Goal: Task Accomplishment & Management: Manage account settings

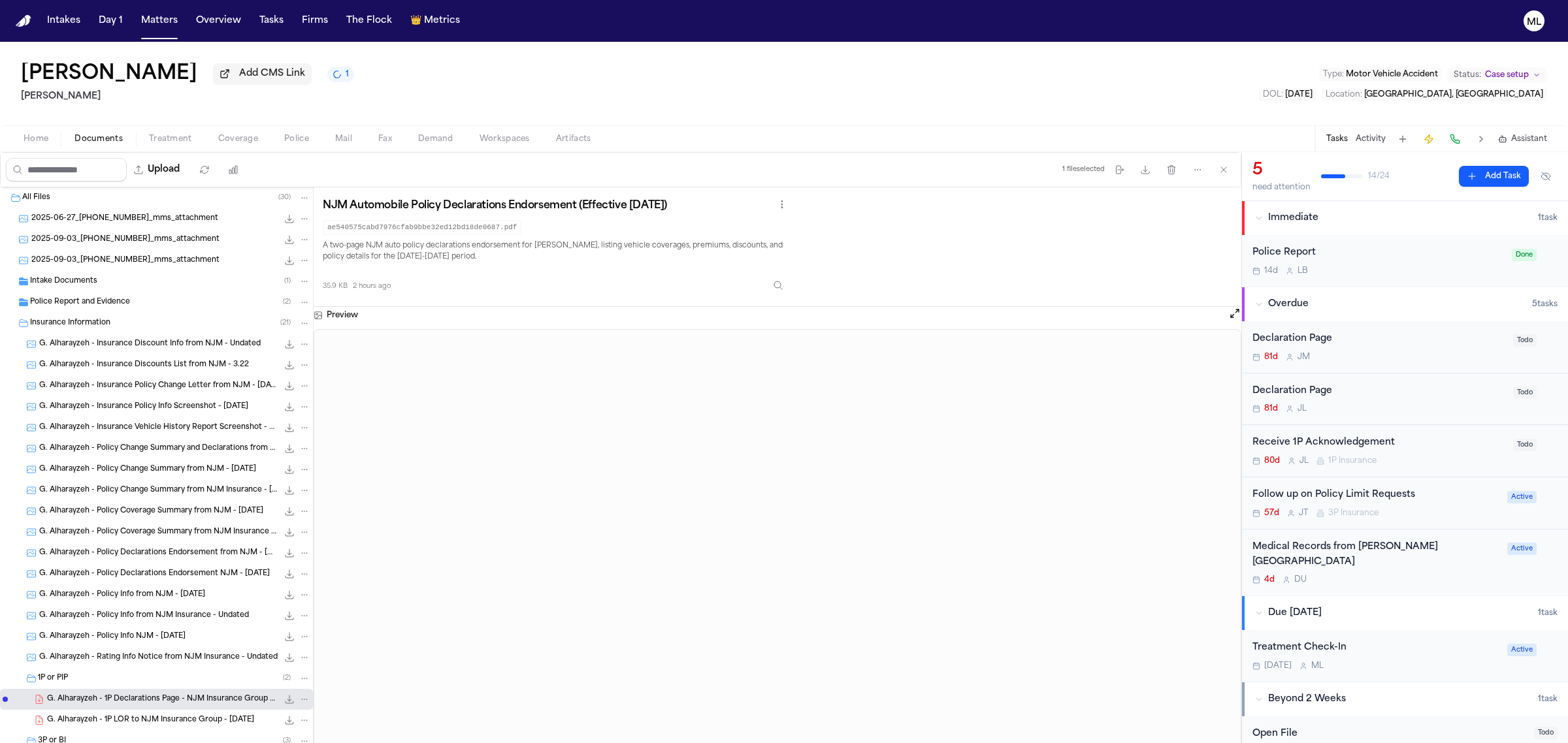
scroll to position [101, 0]
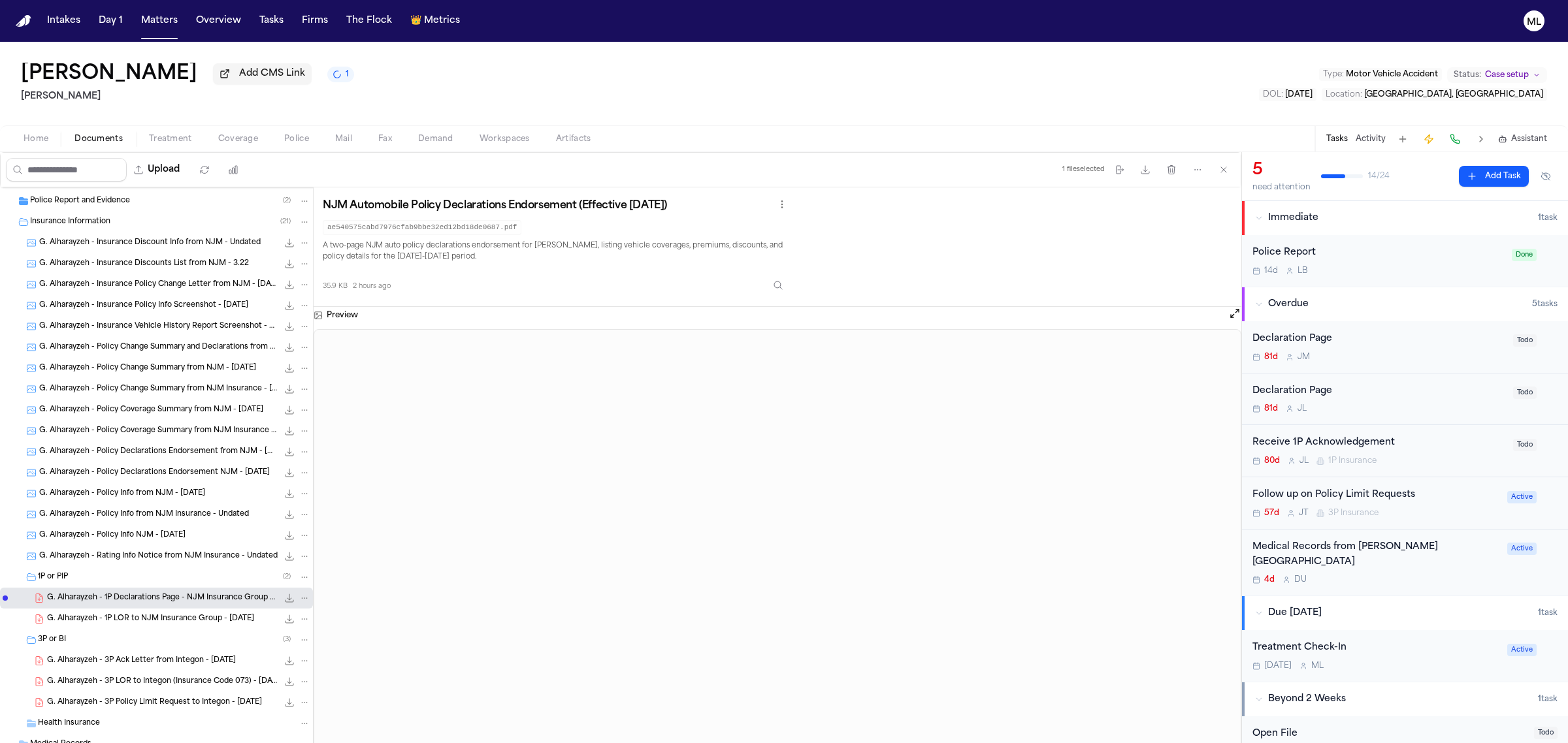
drag, startPoint x: 116, startPoint y: 625, endPoint x: 268, endPoint y: 582, distance: 158.0
click at [117, 625] on span "G. Alharayzeh - 1P LOR to NJM Insurance Group - 7.1.25" at bounding box center [150, 620] width 207 height 11
click at [1235, 310] on button "Open preview" at bounding box center [1235, 314] width 13 height 13
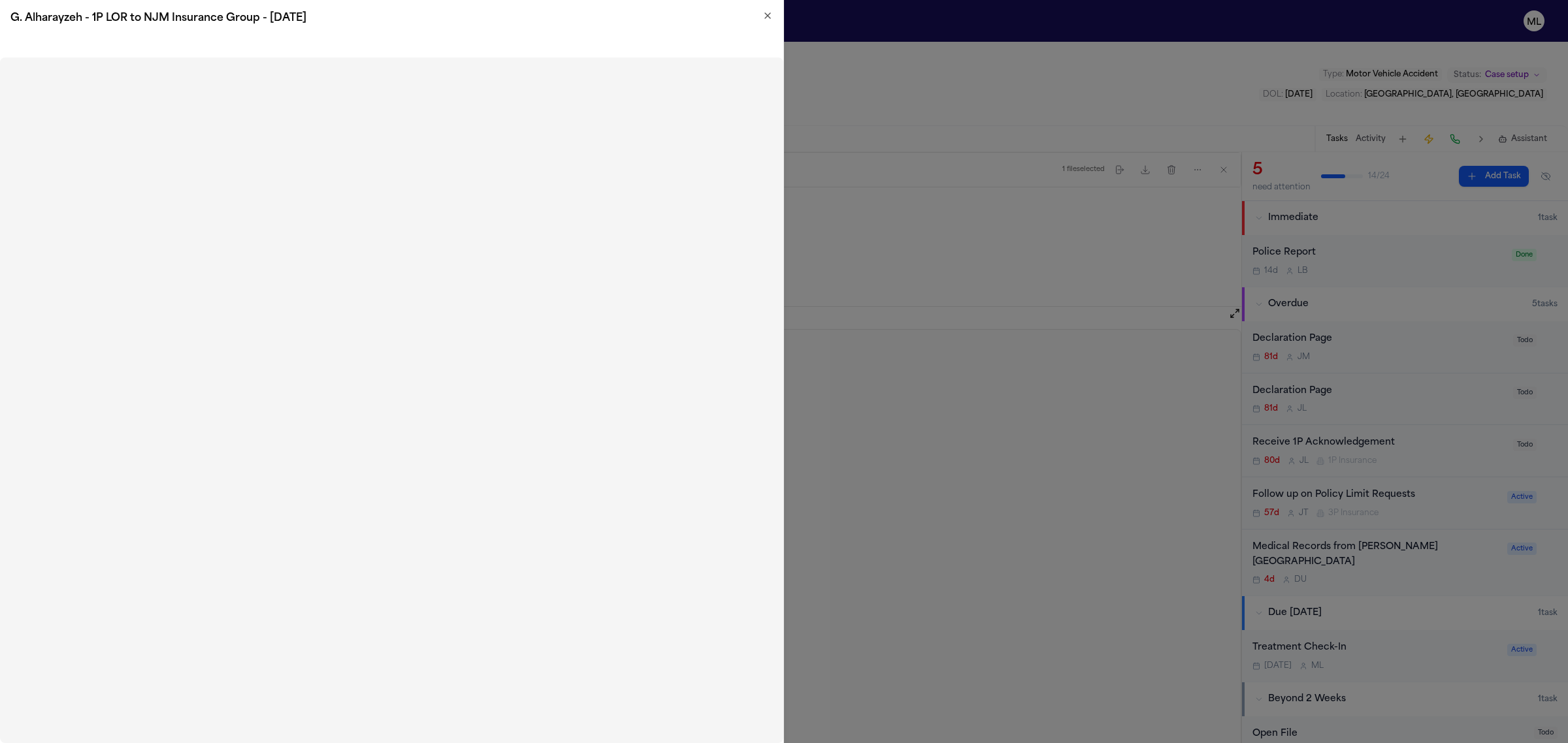
click at [766, 23] on h2 "G. Alharayzeh - 1P LOR to NJM Insurance Group - 7.1.25" at bounding box center [392, 18] width 762 height 16
click at [766, 16] on icon "button" at bounding box center [768, 16] width 5 height 5
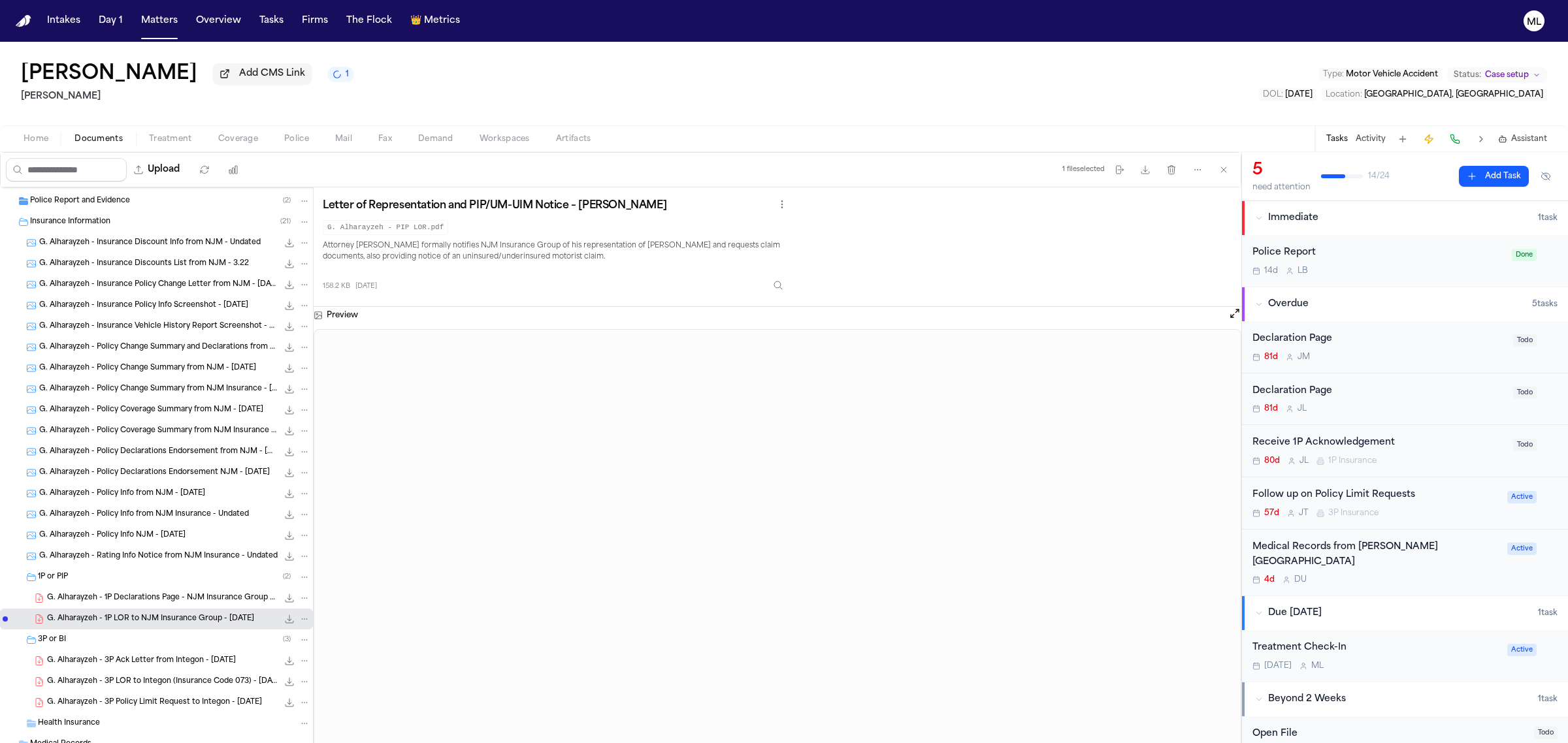
click at [159, 683] on span "G. Alharayzeh - 3P LOR to Integon (Insurance Code 073) - 7.1.25" at bounding box center [162, 682] width 231 height 11
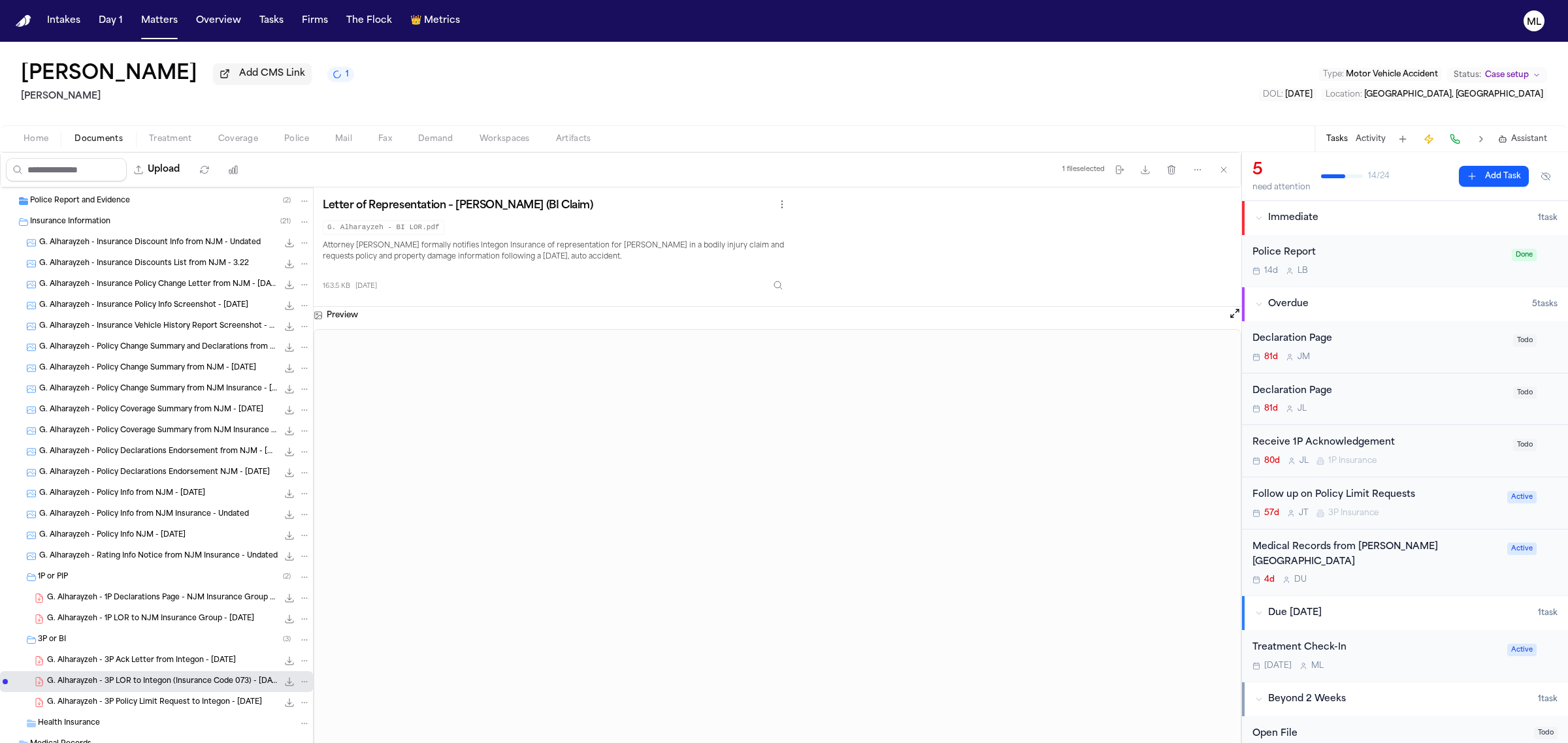
click at [159, 654] on div "G. Alharayzeh - 3P Ack Letter from Integon - 6.24.25 169.0 KB • PDF" at bounding box center [178, 661] width 264 height 13
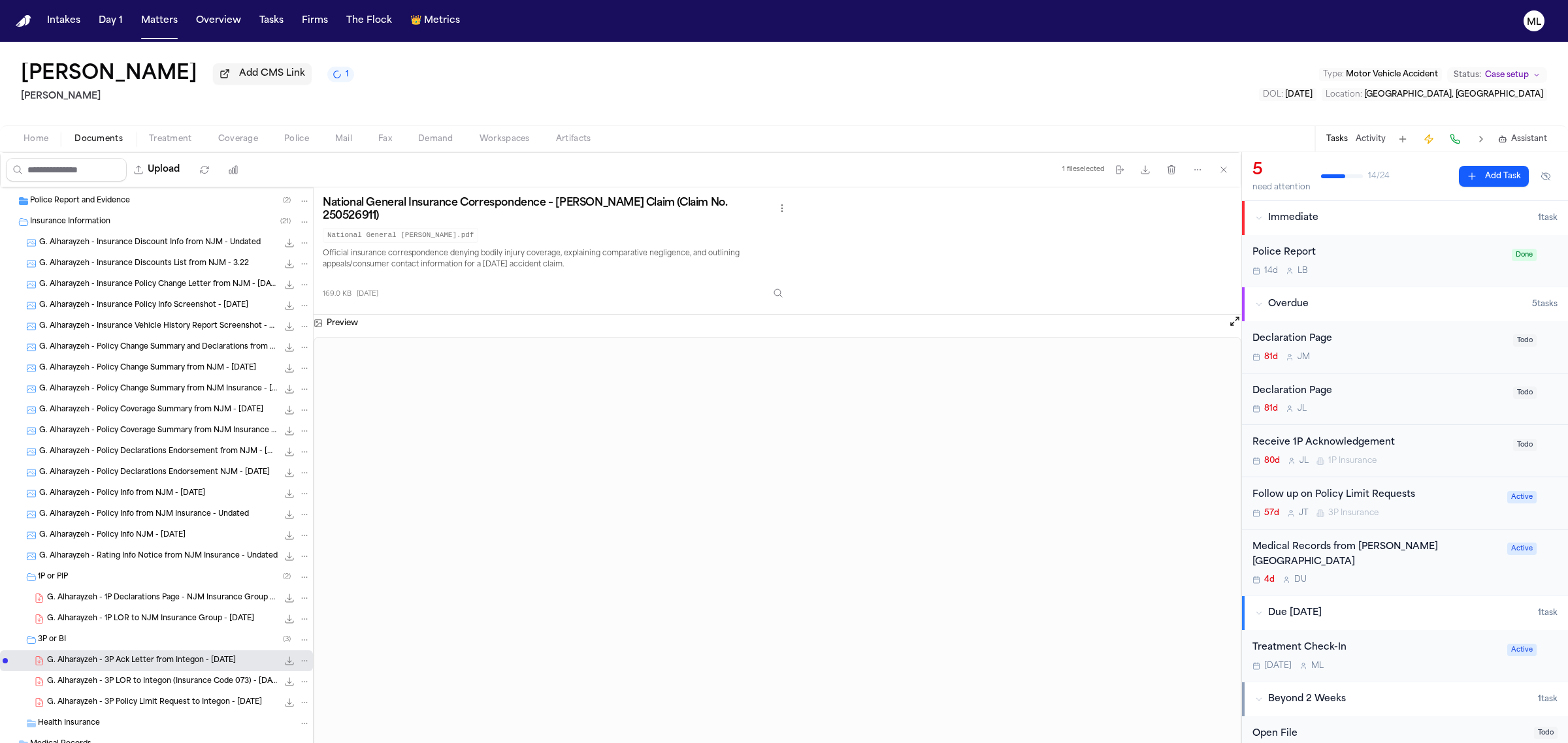
click at [194, 704] on span "G. Alharayzeh - 3P Policy Limit Request to Integon - 7.10.25" at bounding box center [154, 704] width 215 height 11
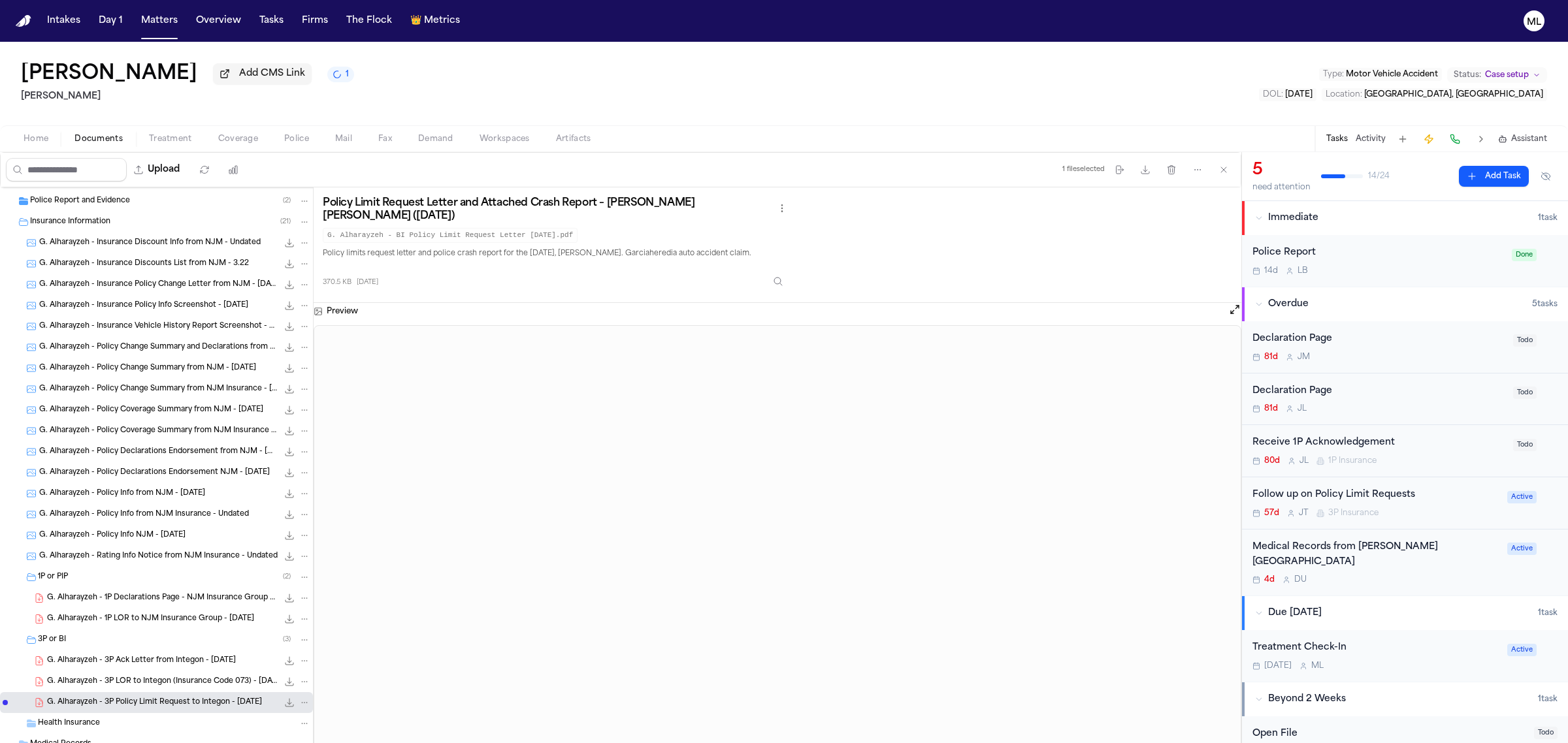
click at [194, 686] on span "G. Alharayzeh - 3P LOR to Integon (Insurance Code 073) - 7.1.25" at bounding box center [162, 682] width 231 height 11
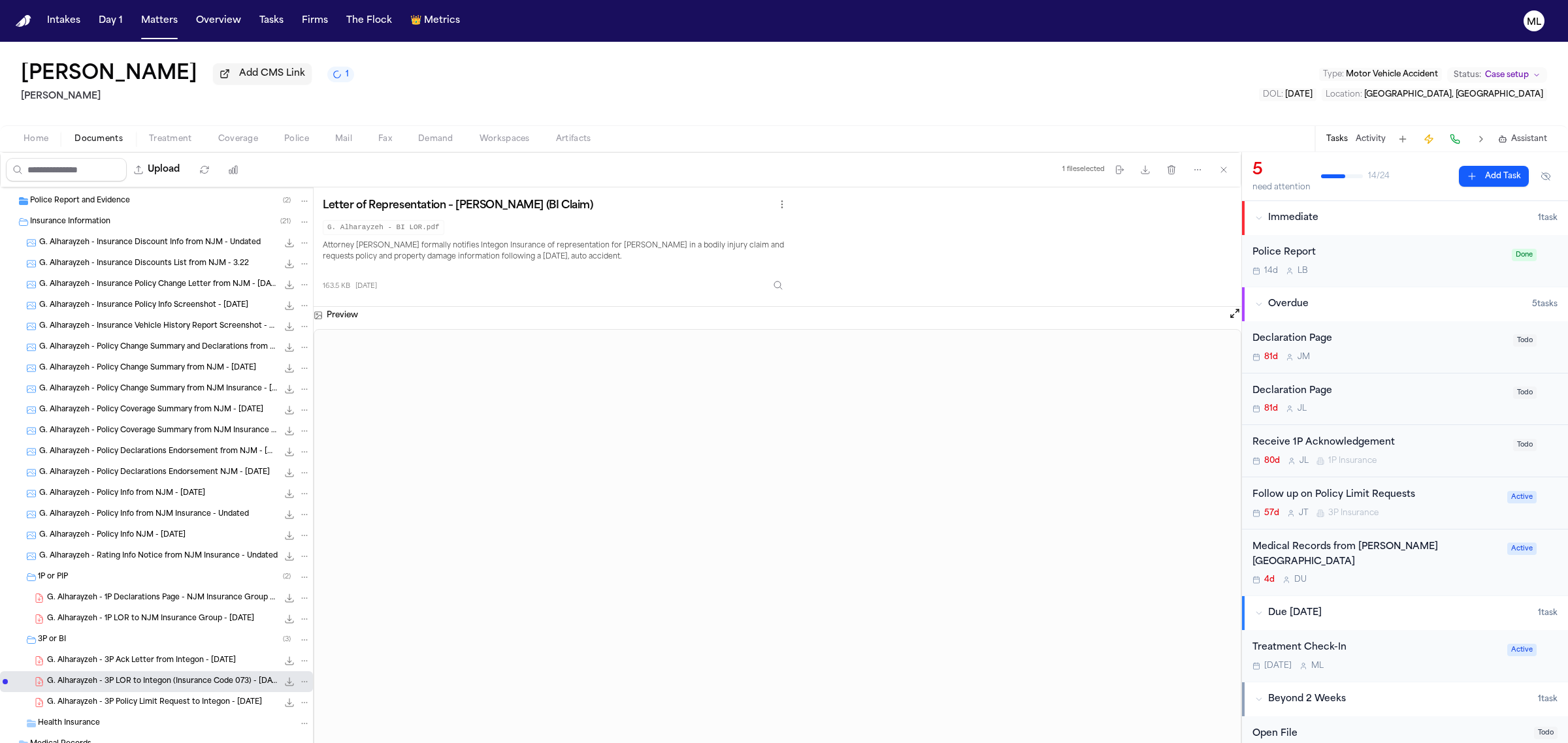
click at [188, 663] on span "G. Alharayzeh - 3P Ack Letter from Integon - 6.24.25" at bounding box center [141, 662] width 189 height 11
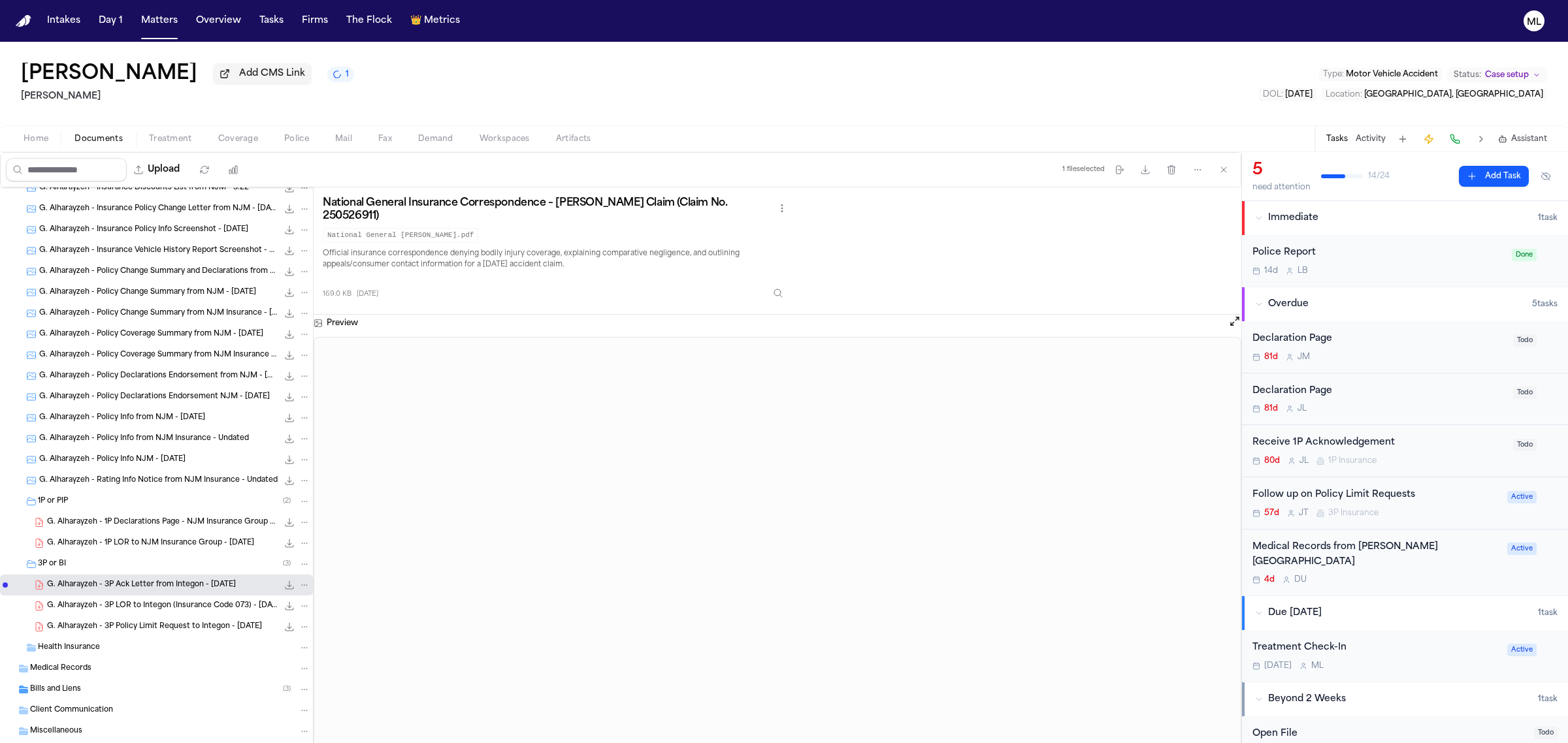
scroll to position [206, 0]
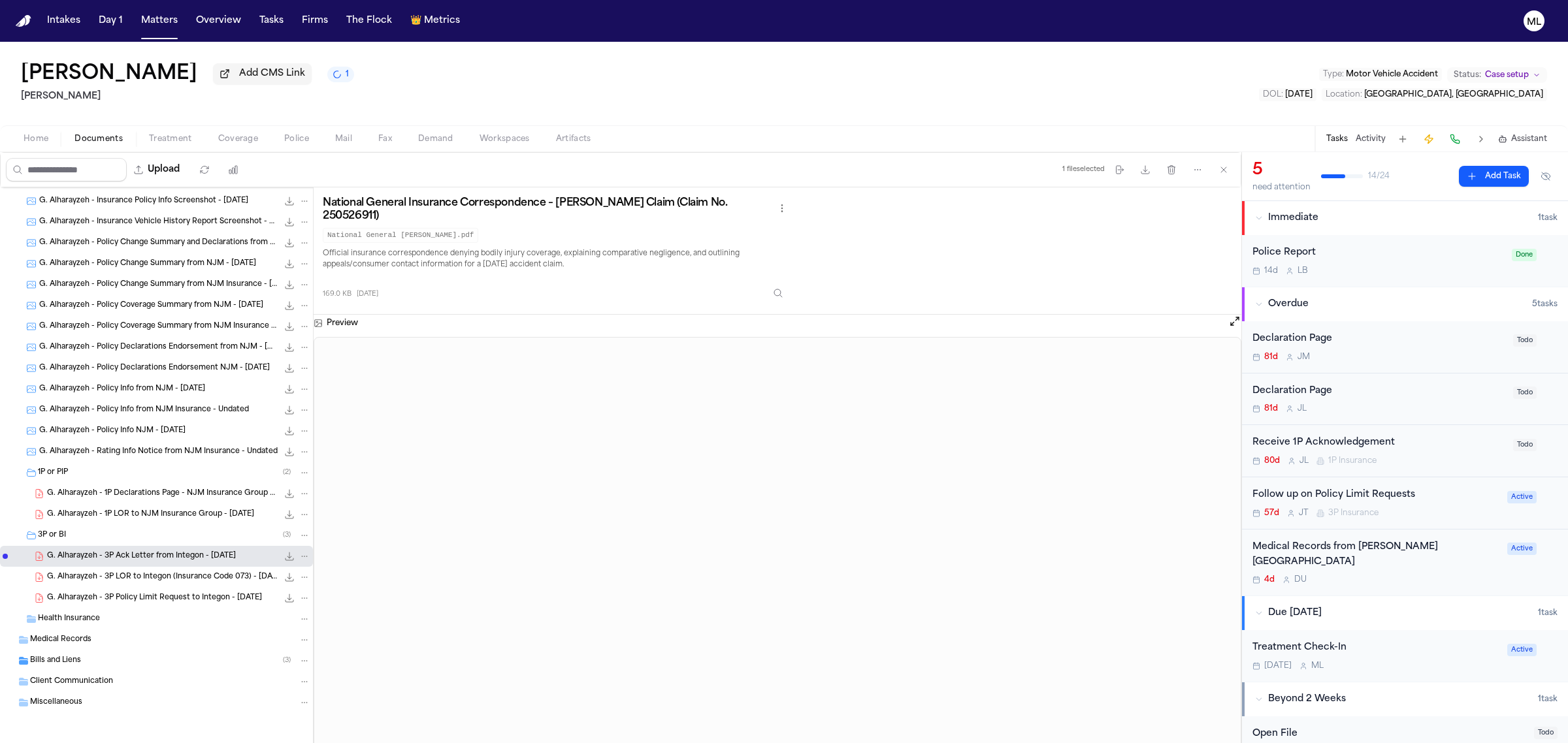
click at [72, 663] on span "Bills and Liens" at bounding box center [56, 662] width 51 height 11
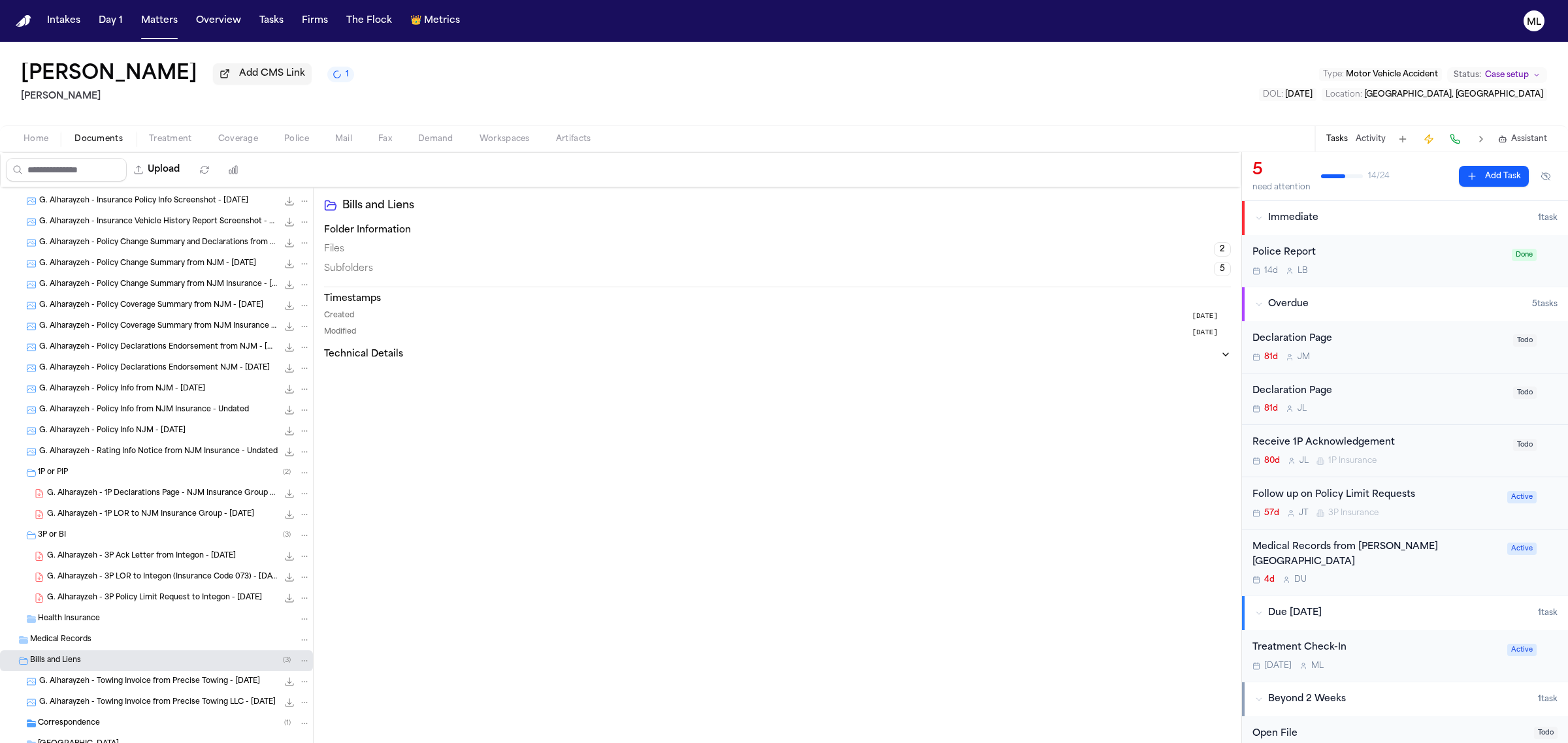
click at [98, 722] on span "Correspondence" at bounding box center [69, 724] width 62 height 11
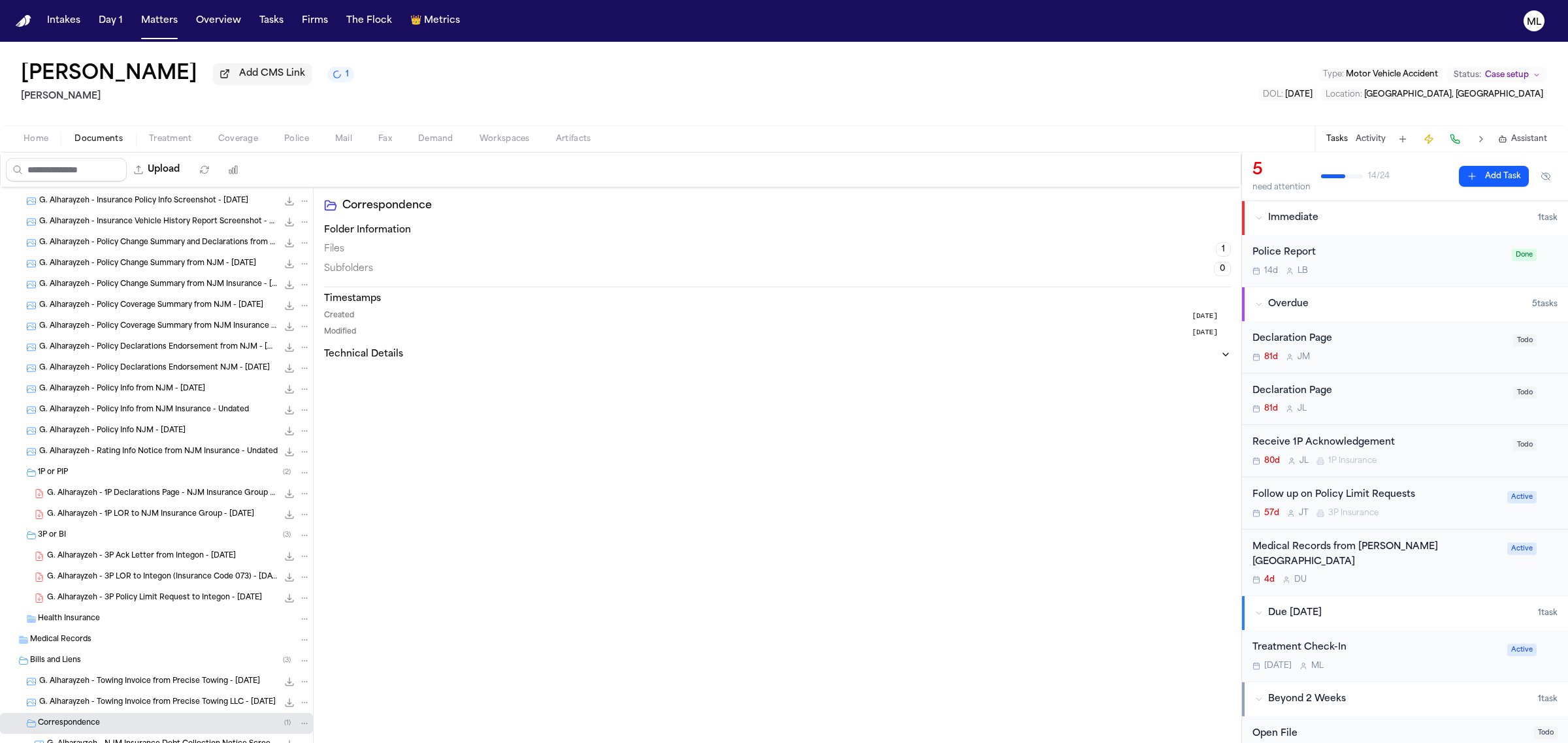
click at [124, 583] on span "G. Alharayzeh - 3P LOR to Integon (Insurance Code 073) - 7.1.25" at bounding box center [162, 578] width 231 height 11
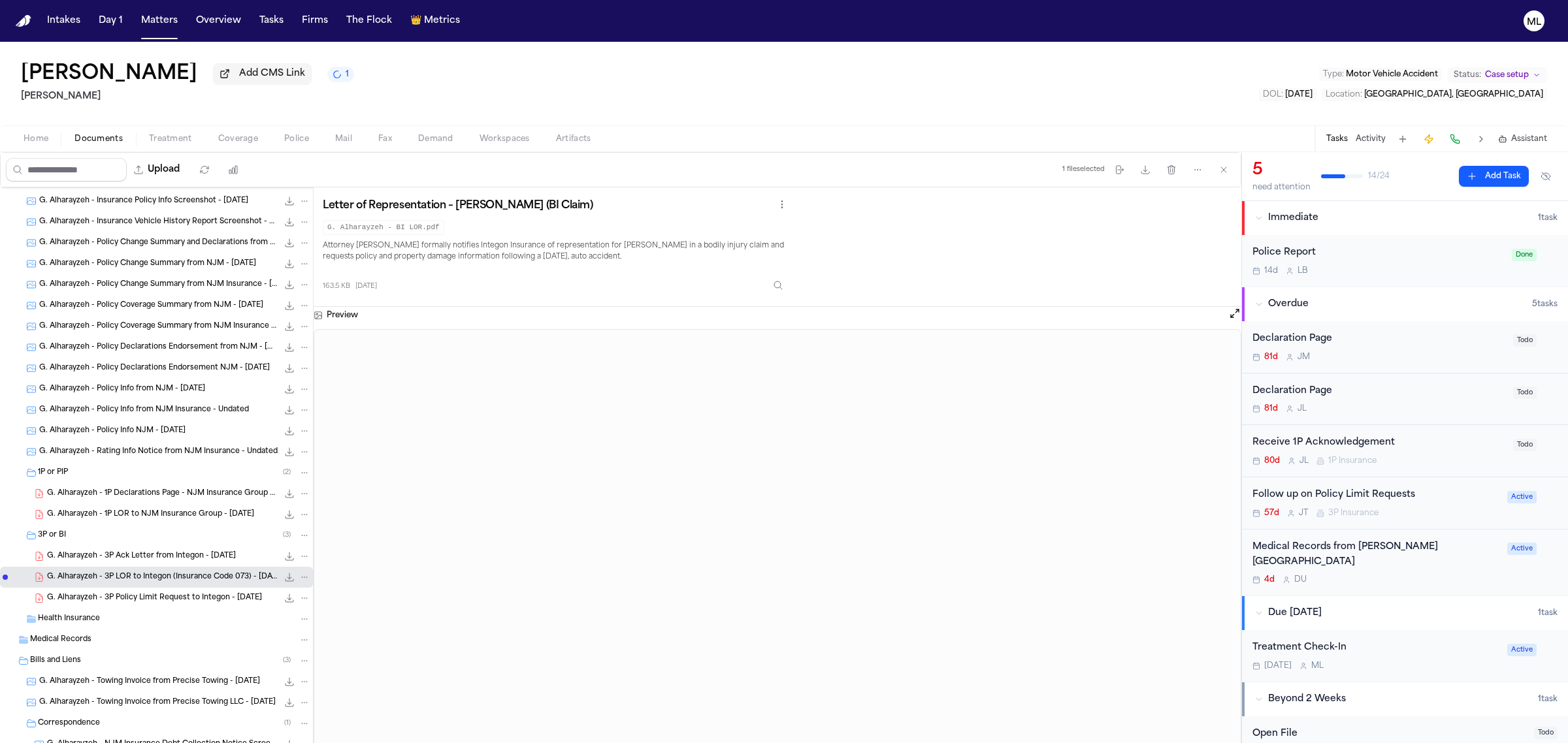
click at [132, 596] on span "G. Alharayzeh - 3P Policy Limit Request to Integon - 7.10.25" at bounding box center [154, 599] width 215 height 11
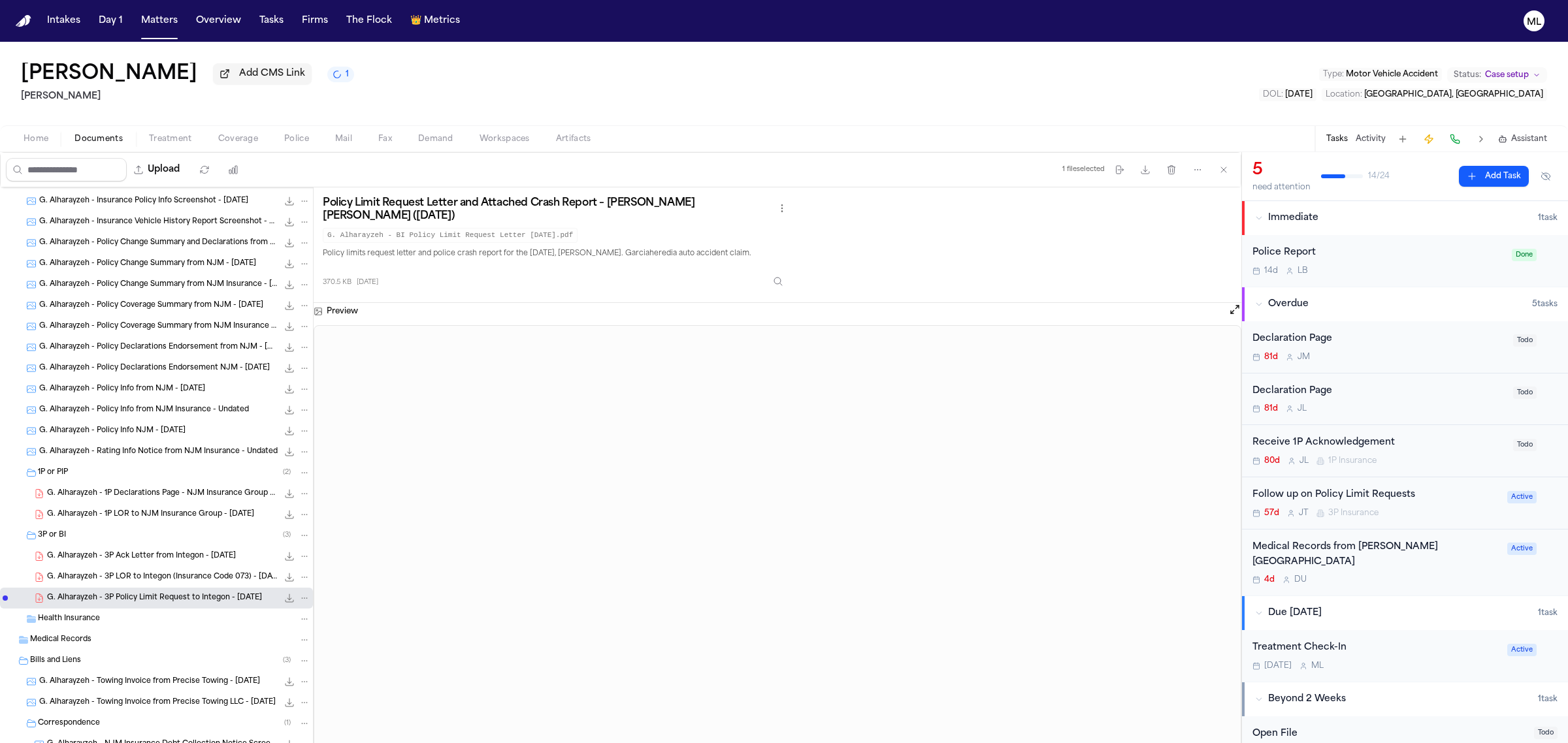
click at [134, 560] on span "G. Alharayzeh - 3P Ack Letter from Integon - 6.24.25" at bounding box center [141, 557] width 189 height 11
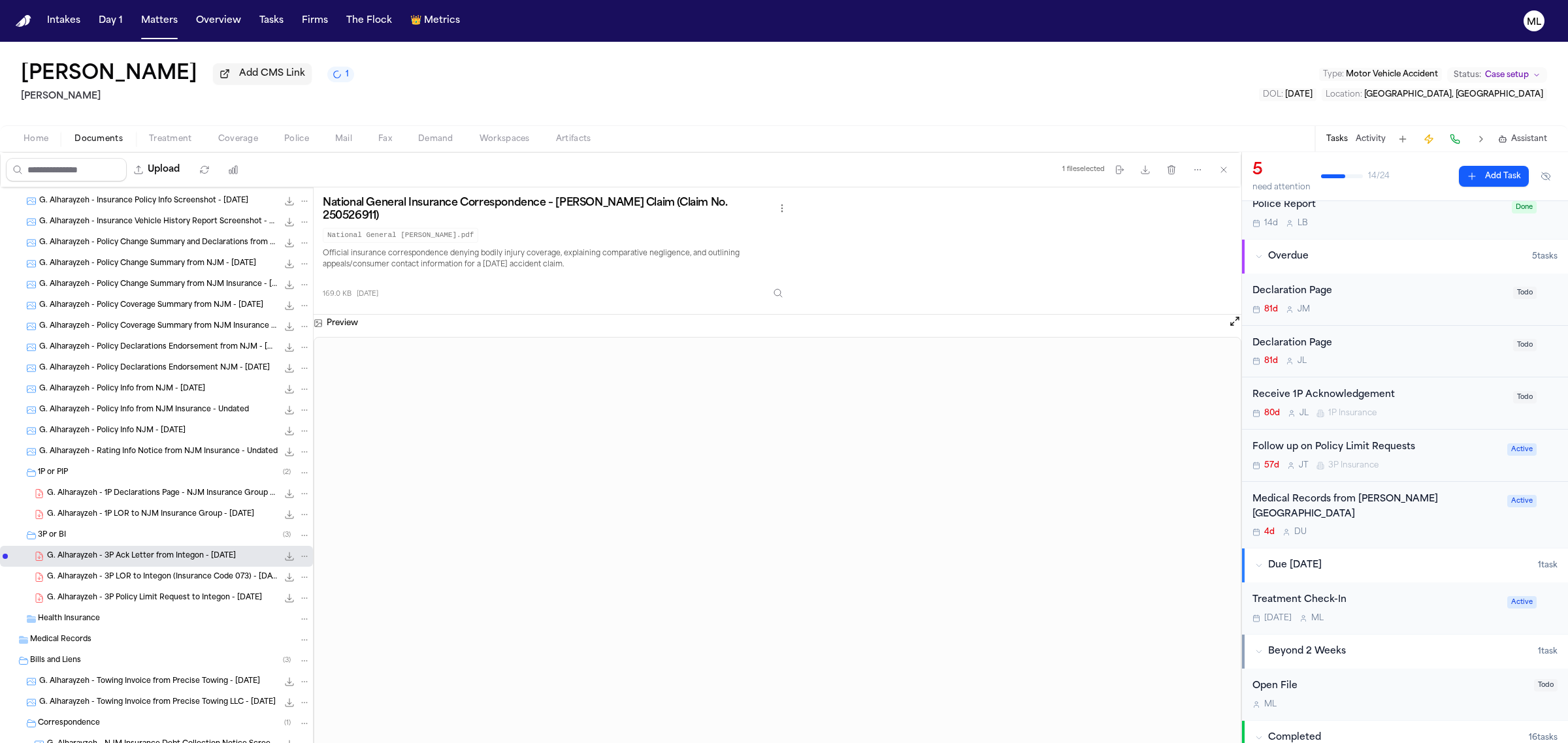
scroll to position [0, 0]
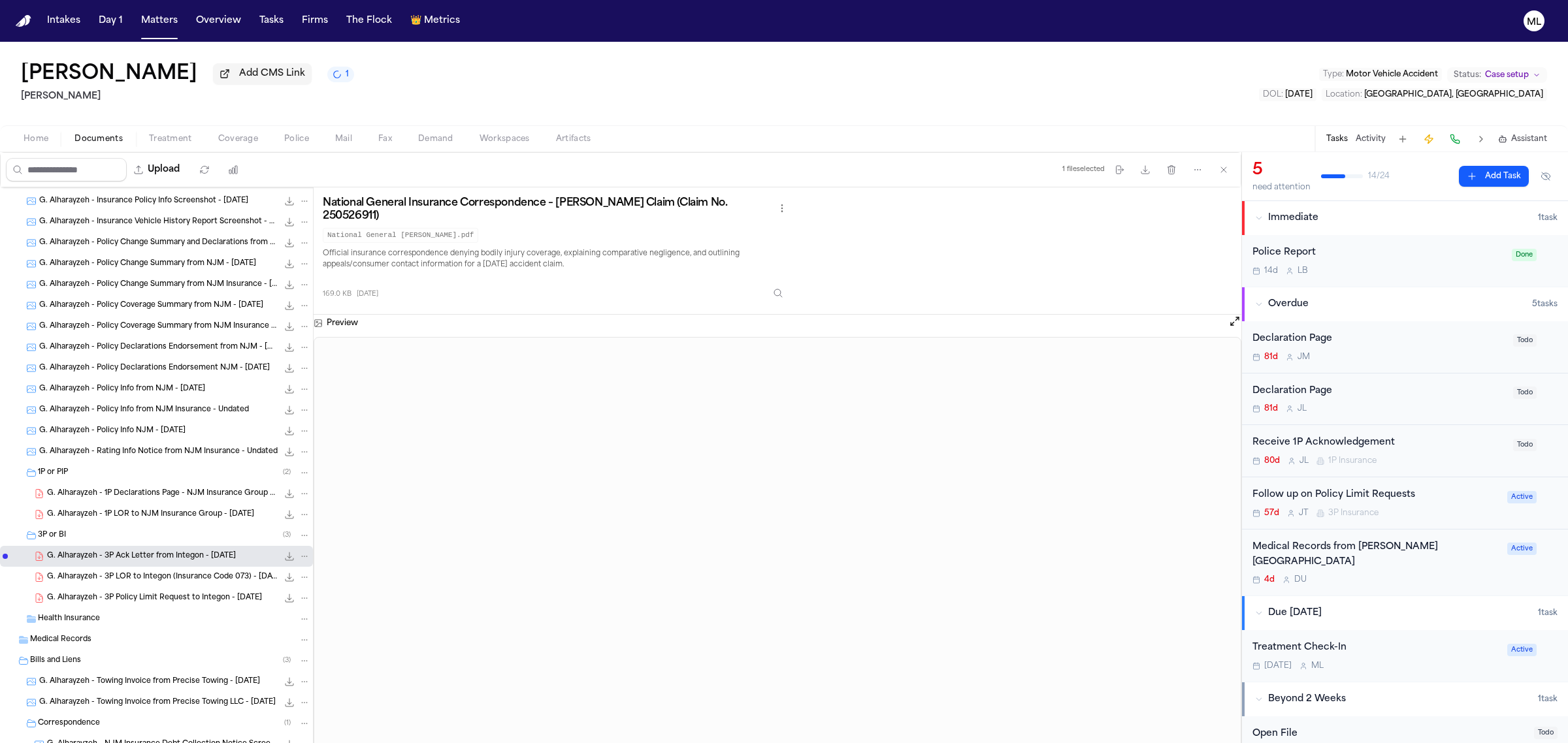
click at [1461, 178] on button "Add Task" at bounding box center [1494, 176] width 70 height 21
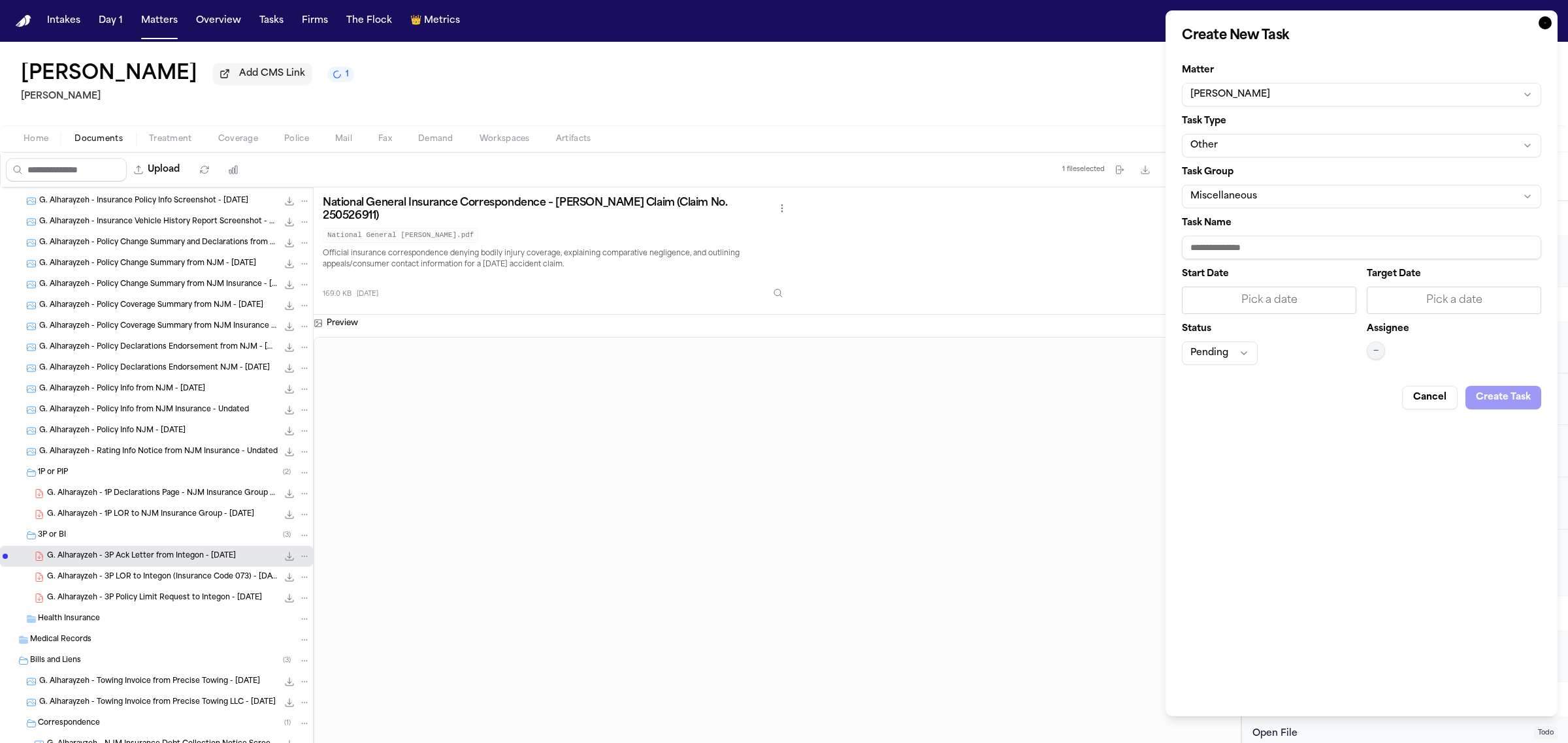
click at [1273, 149] on button "Other" at bounding box center [1362, 145] width 360 height 24
click at [1242, 144] on body "Intakes Day 1 Matters Overview Tasks Firms The Flock 👑 Metrics ML Ghazi Alharay…" at bounding box center [784, 371] width 1568 height 743
click at [1245, 183] on div "Task Group Miscellaneous" at bounding box center [1362, 187] width 360 height 40
click at [1262, 200] on button "Miscellaneous" at bounding box center [1362, 196] width 360 height 24
click at [1229, 244] on body "Intakes Day 1 Matters Overview Tasks Firms The Flock 👑 Metrics ML Ghazi Alharay…" at bounding box center [784, 371] width 1568 height 743
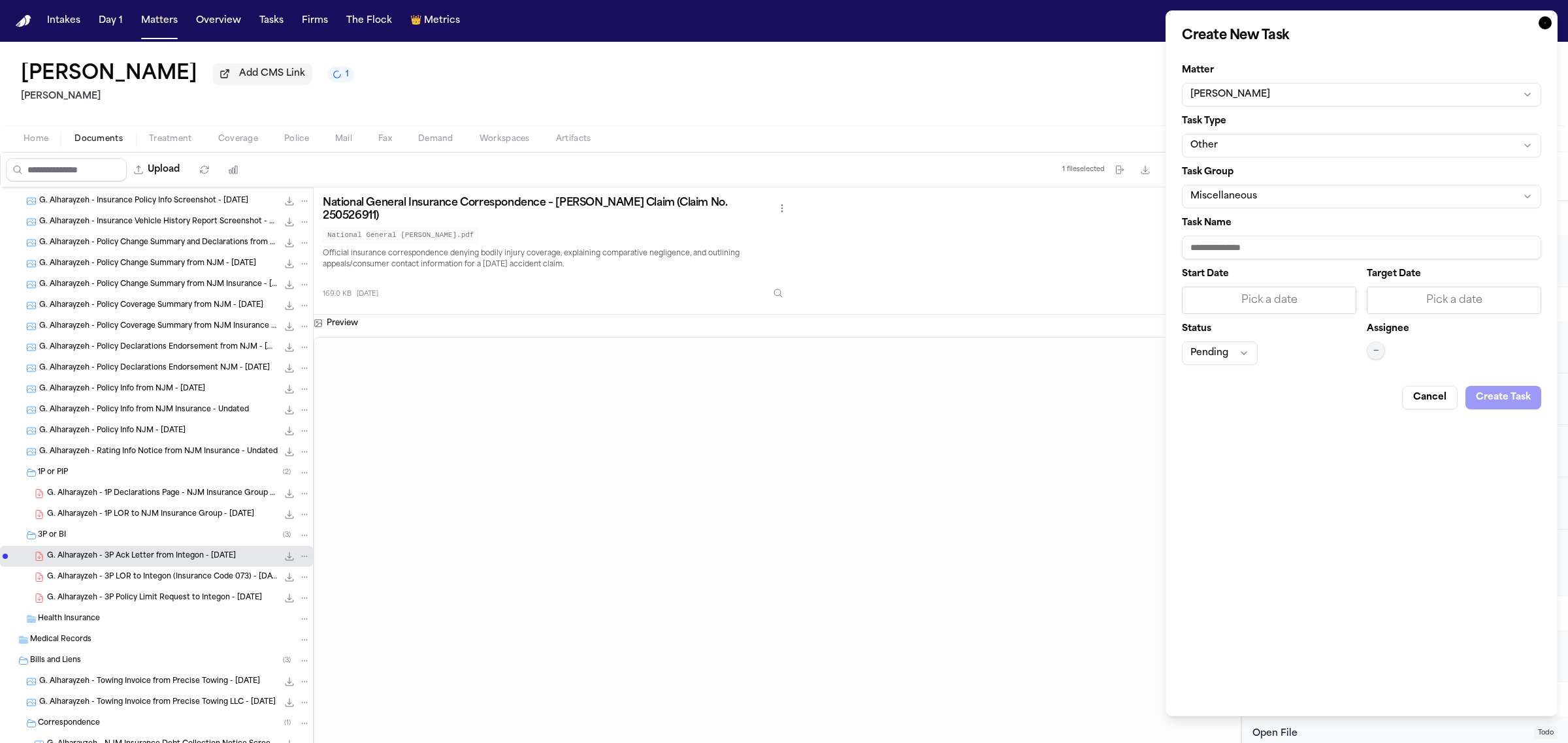
click at [1229, 244] on input "Task Name" at bounding box center [1362, 247] width 360 height 24
type input "**********"
click at [1396, 292] on div "Pick a date" at bounding box center [1455, 300] width 158 height 16
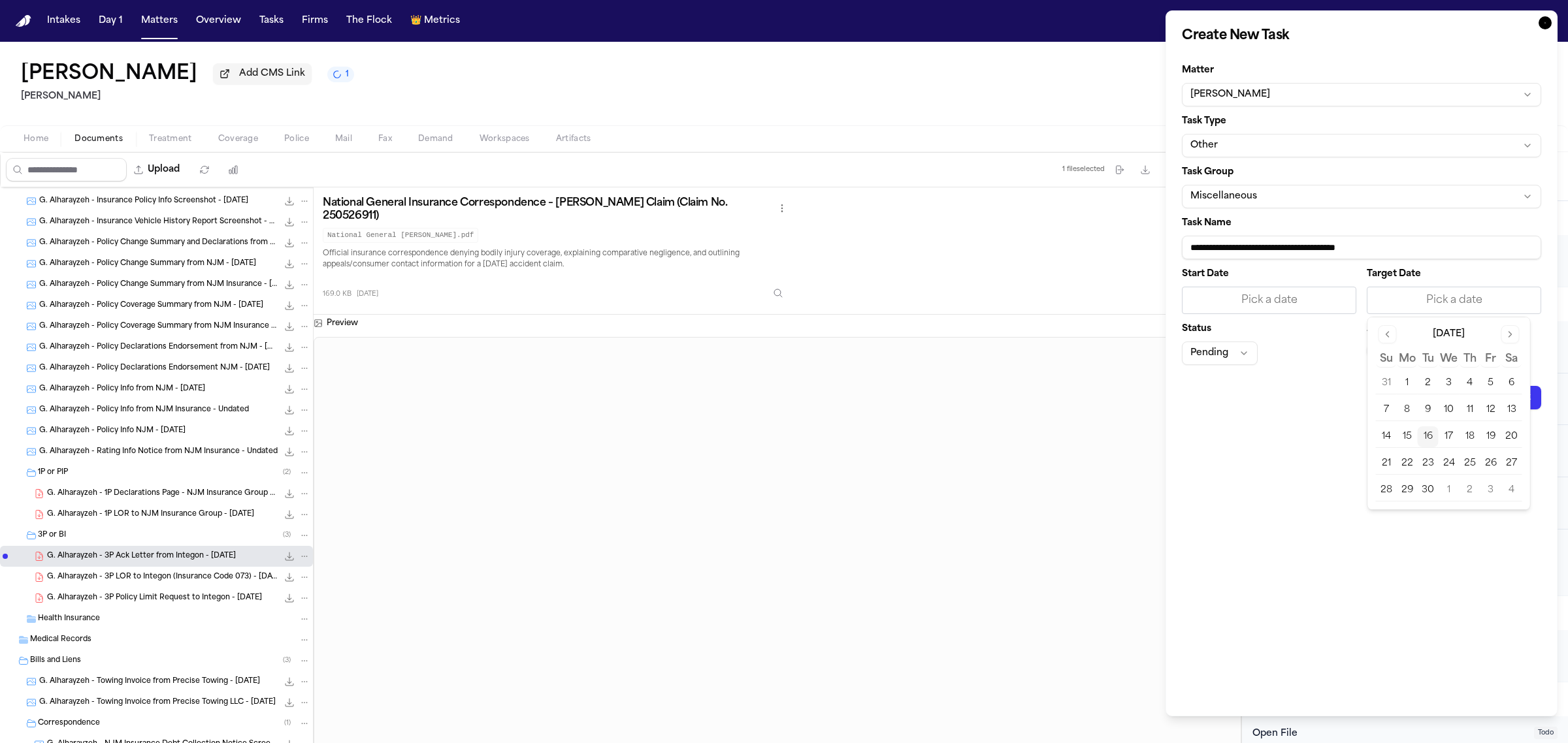
click at [1465, 443] on button "18" at bounding box center [1469, 437] width 21 height 21
click at [1379, 355] on span "—" at bounding box center [1376, 351] width 5 height 11
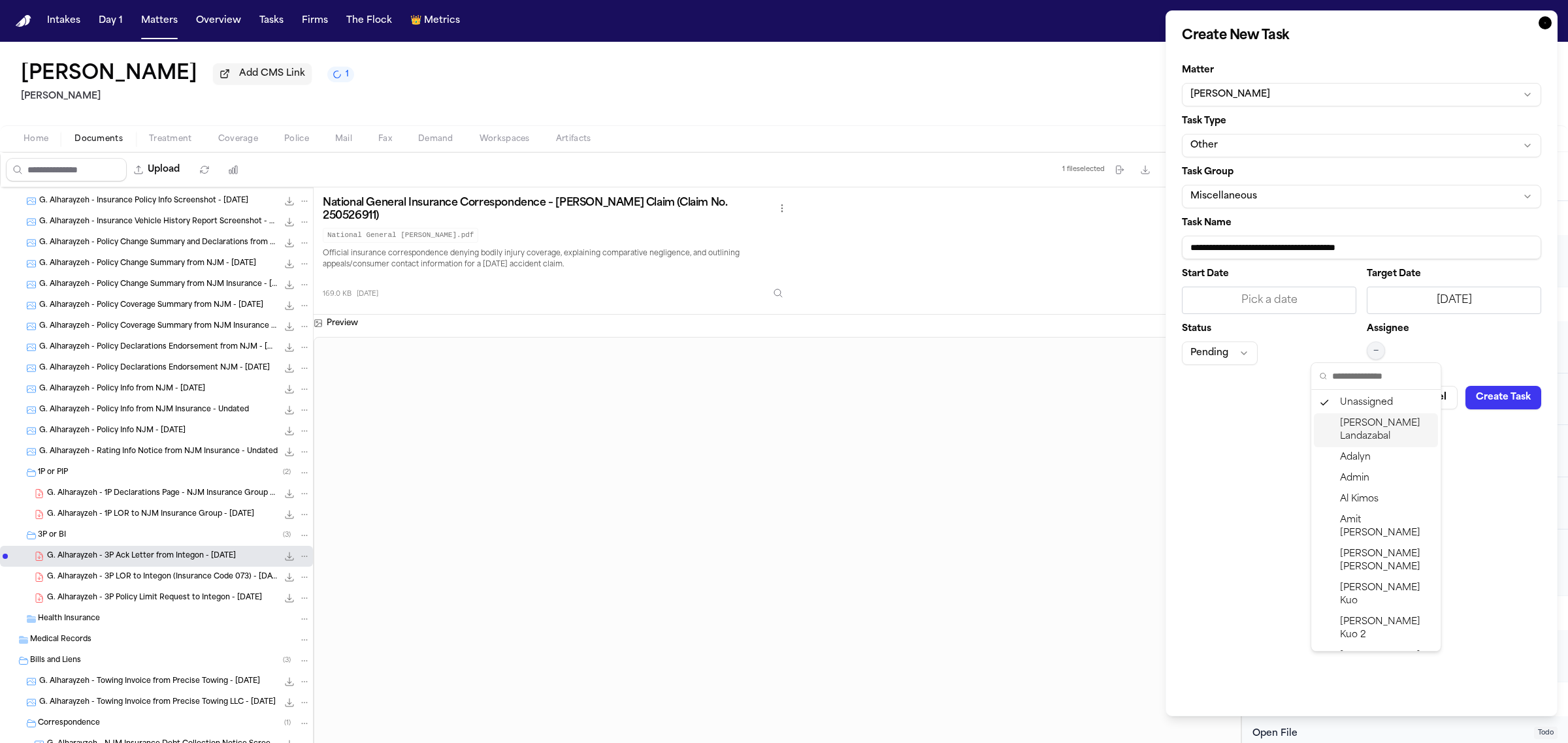
click at [1370, 424] on span "Michelle Landazabal" at bounding box center [1386, 430] width 93 height 26
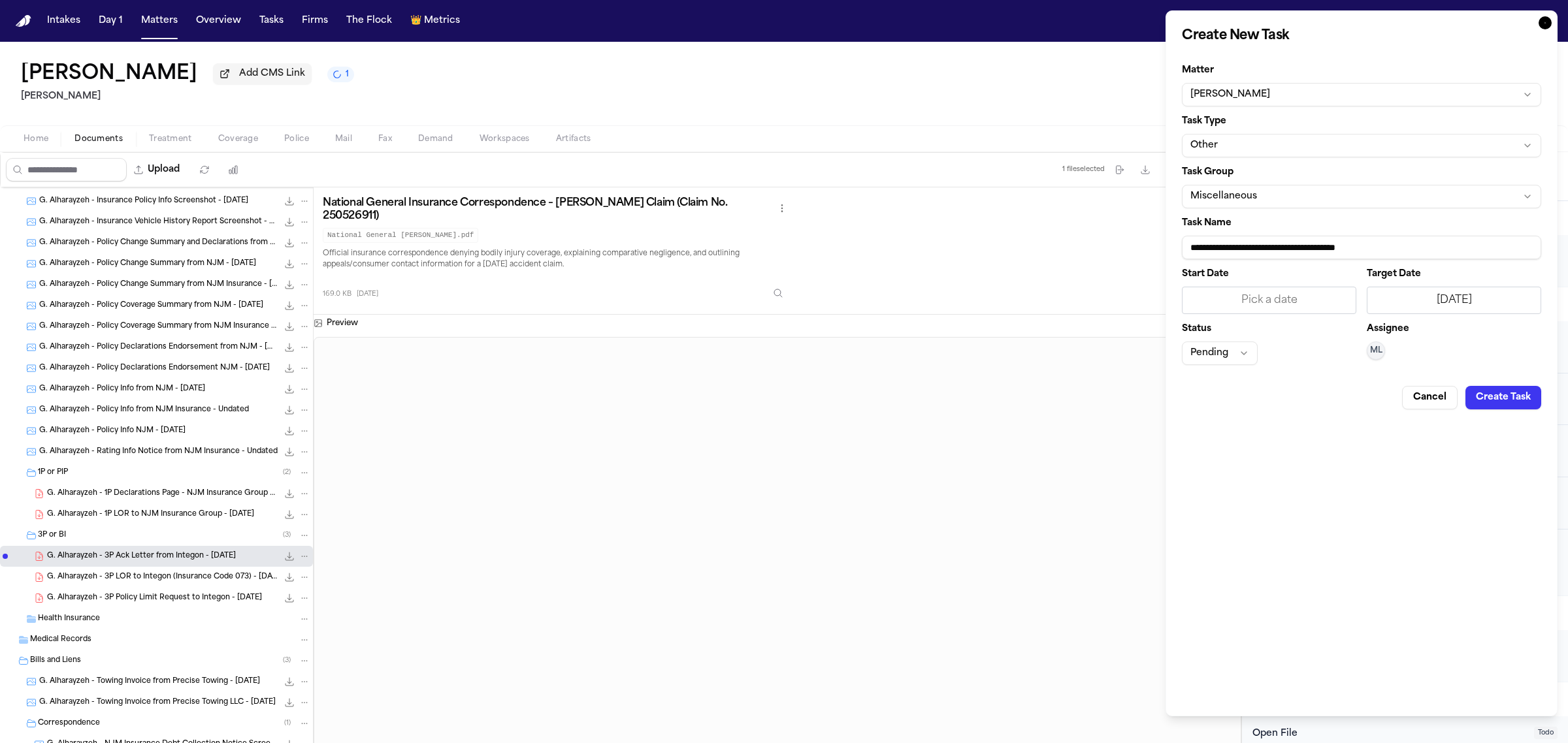
click at [1500, 392] on button "Create Task" at bounding box center [1504, 397] width 76 height 24
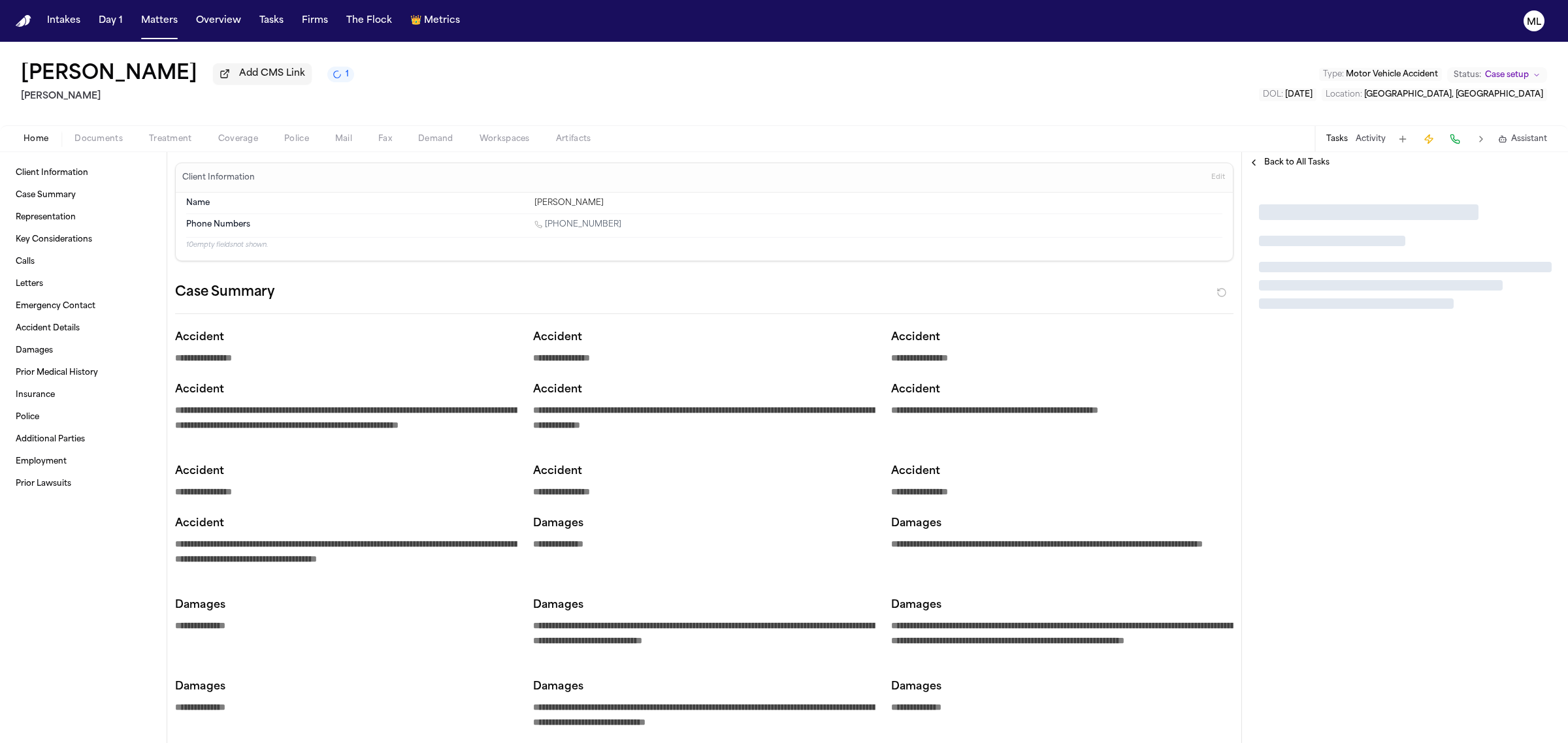
type textarea "*"
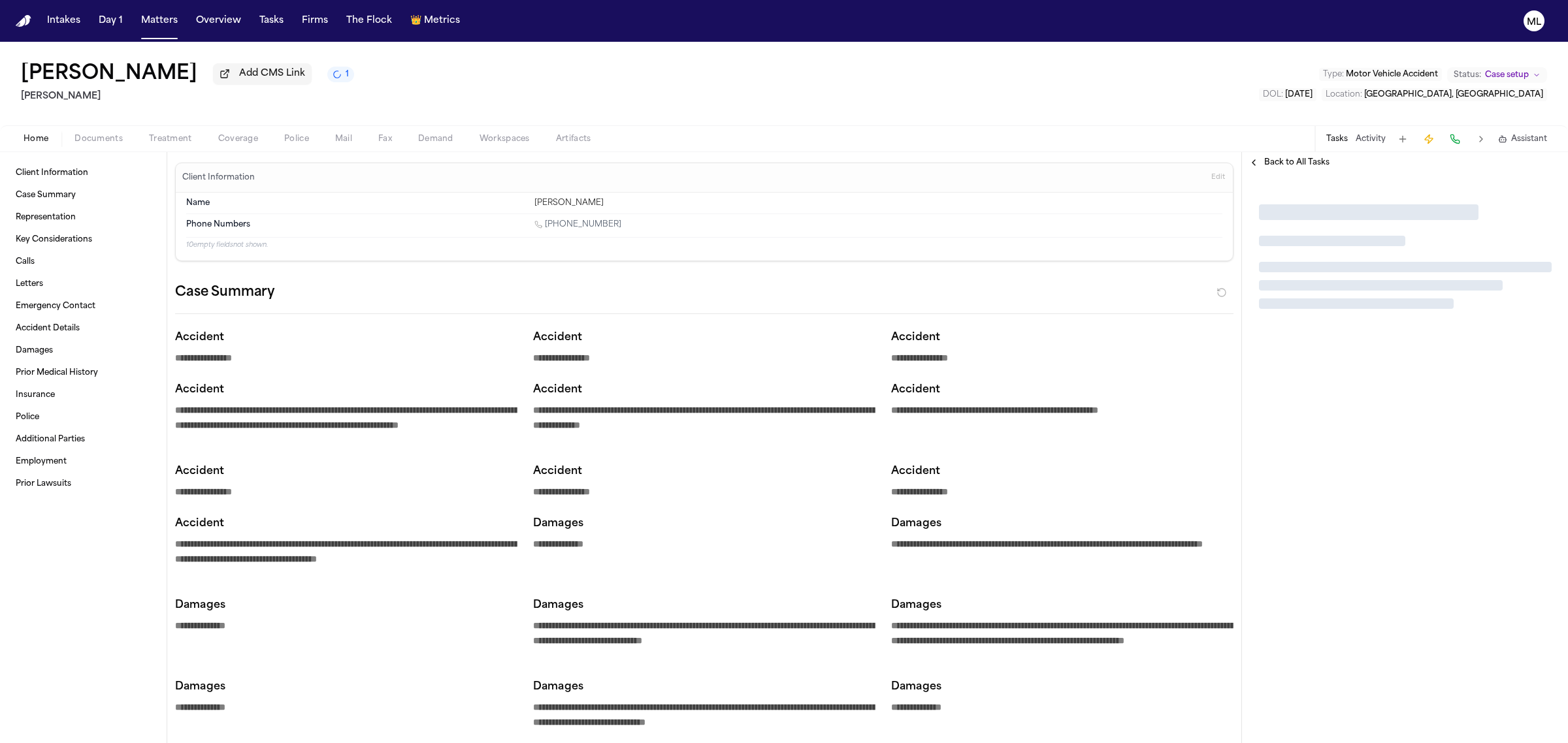
type textarea "*"
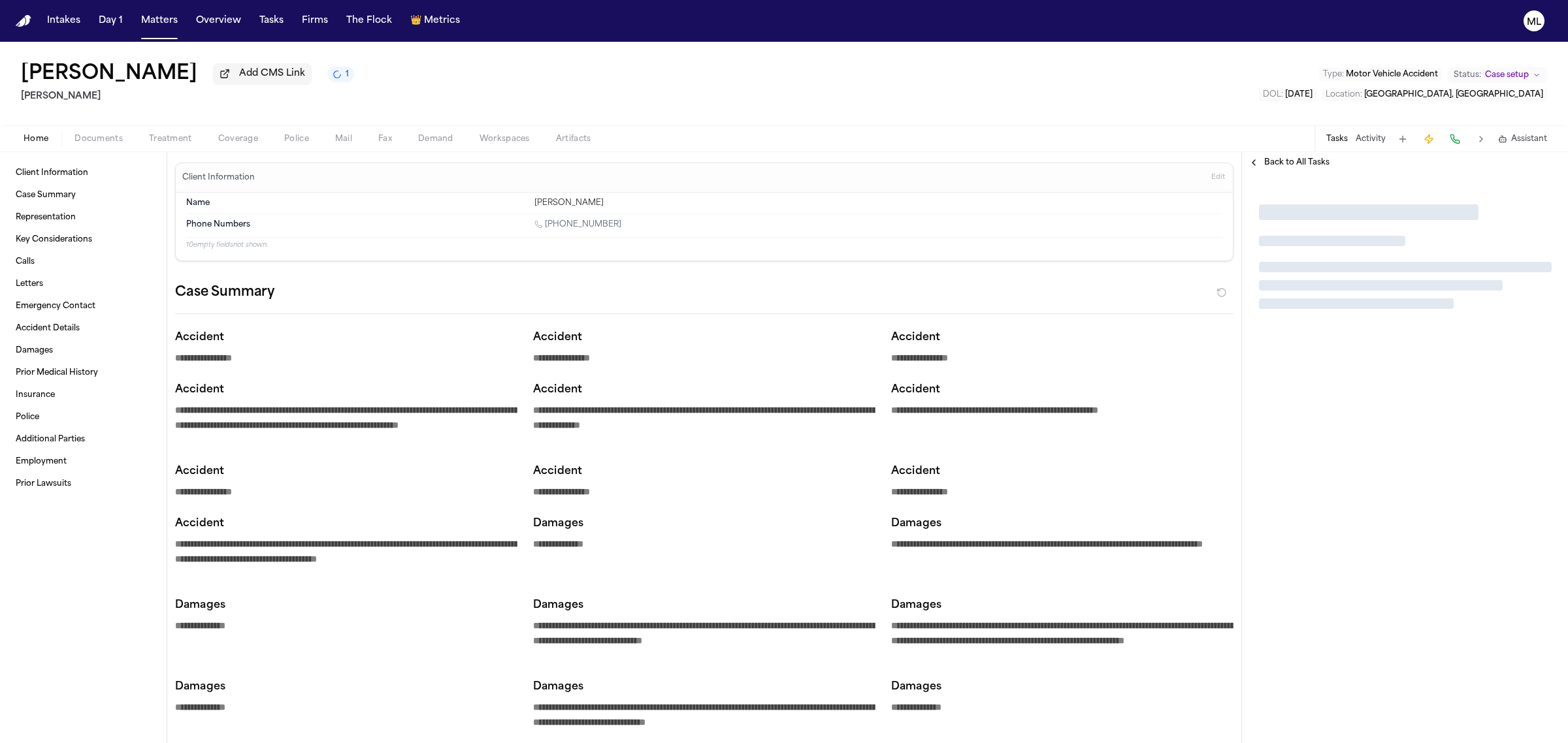
type textarea "*"
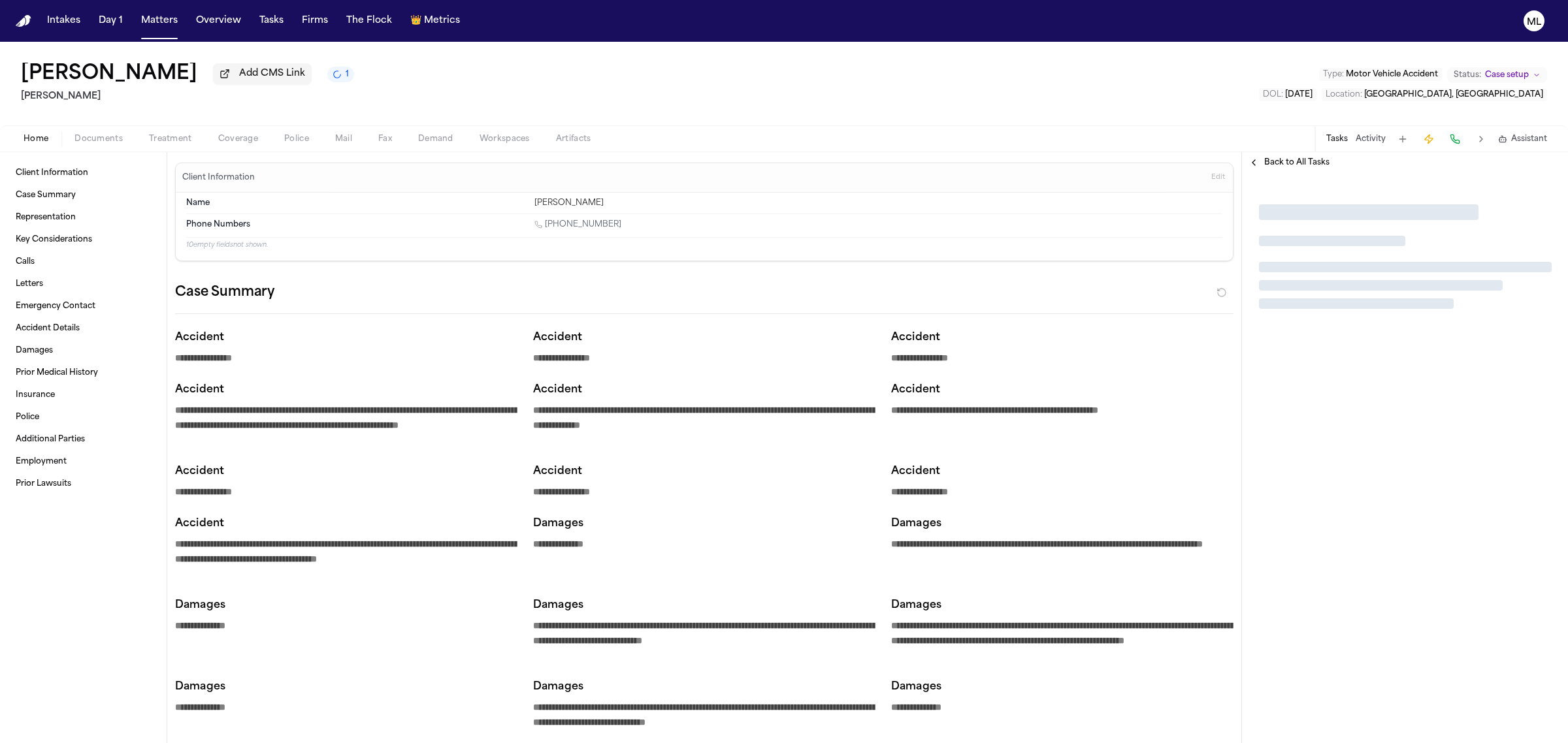
type textarea "*"
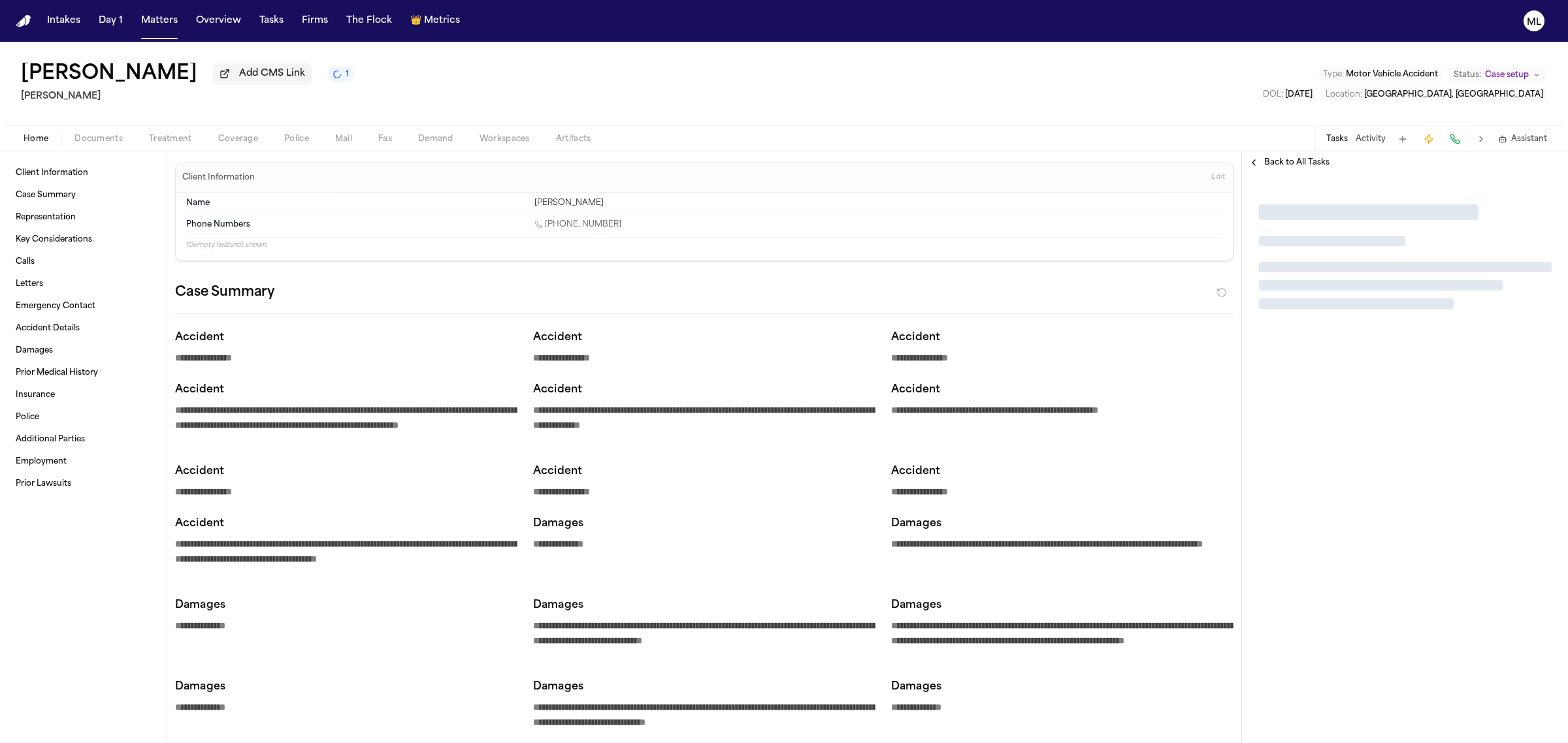
type textarea "*"
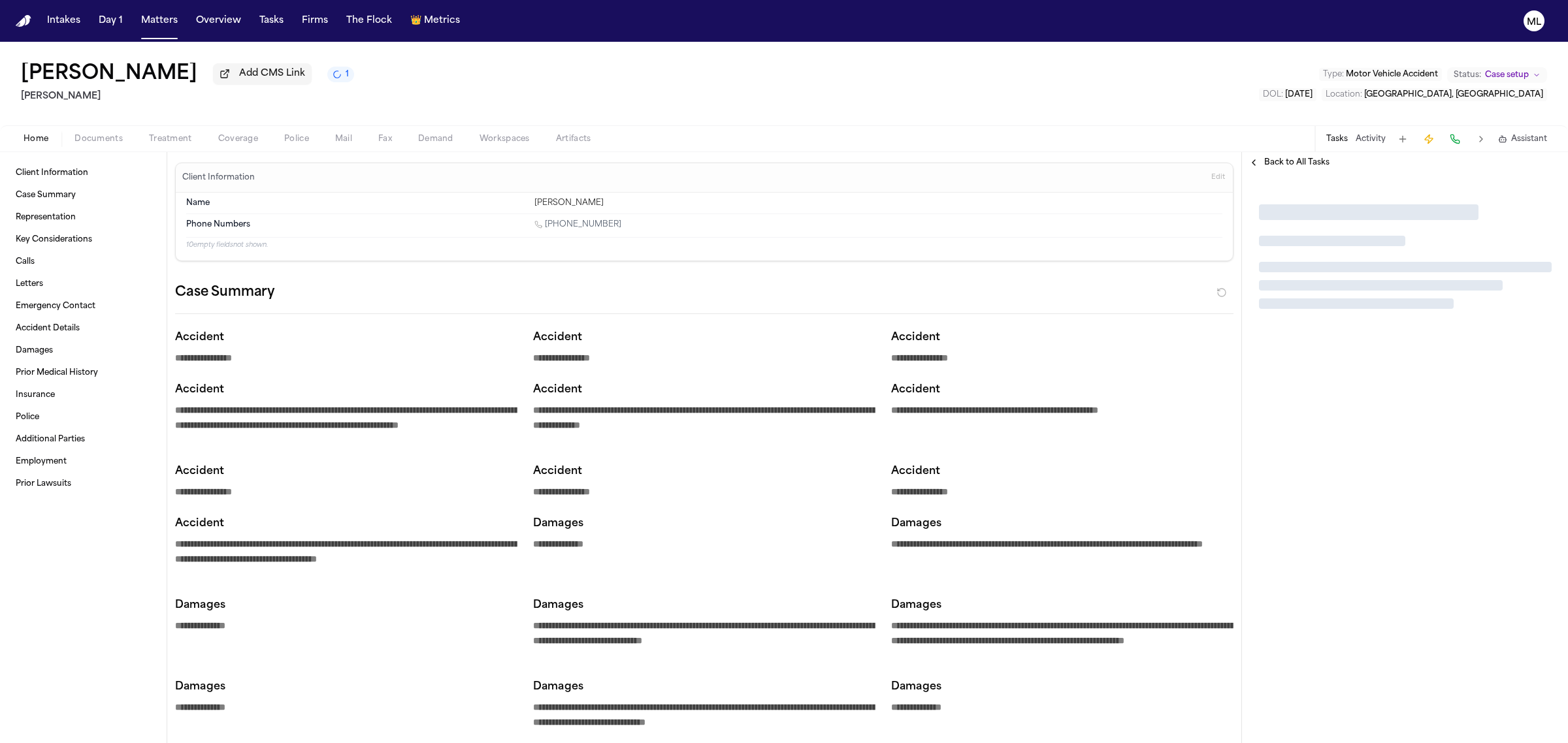
type textarea "*"
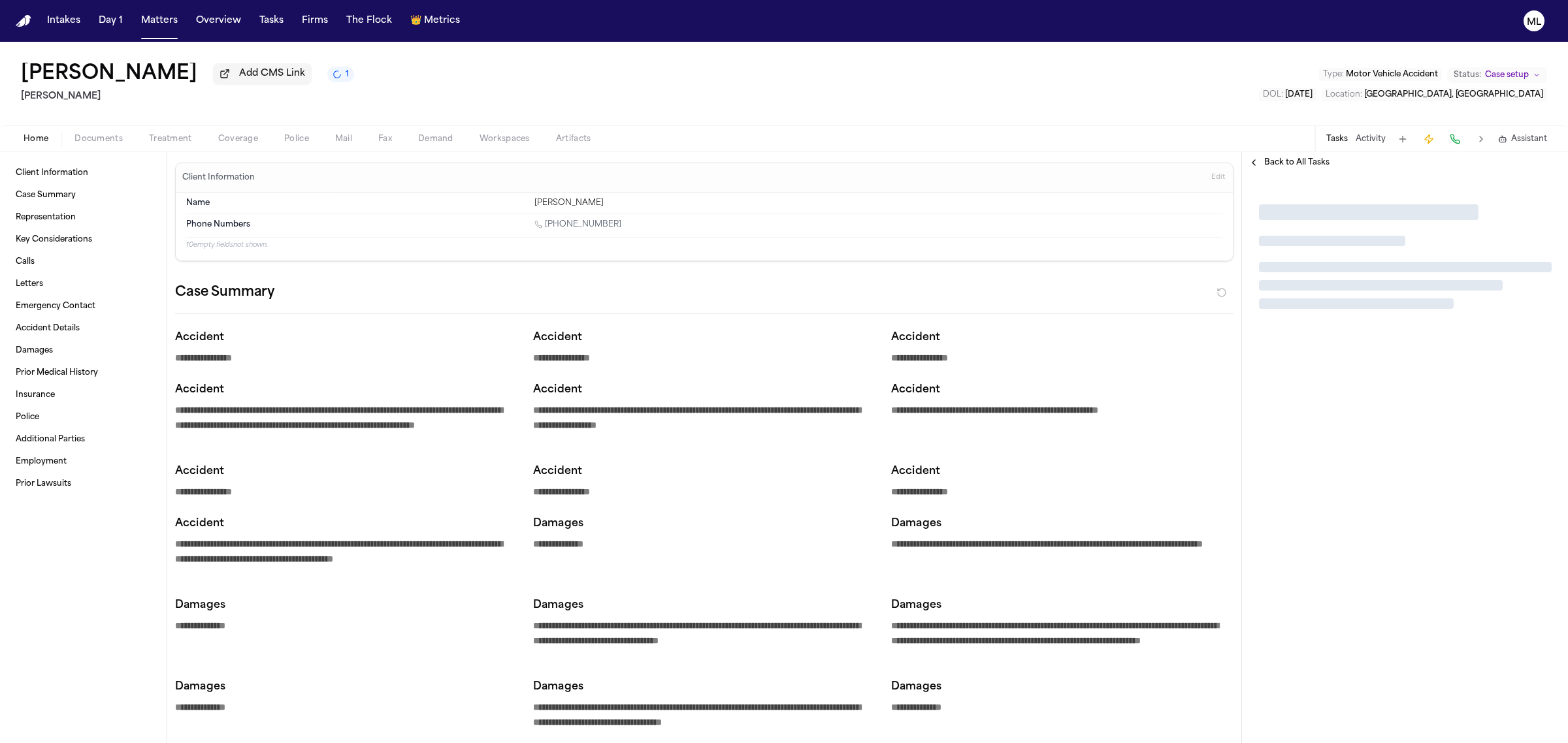
type textarea "*"
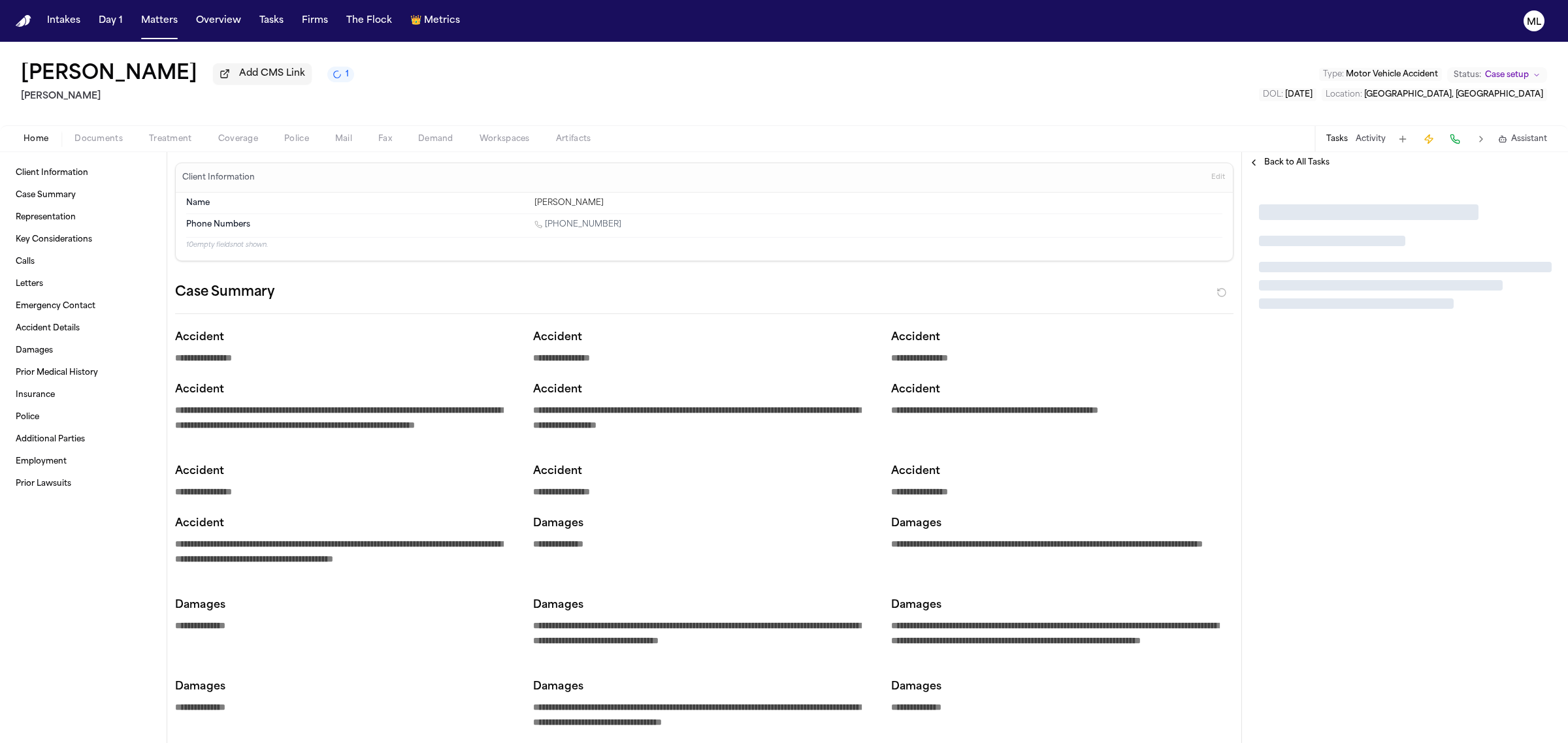
type textarea "*"
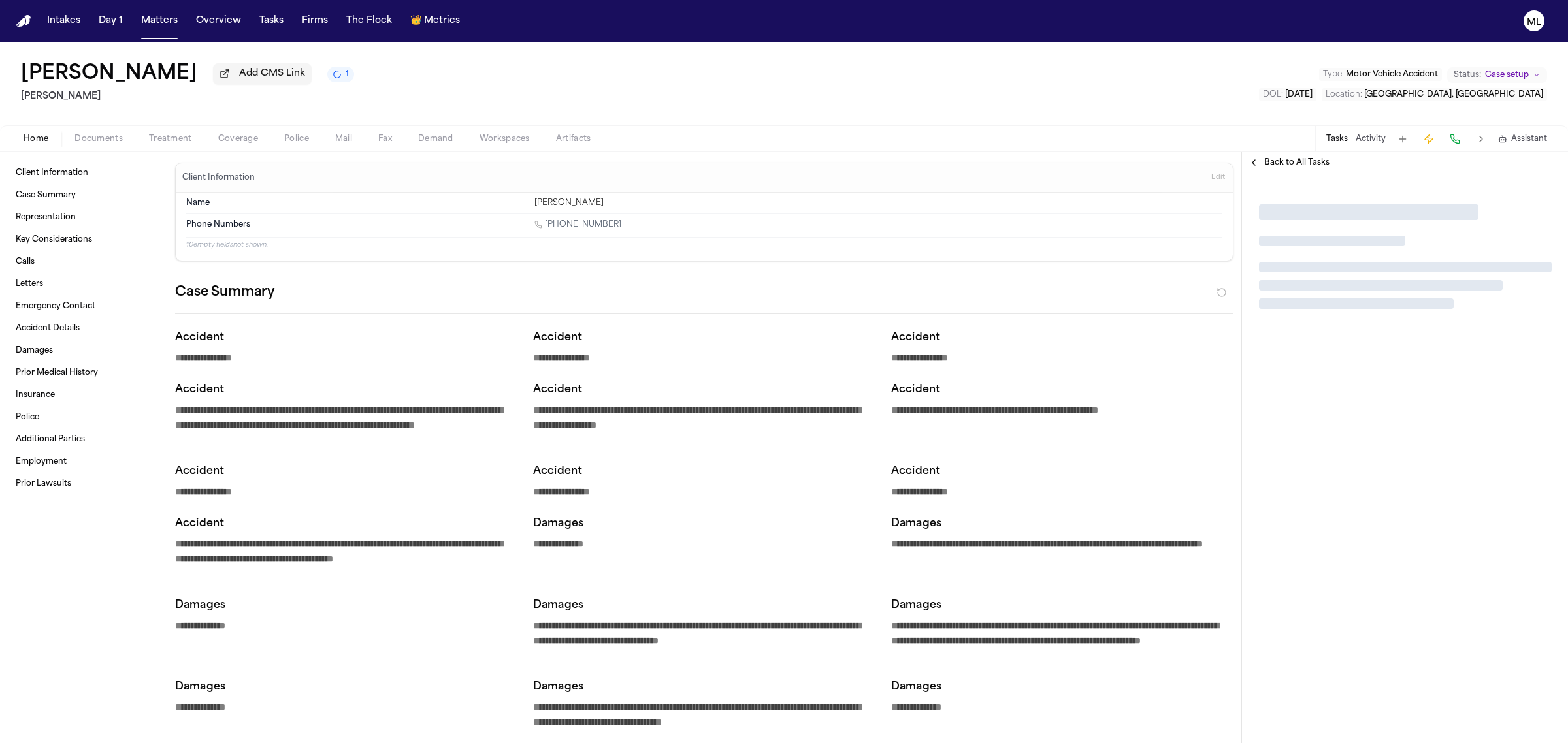
type textarea "*"
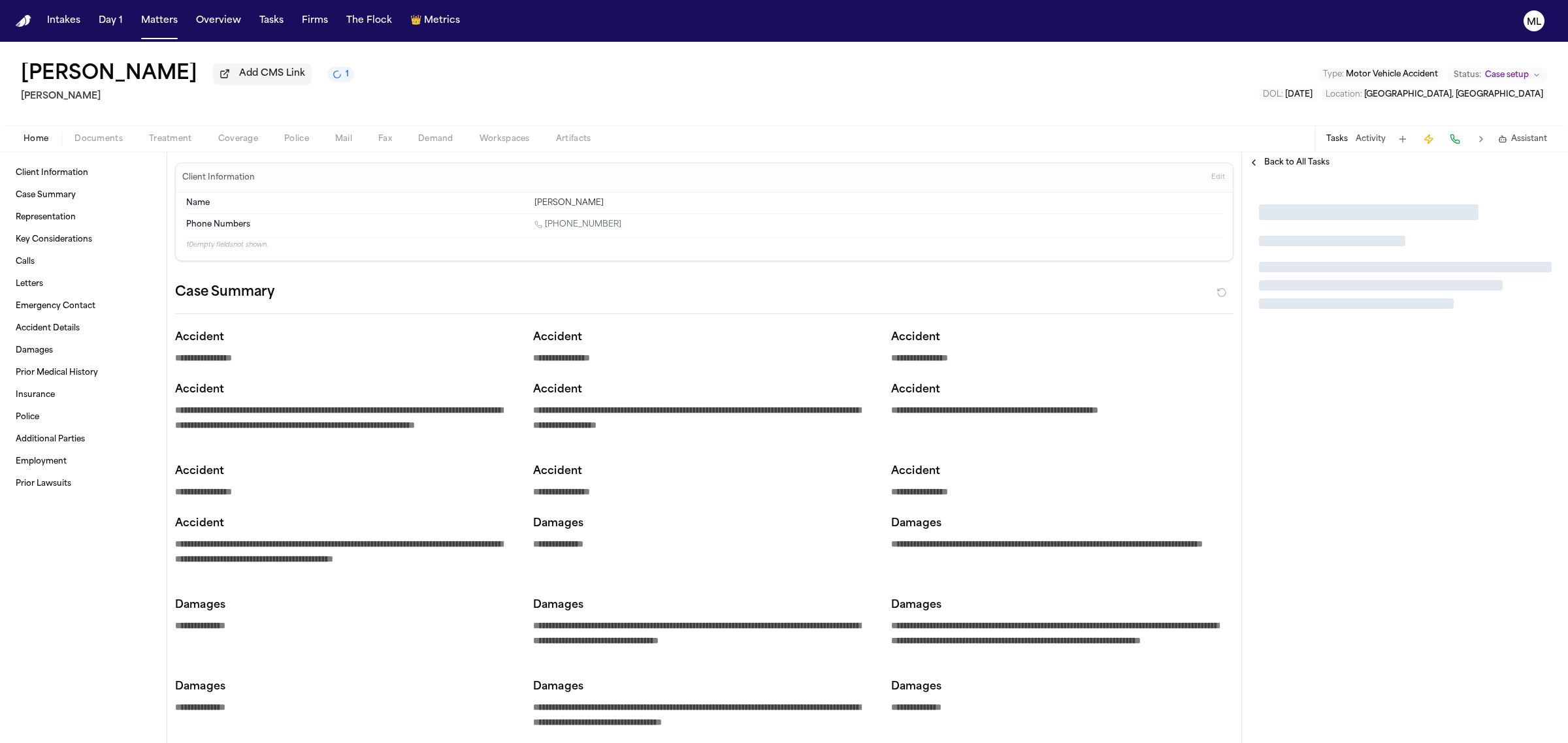
type textarea "*"
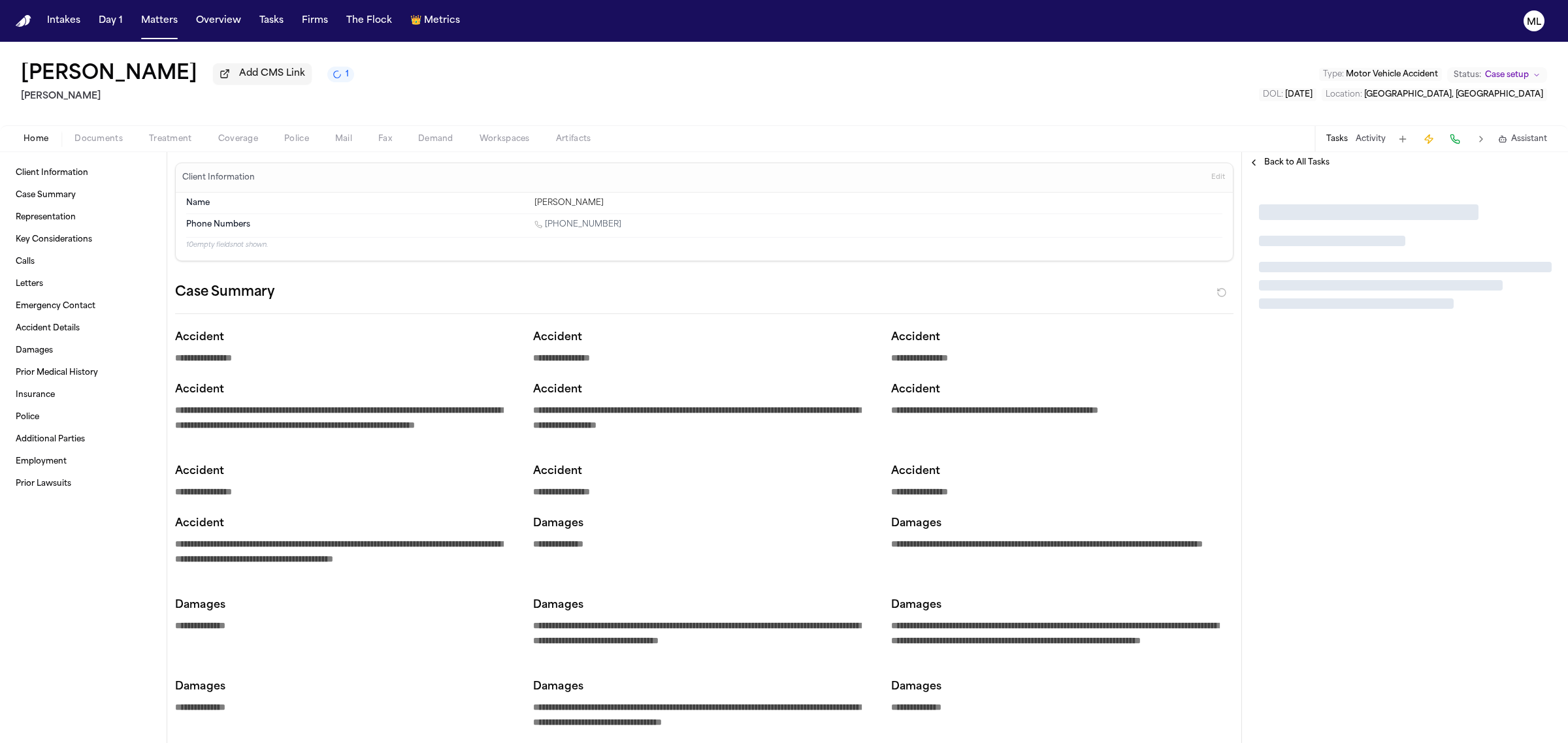
type textarea "*"
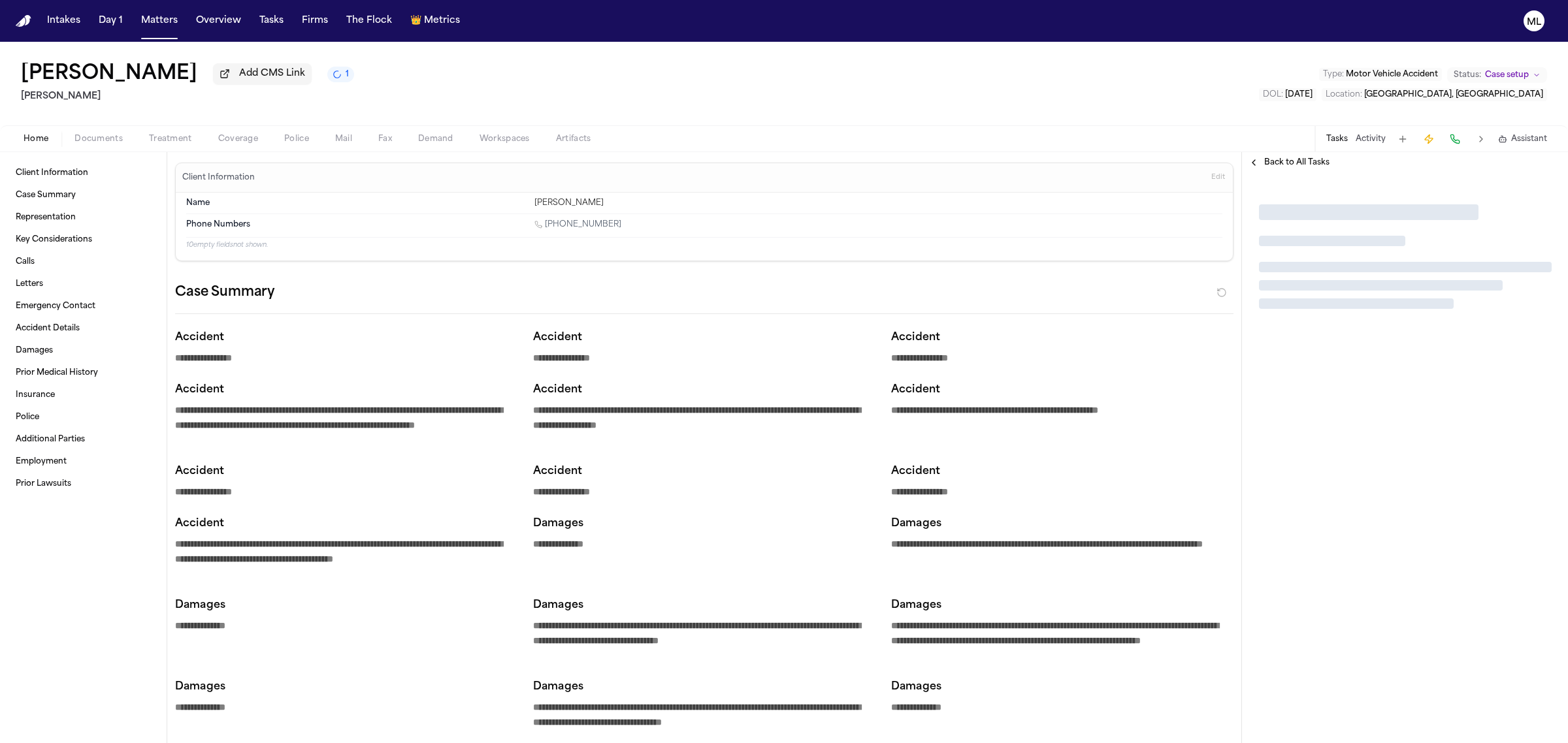
type textarea "*"
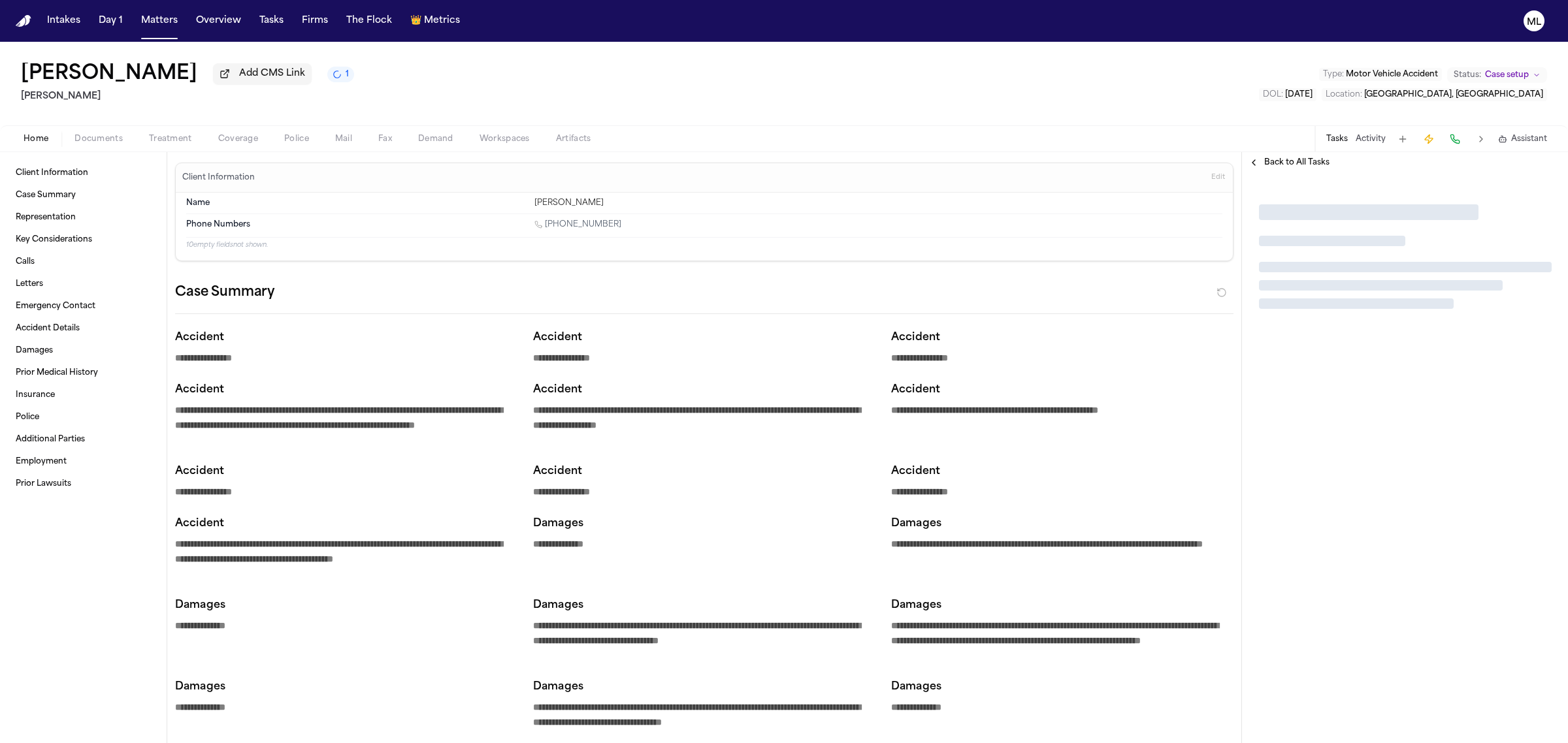
type textarea "*"
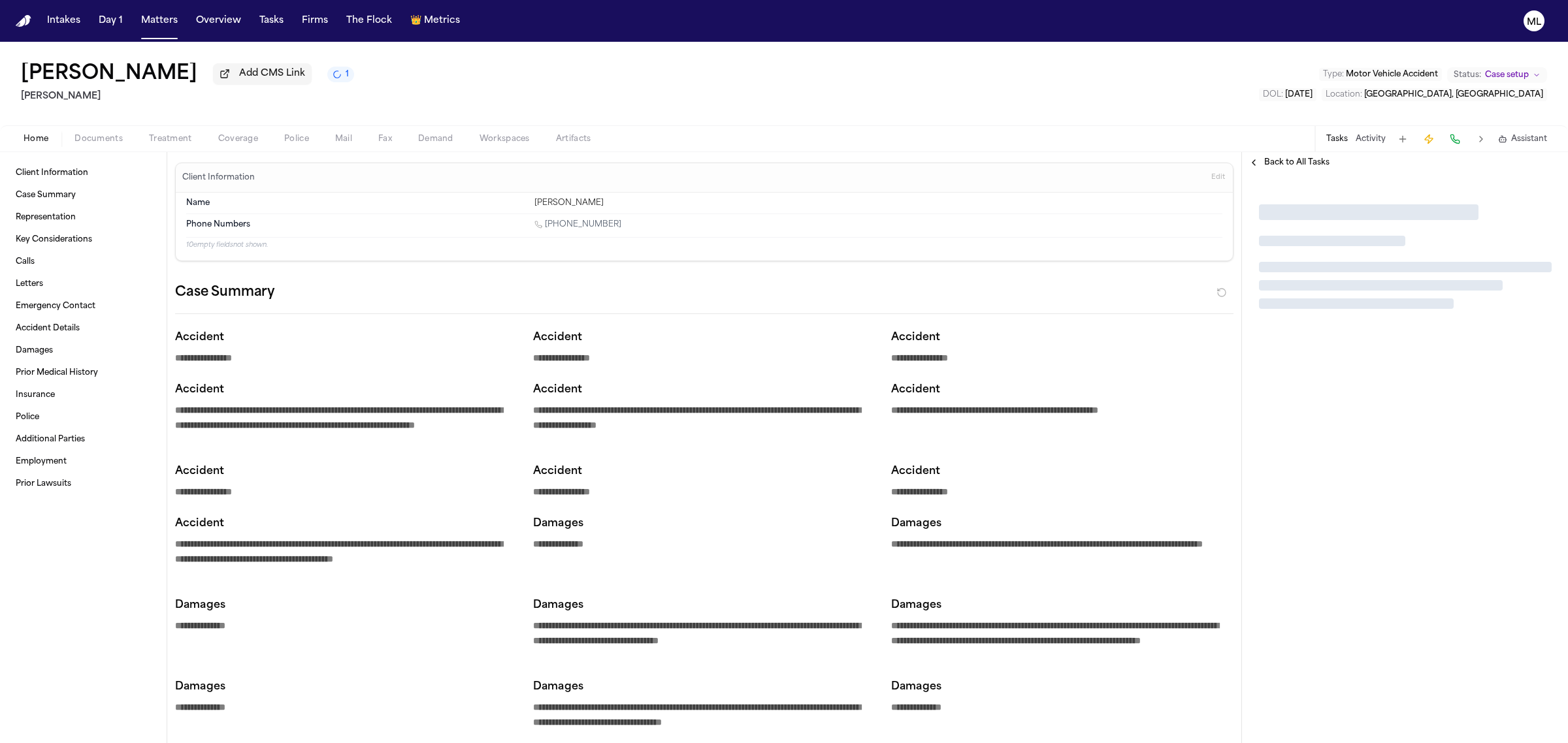
type textarea "*"
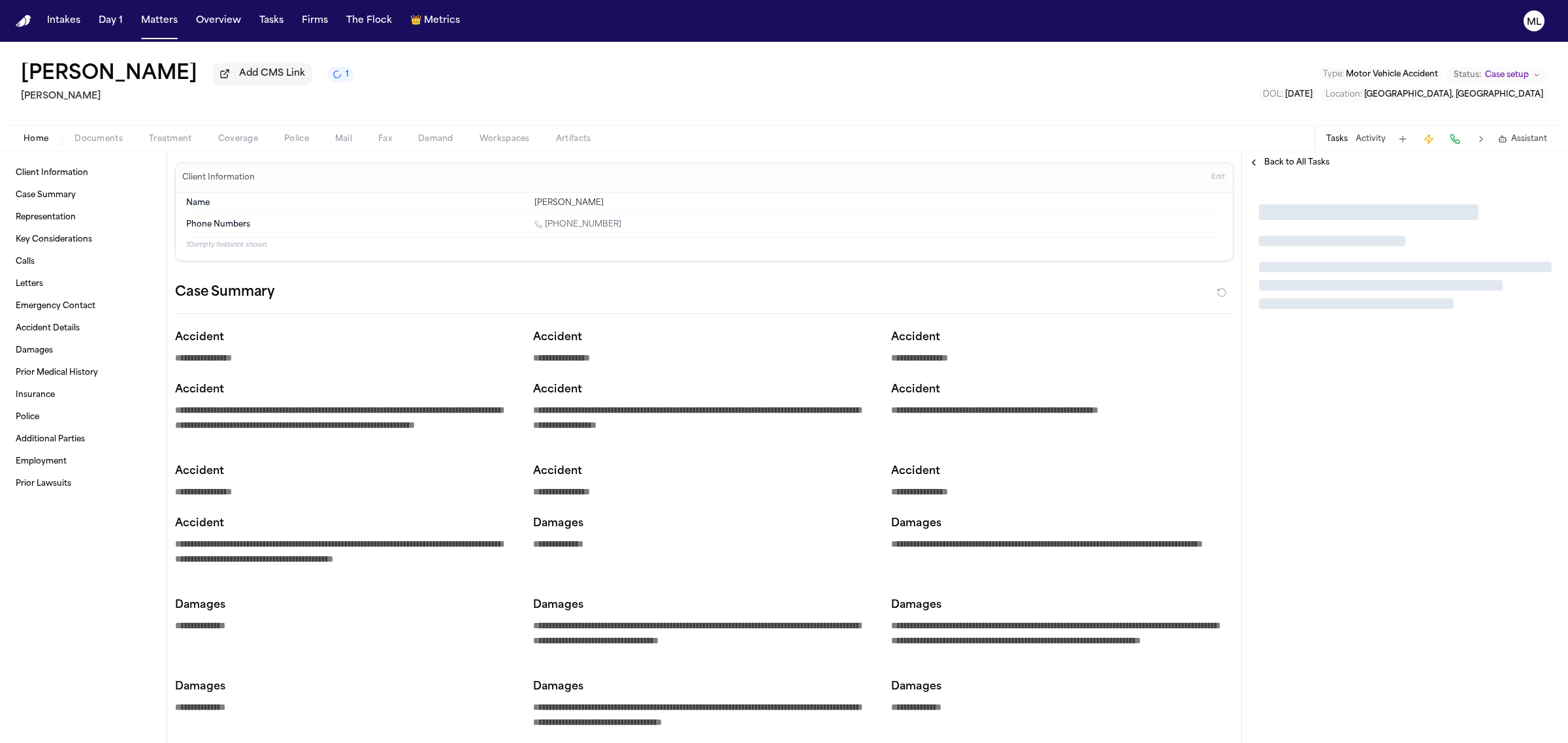
type textarea "*"
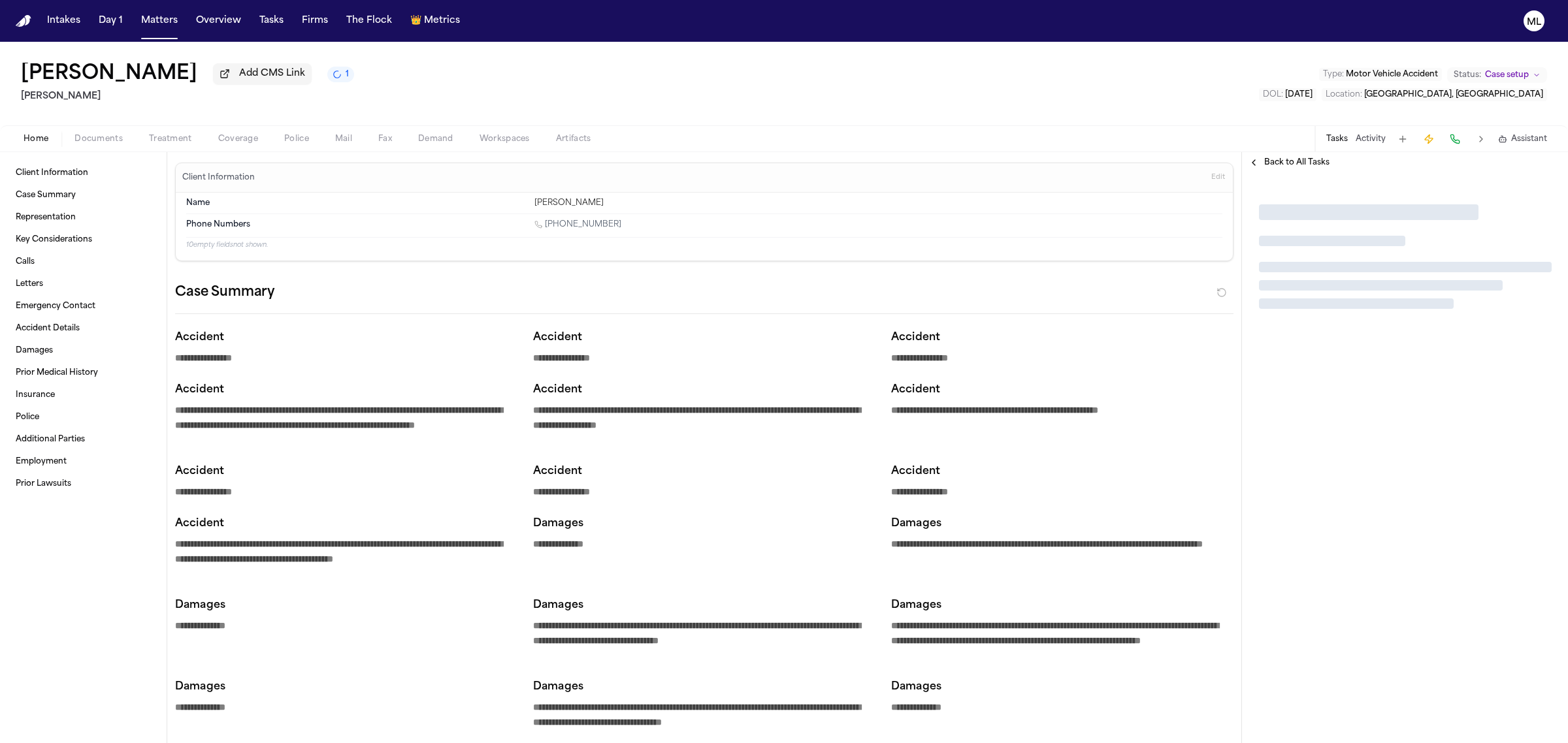
type textarea "*"
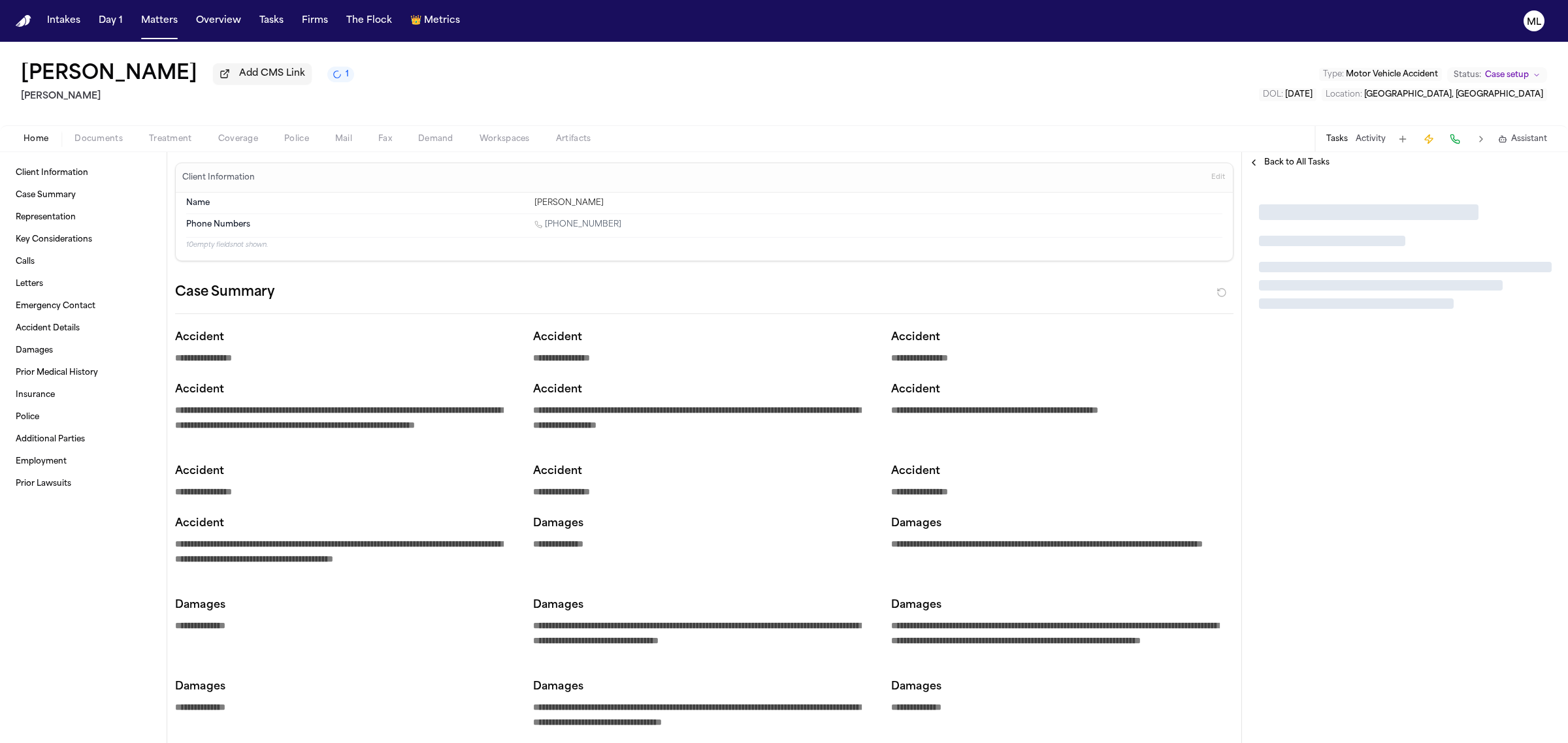
type textarea "*"
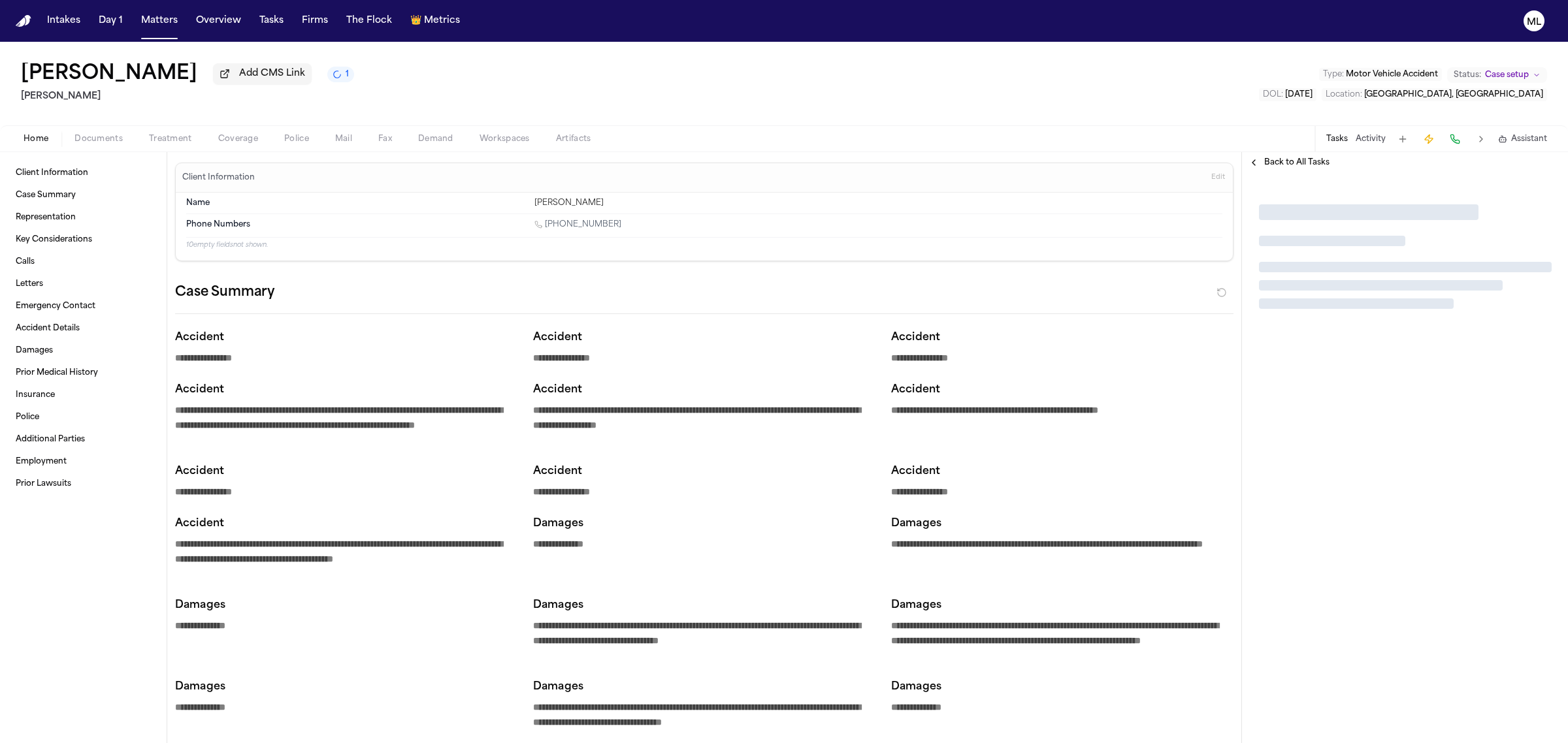
type textarea "*"
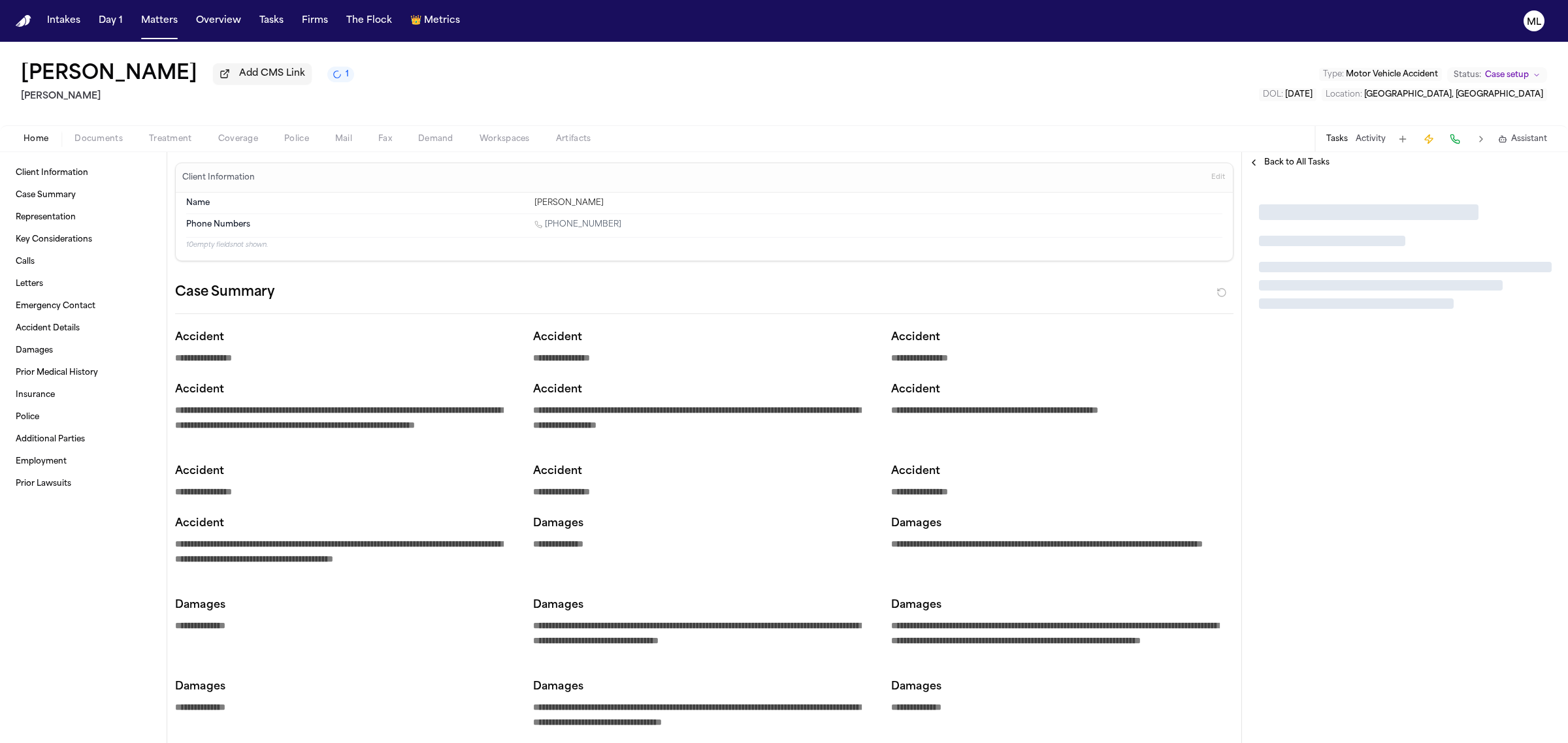
type textarea "*"
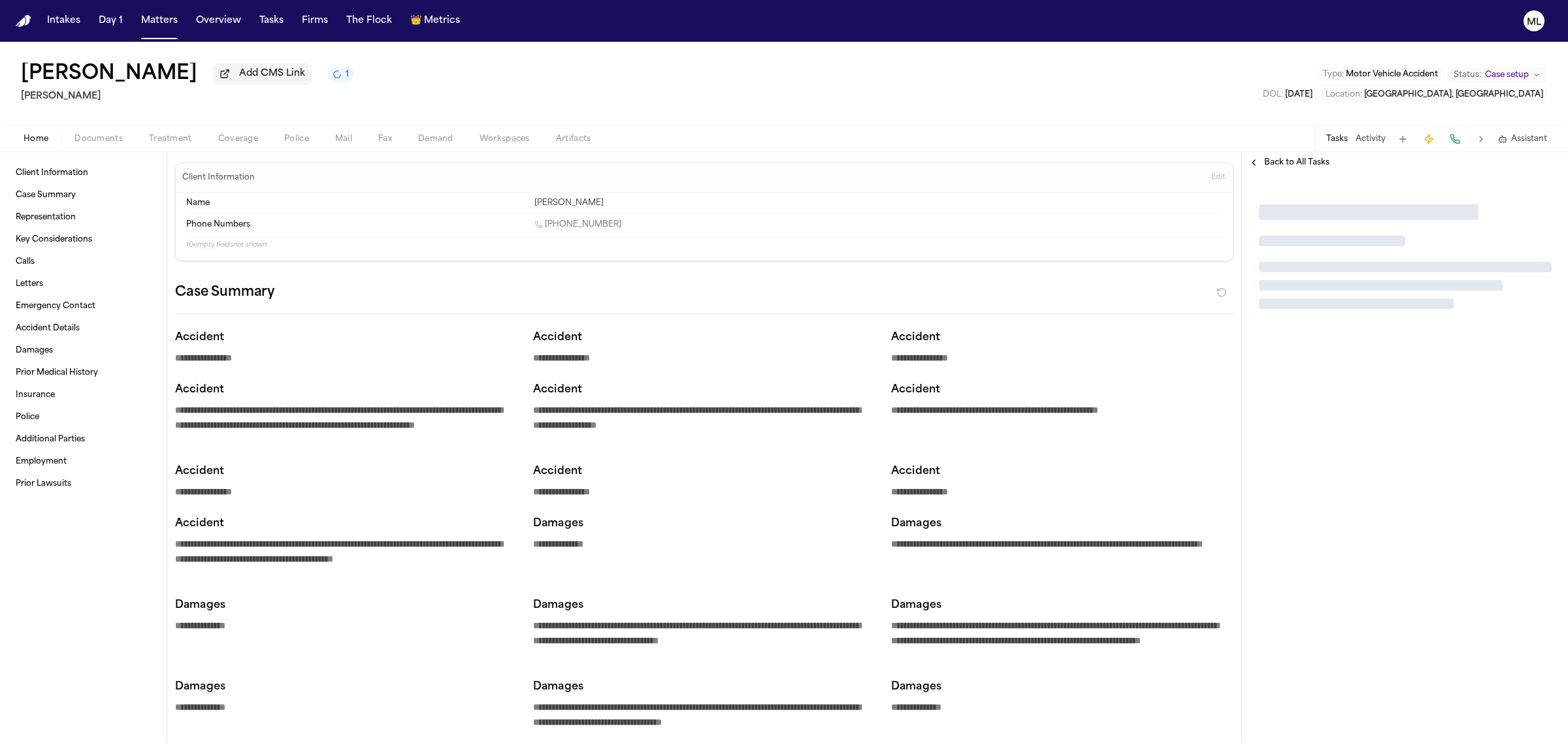
type textarea "*"
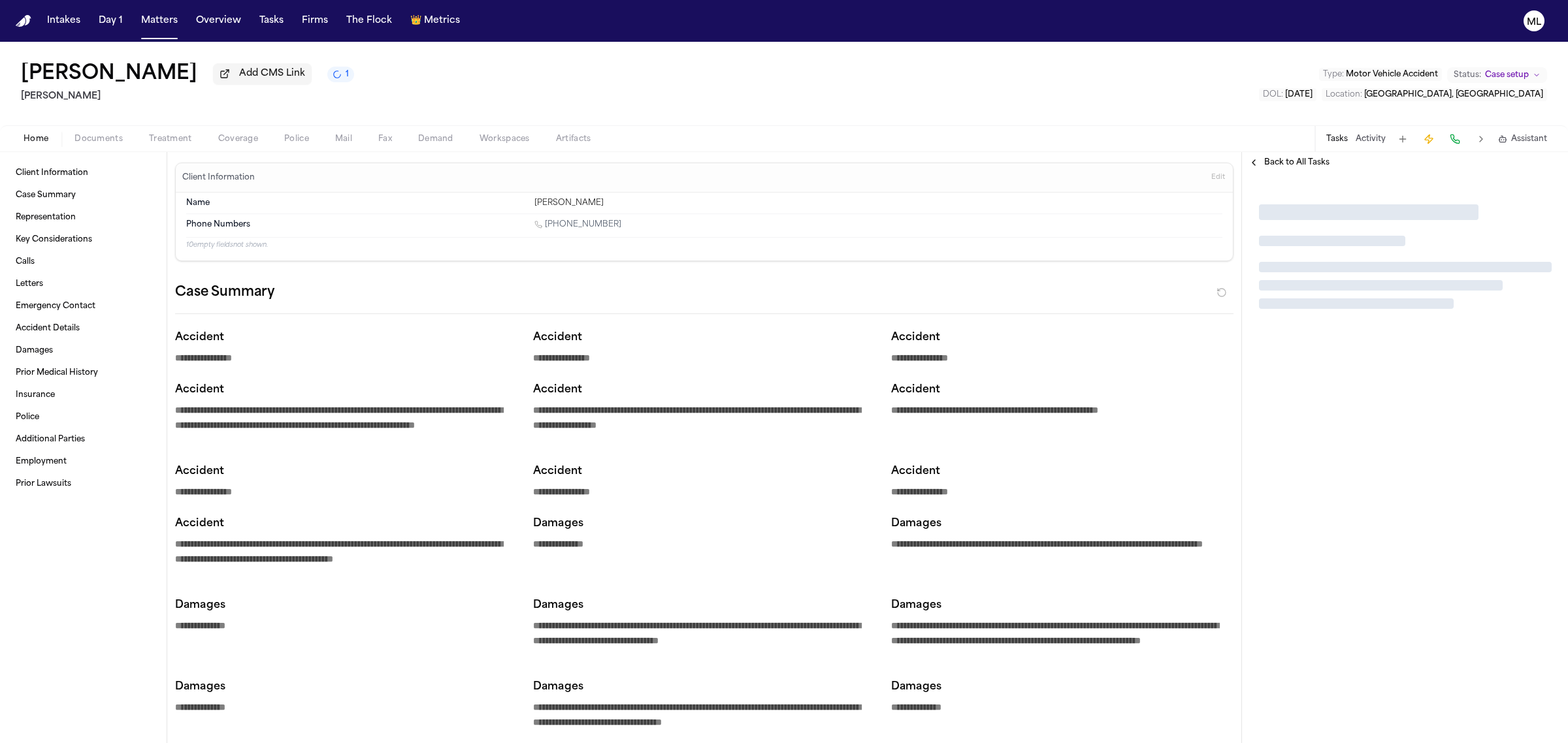
type textarea "*"
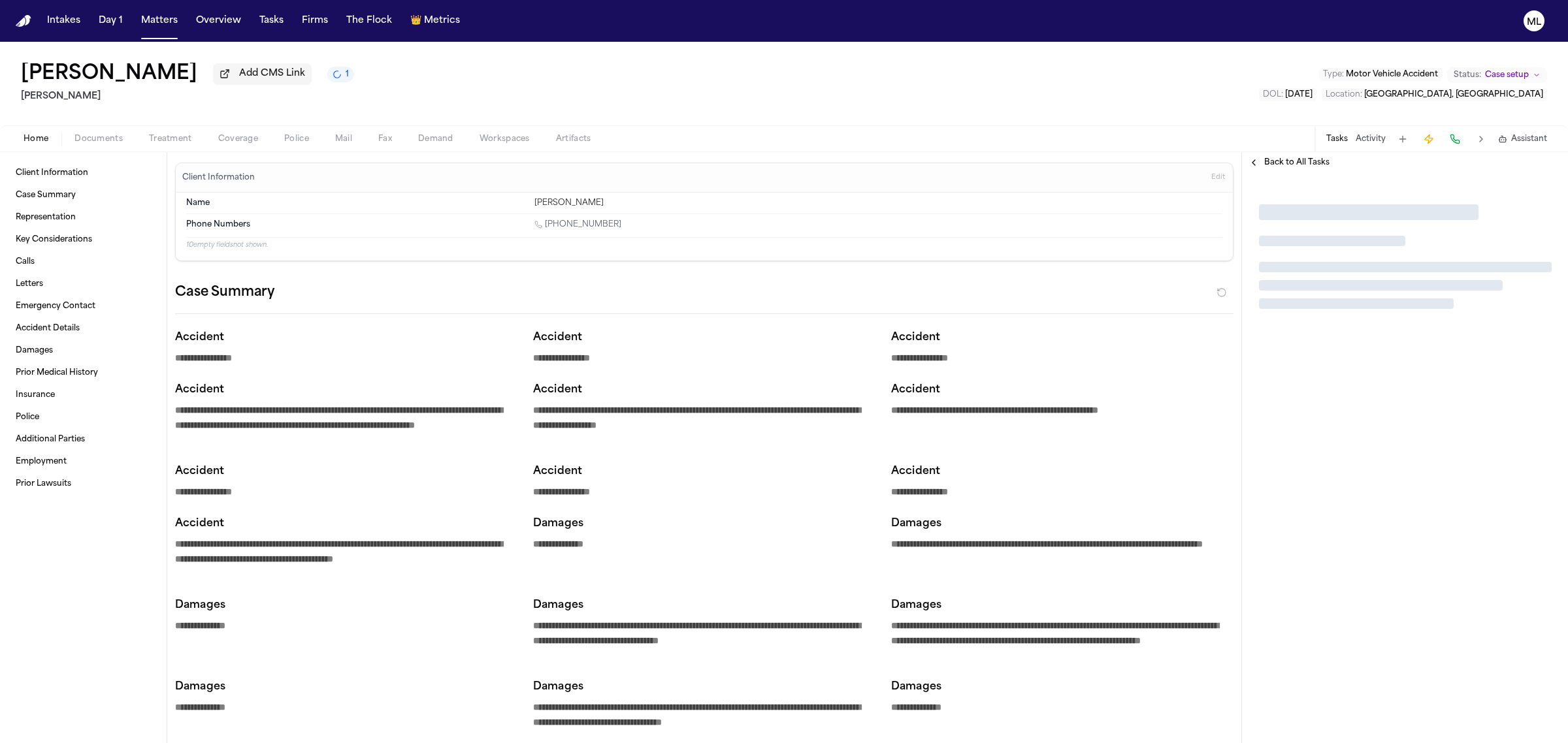
type textarea "*"
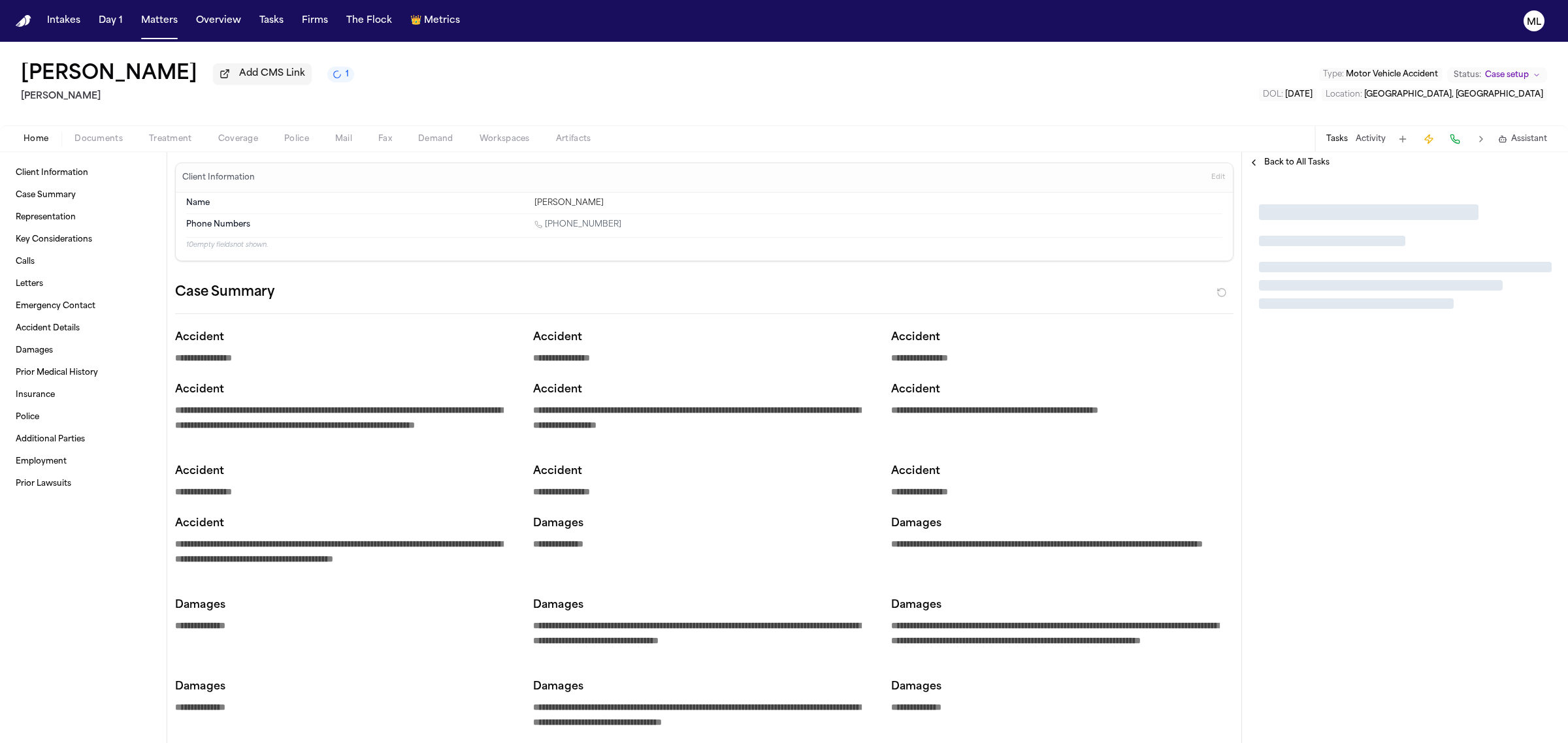
type textarea "*"
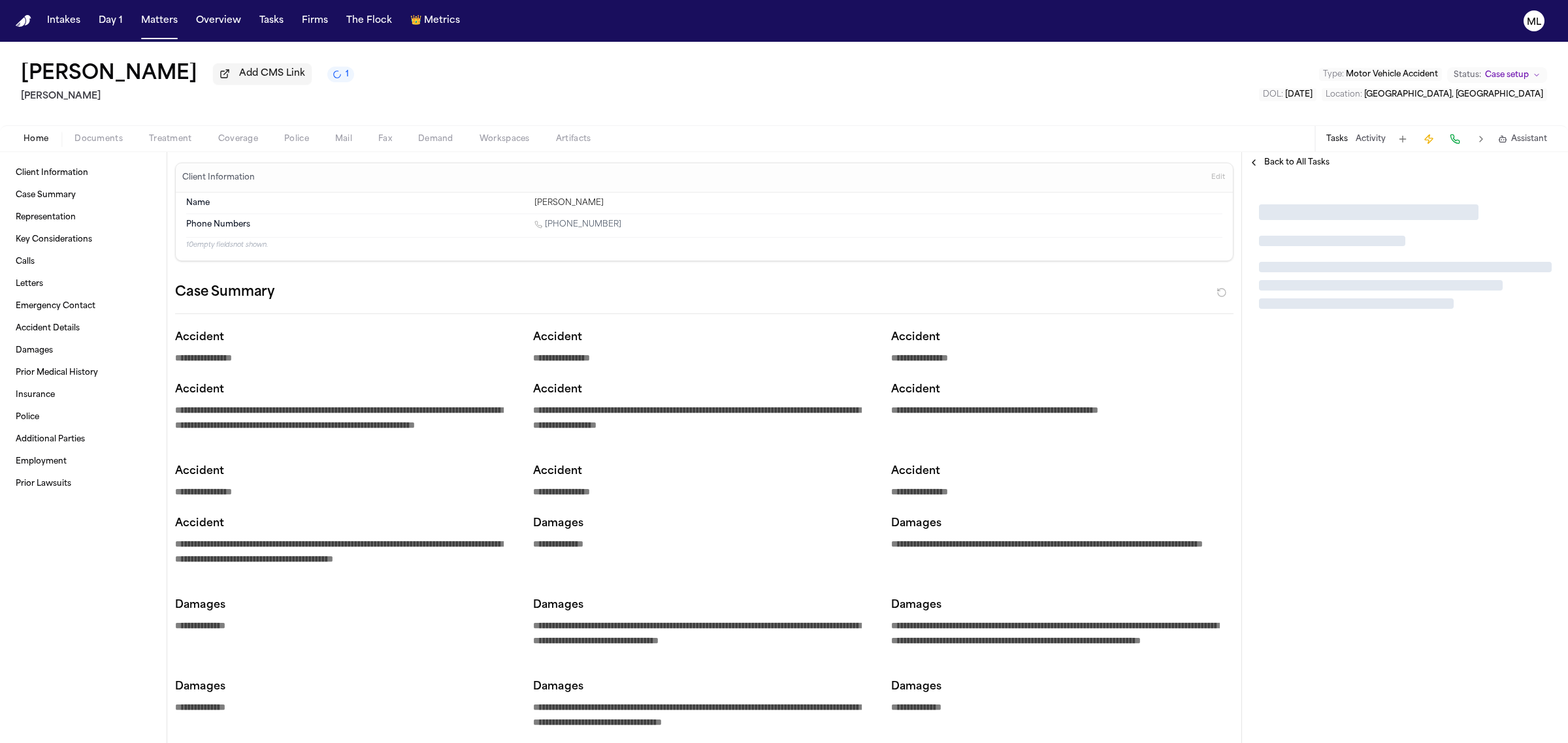
type textarea "*"
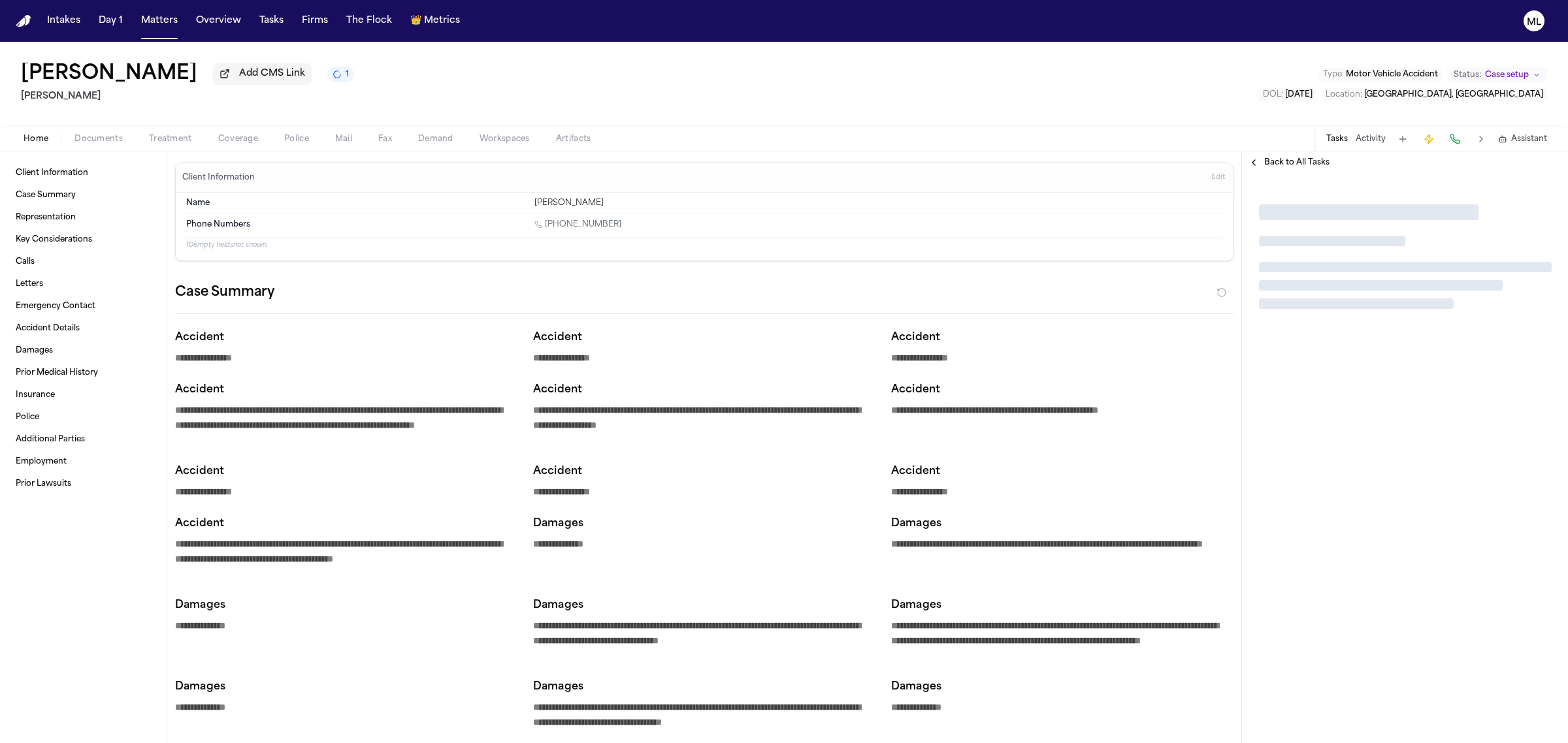
type textarea "*"
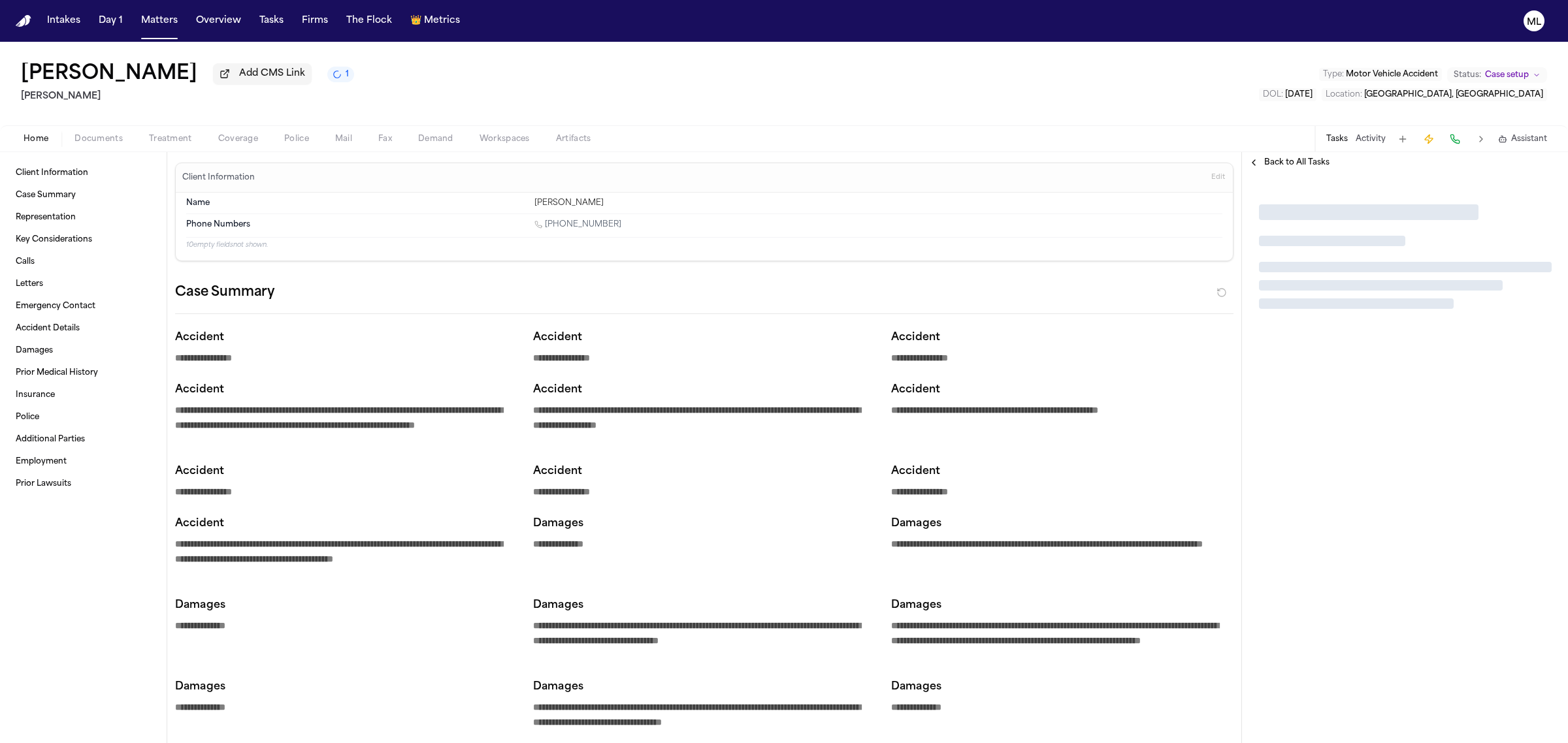
type textarea "*"
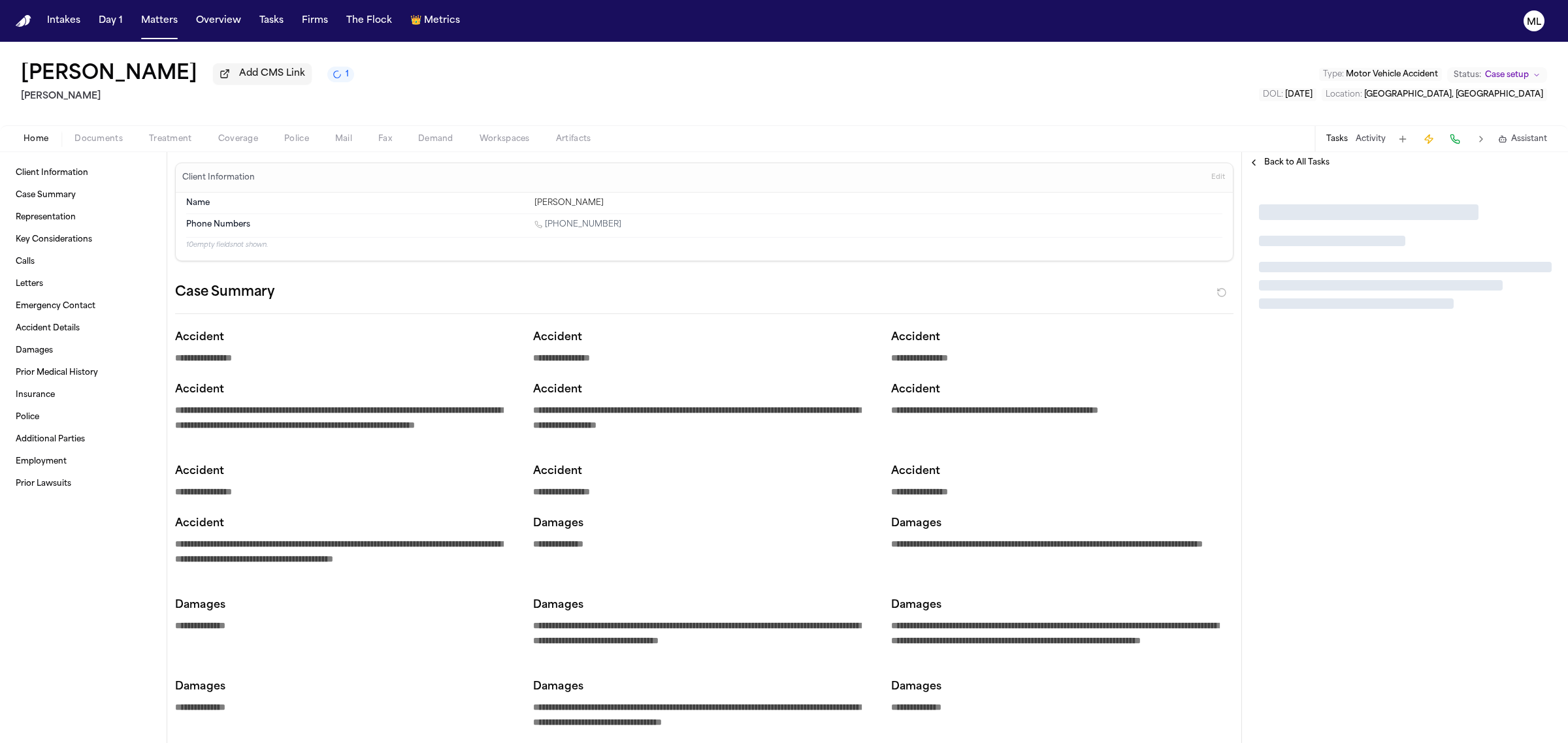
type textarea "*"
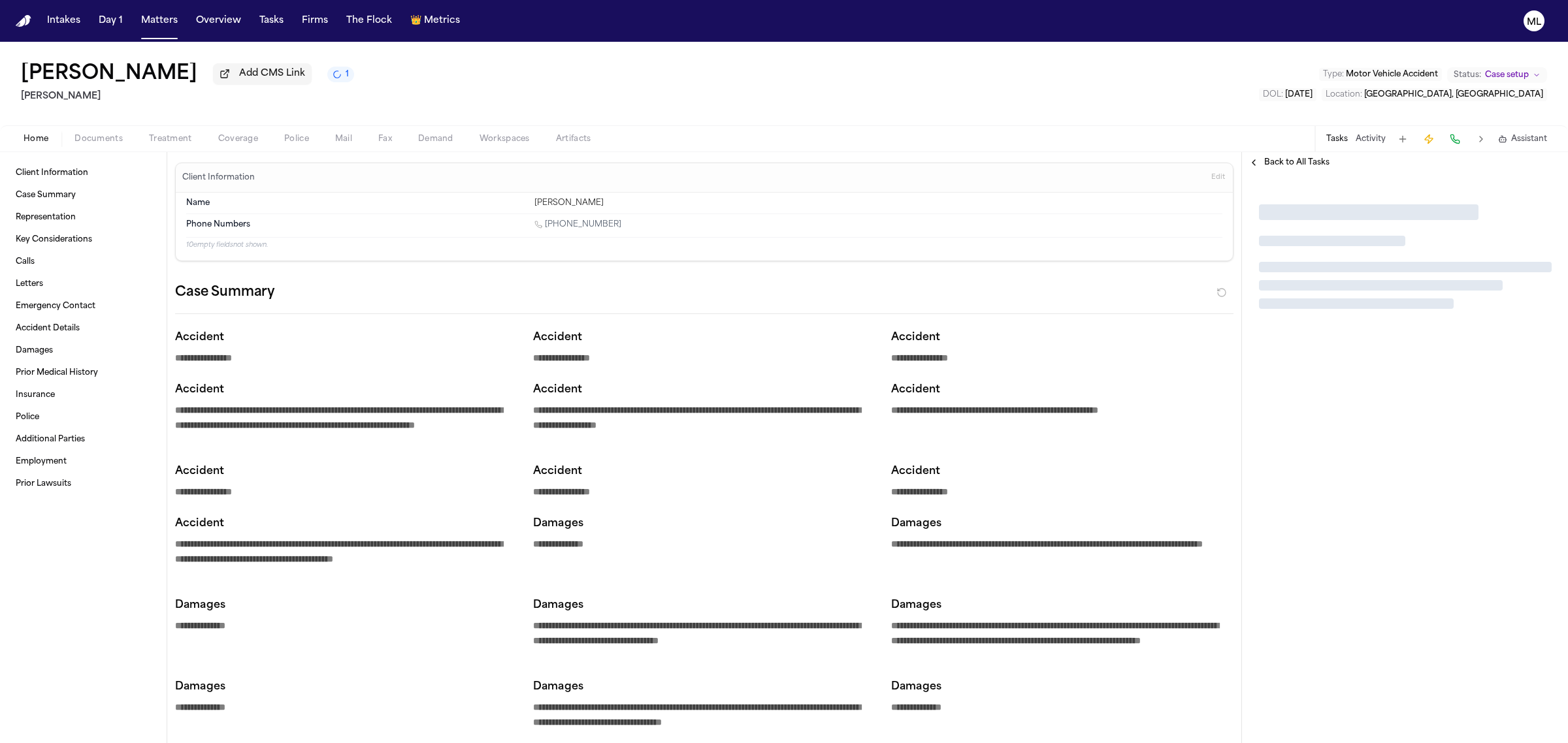
type textarea "*"
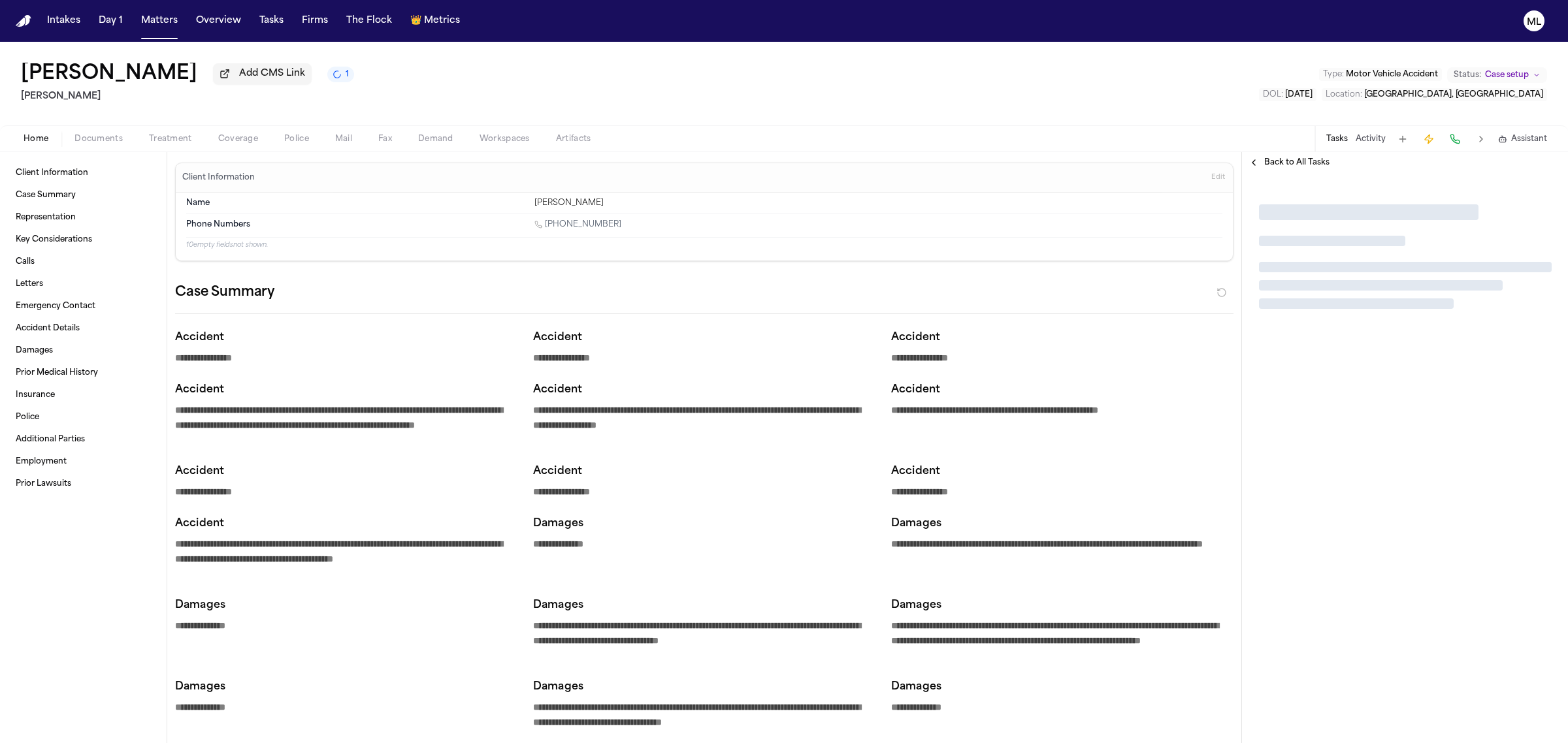
type textarea "*"
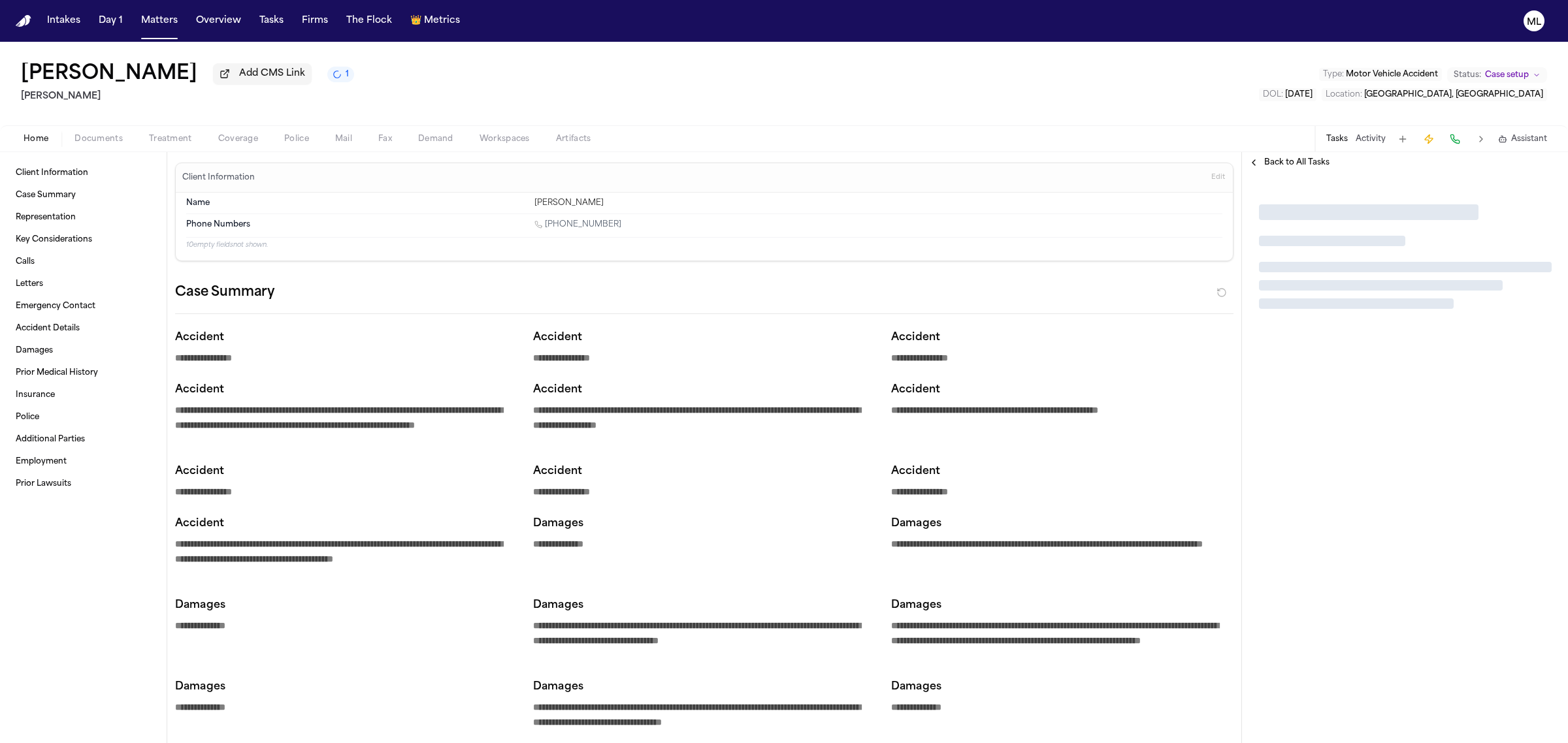
type textarea "*"
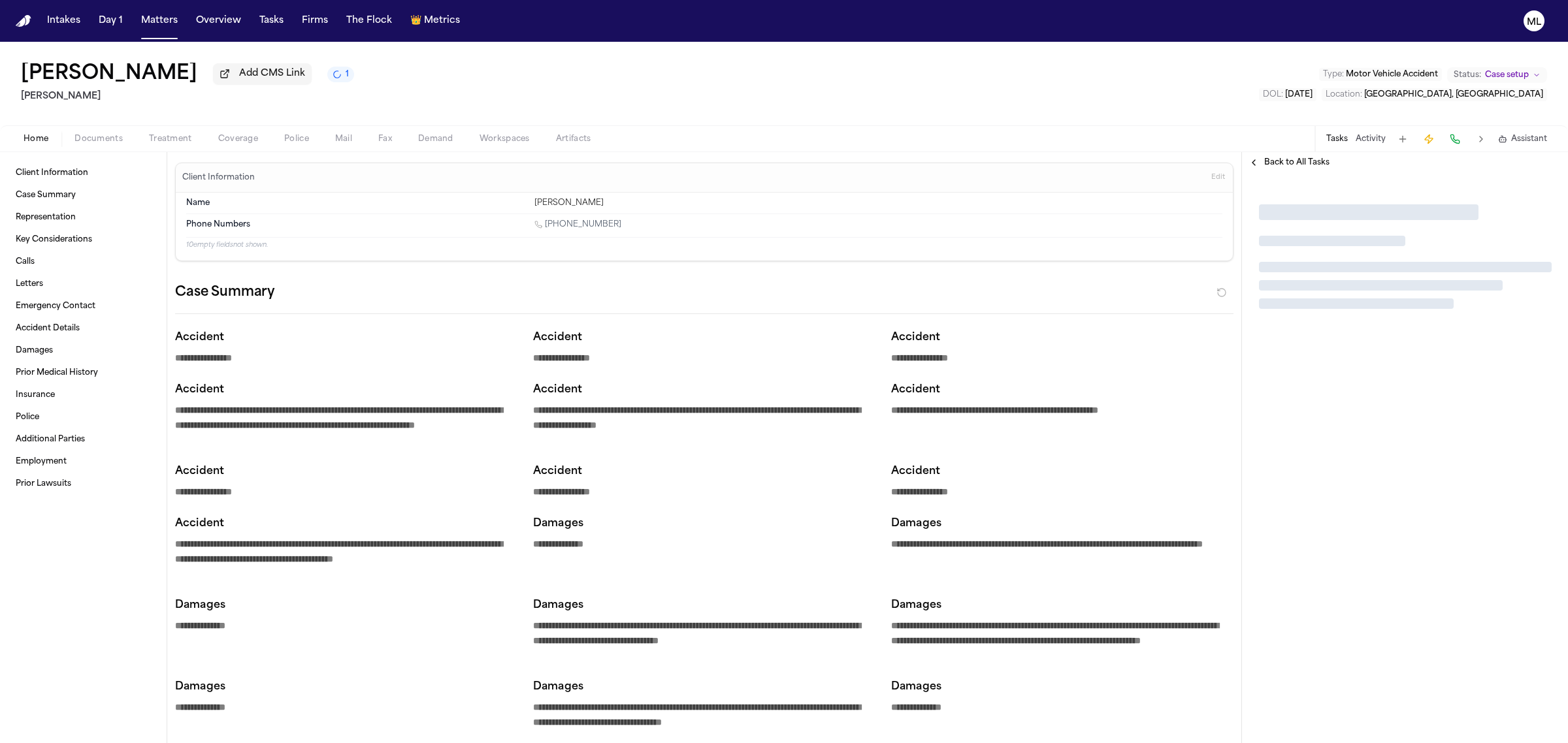
type textarea "*"
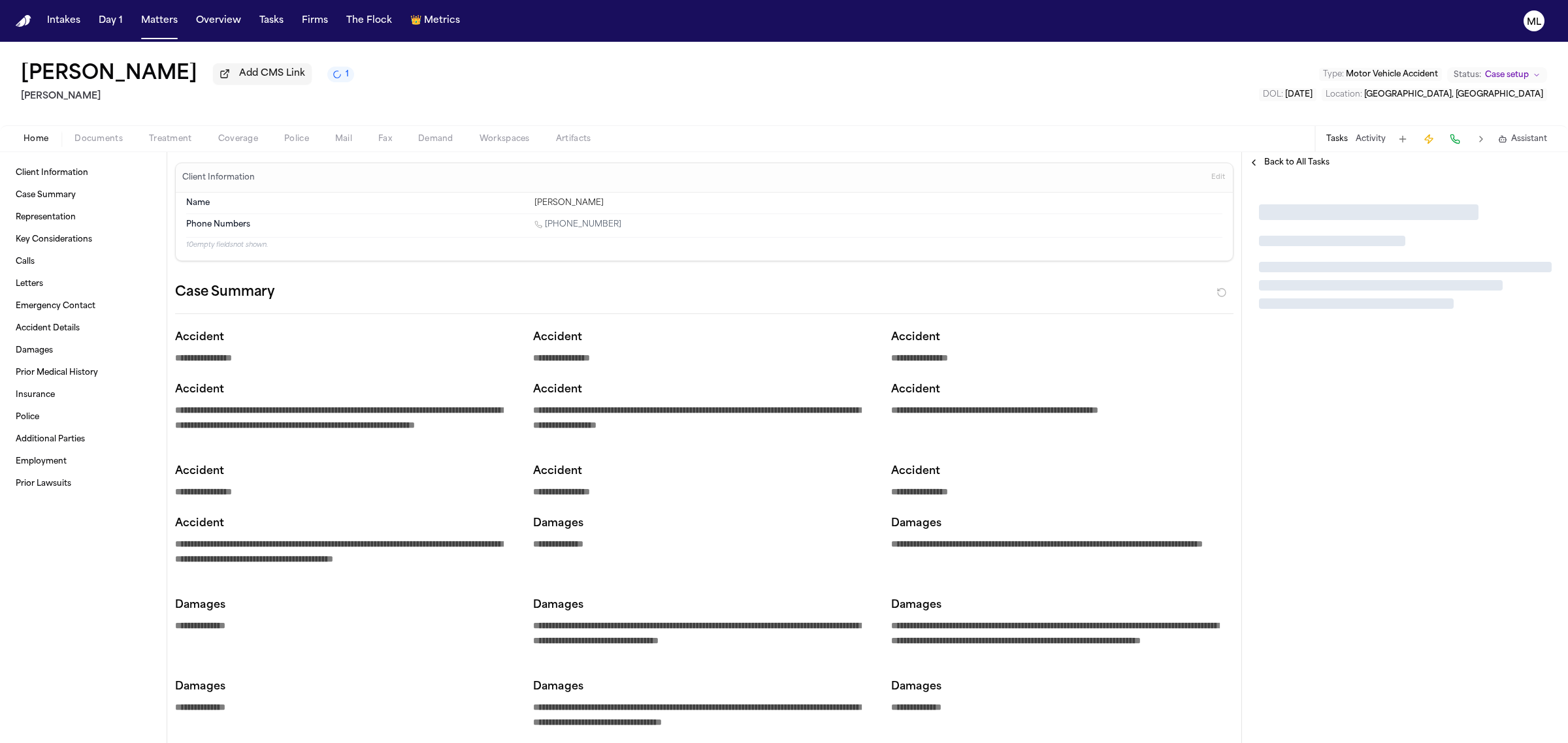
type textarea "*"
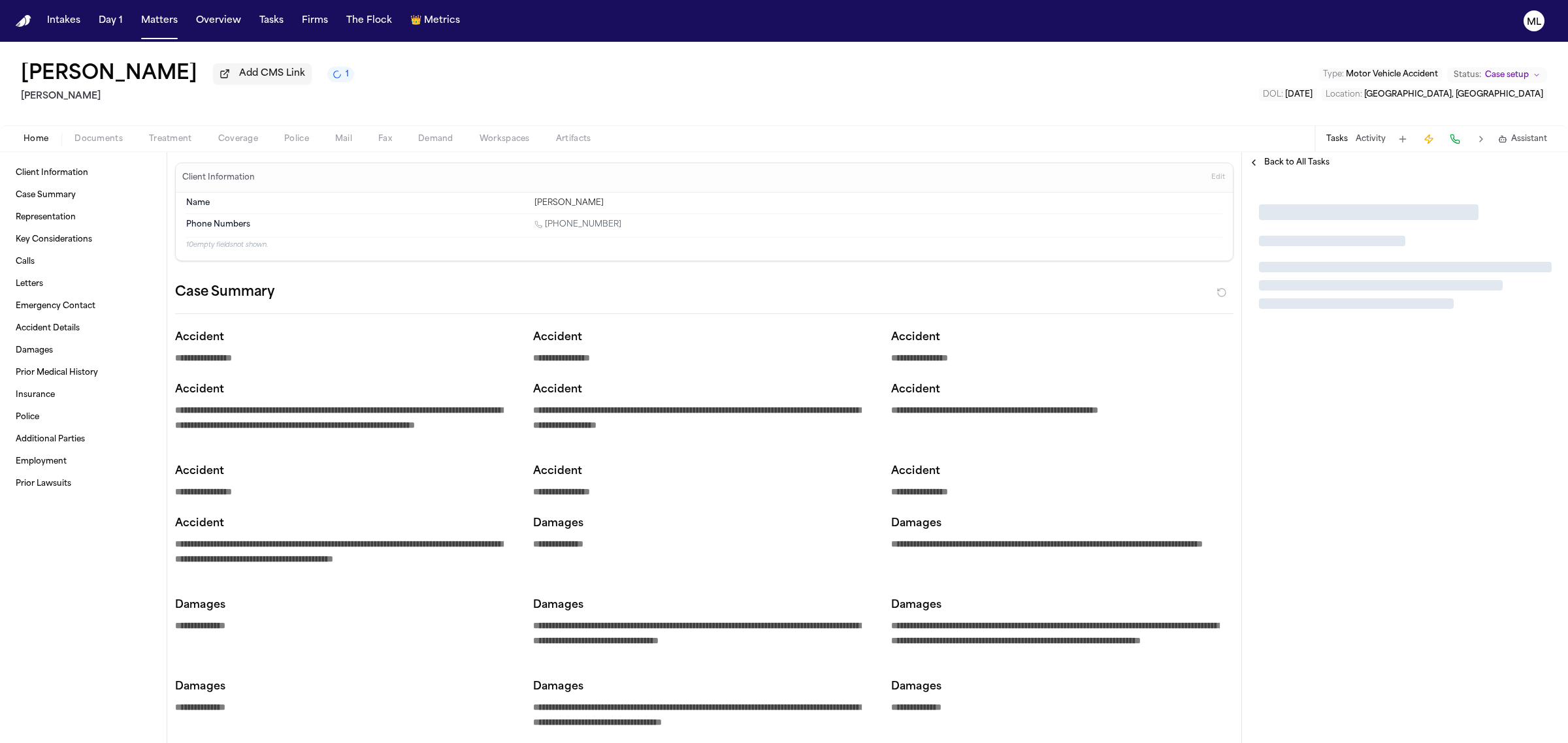
type textarea "*"
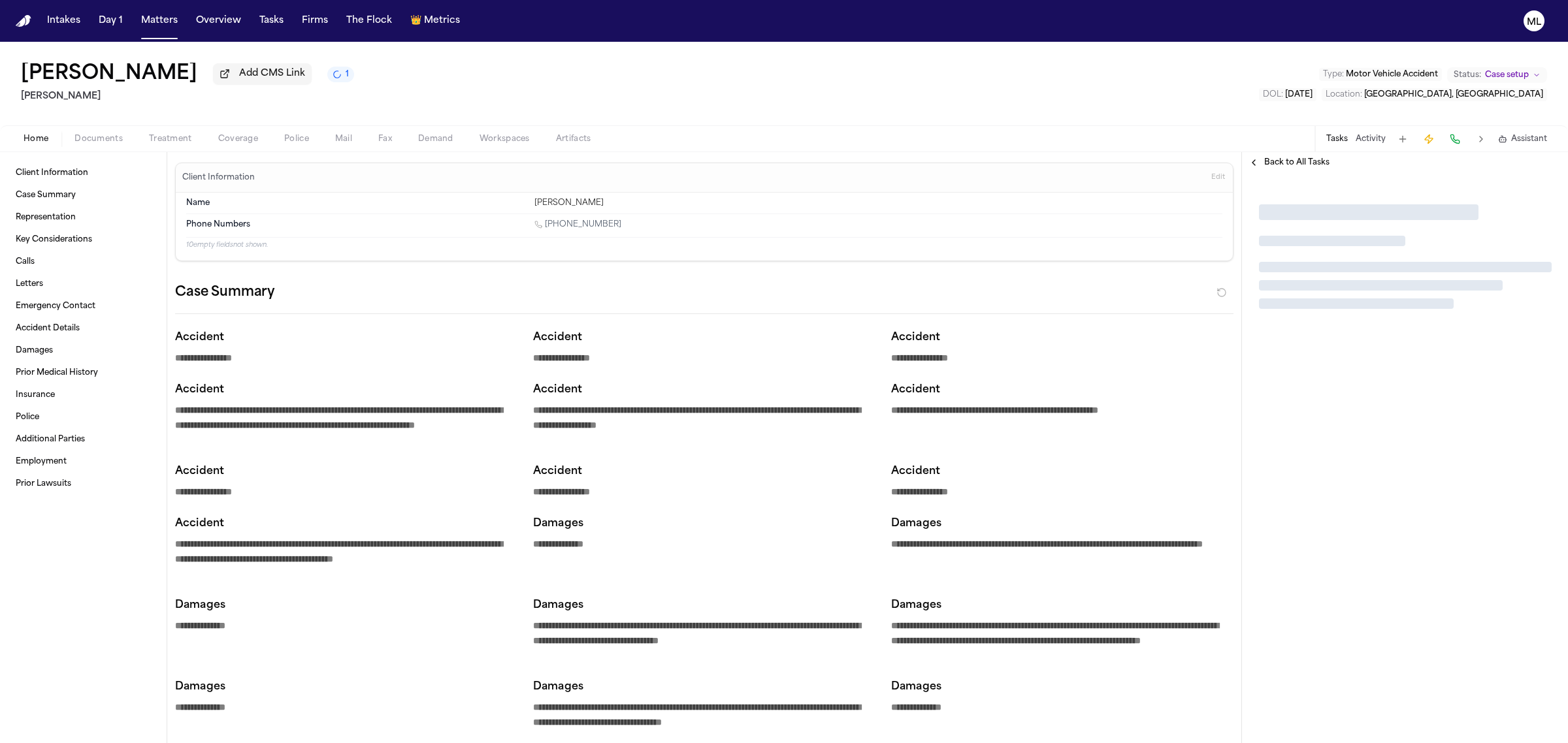
type textarea "*"
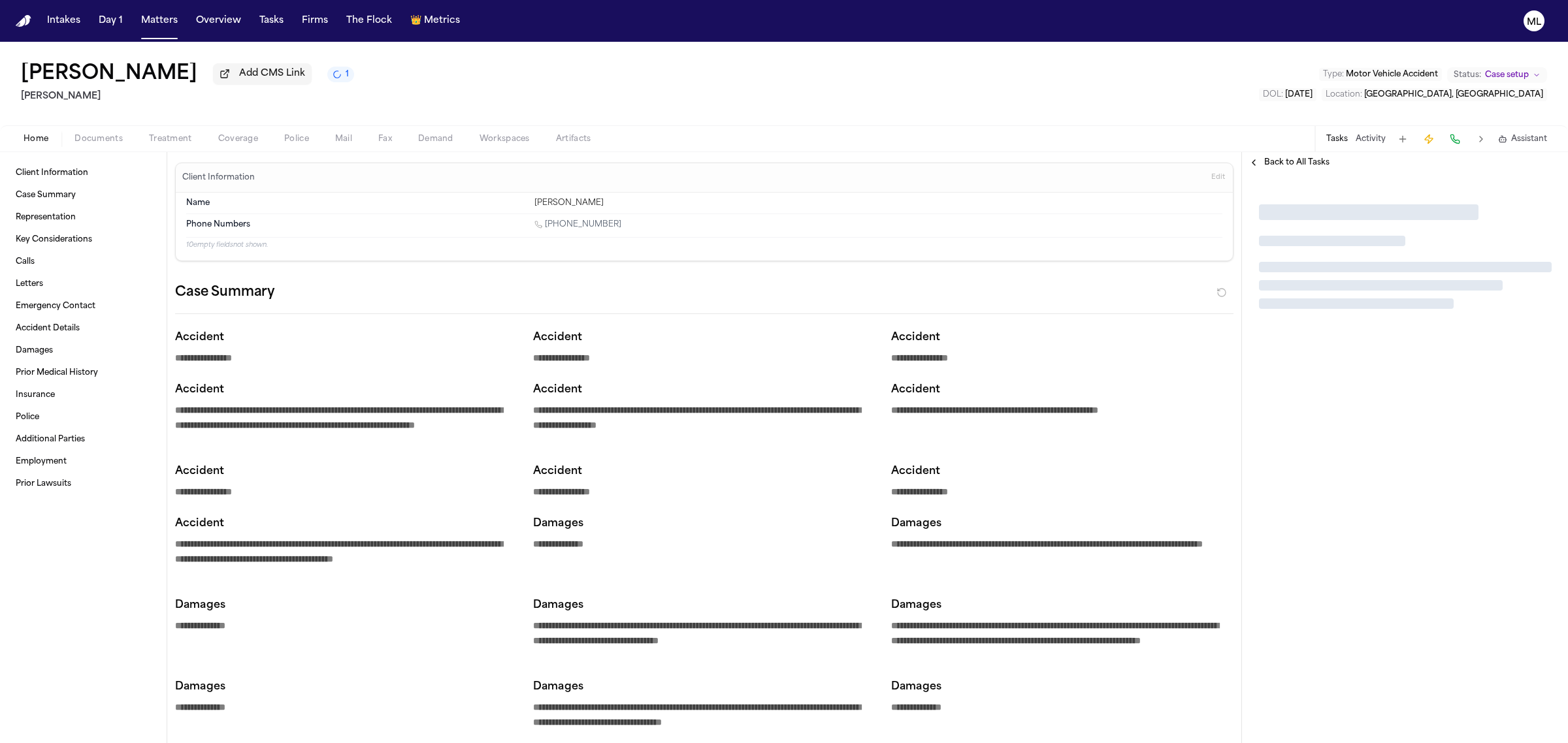
type textarea "*"
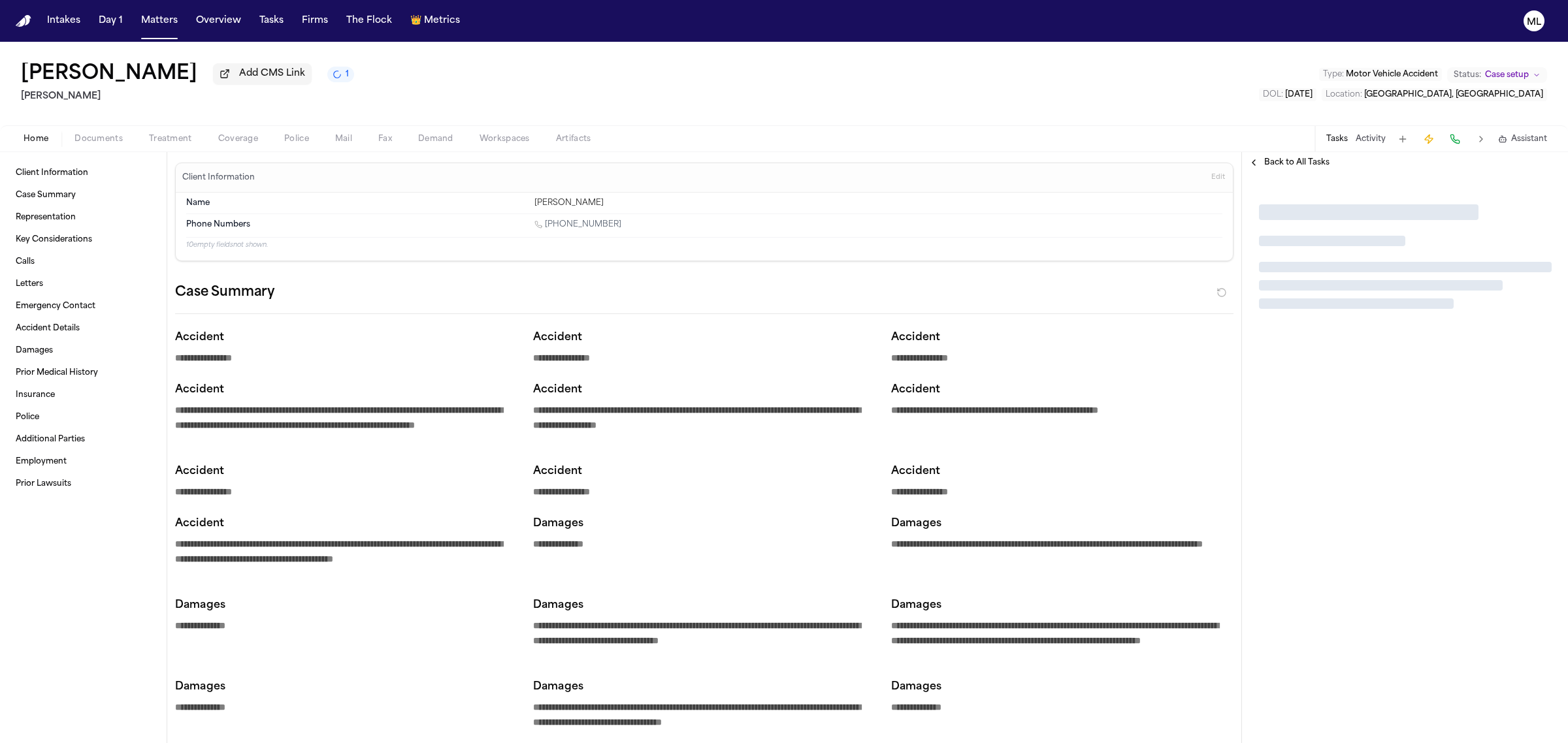
type textarea "*"
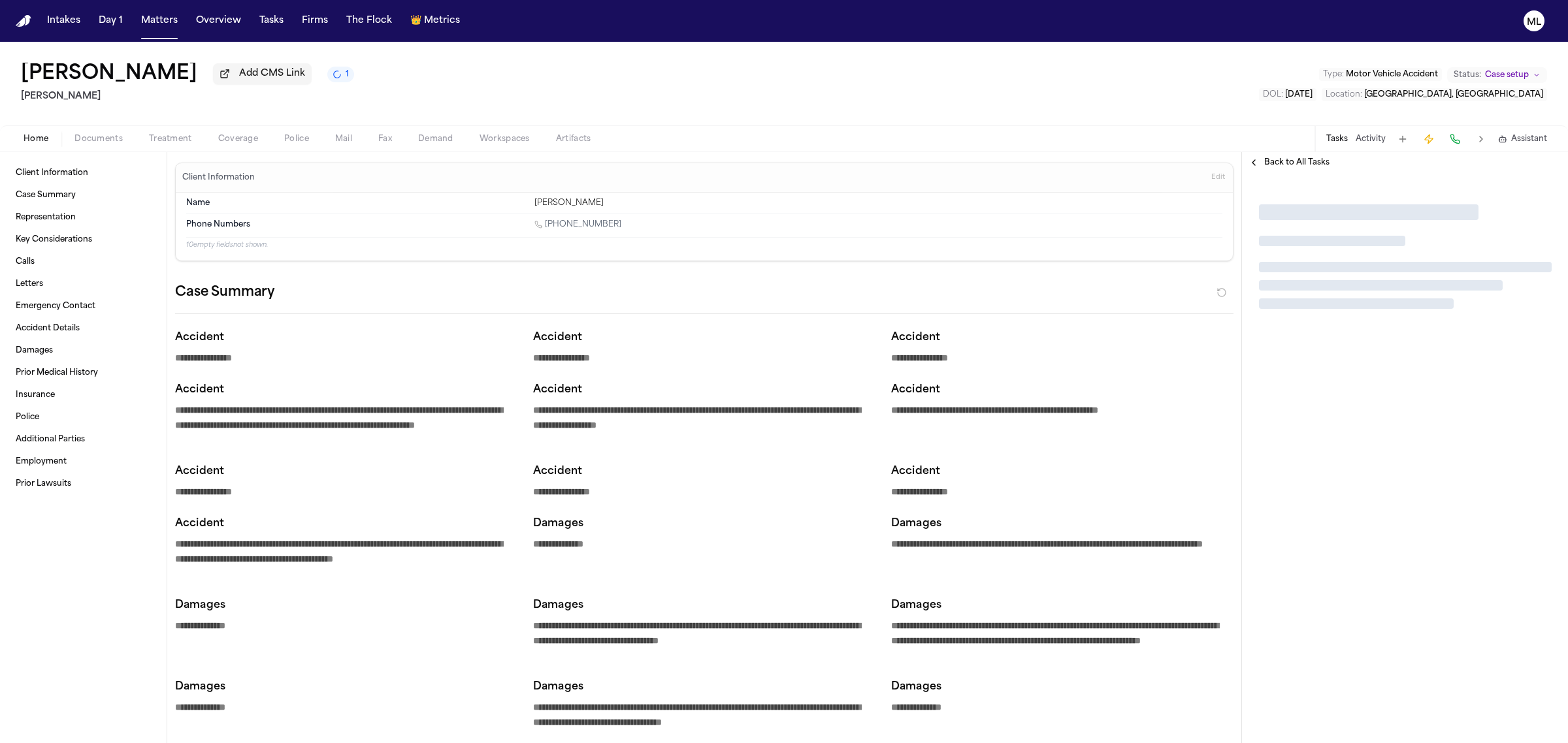
type textarea "*"
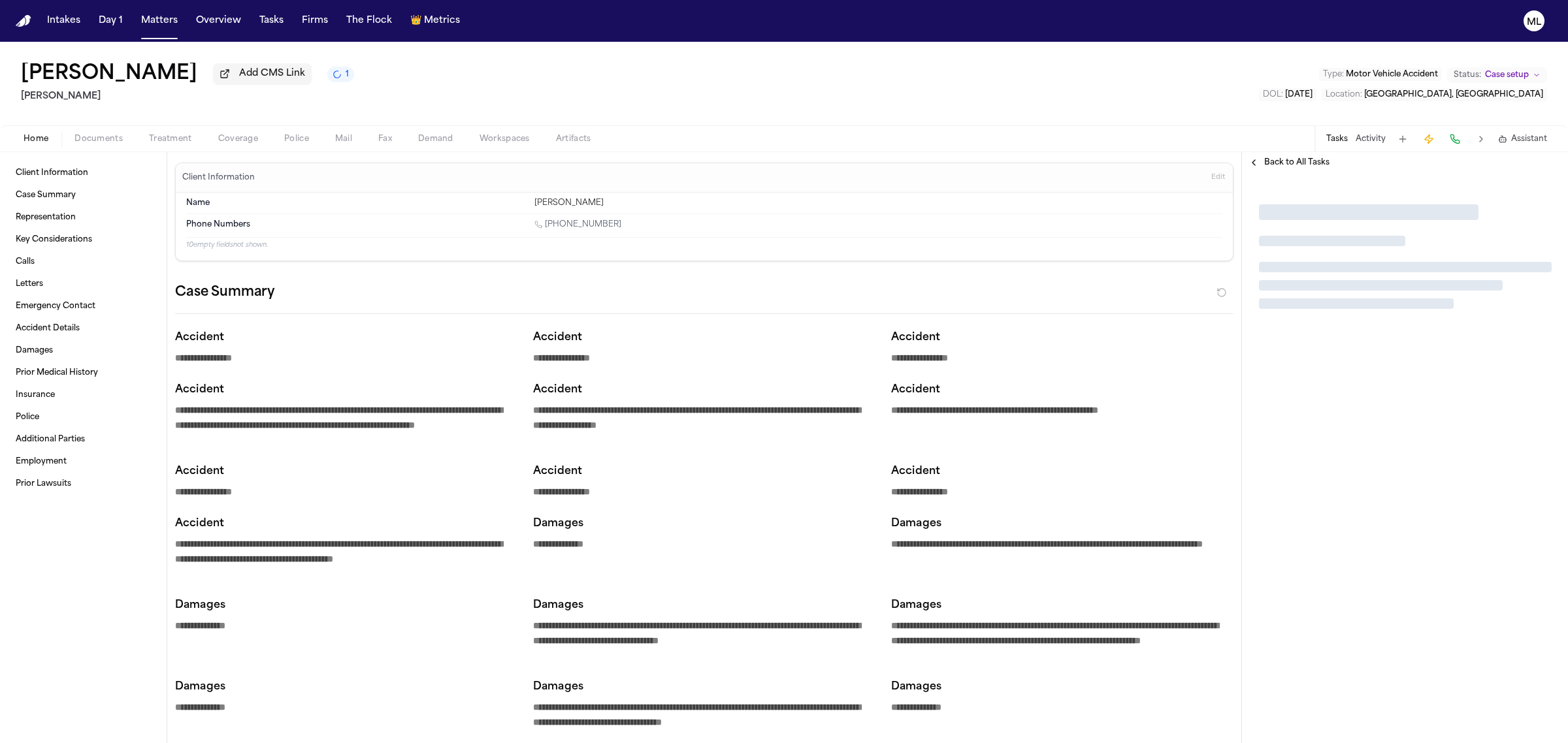
type textarea "*"
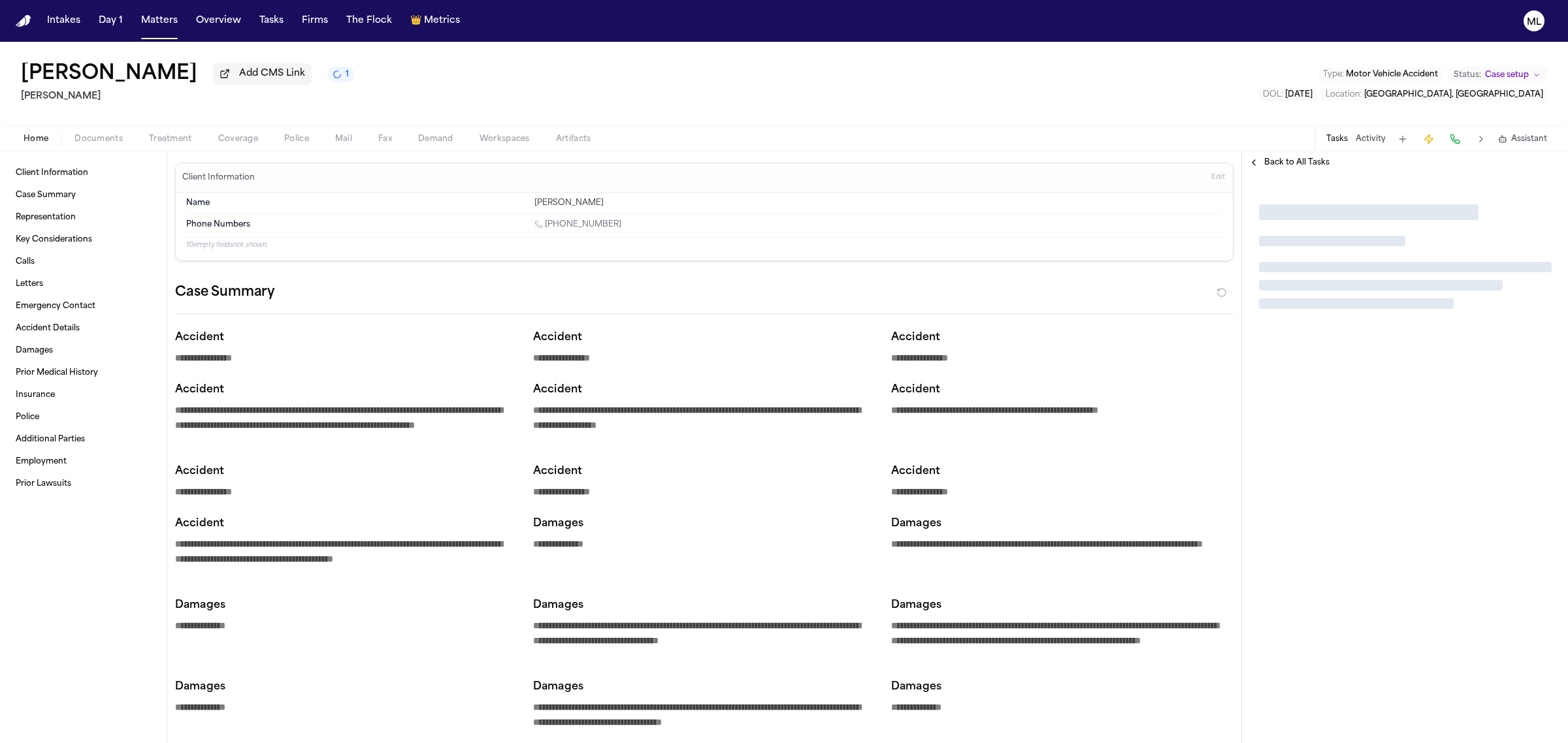
type textarea "*"
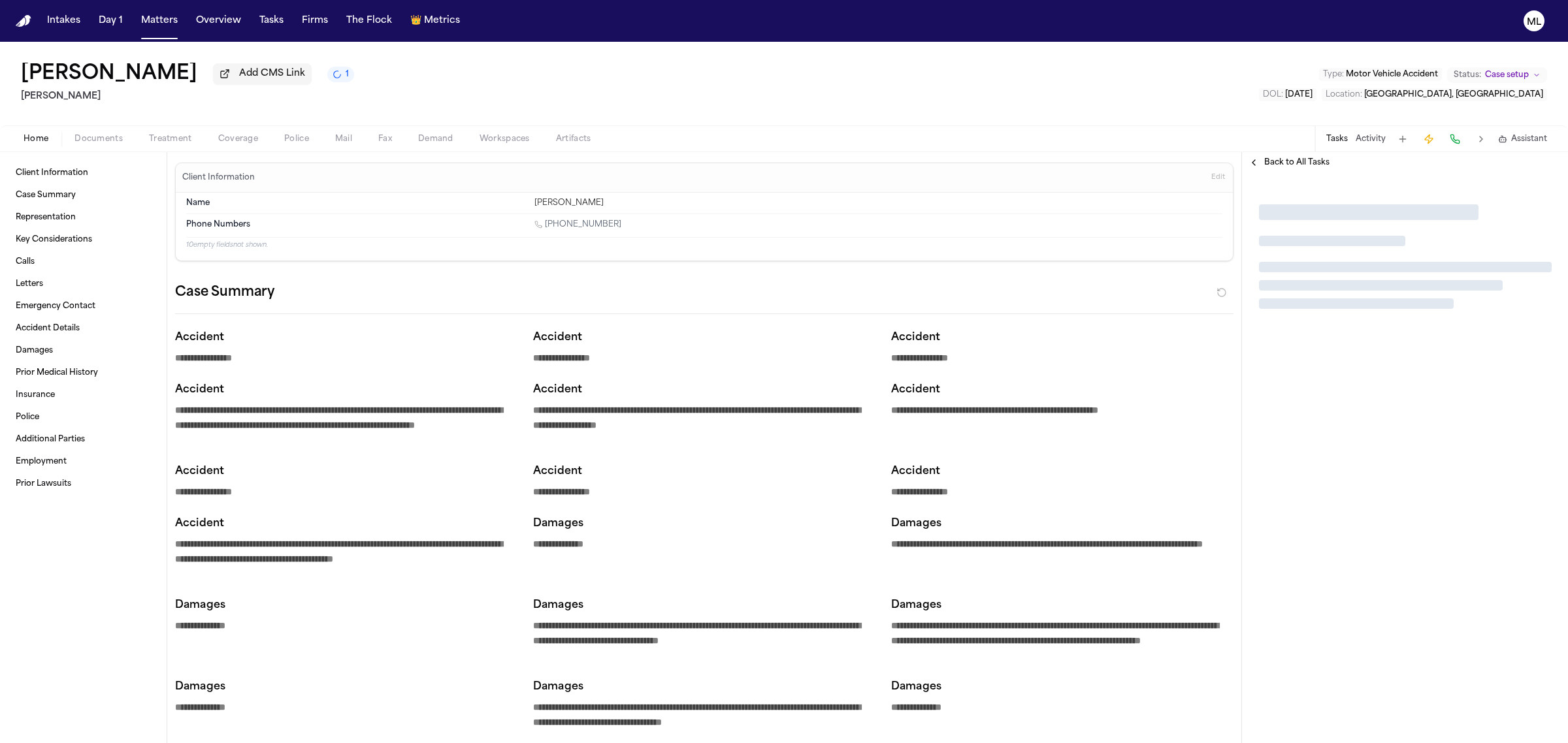
type textarea "*"
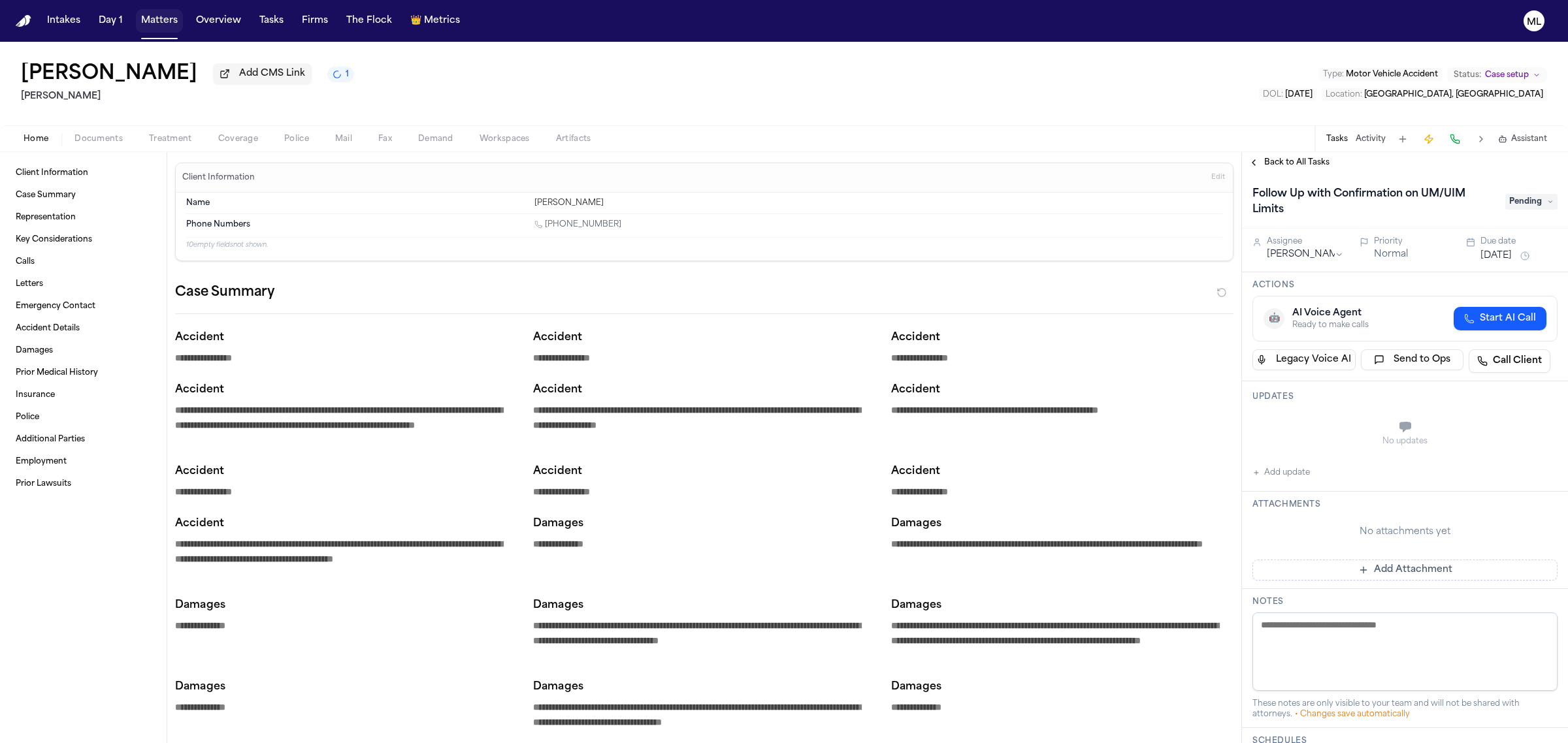
drag, startPoint x: 160, startPoint y: 23, endPoint x: 464, endPoint y: 24, distance: 304.0
click at [160, 23] on button "Matters" at bounding box center [159, 21] width 47 height 24
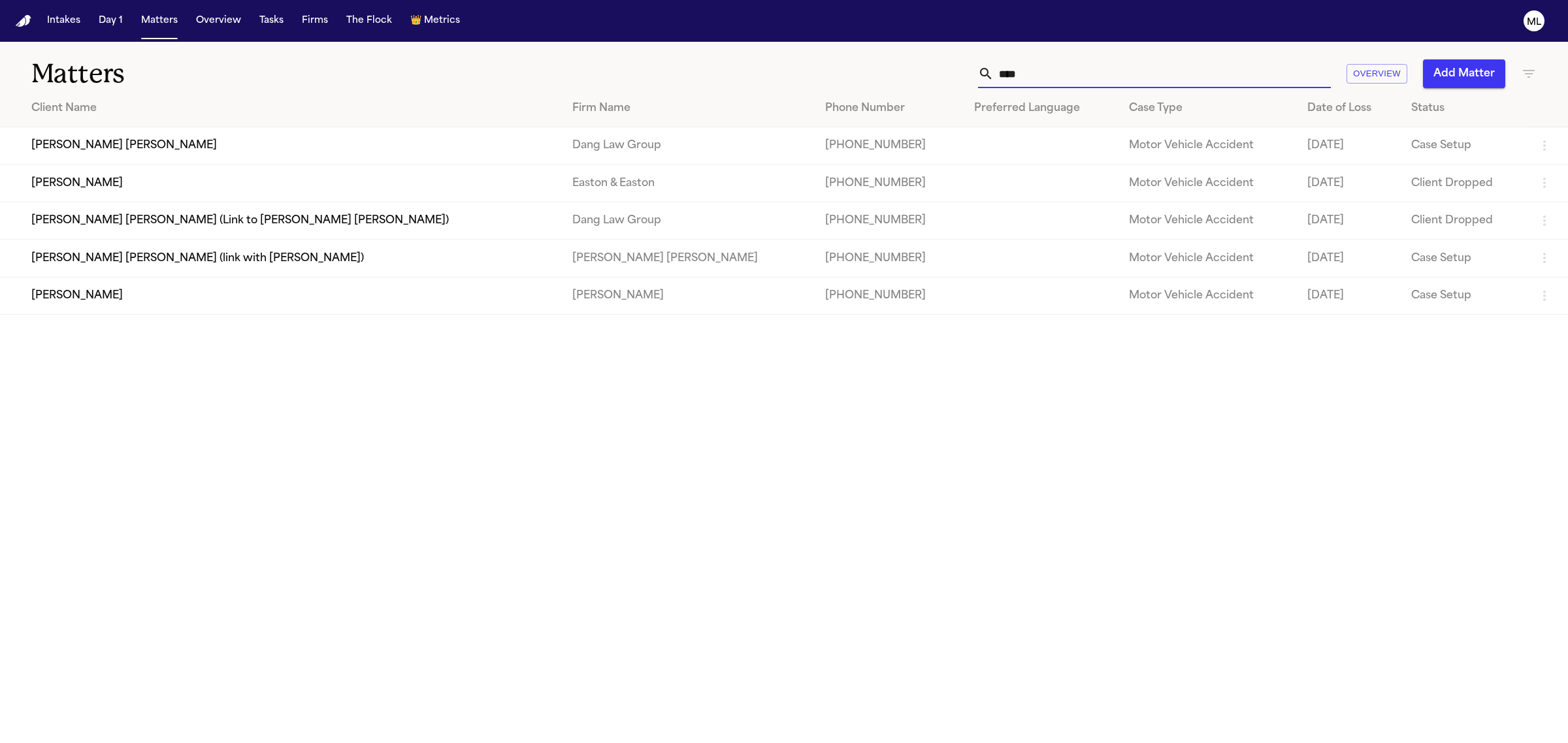
drag, startPoint x: 1083, startPoint y: 76, endPoint x: 958, endPoint y: 76, distance: 125.0
click at [958, 76] on div "**** Overview Add Matter" at bounding box center [1009, 73] width 1054 height 29
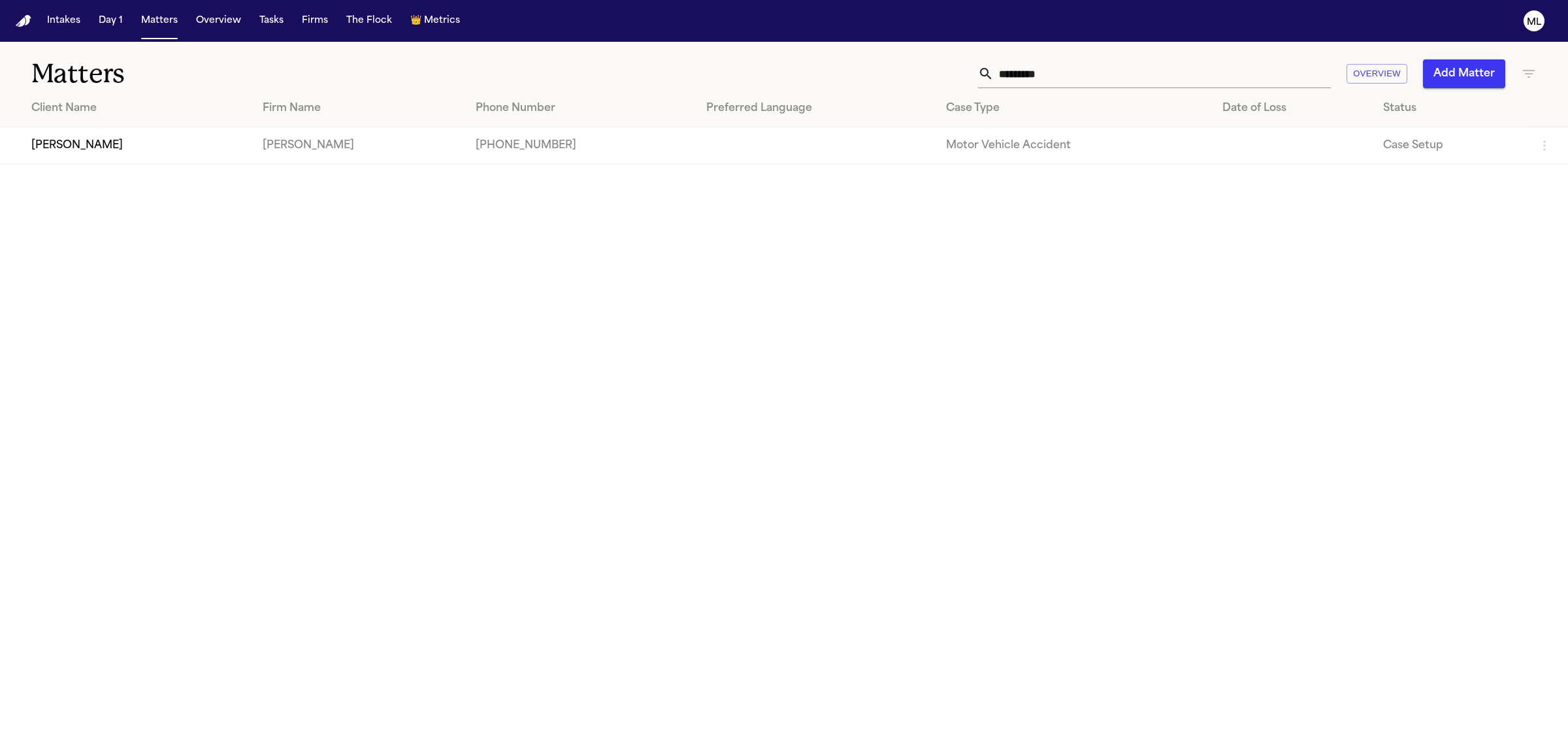
click at [99, 141] on td "[PERSON_NAME]" at bounding box center [126, 145] width 252 height 37
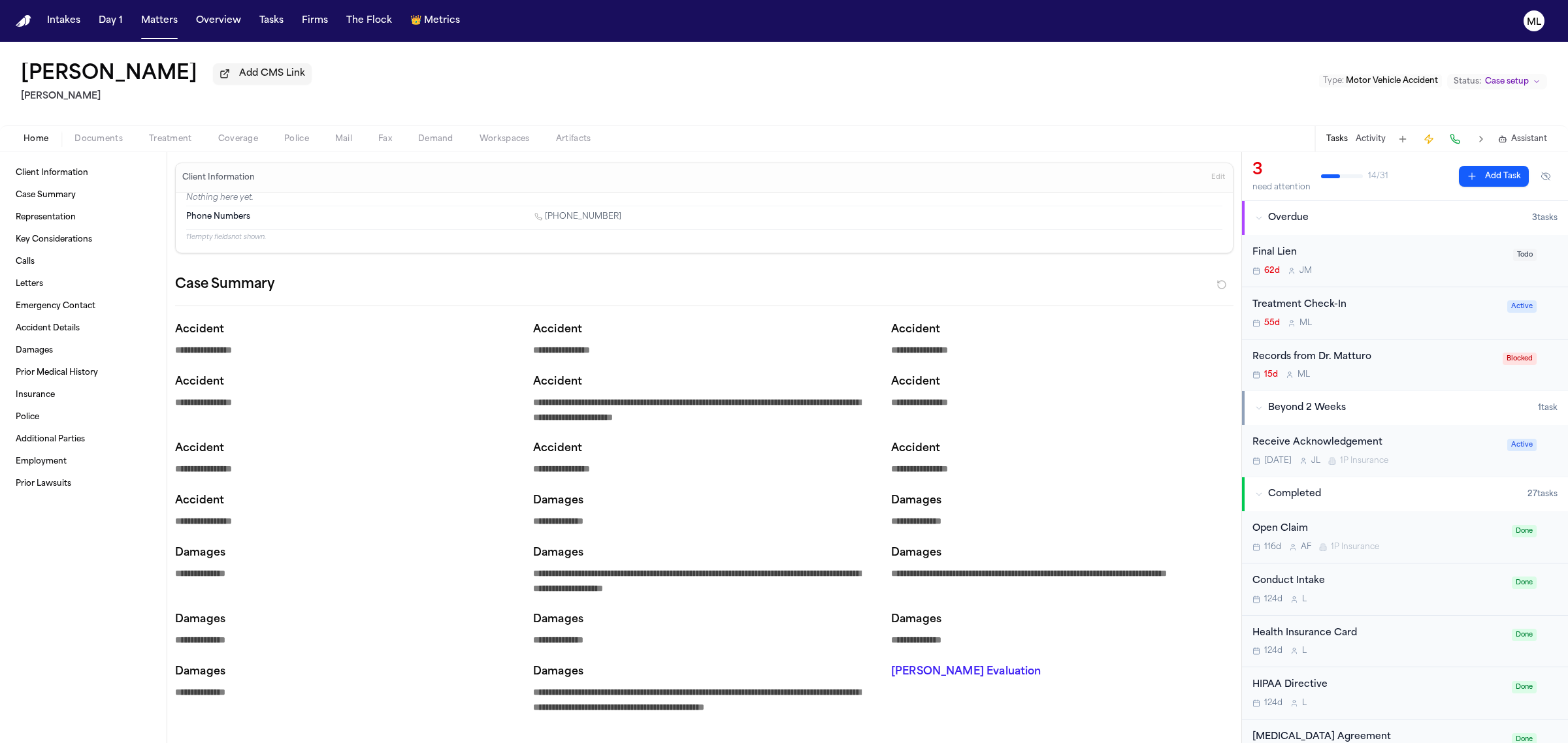
click at [90, 144] on button "Documents" at bounding box center [99, 139] width 75 height 16
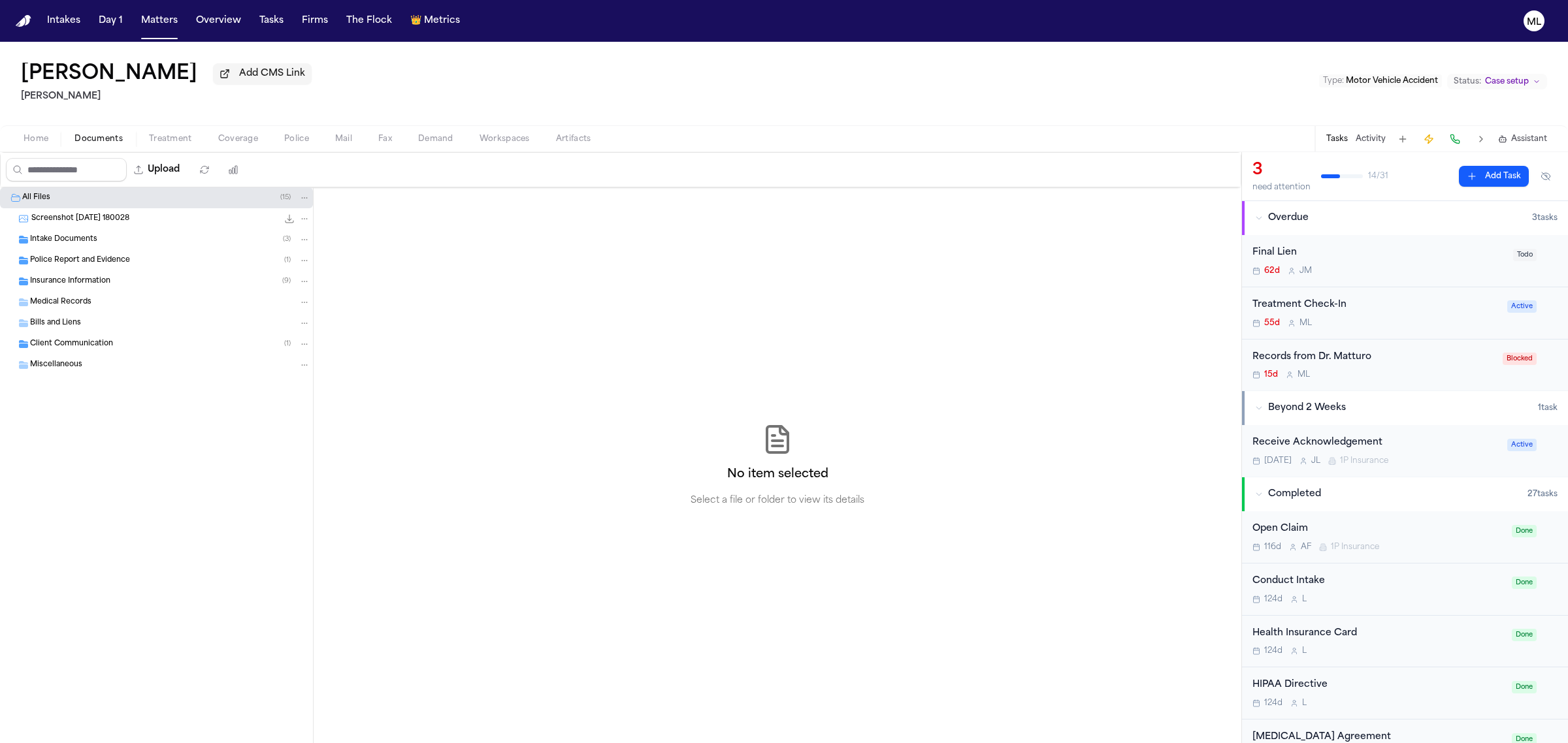
click at [85, 237] on span "Intake Documents" at bounding box center [64, 241] width 67 height 11
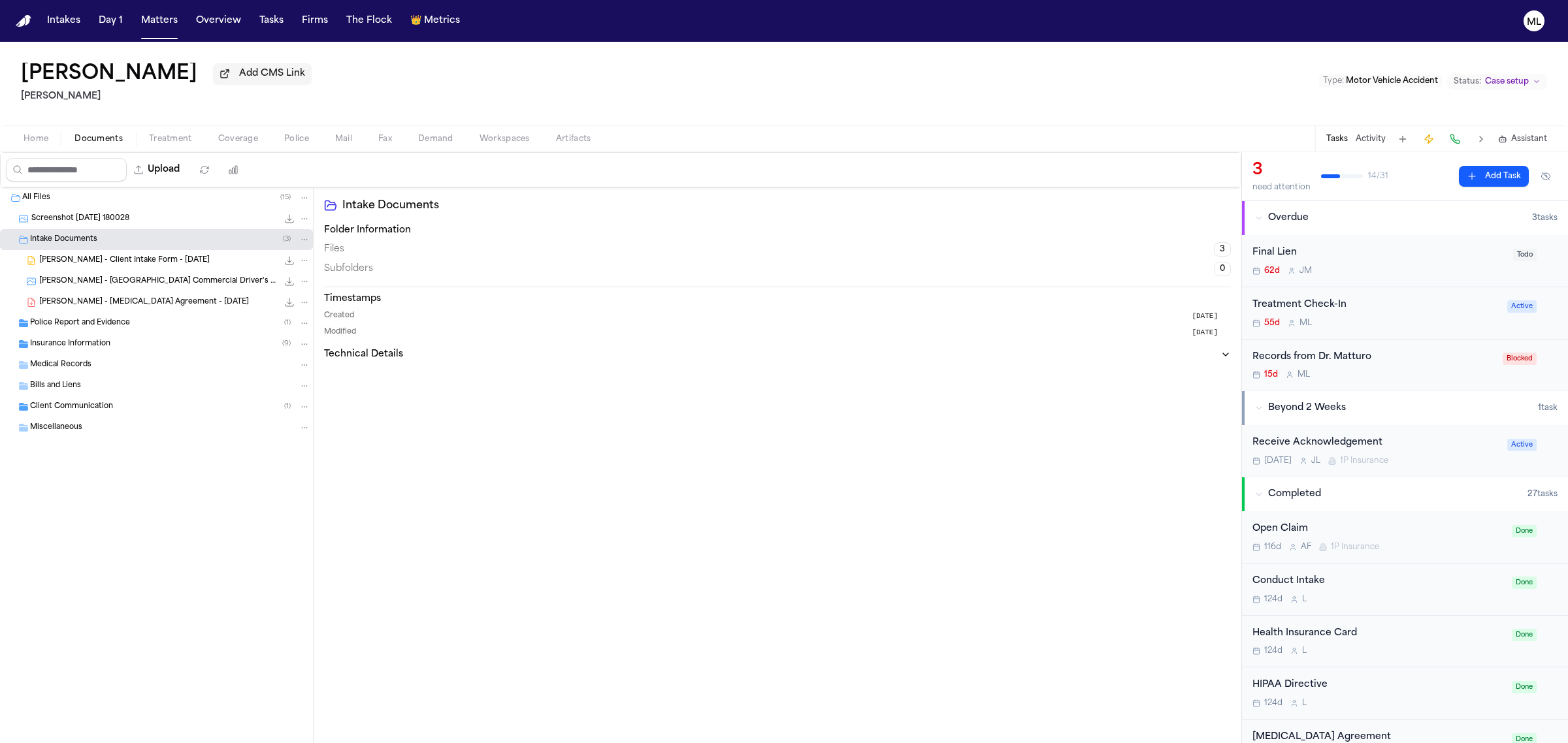
click at [76, 324] on span "Police Report and Evidence" at bounding box center [80, 323] width 100 height 11
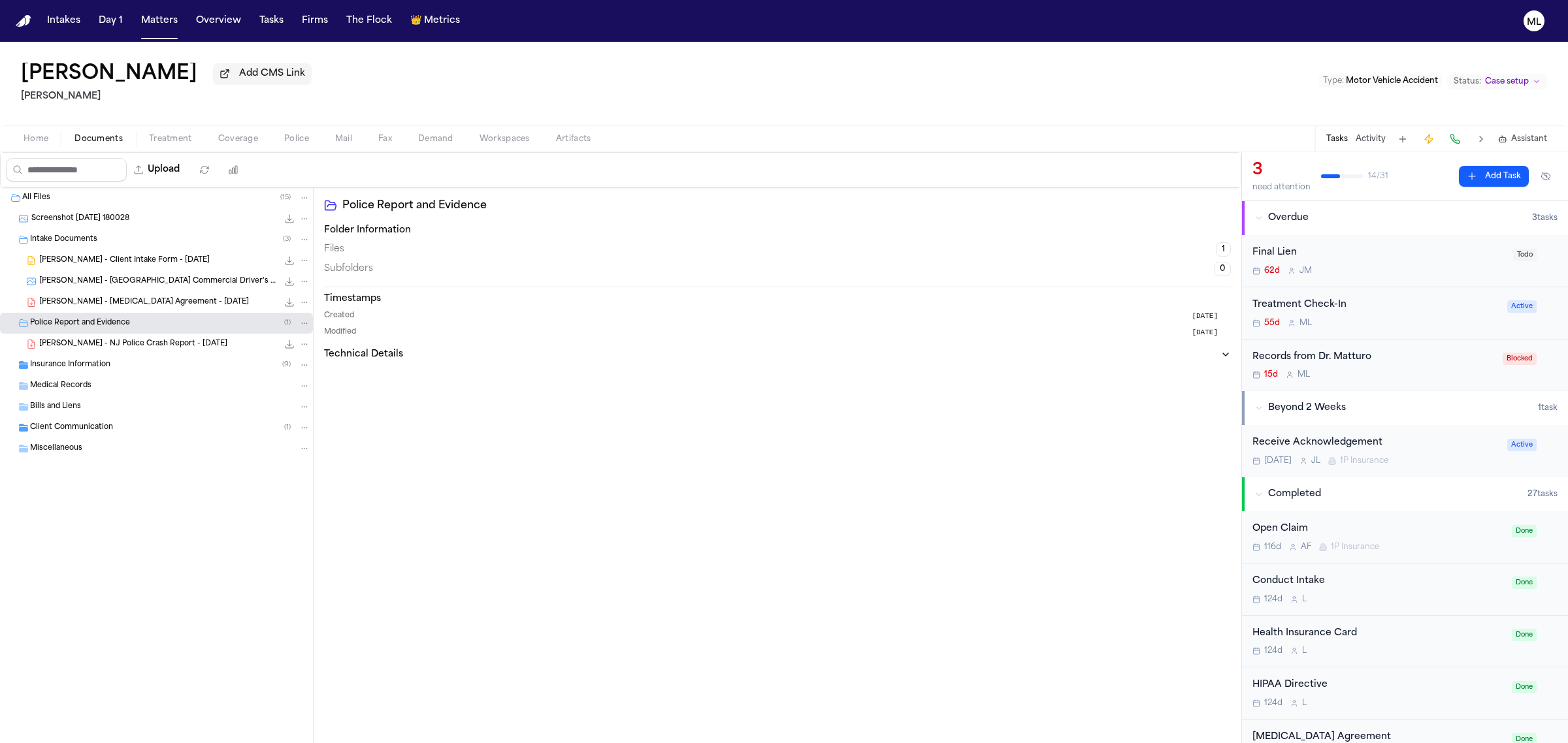
click at [114, 344] on span "[PERSON_NAME] - NJ Police Crash Report - [DATE]" at bounding box center [133, 345] width 188 height 11
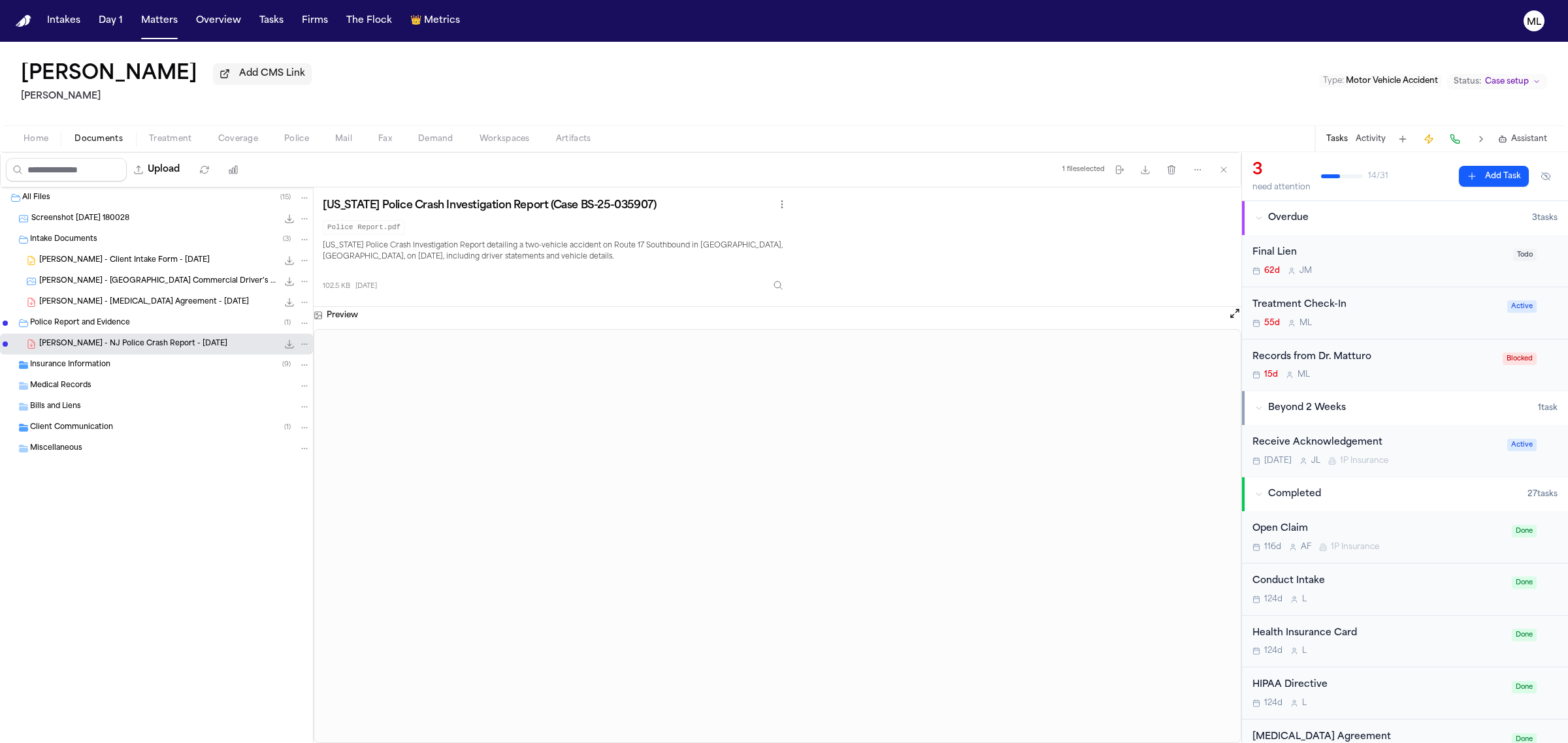
click at [91, 374] on div "Insurance Information ( 9 )" at bounding box center [156, 365] width 313 height 21
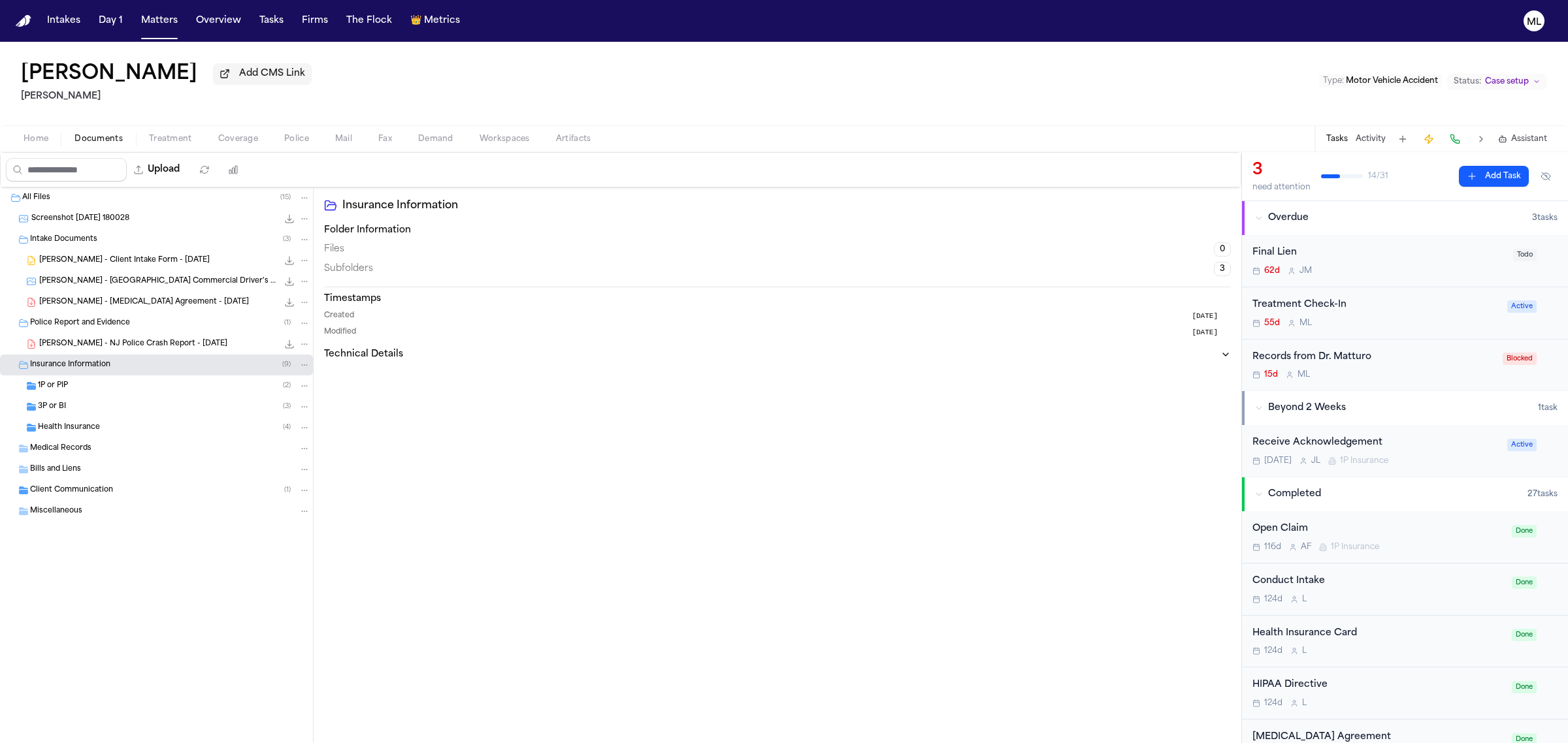
click at [87, 388] on div "1P or PIP ( 2 )" at bounding box center [174, 386] width 273 height 11
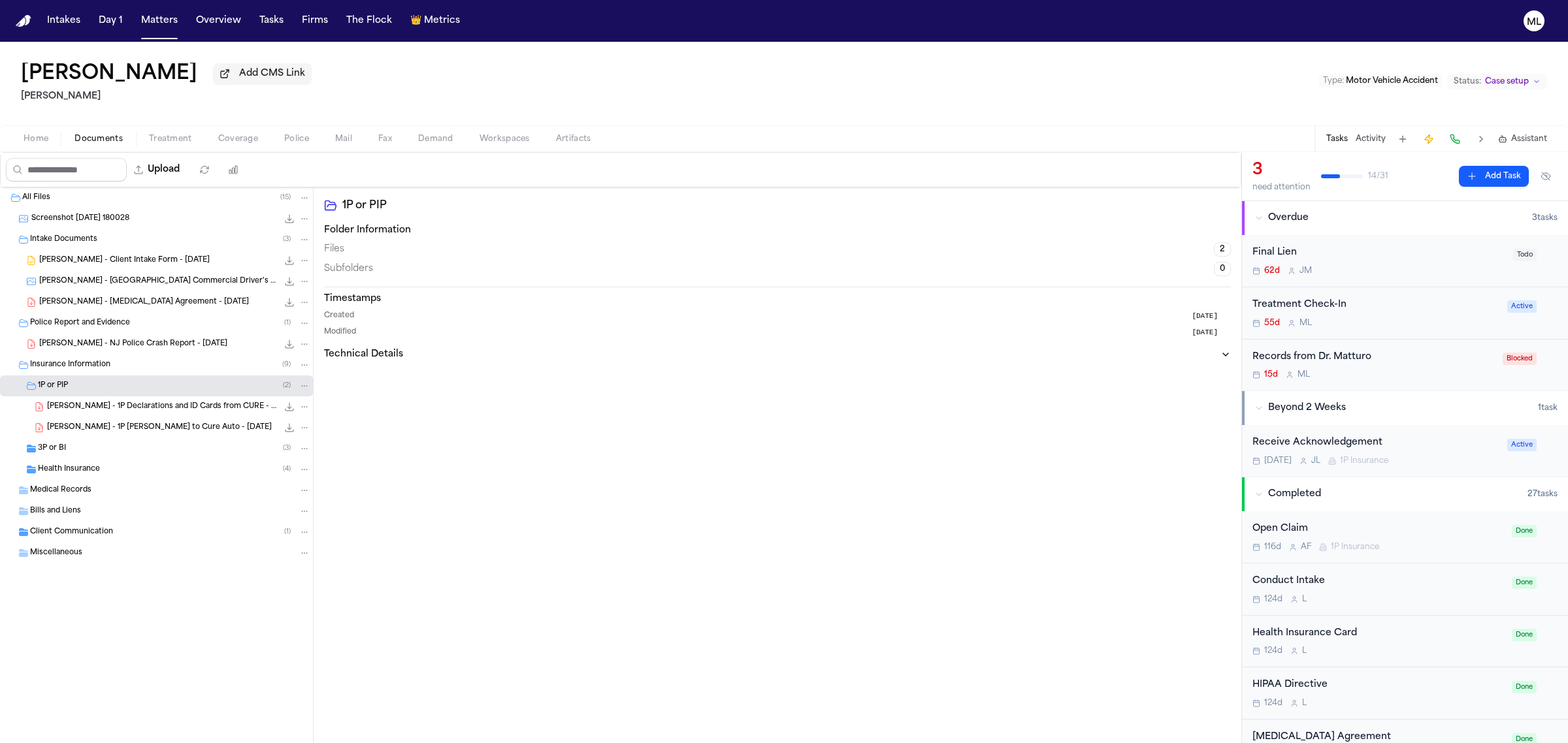
click at [177, 409] on span "J. Cherestal - 1P Declarations and ID Cards from CURE - 2.14.25" at bounding box center [162, 407] width 231 height 11
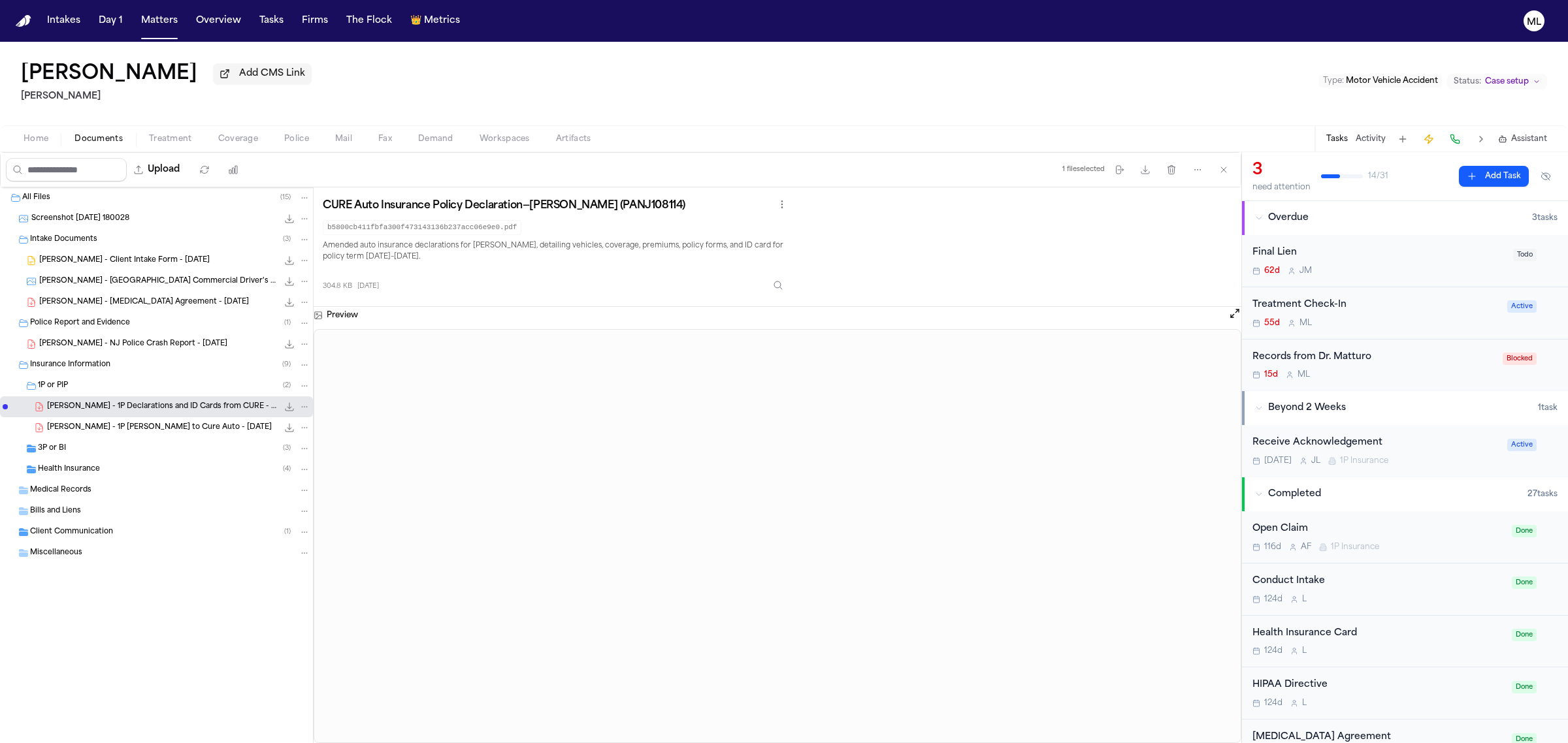
click at [110, 539] on div "Client Communication ( 1 )" at bounding box center [156, 532] width 313 height 21
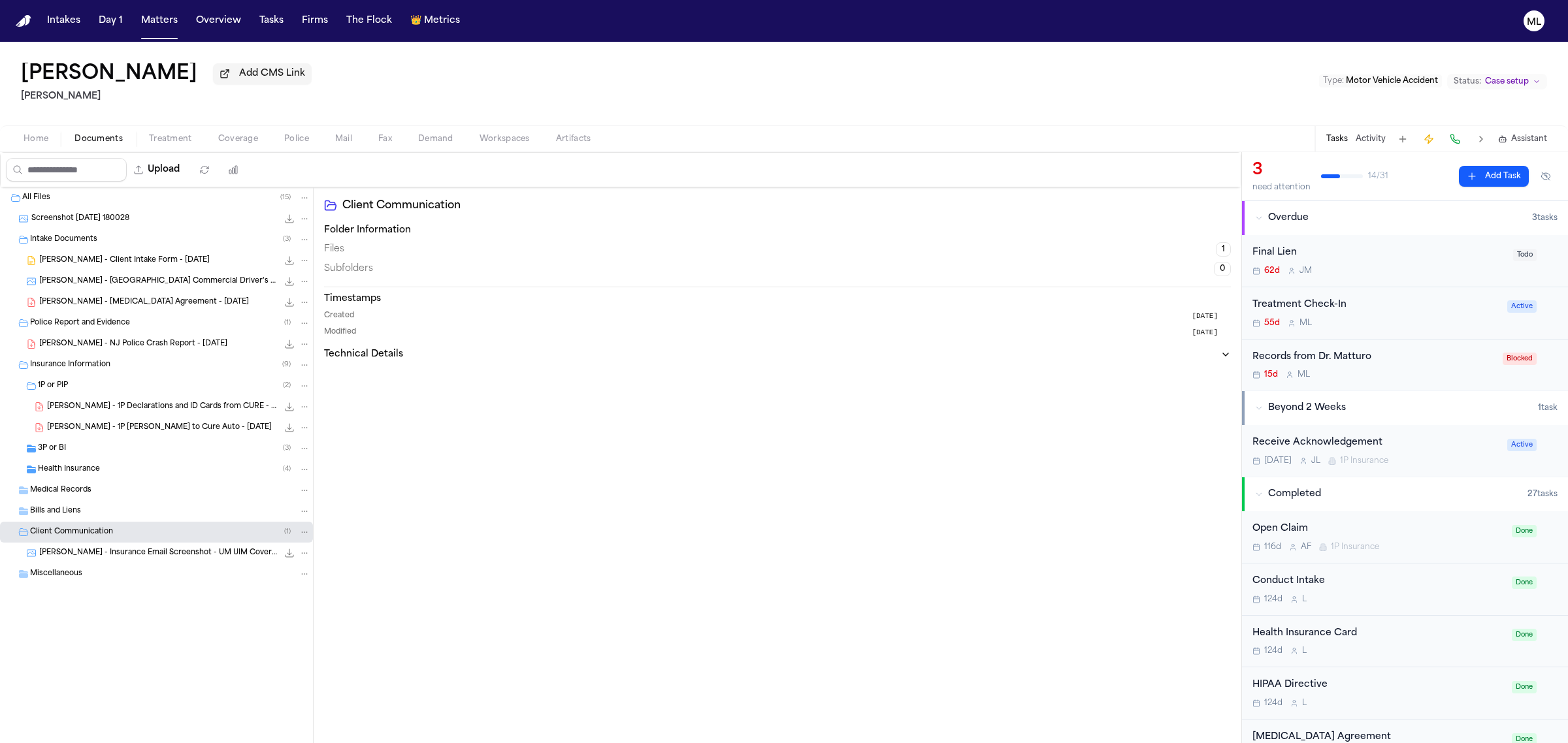
click at [90, 254] on div "J. Cherestal - Client Intake Form - 5.14.25 1.0 MB • DOCX" at bounding box center [156, 260] width 313 height 21
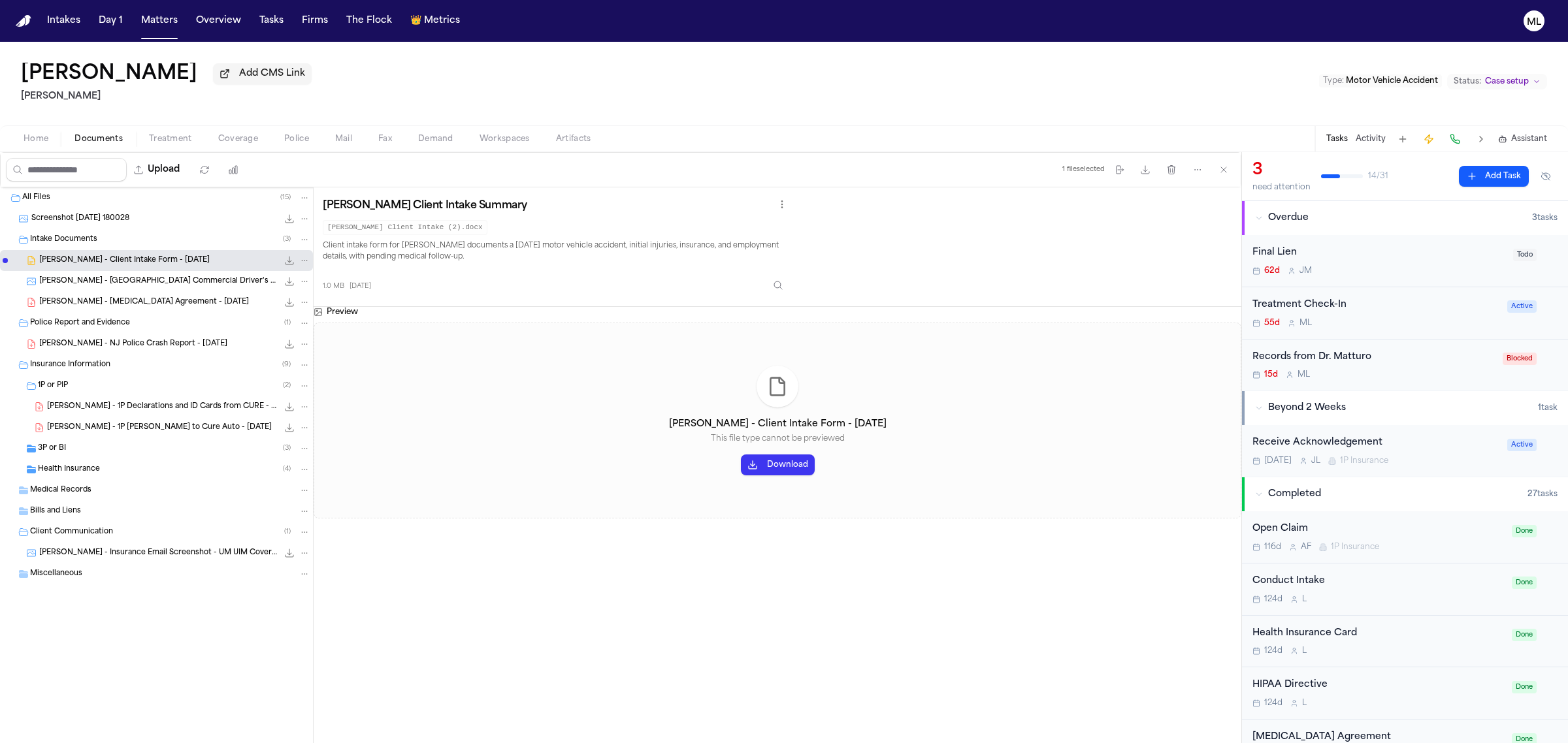
click at [766, 465] on button "Download" at bounding box center [778, 465] width 74 height 21
click at [41, 134] on span "Home" at bounding box center [36, 139] width 25 height 11
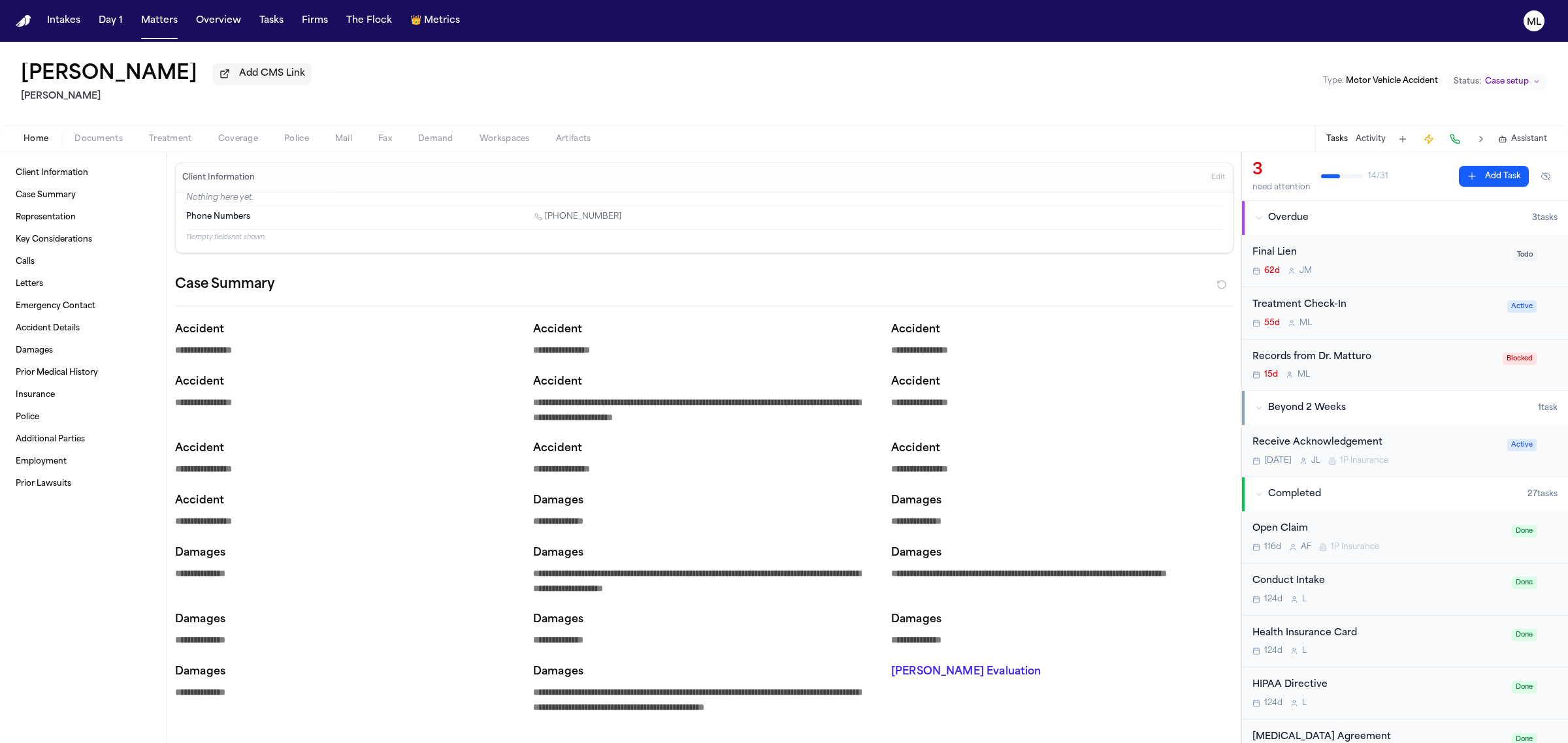
click at [94, 145] on span "button" at bounding box center [99, 146] width 64 height 2
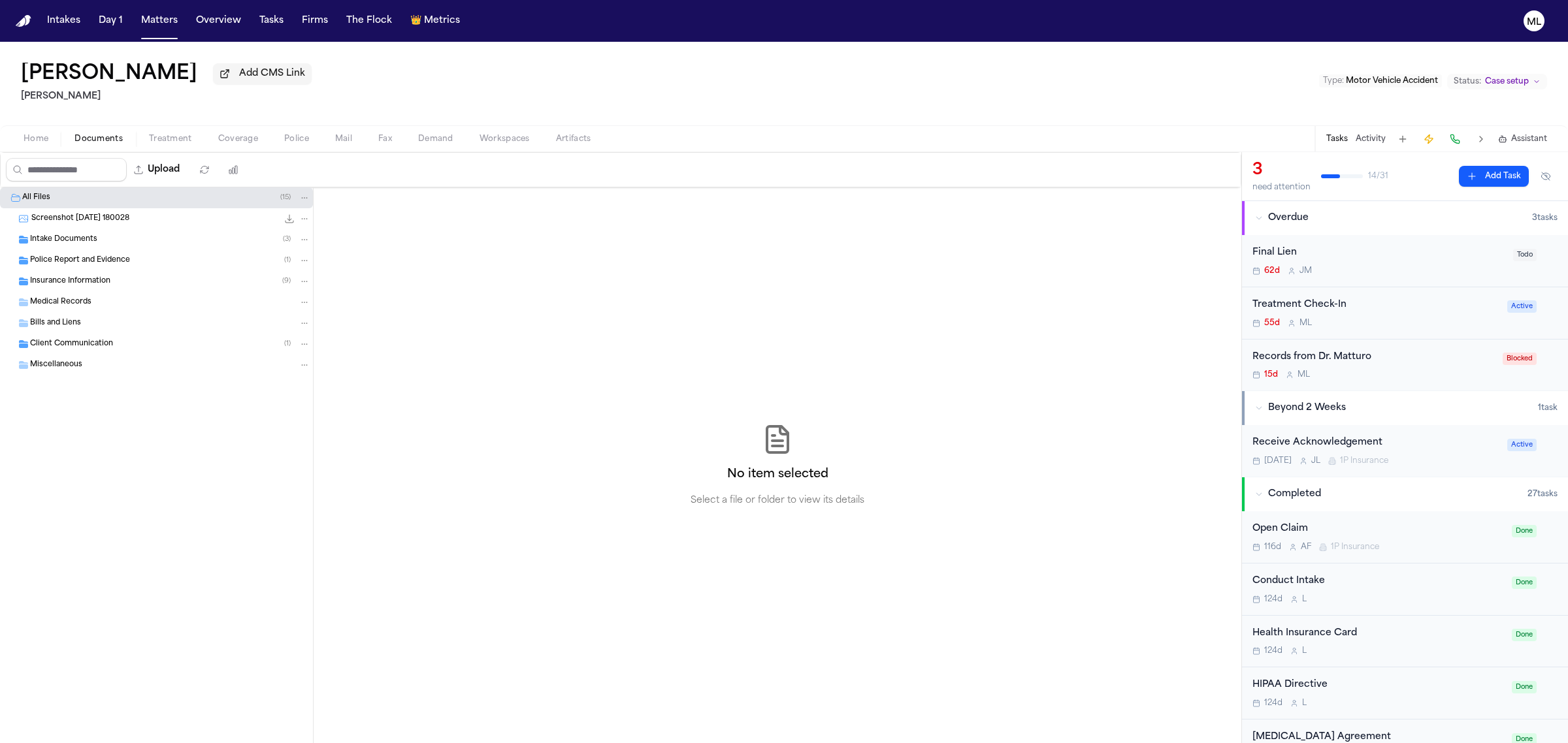
click at [81, 262] on span "Police Report and Evidence" at bounding box center [80, 261] width 100 height 11
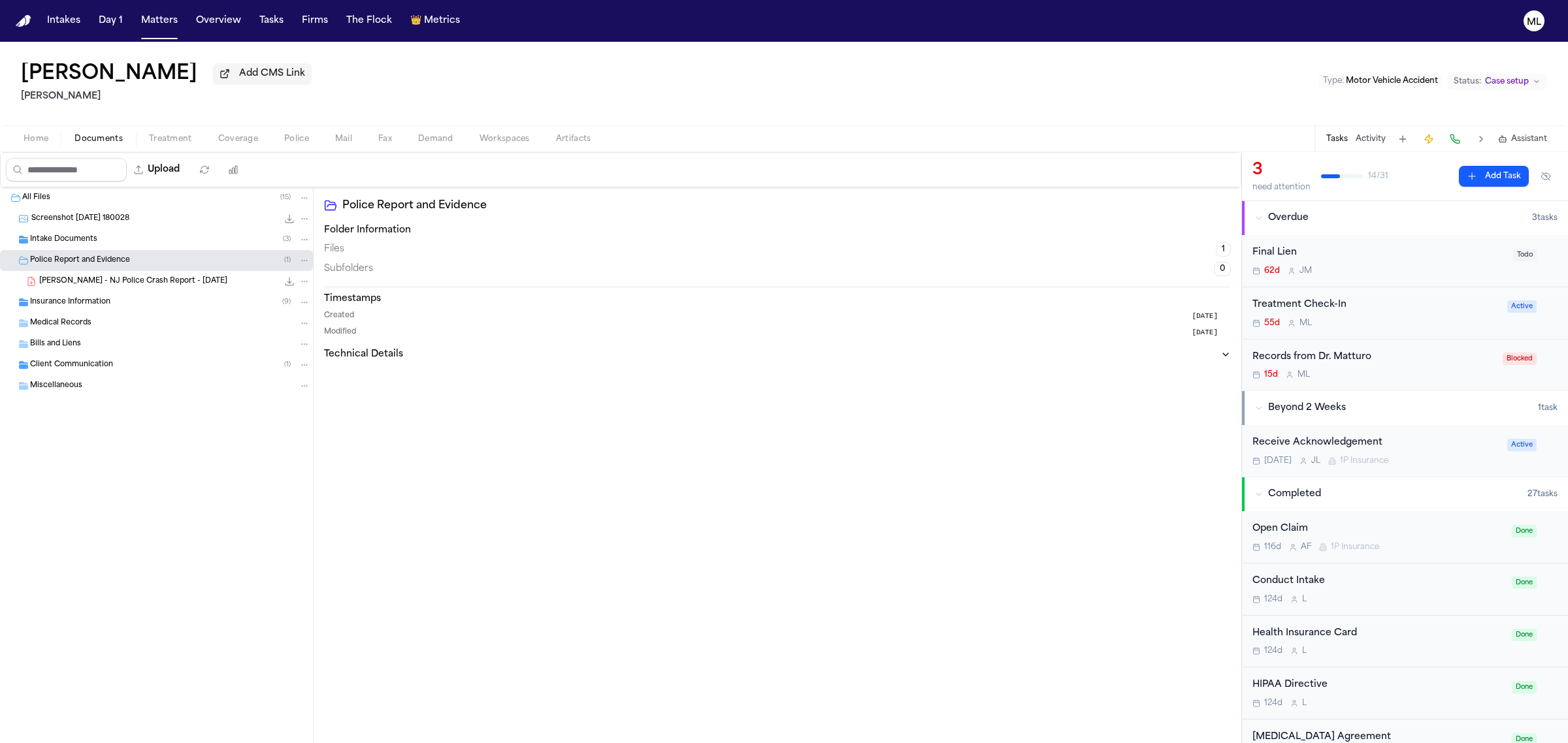
click at [111, 274] on div "J. Cherestal - NJ Police Crash Report - 5.13.25 102.5 KB • PDF" at bounding box center [156, 281] width 313 height 21
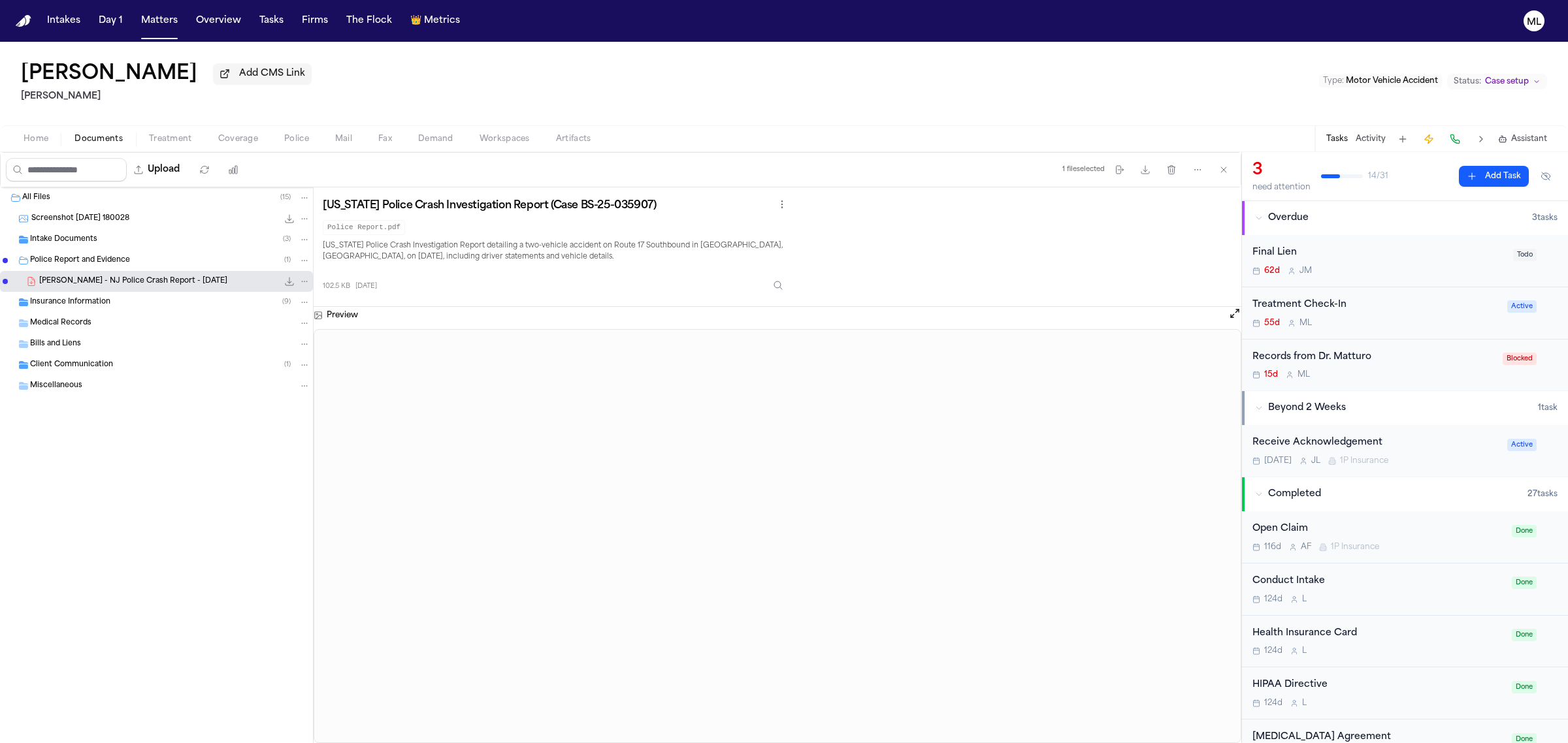
click at [1360, 335] on div "Treatment Check-In 55d M L Active" at bounding box center [1405, 314] width 326 height 53
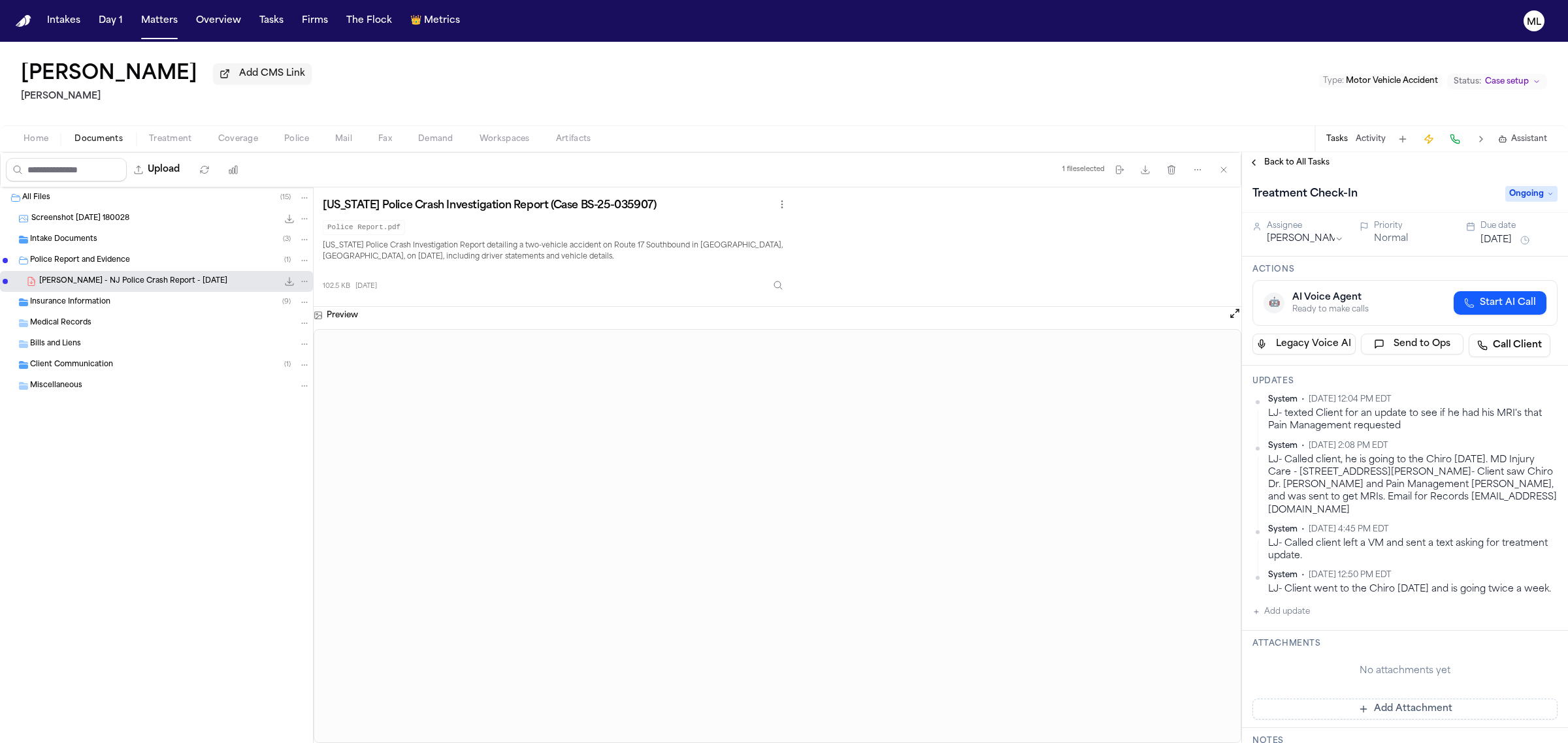
click at [1287, 604] on button "Add update" at bounding box center [1281, 612] width 57 height 16
click at [1326, 611] on textarea "Add your update" at bounding box center [1414, 622] width 279 height 26
click at [1530, 645] on button "Add" at bounding box center [1539, 653] width 27 height 16
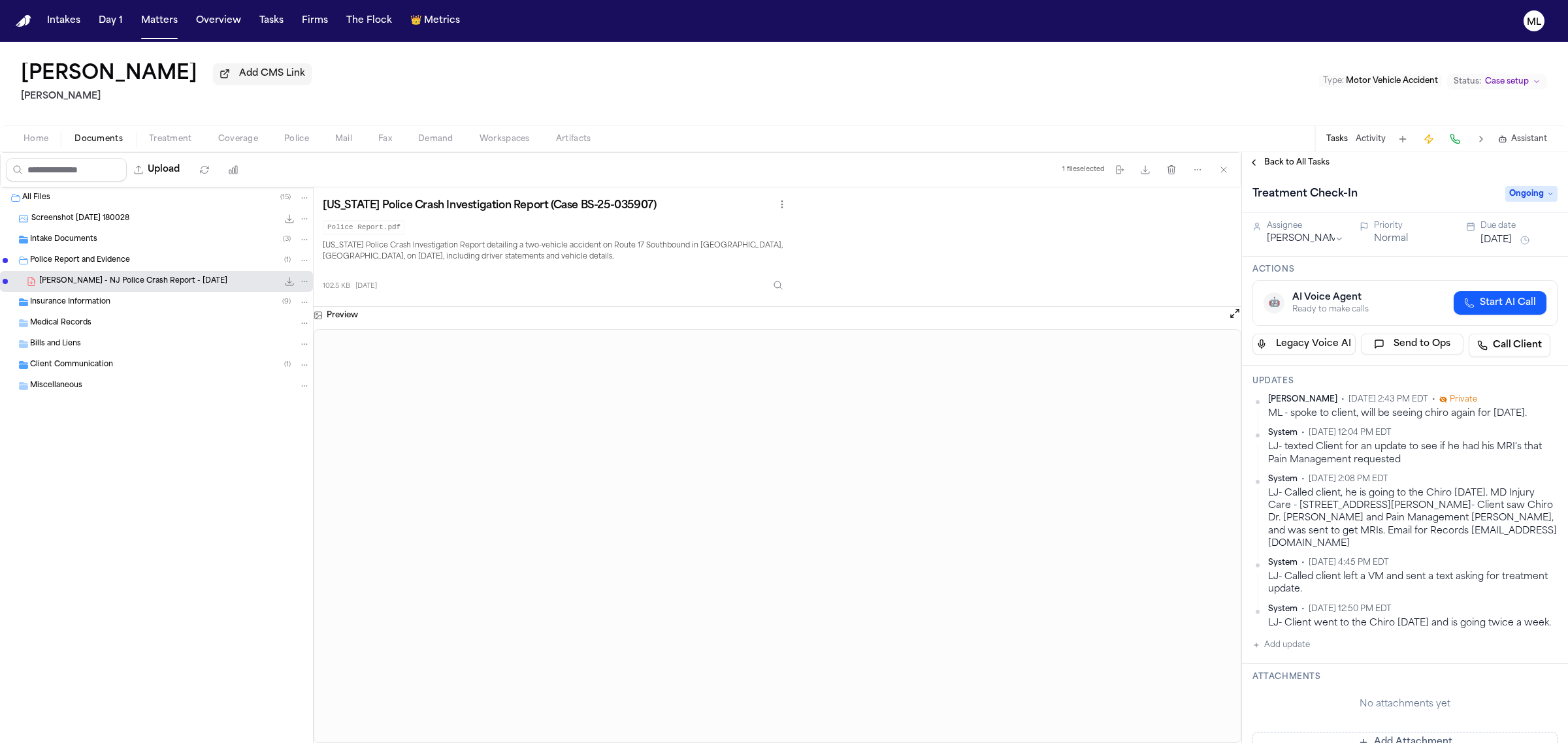
click at [1301, 160] on span "Back to All Tasks" at bounding box center [1298, 163] width 66 height 11
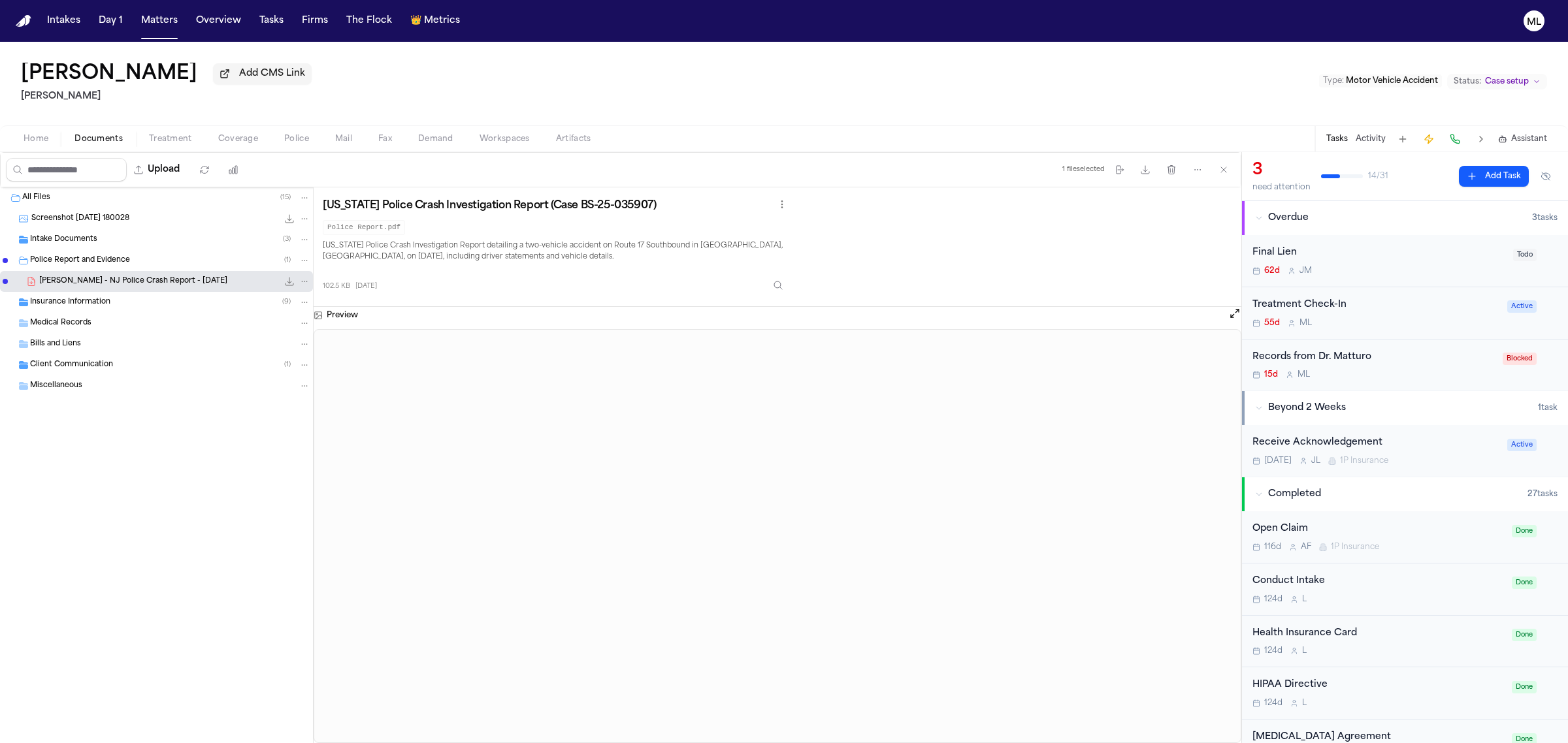
click at [1360, 334] on div "Treatment Check-In 55d M L Active" at bounding box center [1405, 314] width 326 height 53
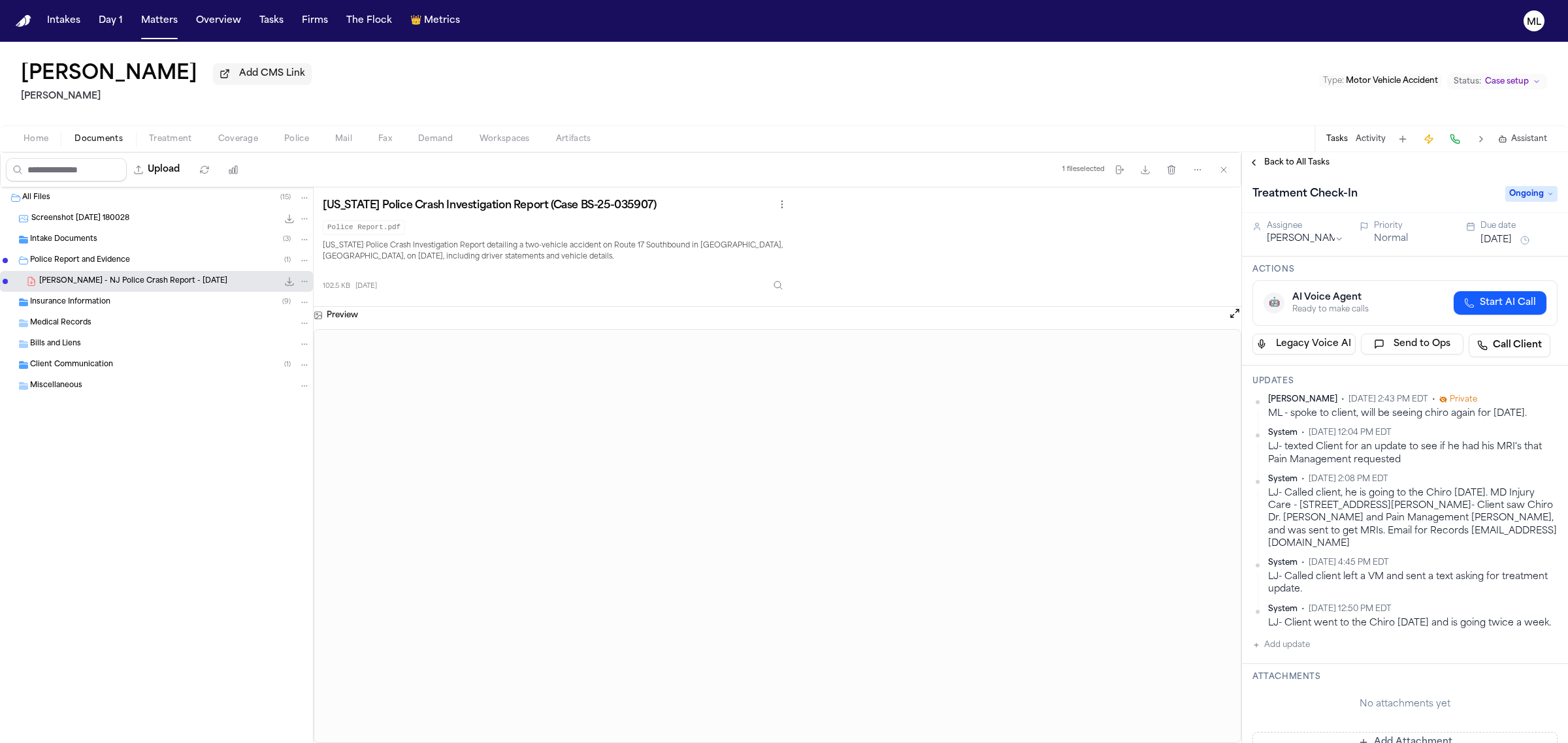
click at [1495, 248] on div "Jul 23, 2025" at bounding box center [1520, 240] width 77 height 16
click at [1495, 243] on button "Jul 23, 2025" at bounding box center [1497, 241] width 31 height 13
click at [1472, 420] on button "30" at bounding box center [1465, 424] width 21 height 21
click at [1287, 163] on span "Back to All Tasks" at bounding box center [1298, 163] width 66 height 11
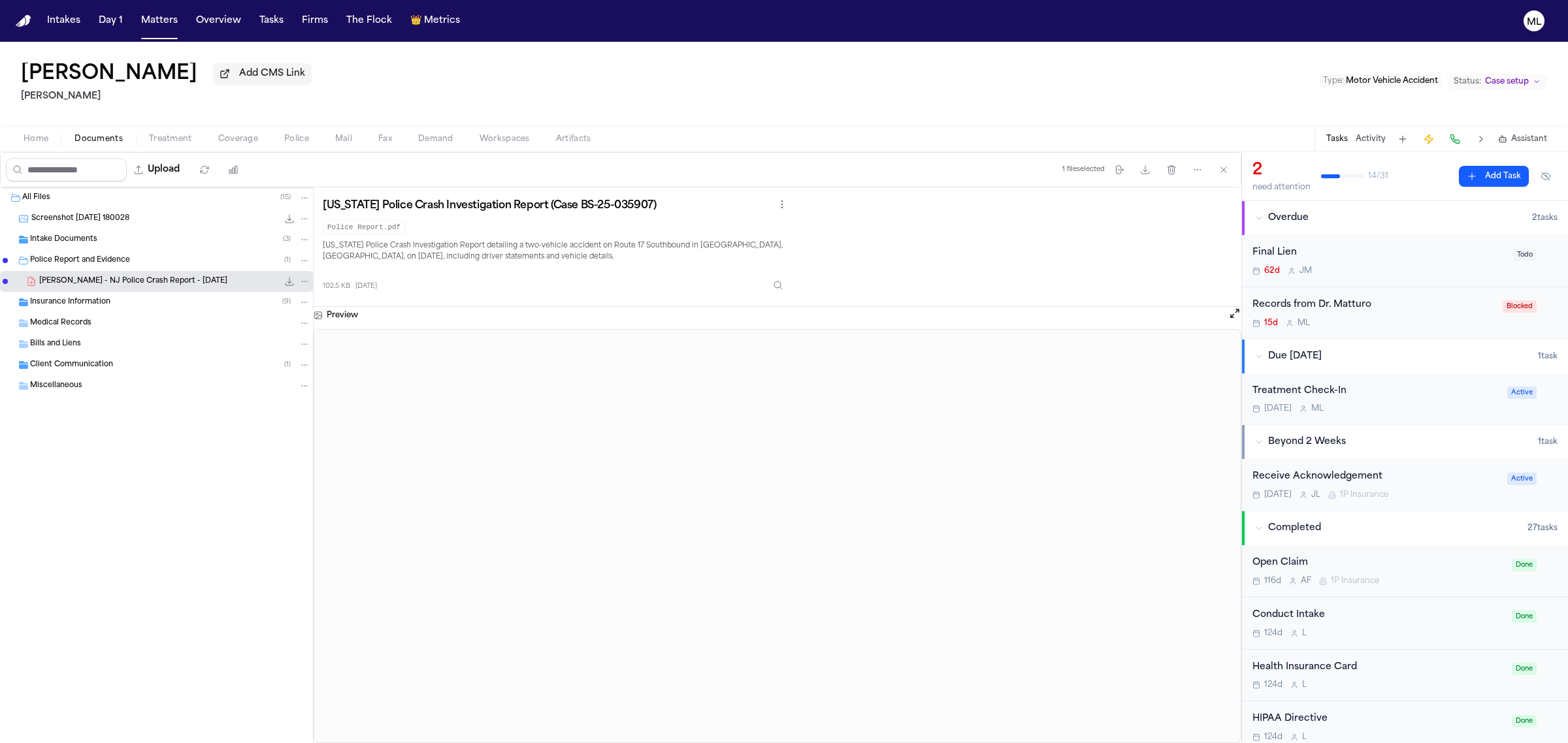
click at [1477, 184] on button "Add Task" at bounding box center [1494, 176] width 70 height 21
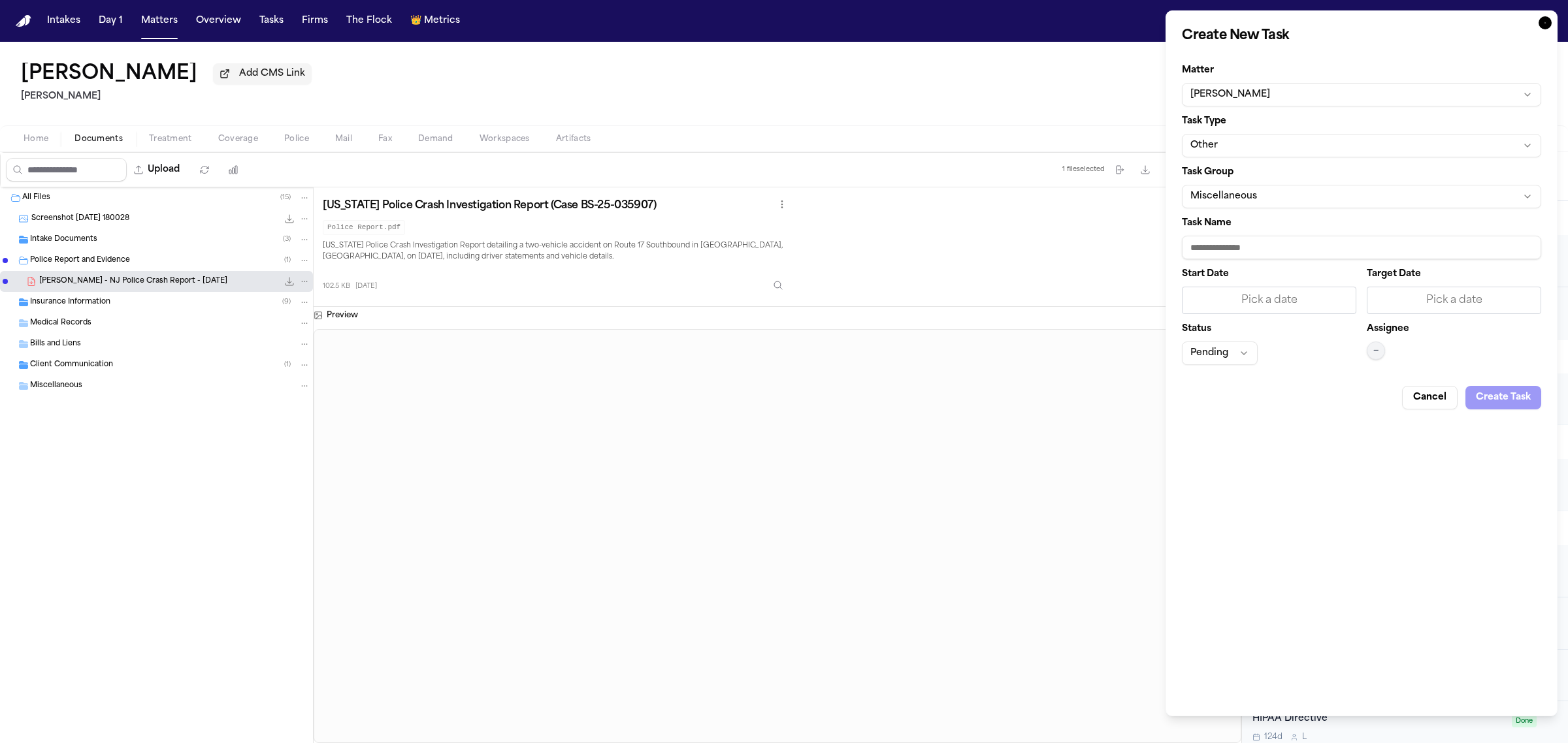
click at [1281, 144] on button "Other" at bounding box center [1362, 145] width 360 height 24
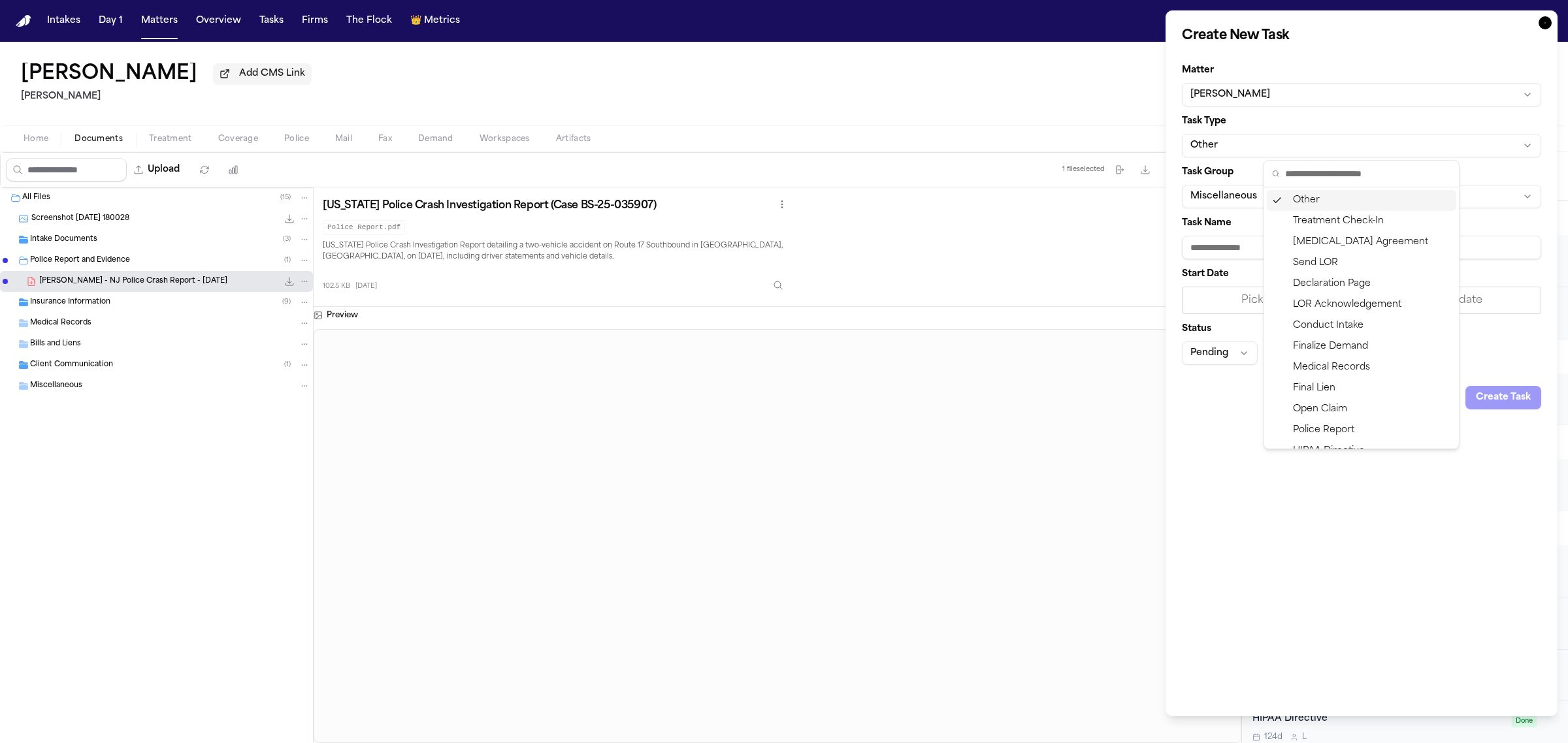
click at [1222, 247] on body "Intakes Day 1 Matters Overview Tasks Firms The Flock 👑 Metrics ML Joel Cheresta…" at bounding box center [784, 371] width 1568 height 743
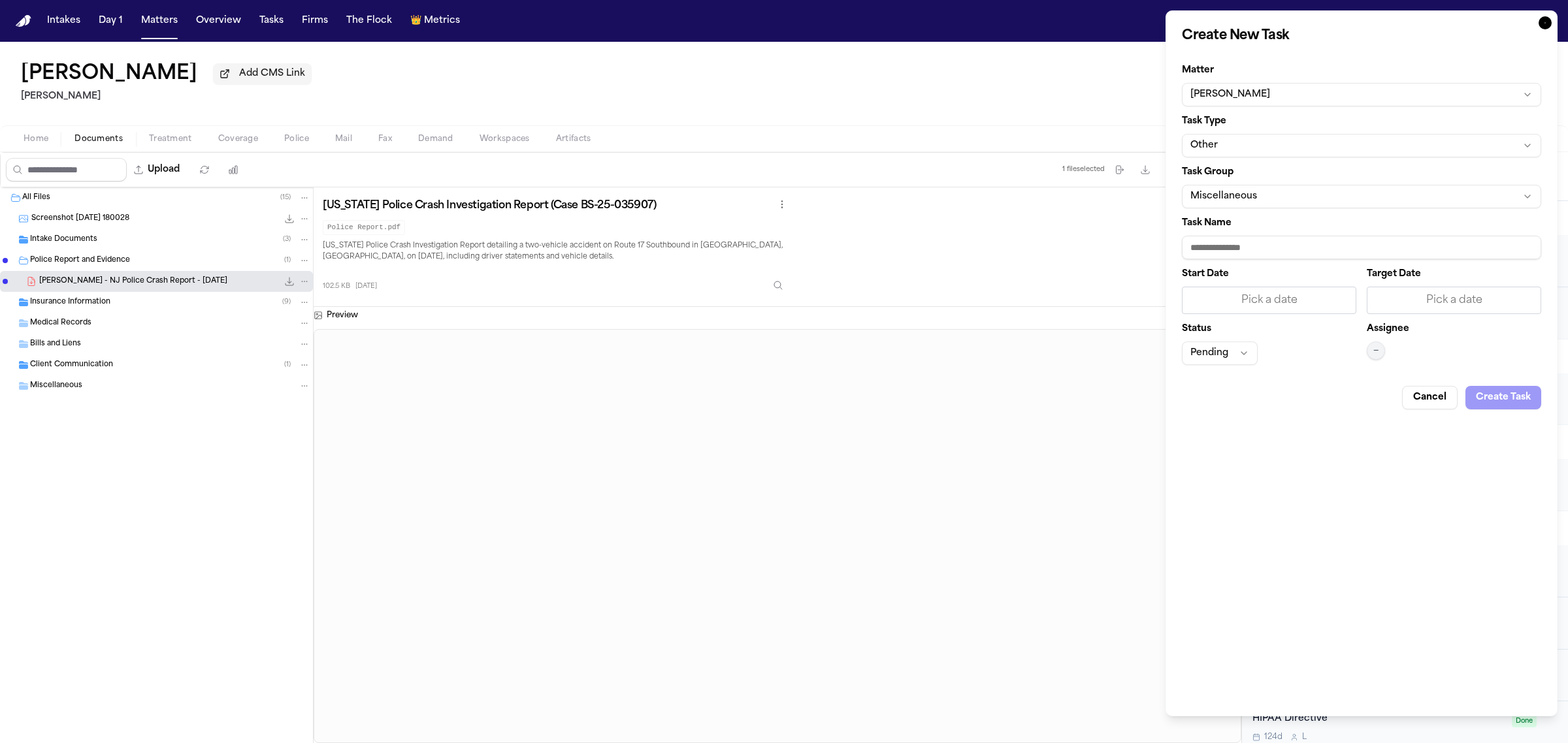
click at [1222, 247] on input "Task Name" at bounding box center [1362, 247] width 360 height 24
click at [1419, 314] on div "Pick a date" at bounding box center [1454, 300] width 174 height 27
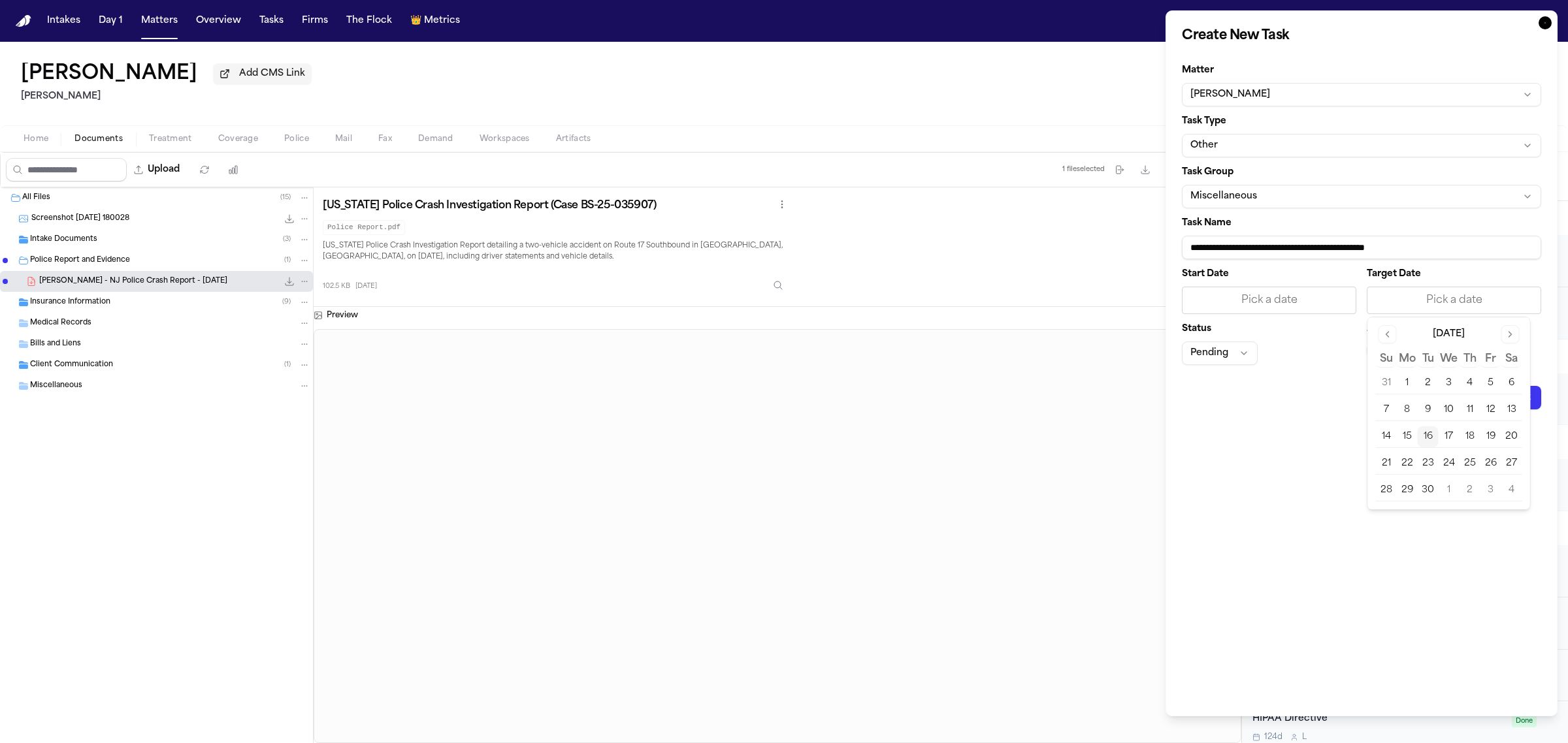
click at [1471, 436] on button "18" at bounding box center [1469, 437] width 21 height 21
click at [1368, 350] on button "—" at bounding box center [1376, 351] width 18 height 18
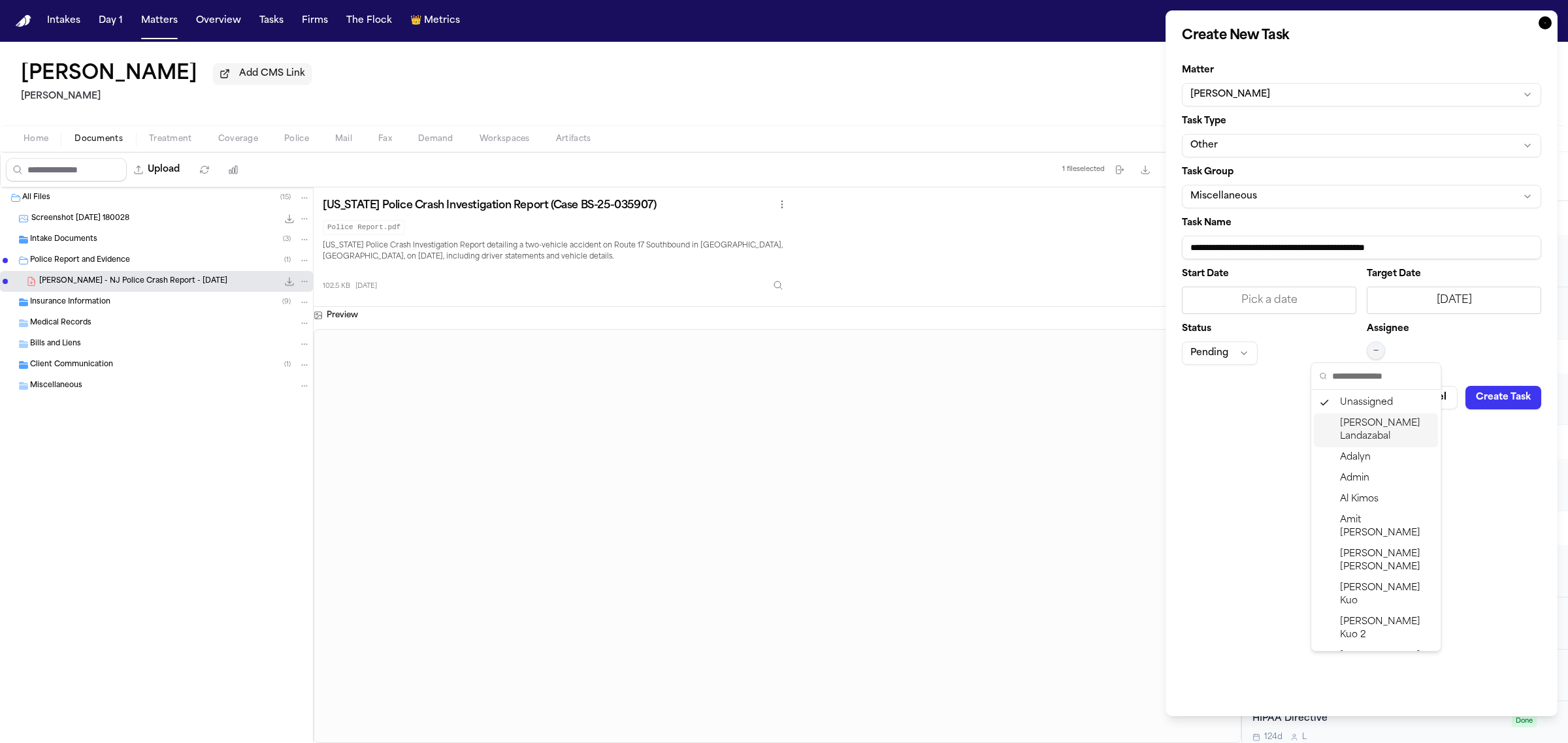
click at [1348, 443] on span "Michelle Landazabal" at bounding box center [1386, 430] width 93 height 26
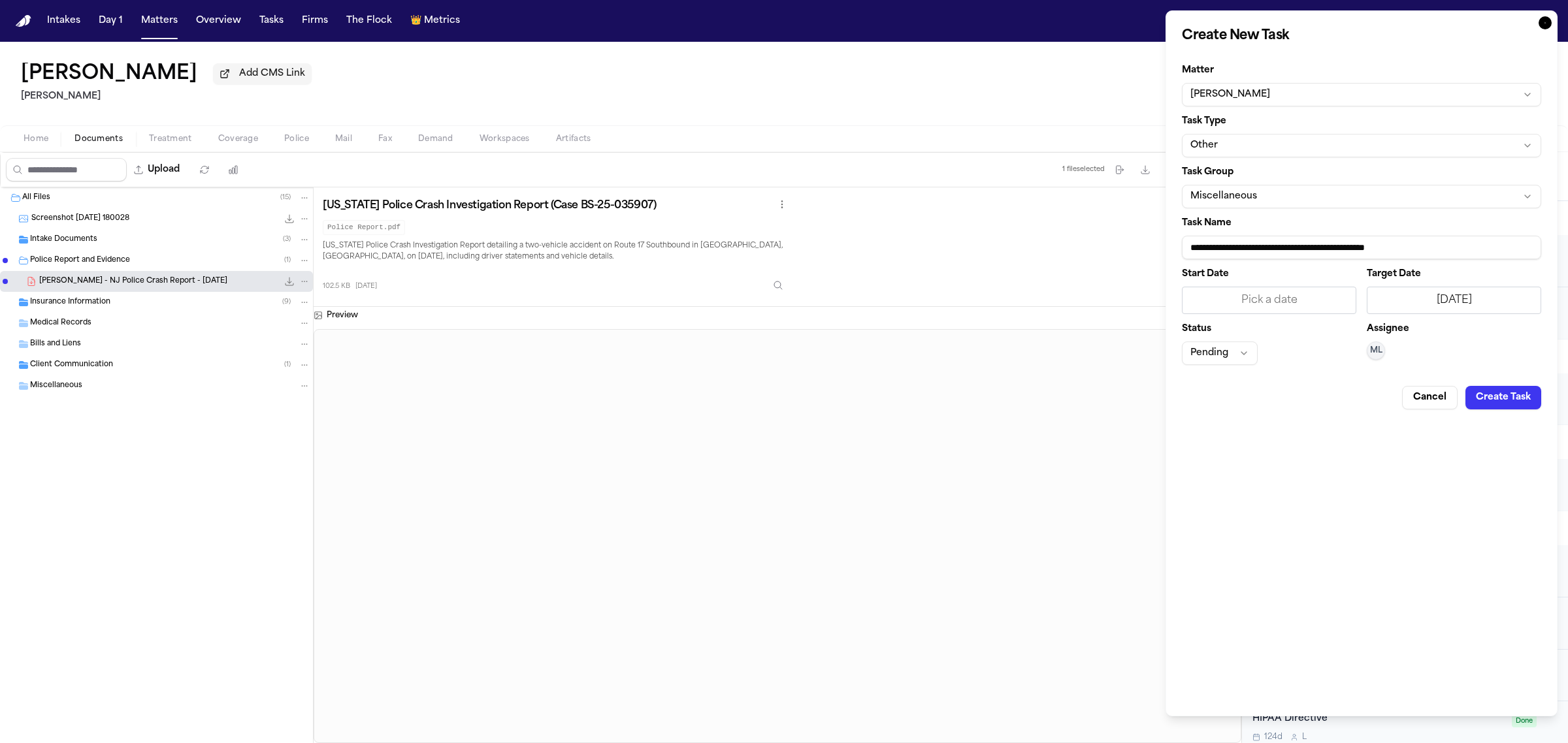
click at [1500, 402] on button "Create Task" at bounding box center [1504, 397] width 76 height 24
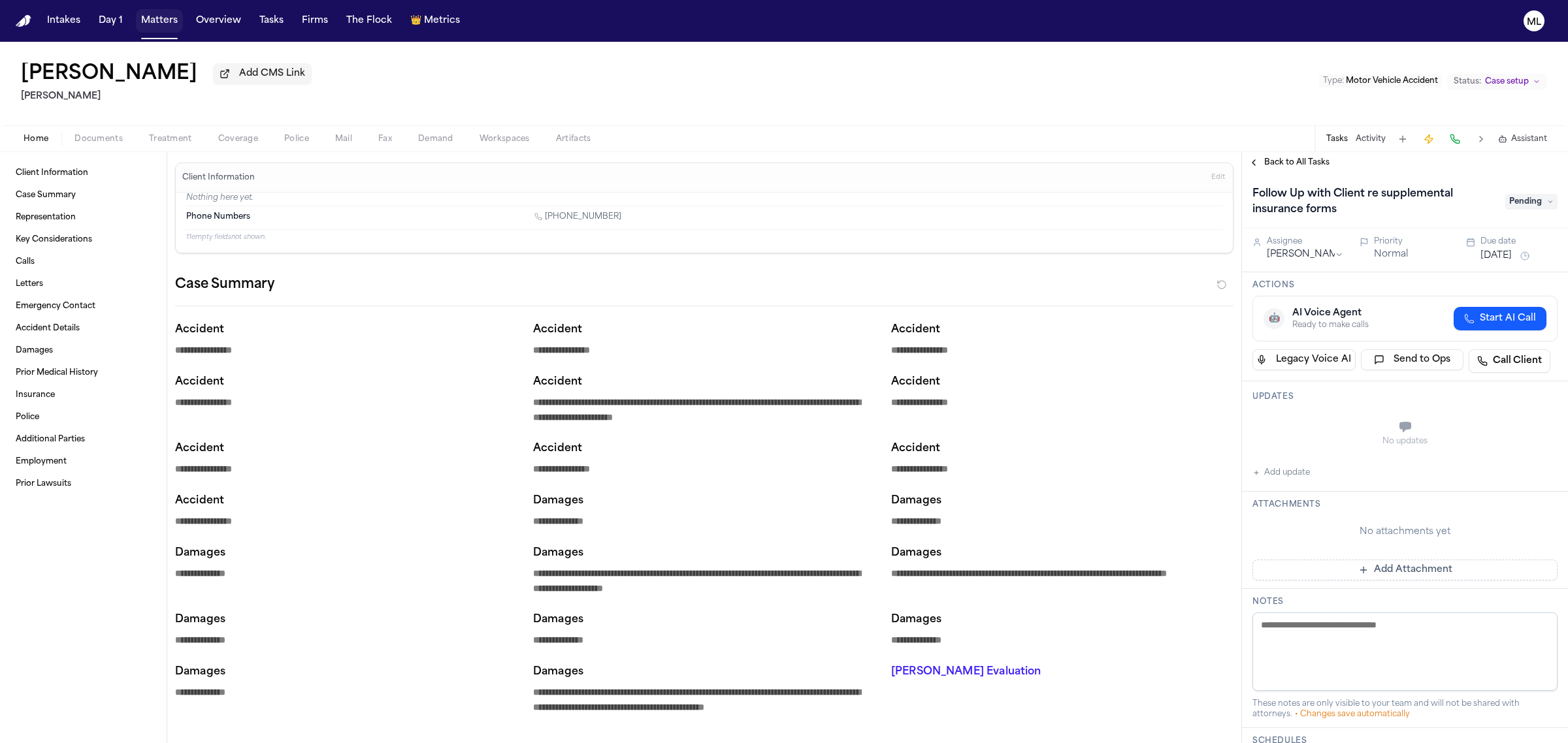
click at [159, 17] on button "Matters" at bounding box center [159, 21] width 47 height 24
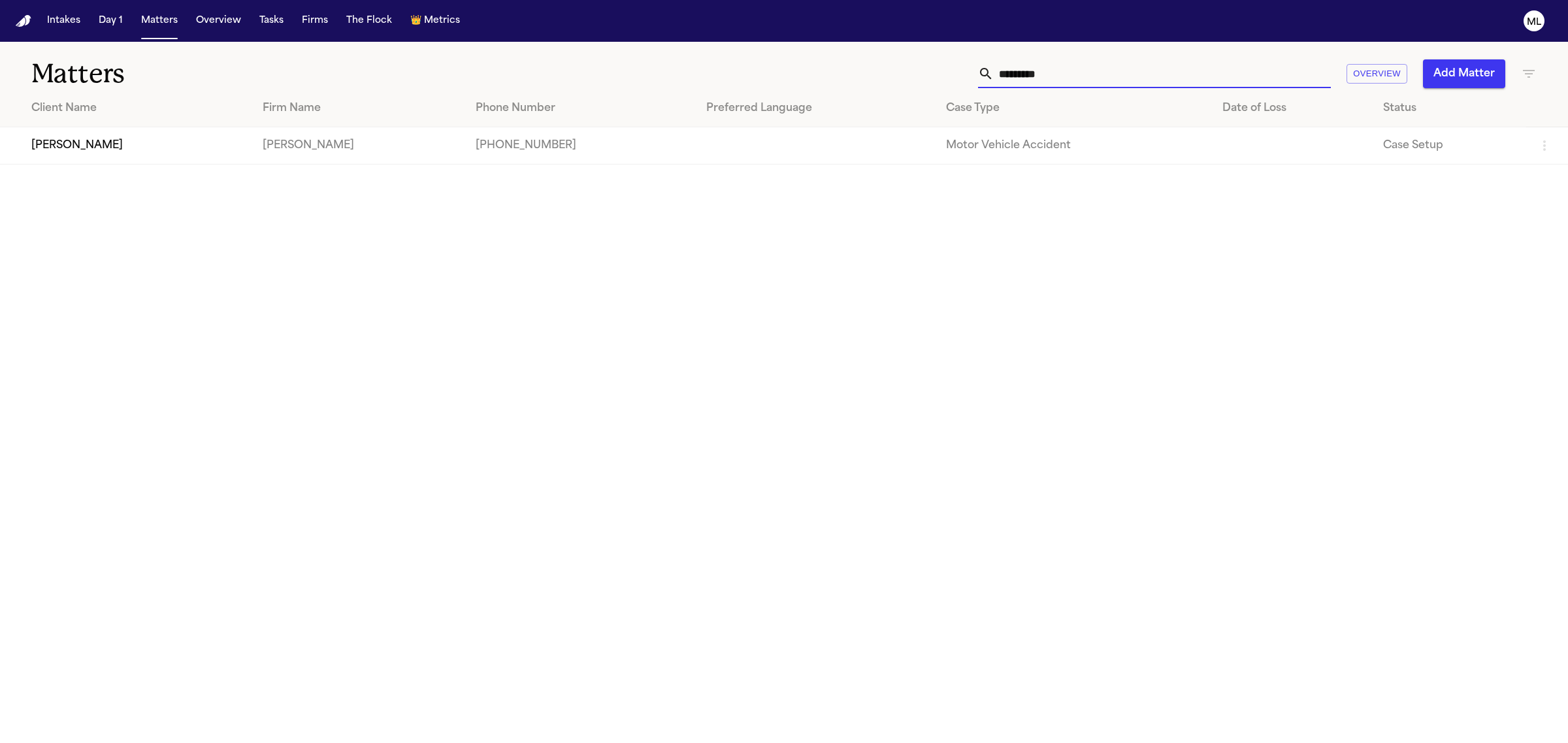
drag, startPoint x: 1064, startPoint y: 71, endPoint x: 936, endPoint y: 71, distance: 128.0
click at [936, 71] on div "********* Overview Add Matter" at bounding box center [1009, 73] width 1054 height 29
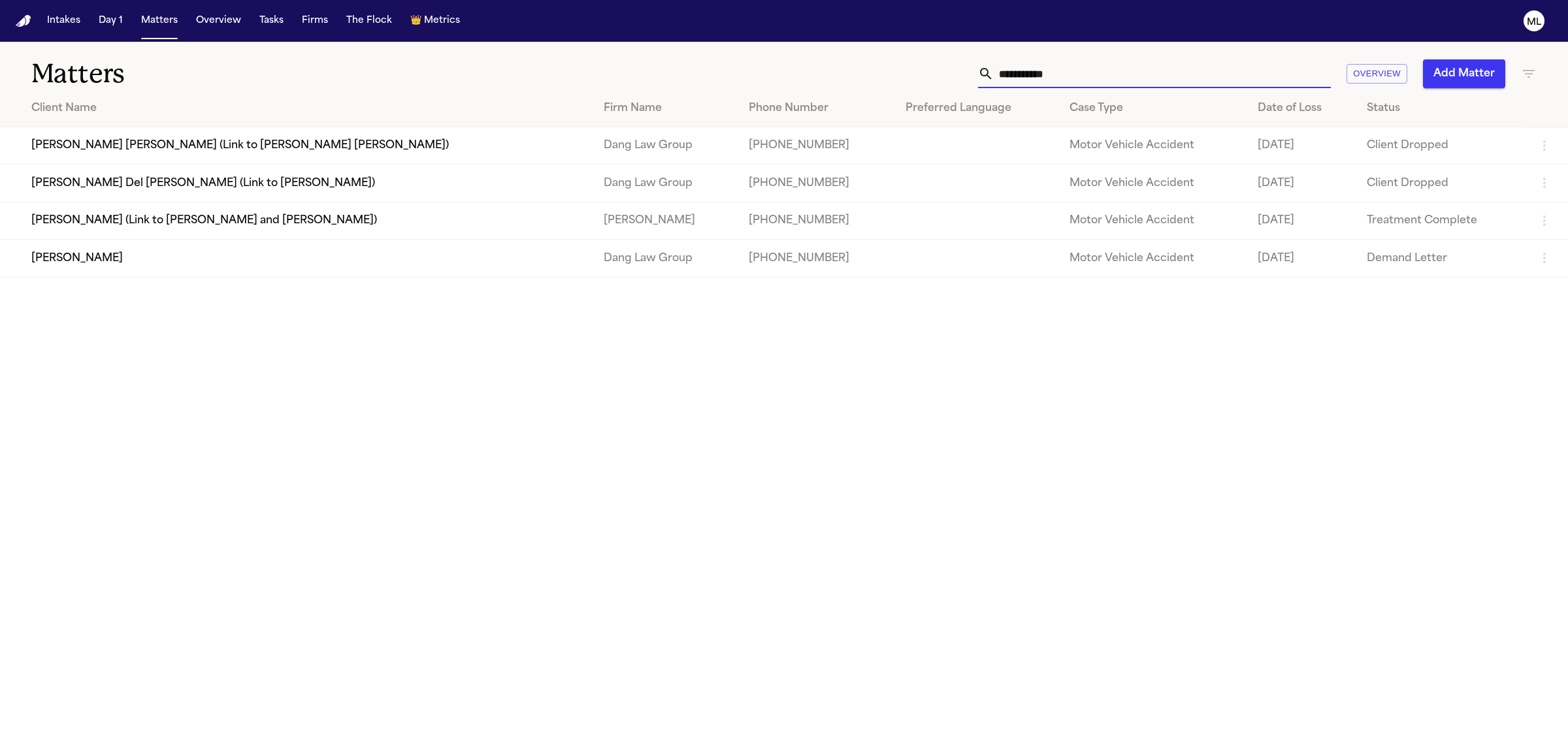
click at [154, 259] on td "Maria Reyna Arteaga" at bounding box center [297, 258] width 593 height 37
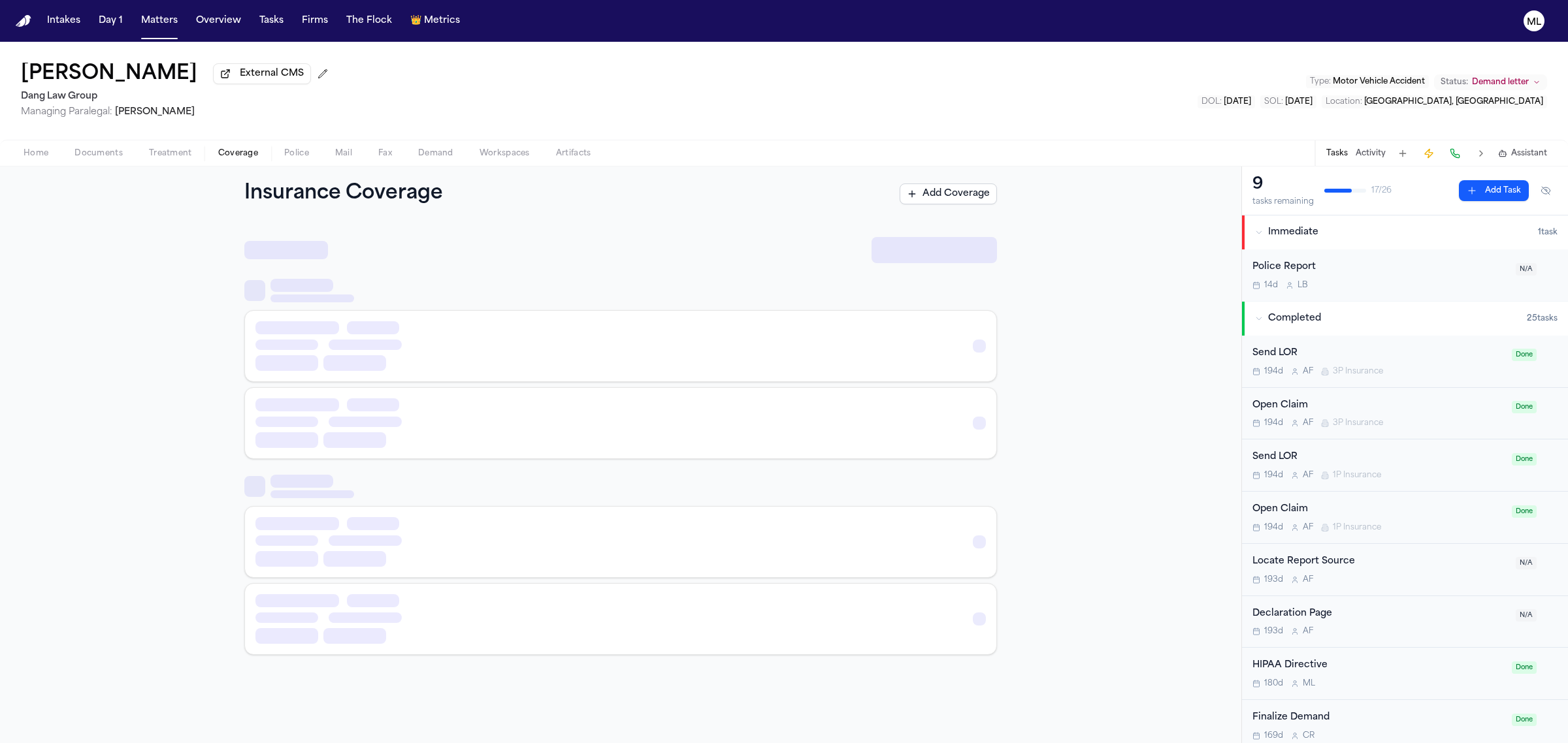
click at [254, 155] on span "Coverage" at bounding box center [238, 154] width 40 height 11
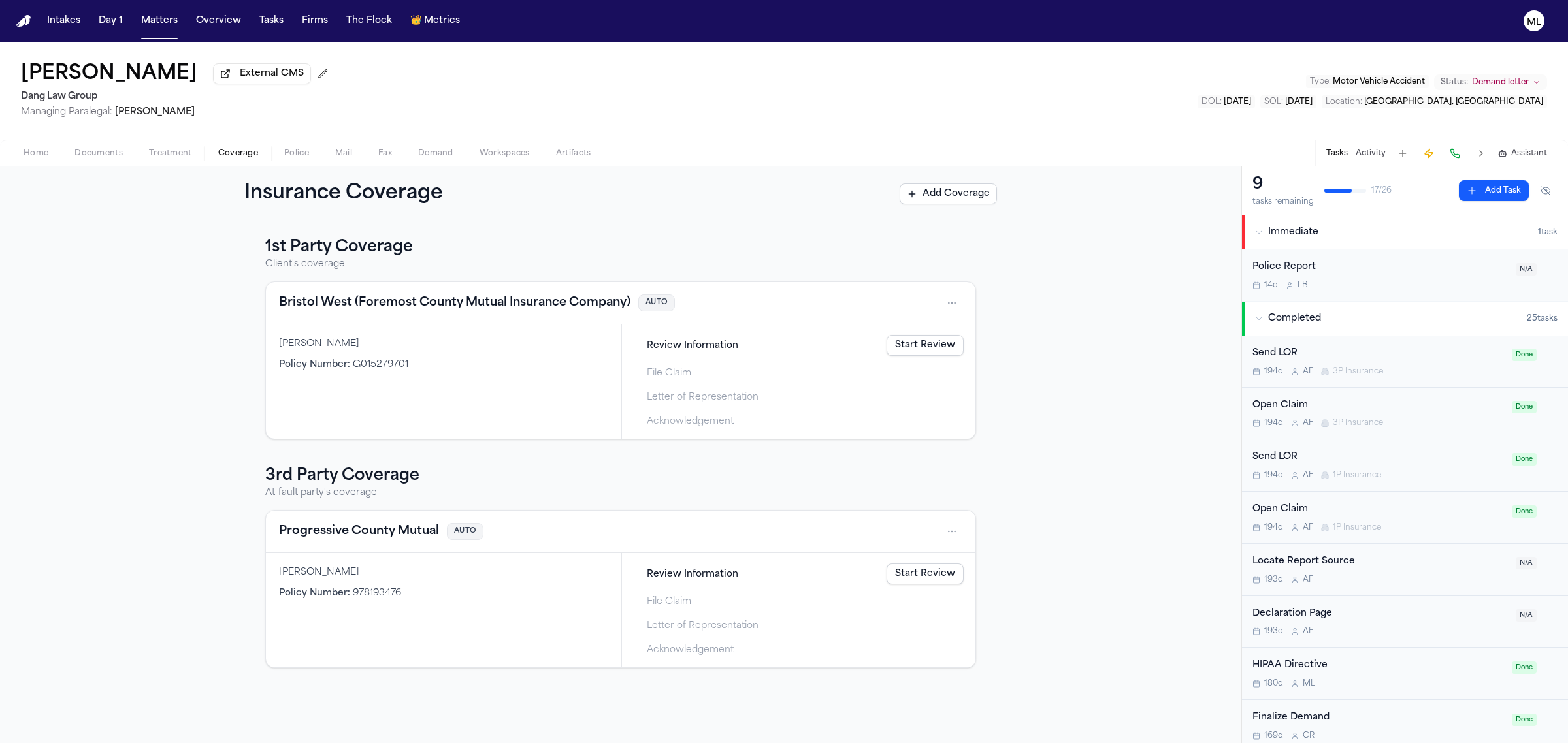
click at [489, 586] on div "Diane Williams Policy Number : 978193476" at bounding box center [444, 610] width 355 height 114
click at [386, 530] on button "Progressive County Mutual" at bounding box center [359, 531] width 160 height 18
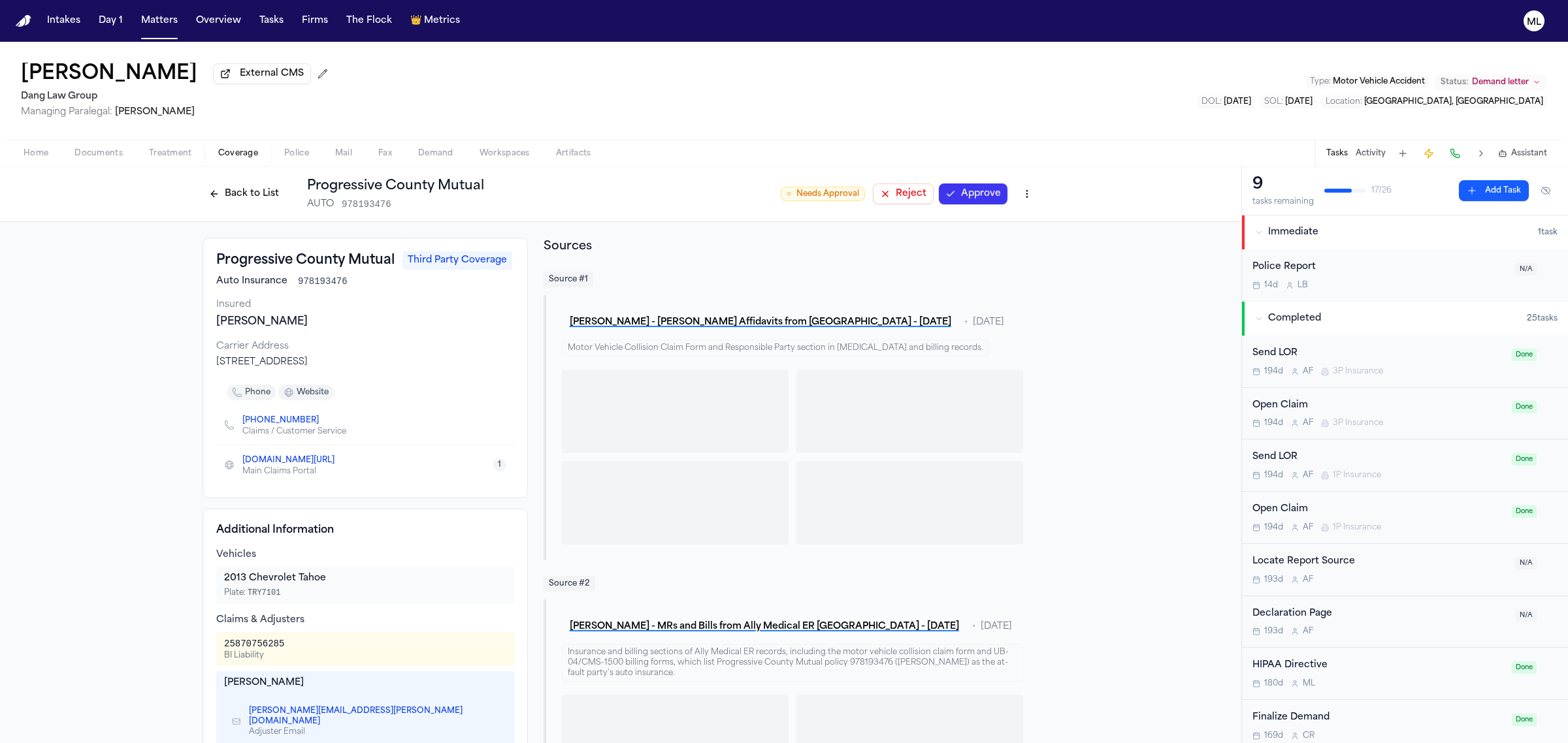
scroll to position [163, 0]
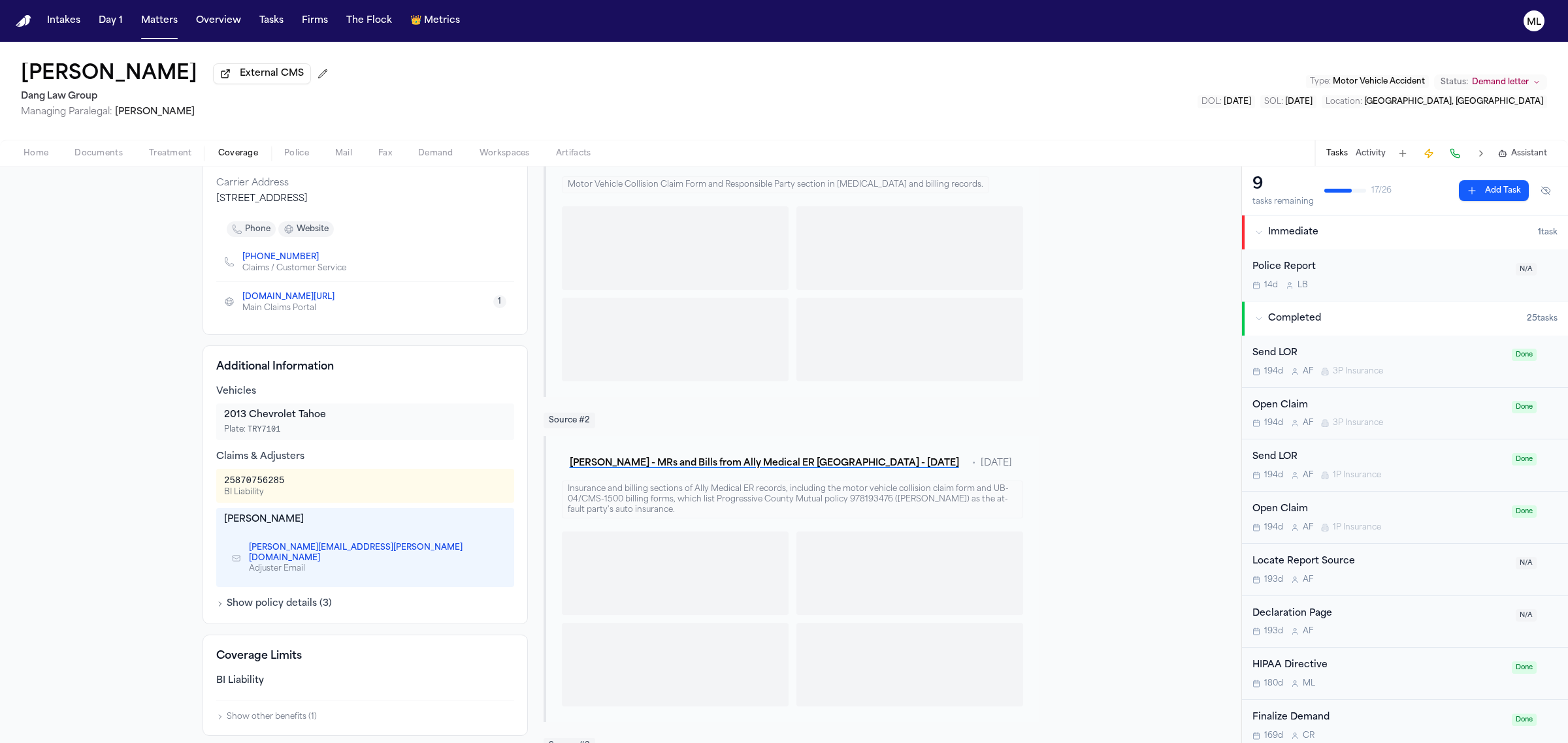
click at [297, 598] on button "Show policy details ( 3 )" at bounding box center [274, 604] width 116 height 13
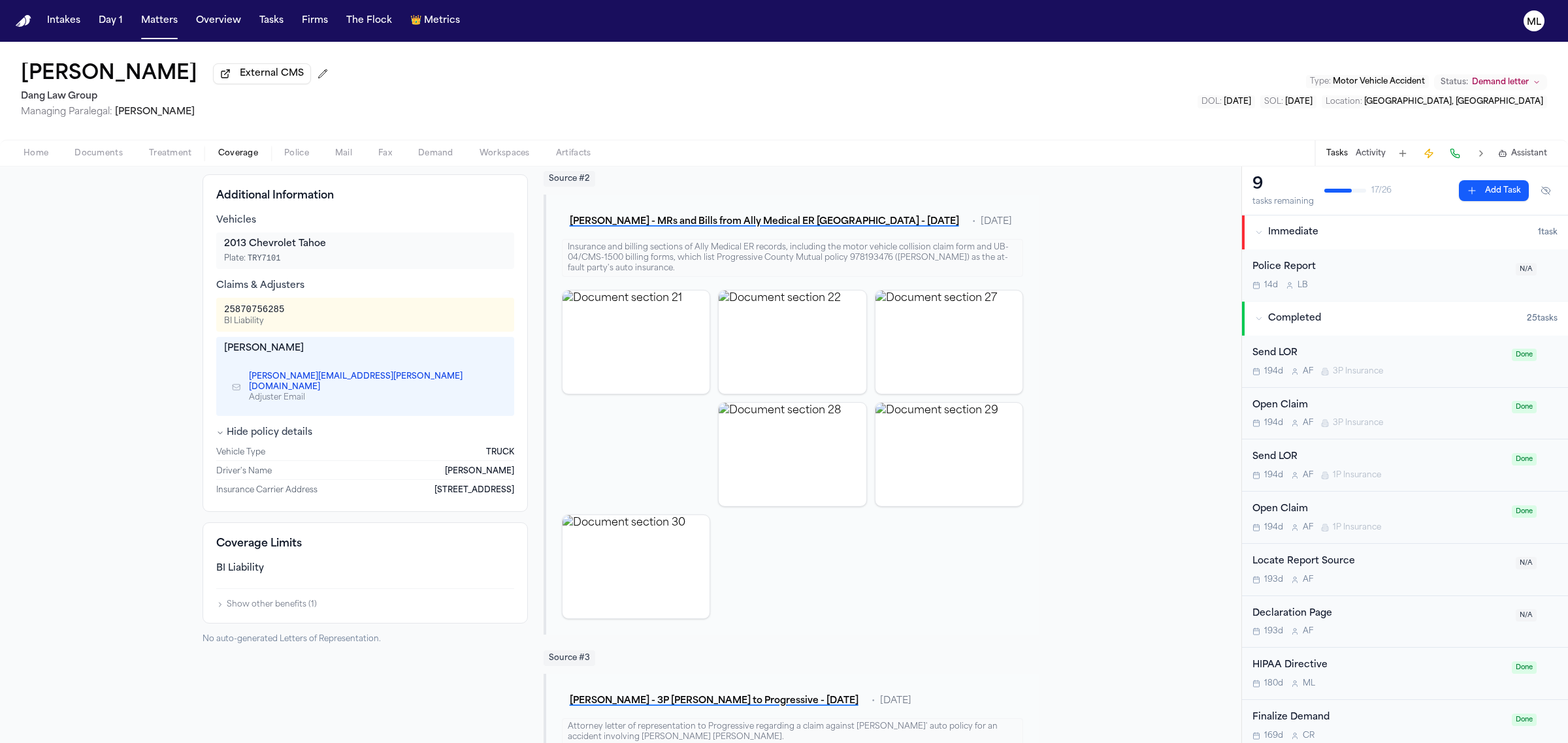
scroll to position [245, 0]
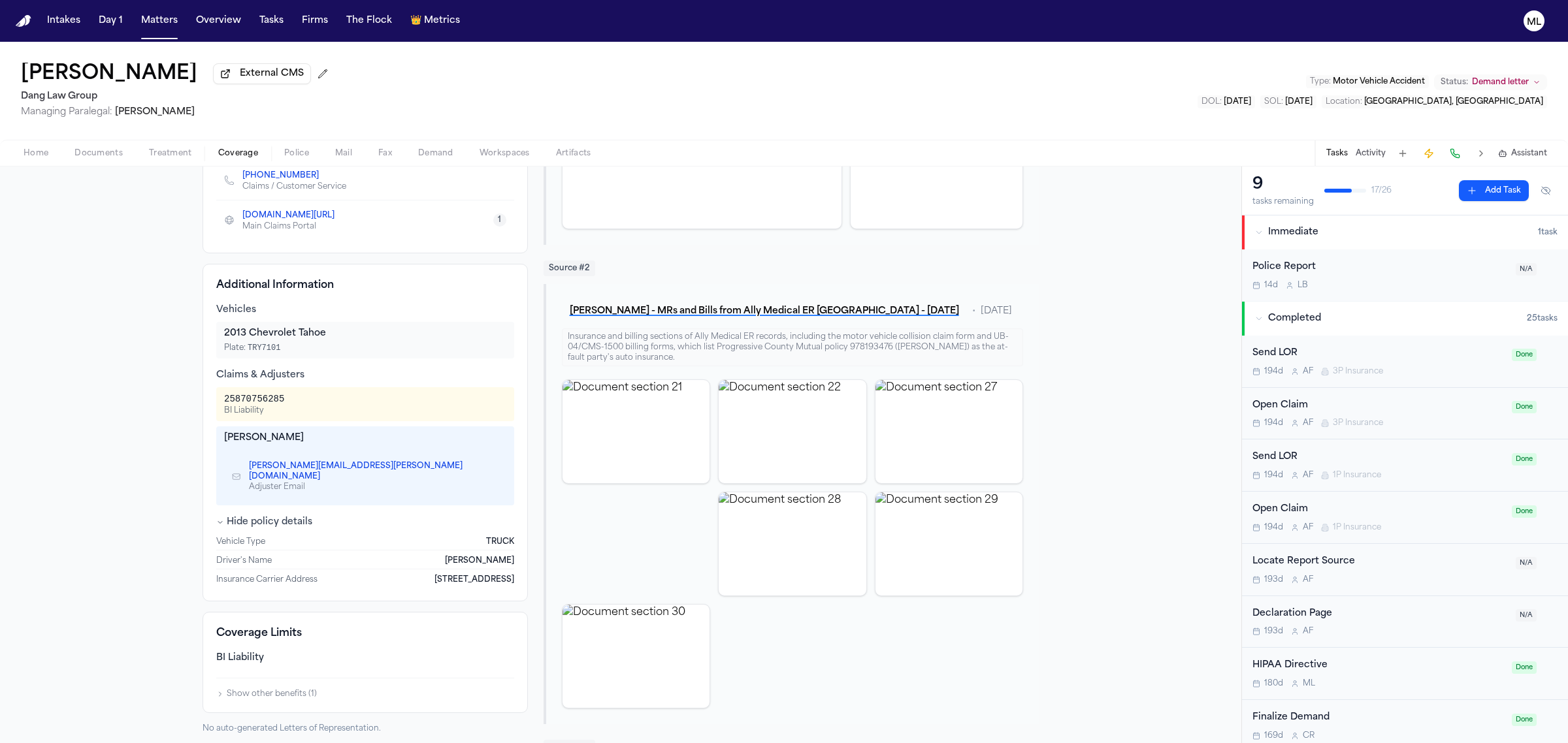
click at [491, 471] on icon "Copy to clipboard" at bounding box center [494, 474] width 5 height 5
click at [162, 30] on button "Matters" at bounding box center [159, 21] width 47 height 24
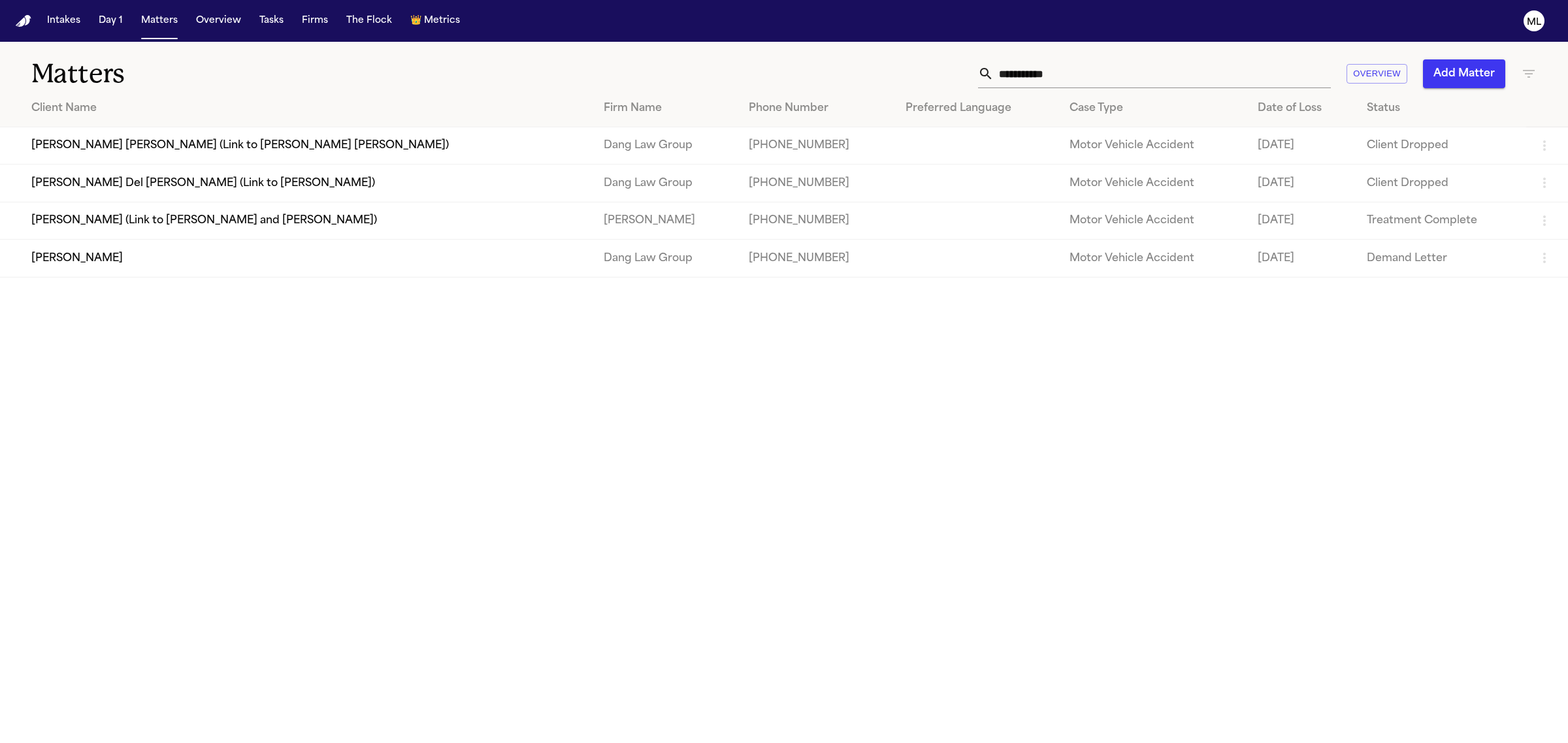
drag, startPoint x: 1080, startPoint y: 59, endPoint x: 1007, endPoint y: 59, distance: 73.0
click at [1007, 59] on input "**********" at bounding box center [1162, 73] width 338 height 29
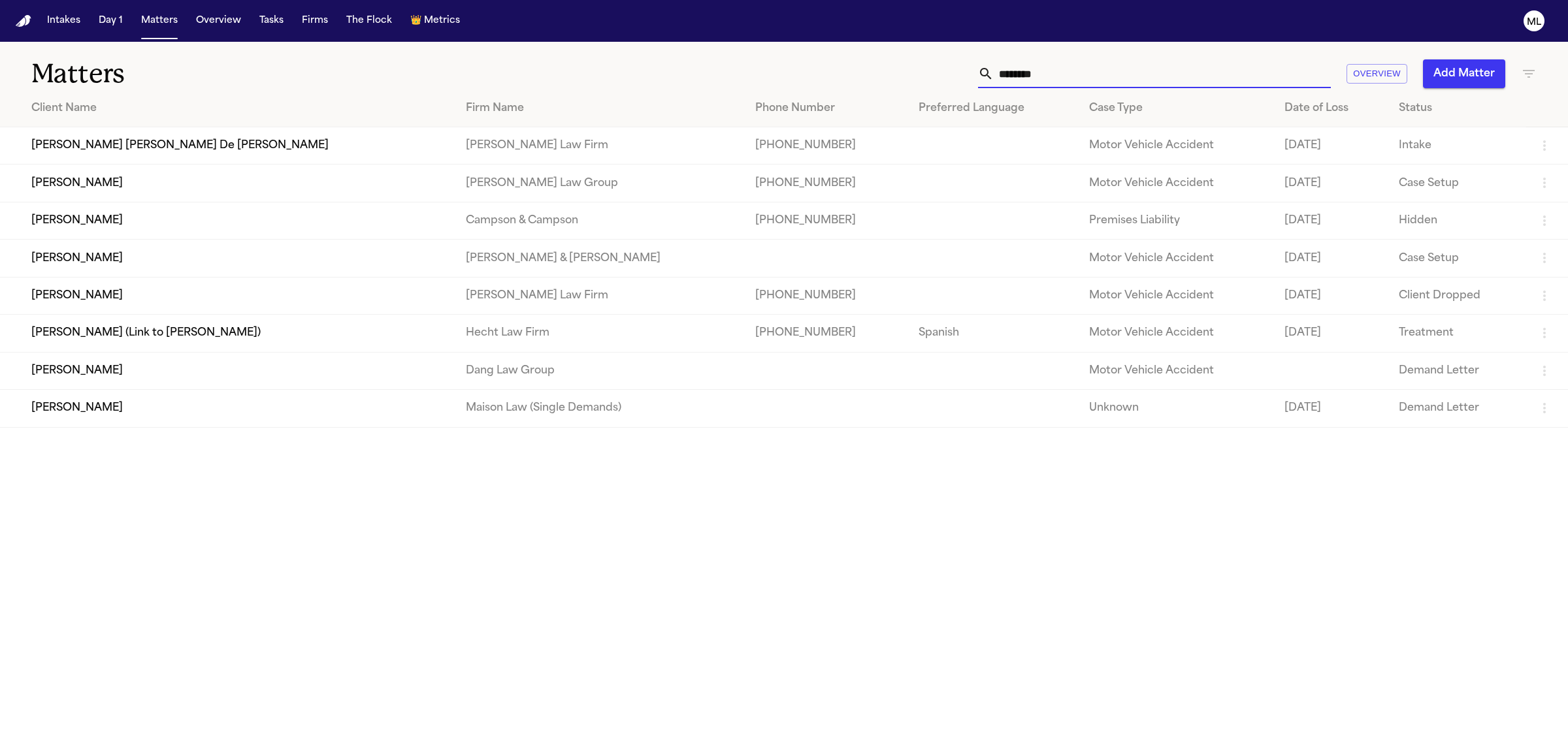
click at [285, 152] on td "[PERSON_NAME] [PERSON_NAME] De [PERSON_NAME]" at bounding box center [228, 145] width 456 height 37
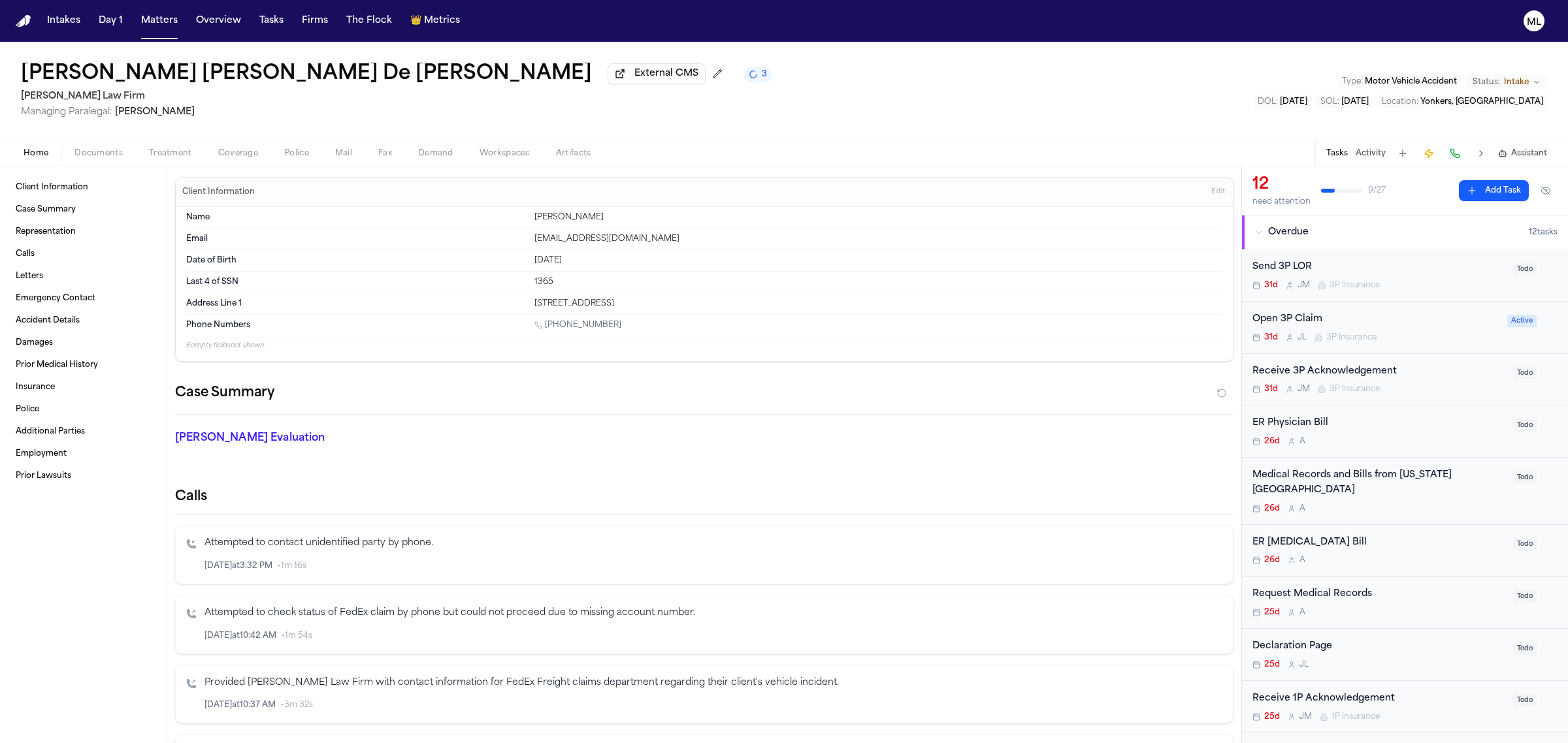
click at [108, 155] on span "Documents" at bounding box center [99, 154] width 48 height 11
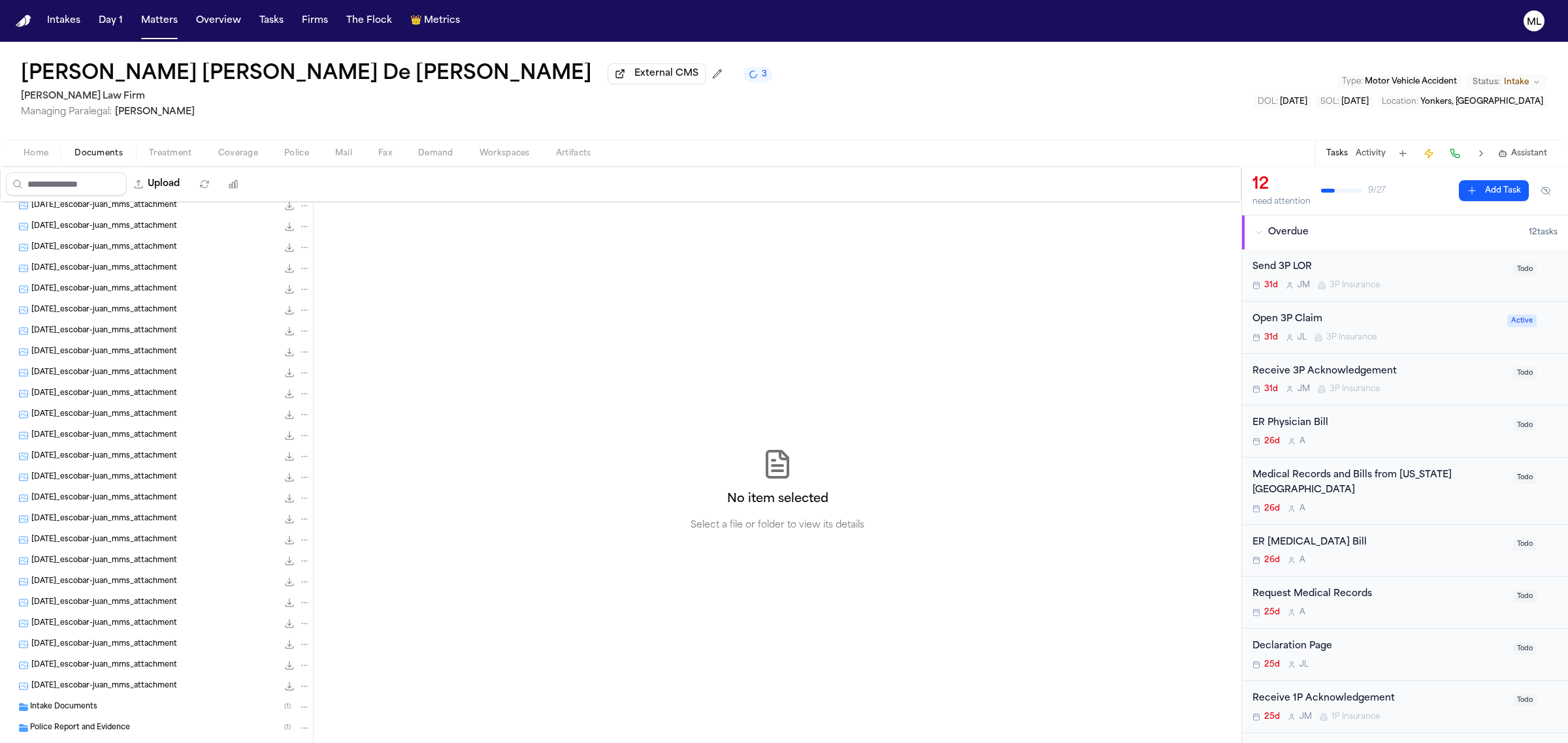
scroll to position [198, 0]
click at [149, 608] on div "Police Report and Evidence ( 1 )" at bounding box center [156, 599] width 313 height 21
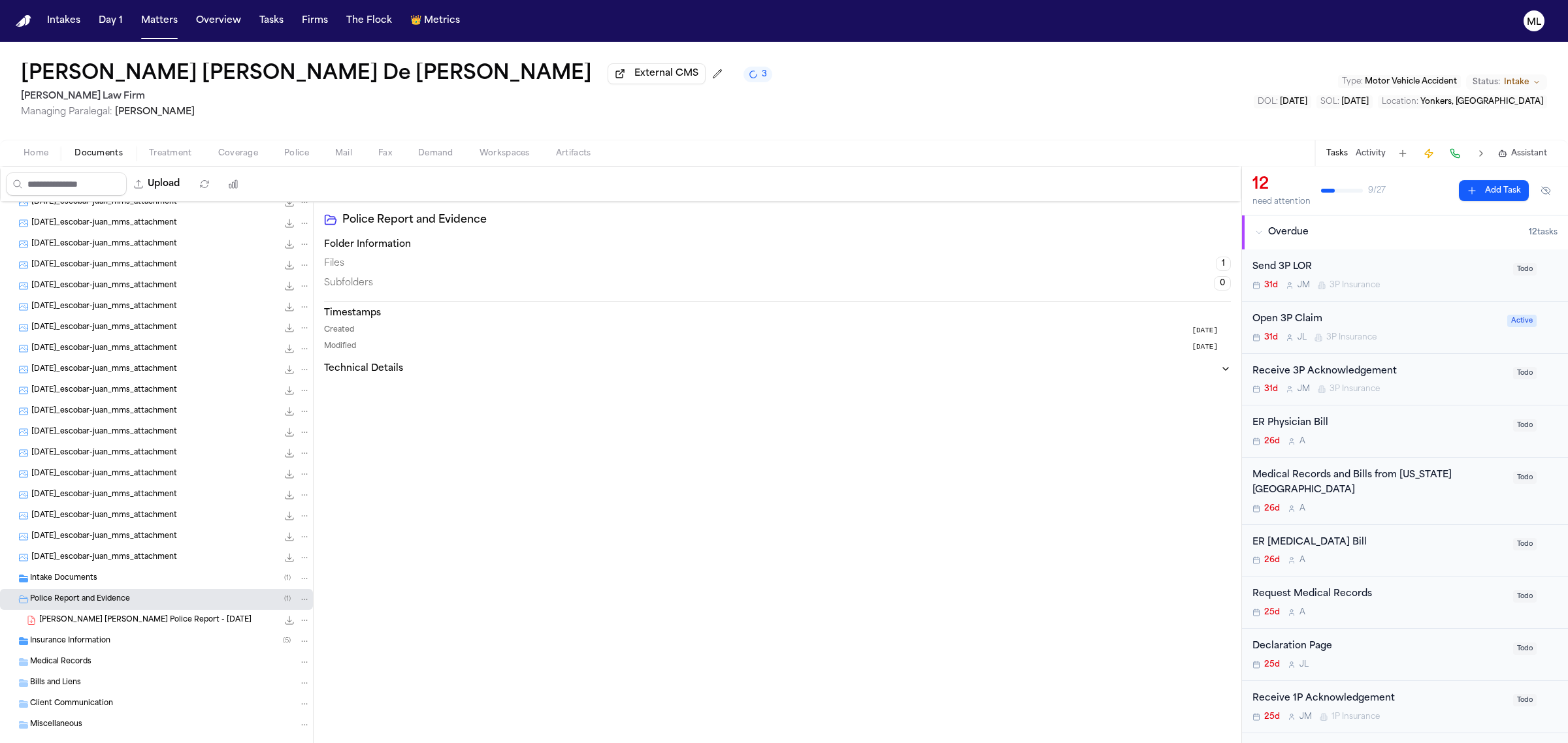
click at [155, 618] on span "J. De Leon Rivas - Yonkers Police Report - 8.13.25" at bounding box center [145, 621] width 213 height 11
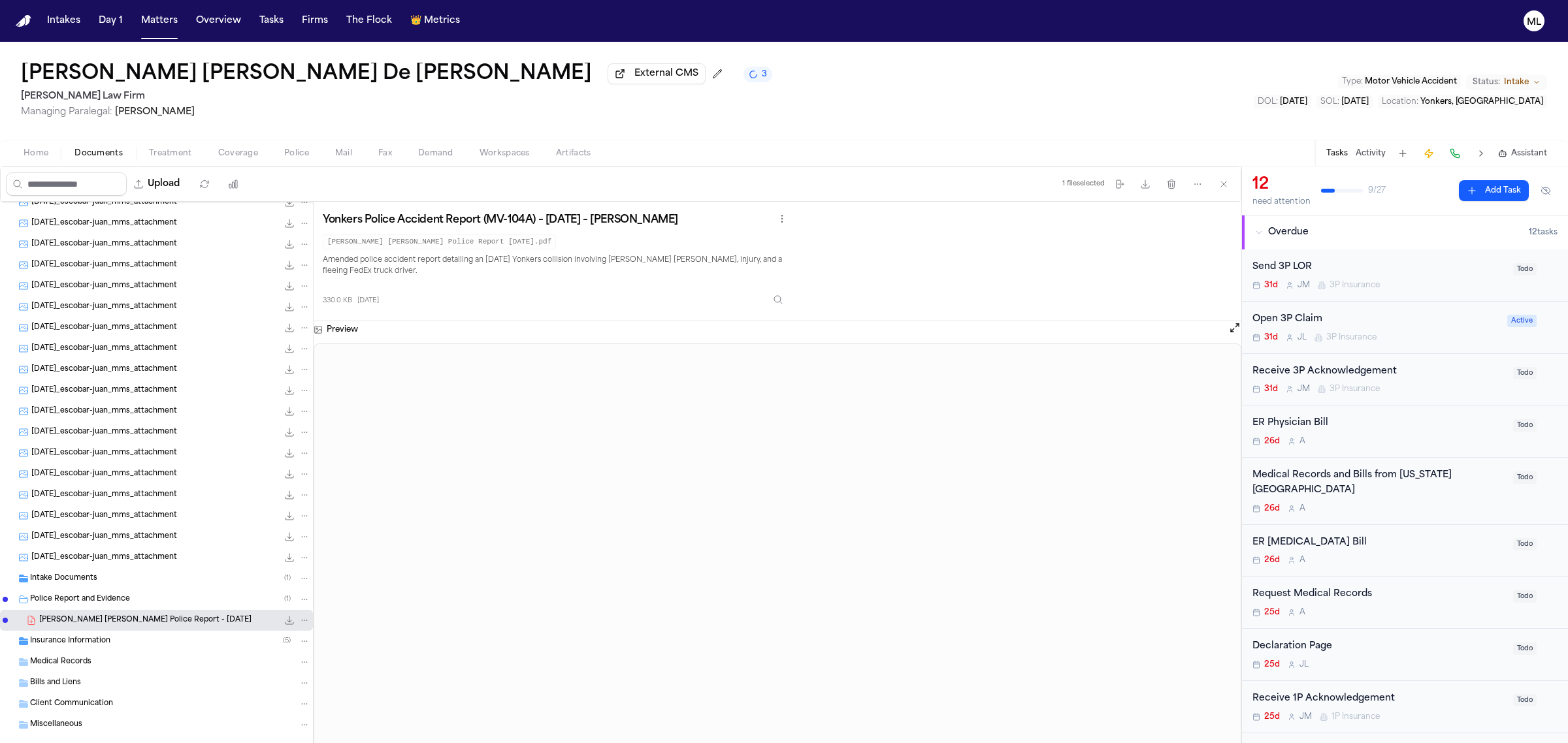
click at [151, 639] on div "Insurance Information ( 5 )" at bounding box center [170, 641] width 280 height 11
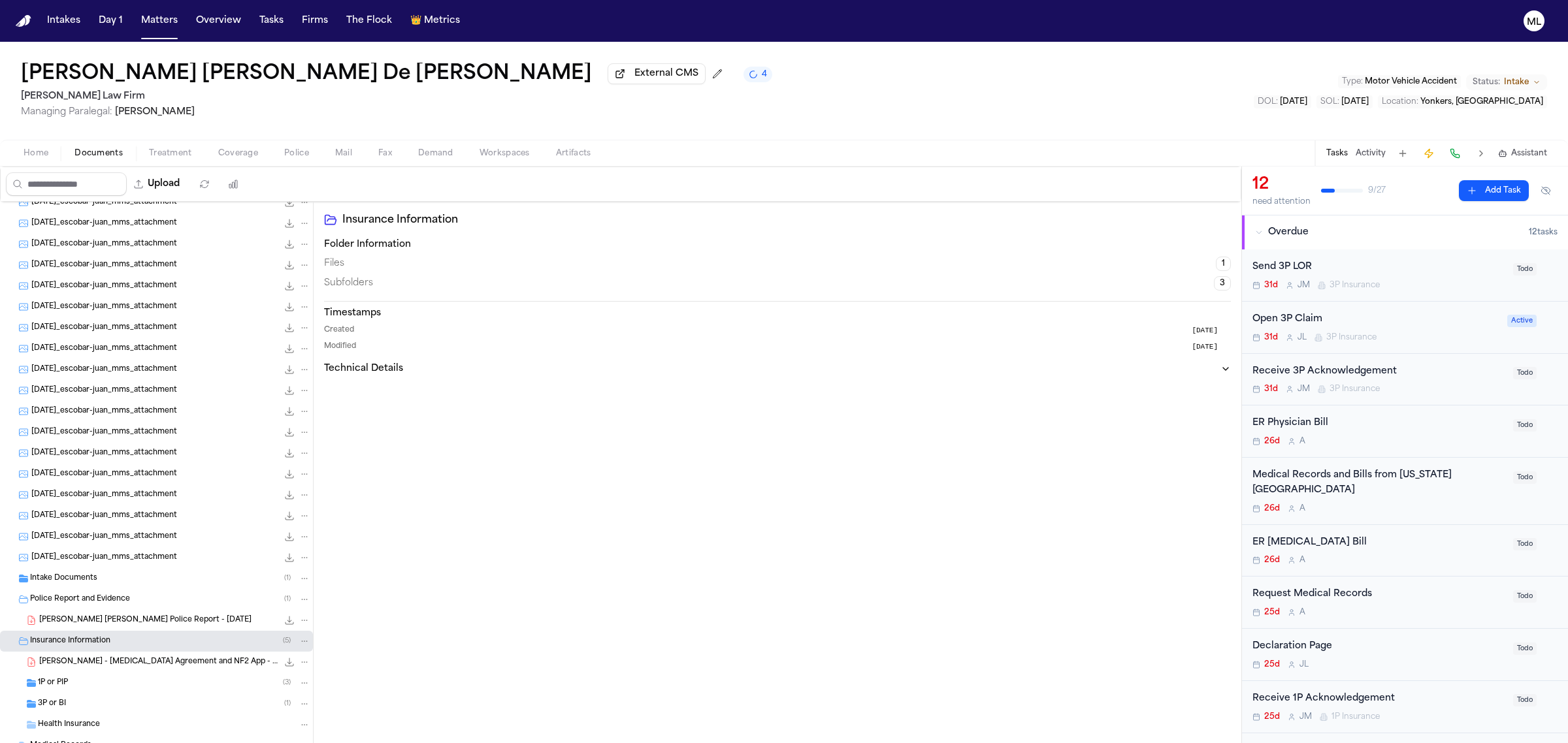
click at [150, 678] on div "1P or PIP ( 3 )" at bounding box center [174, 683] width 273 height 11
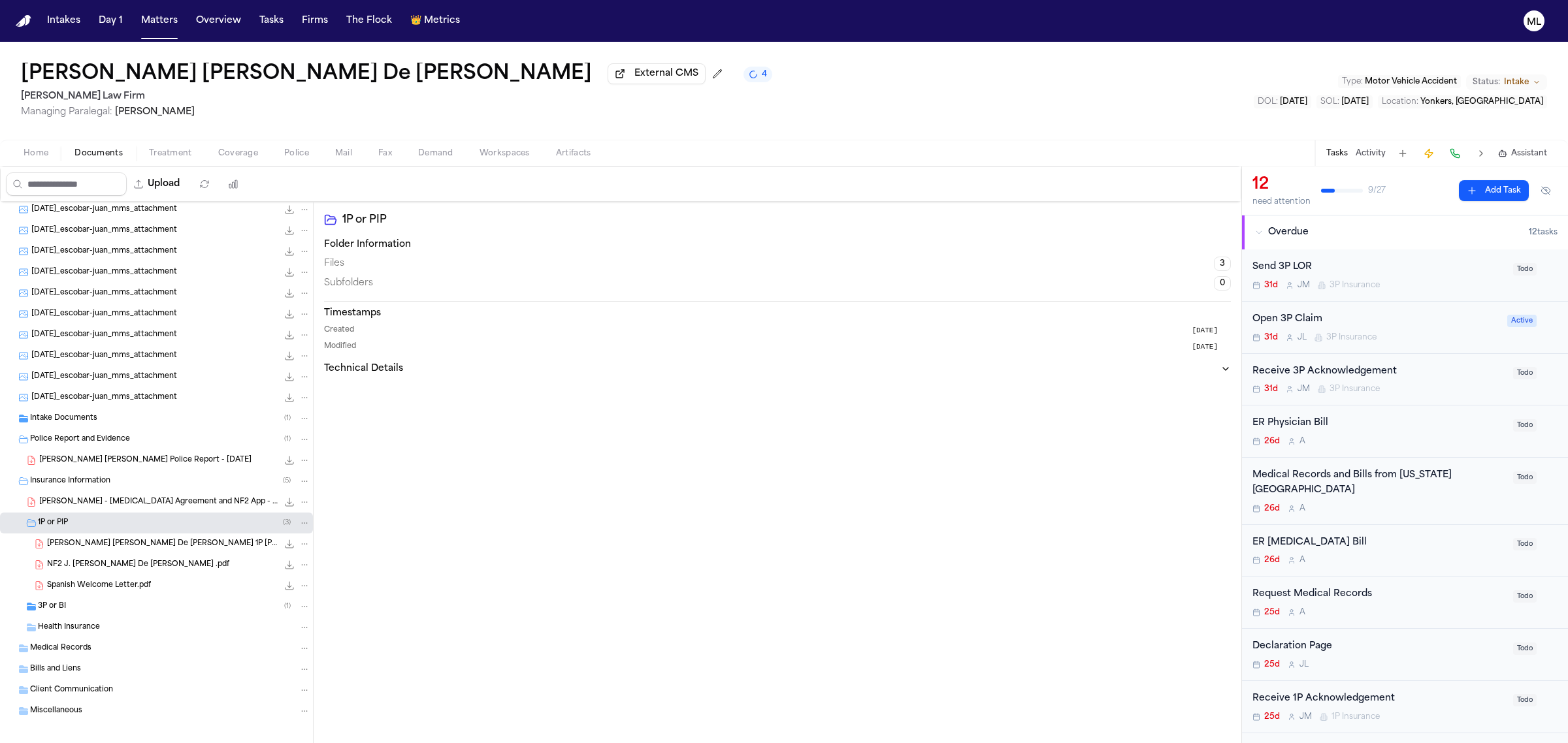
scroll to position [366, 0]
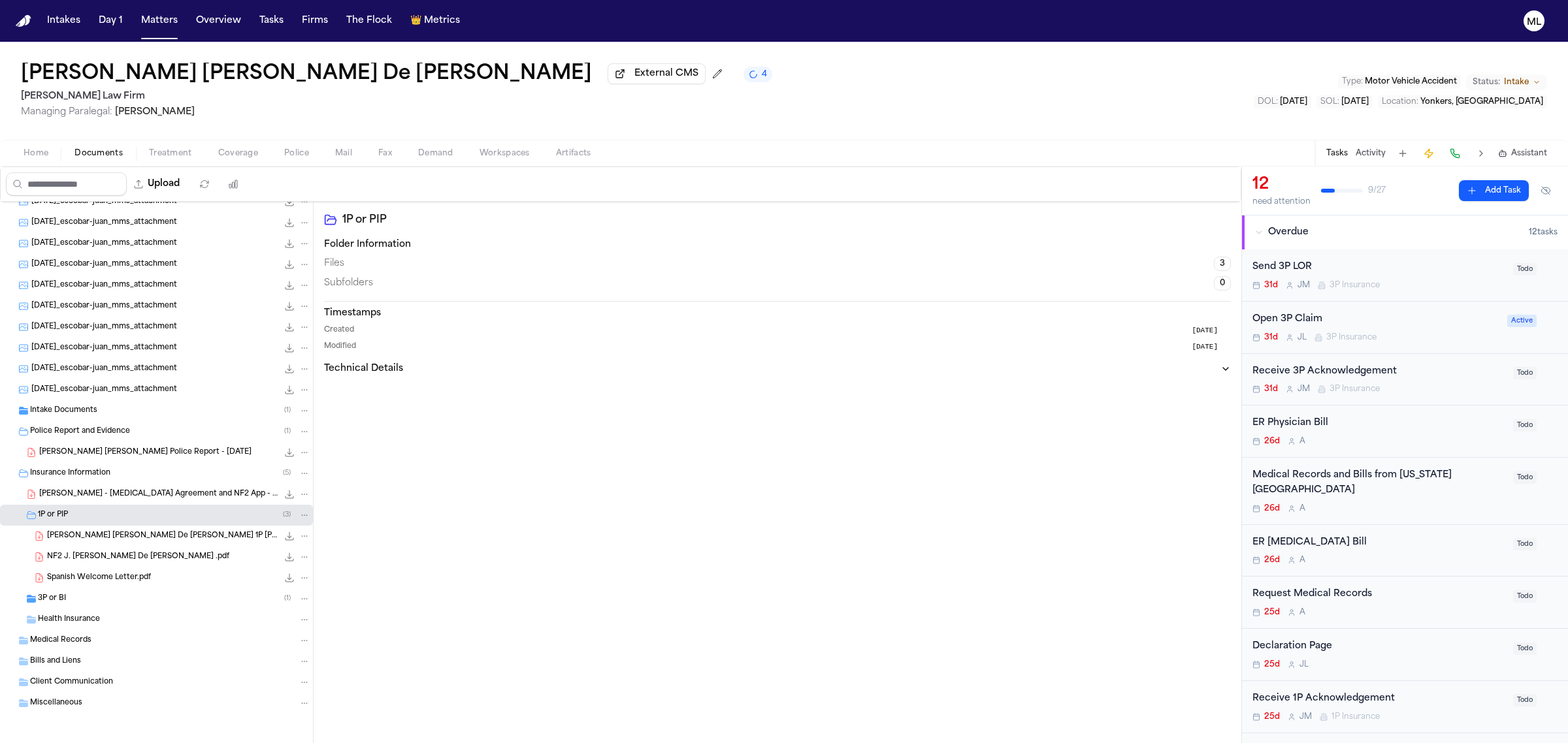
click at [138, 601] on div "3P or BI ( 1 )" at bounding box center [174, 599] width 273 height 11
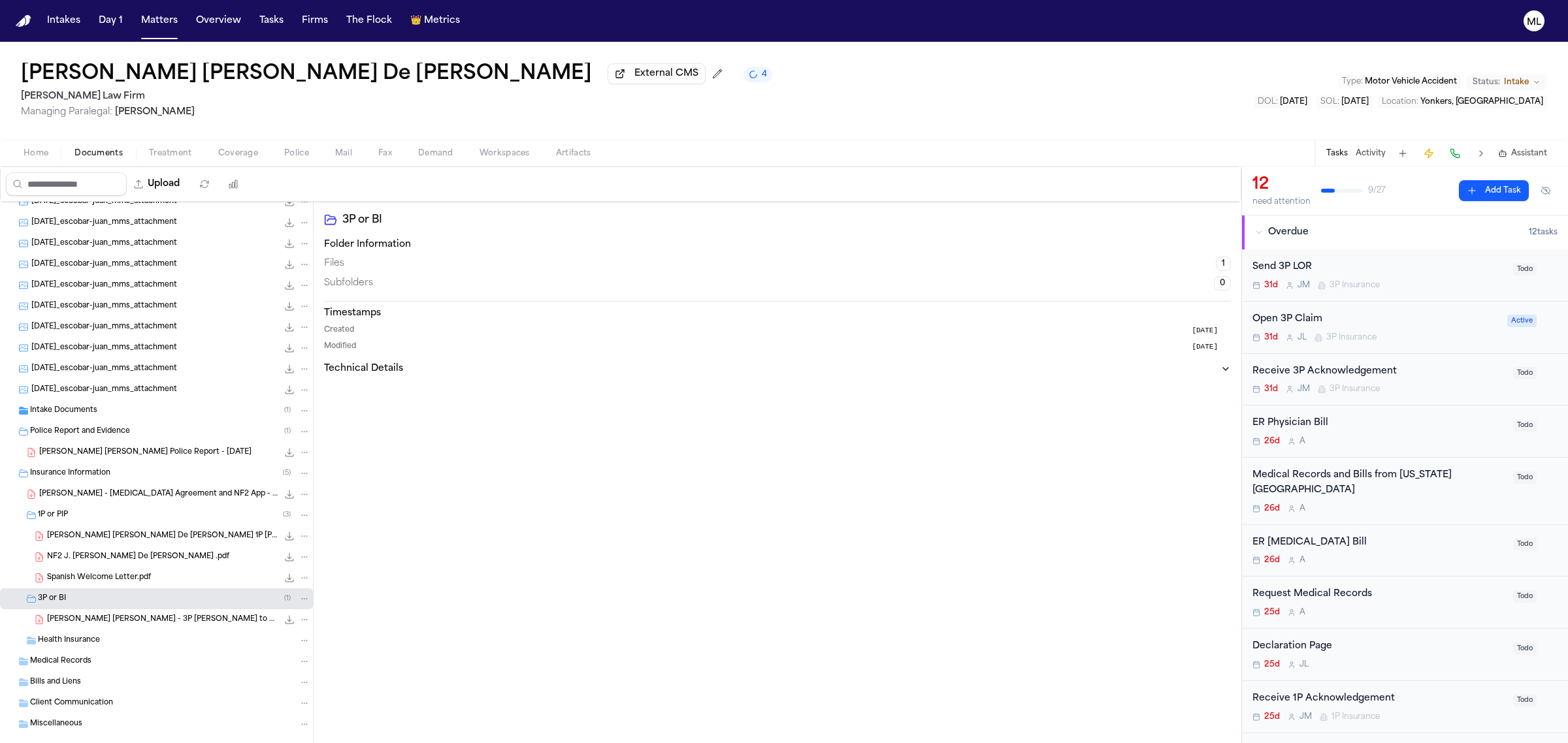
click at [194, 615] on span "J. De León Rivas - 3P LOR to Progressive Fleet / FedEx - 9.8.25" at bounding box center [162, 621] width 231 height 11
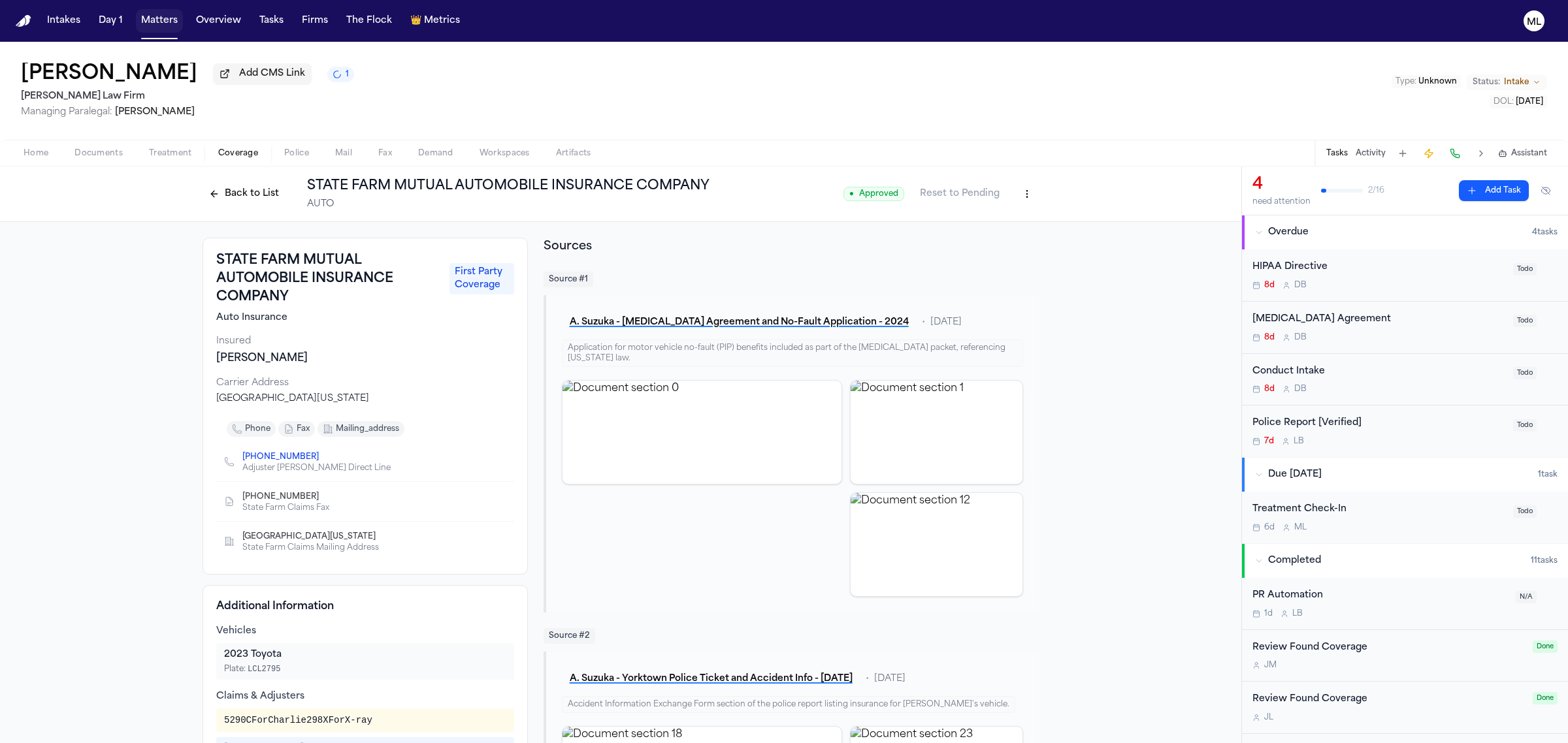
click at [159, 21] on button "Matters" at bounding box center [159, 21] width 47 height 24
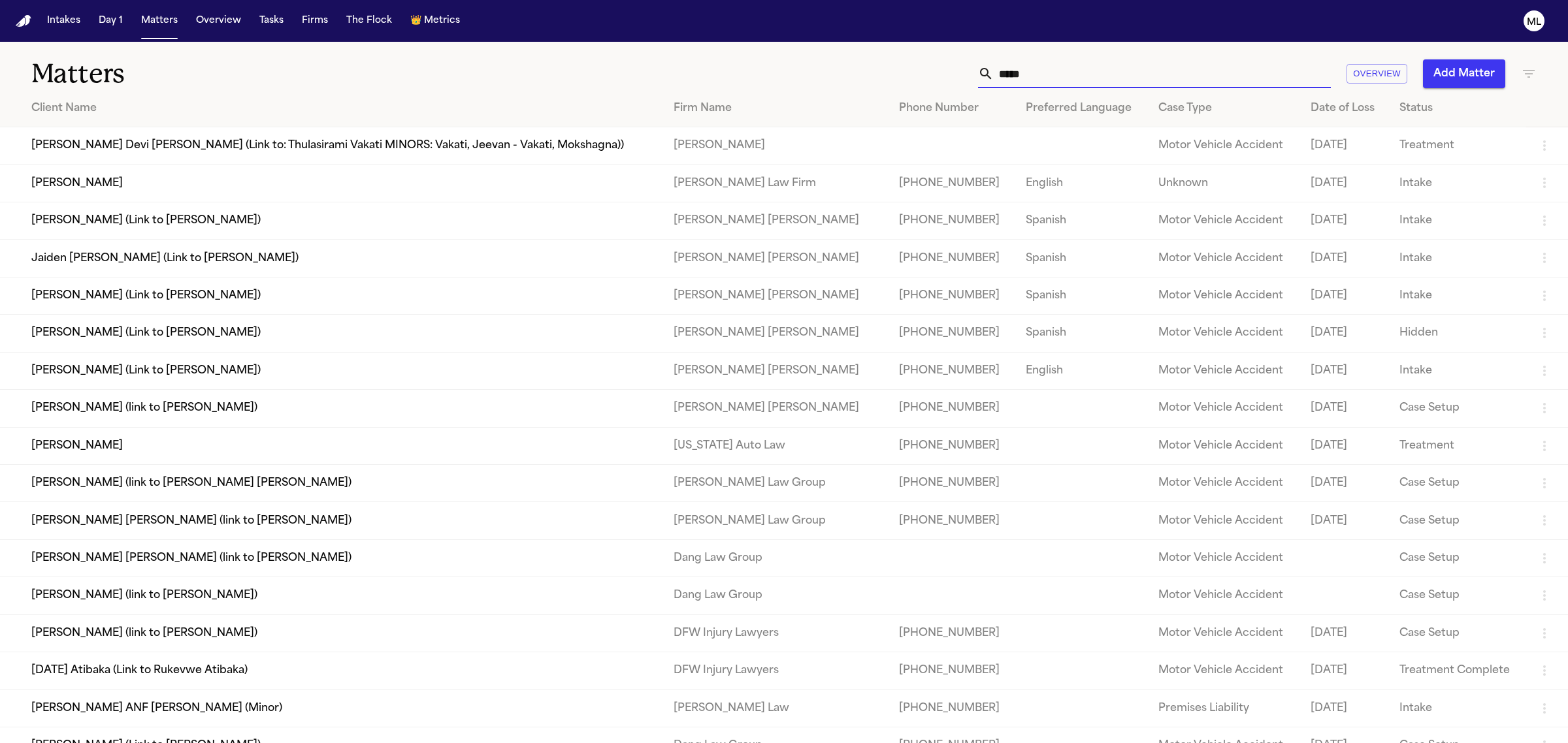
drag, startPoint x: 1060, startPoint y: 76, endPoint x: 913, endPoint y: 84, distance: 147.2
click at [913, 84] on div "***** Overview Add Matter" at bounding box center [1009, 73] width 1054 height 29
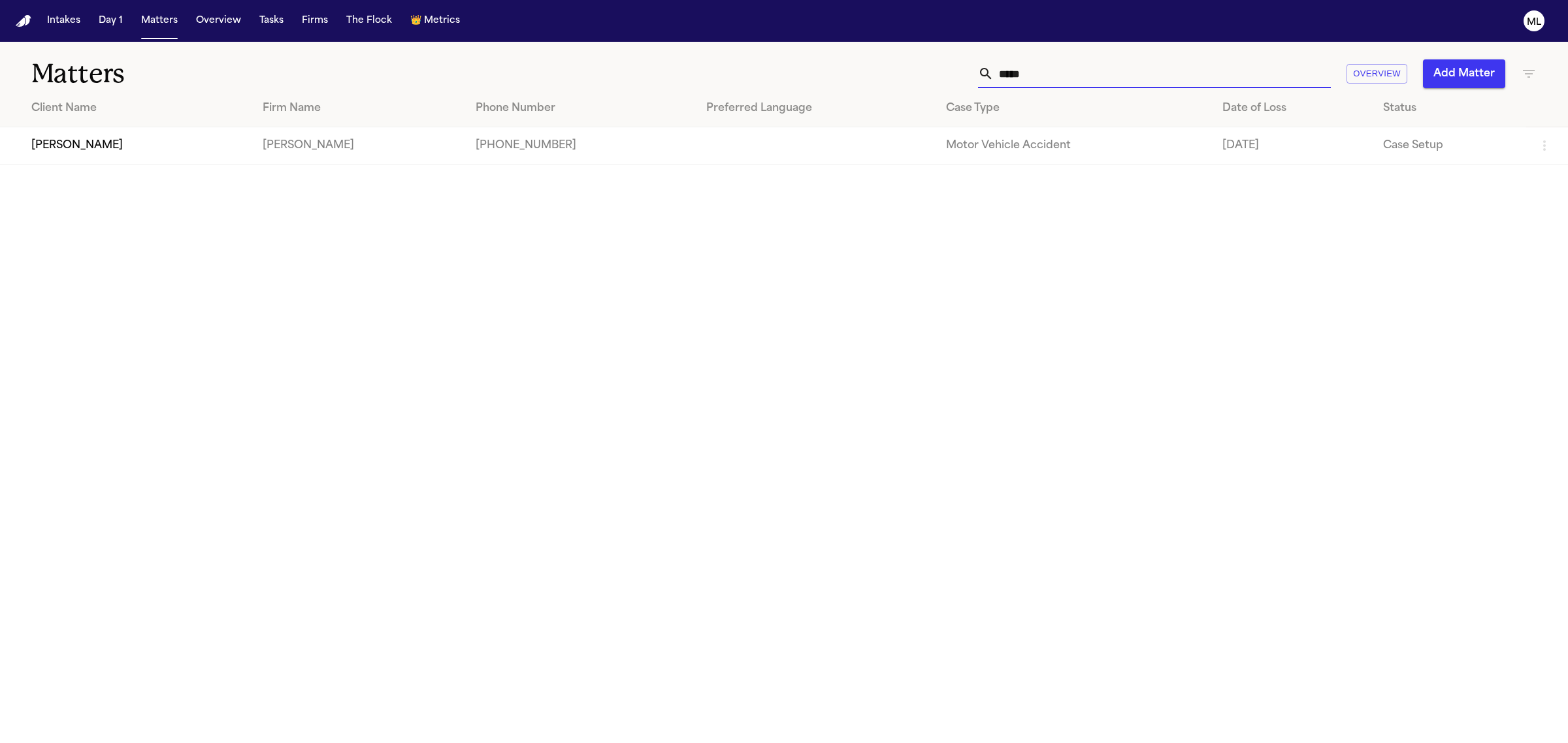
type input "*****"
click at [101, 151] on td "[PERSON_NAME]" at bounding box center [126, 145] width 252 height 37
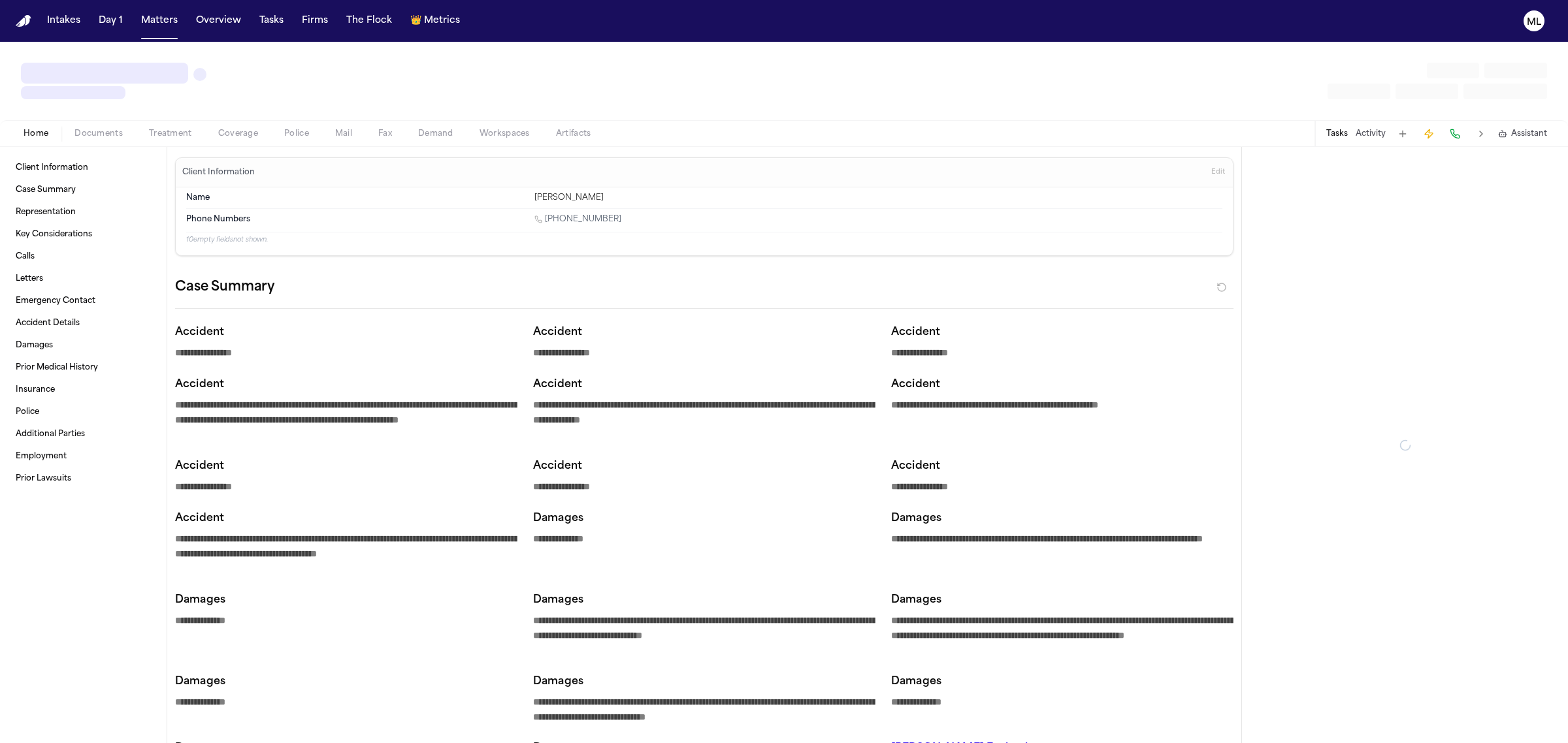
type textarea "*"
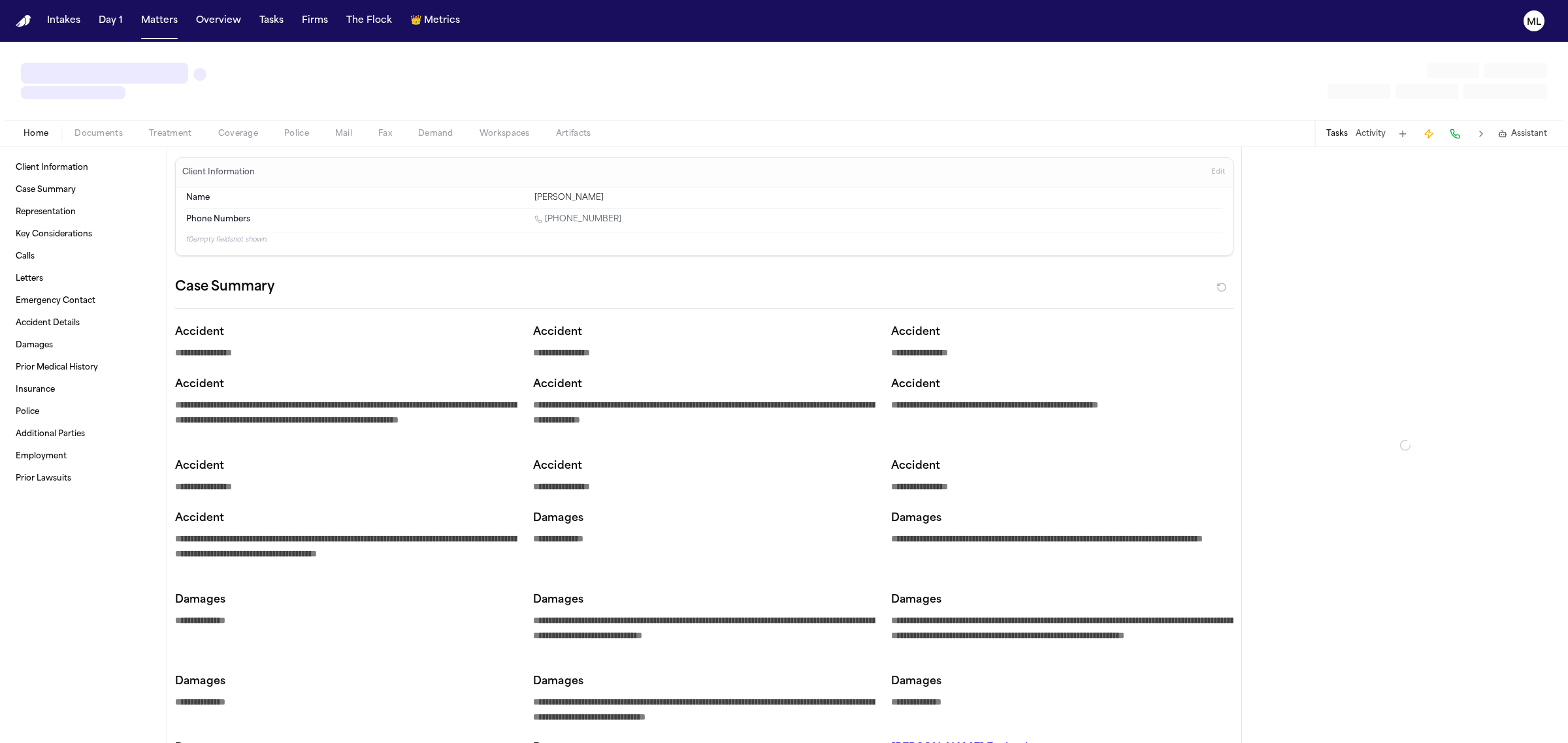
type textarea "*"
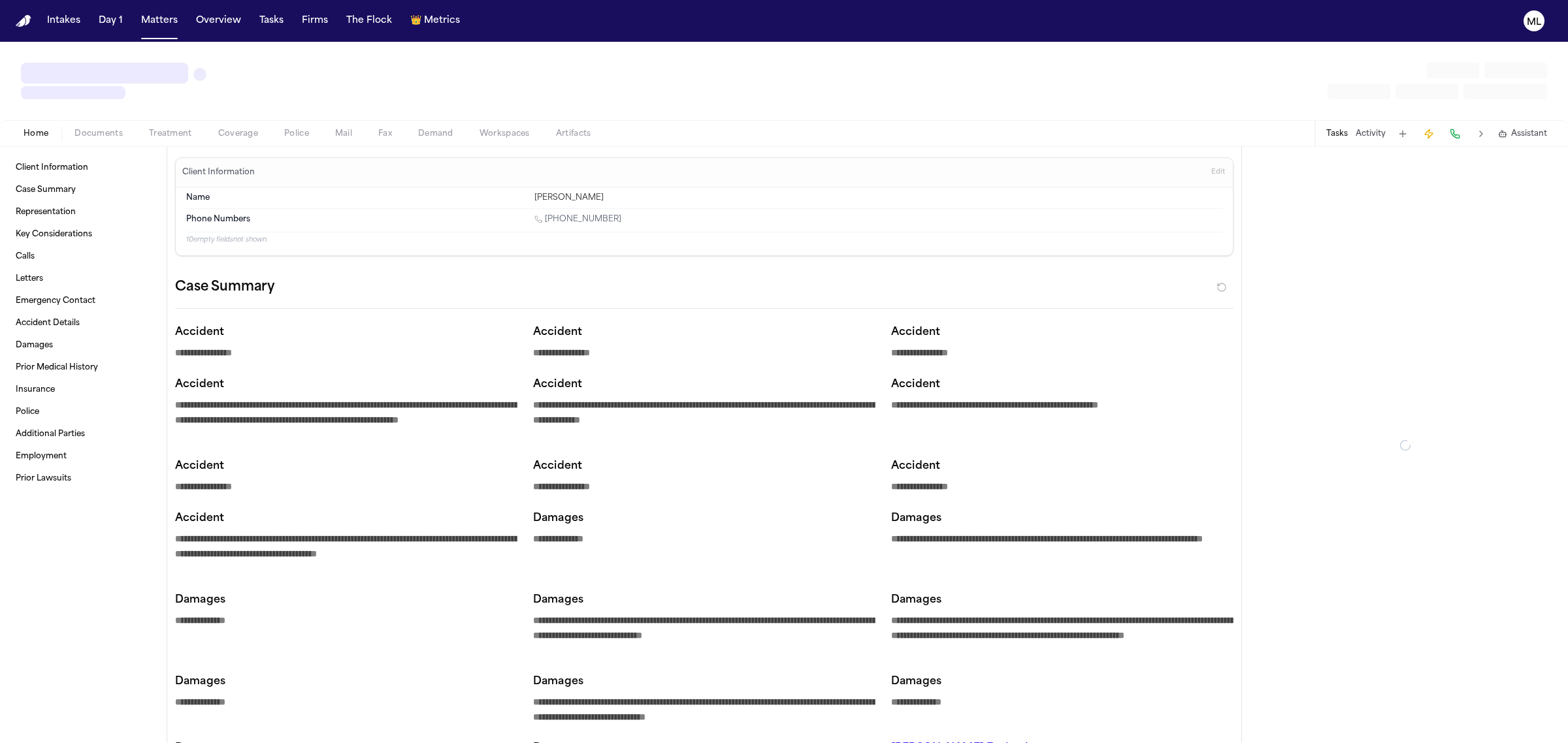
type textarea "*"
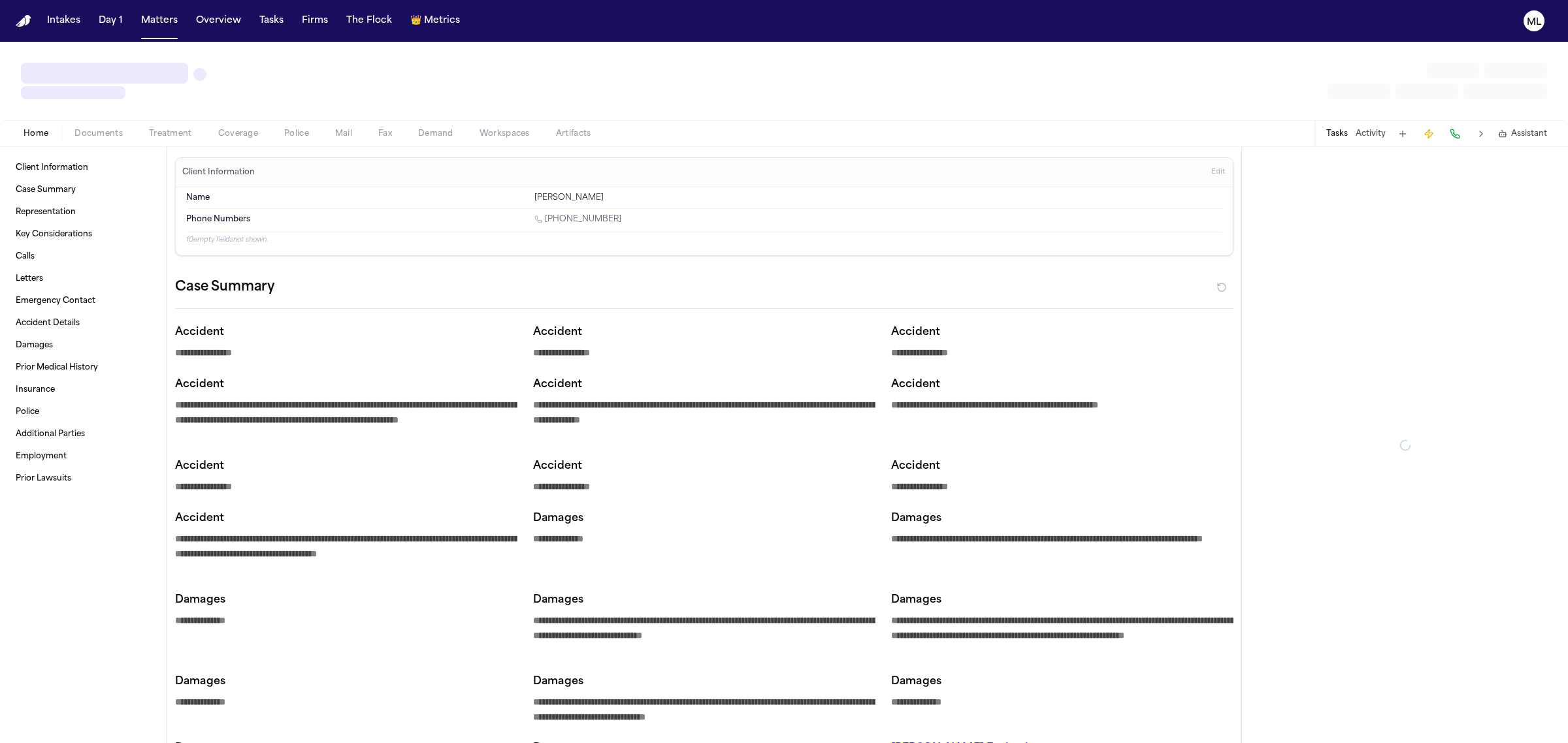
type textarea "*"
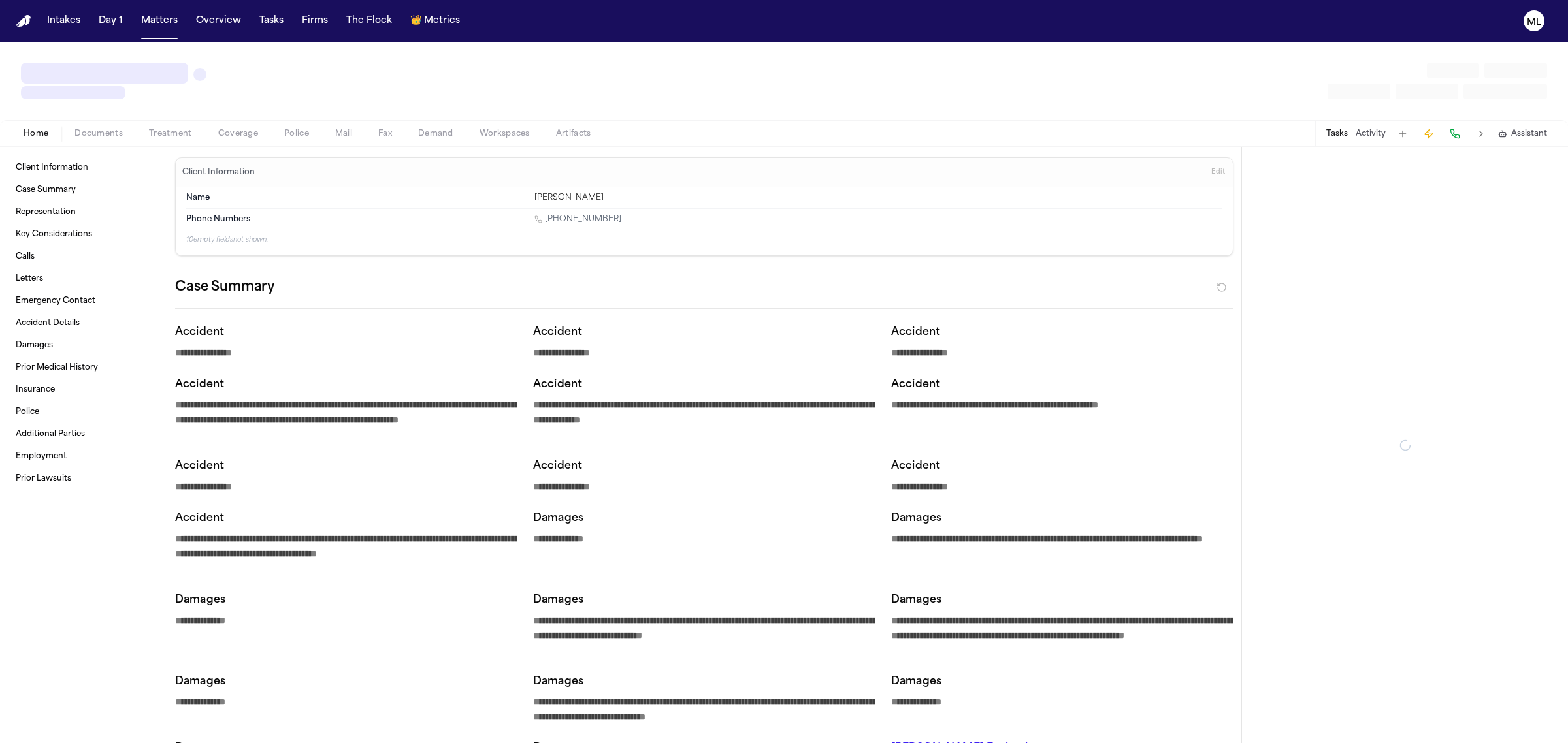
type textarea "*"
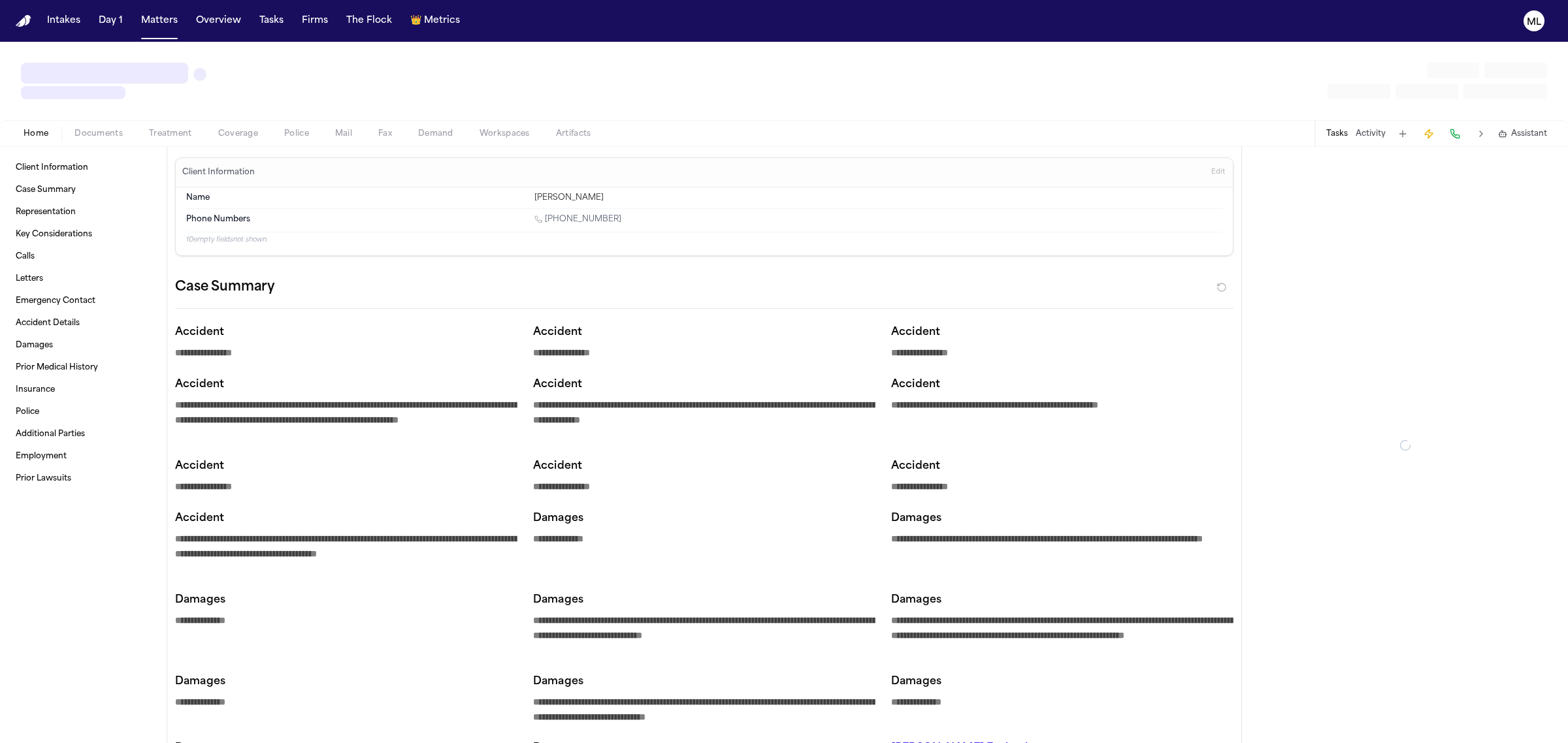
type textarea "*"
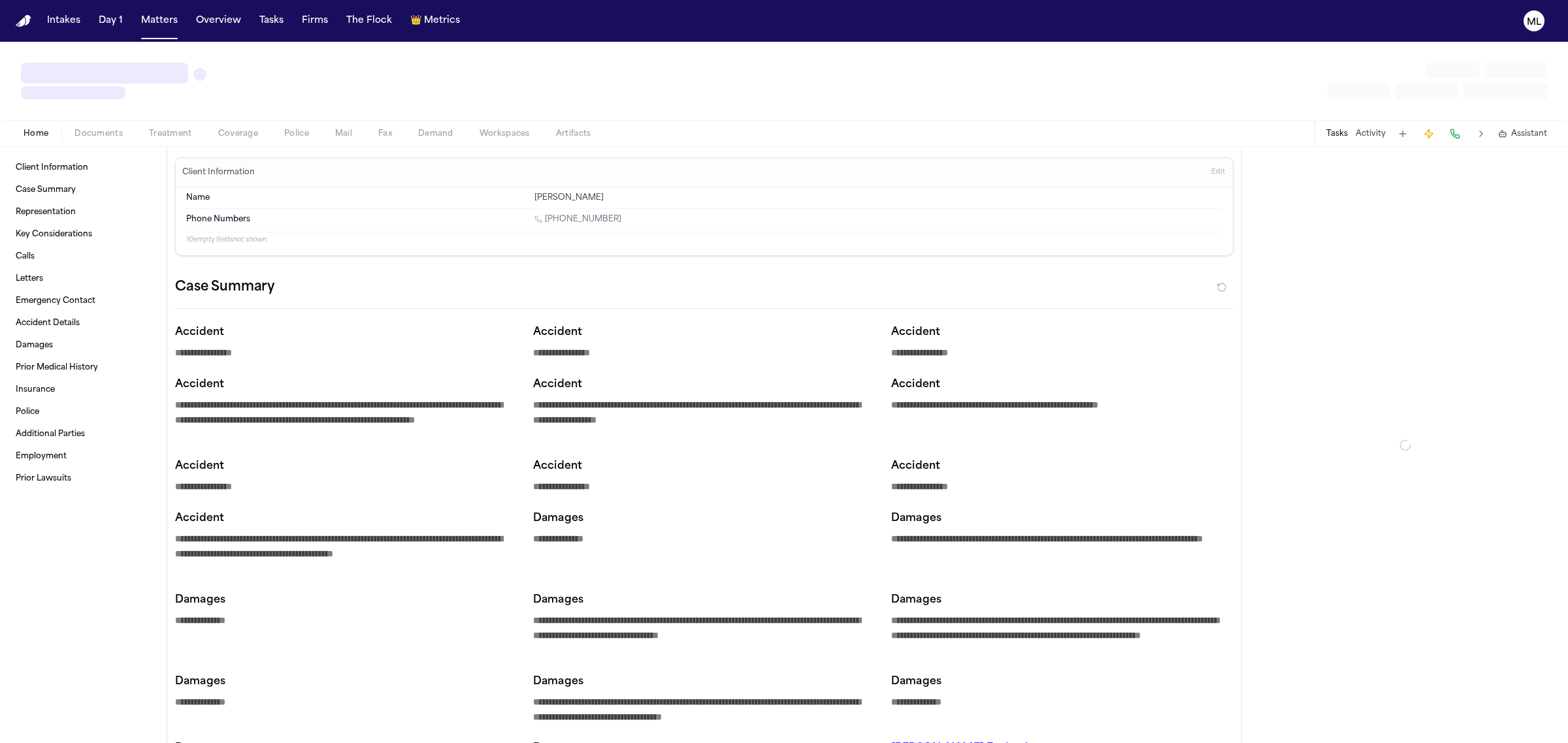
type textarea "*"
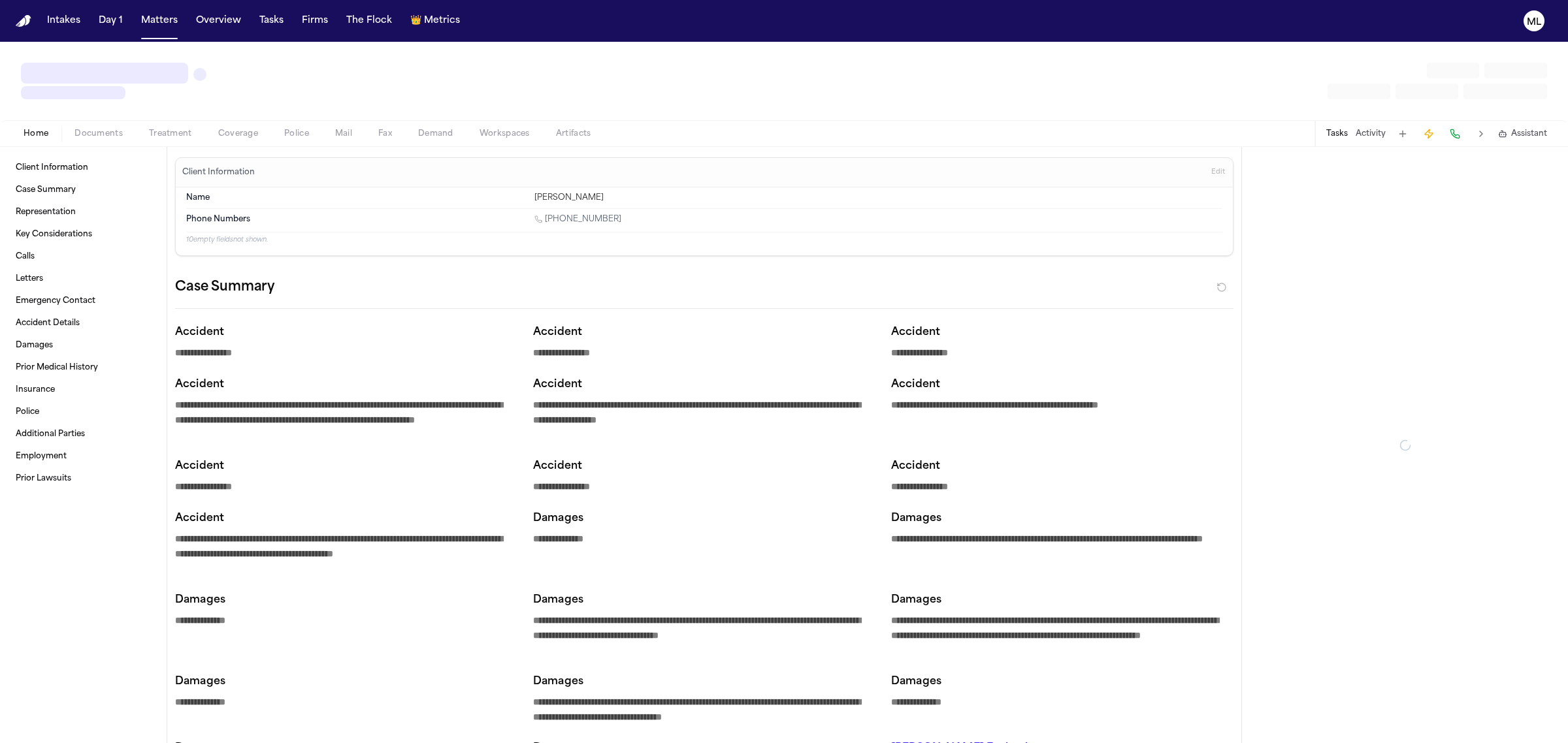
type textarea "*"
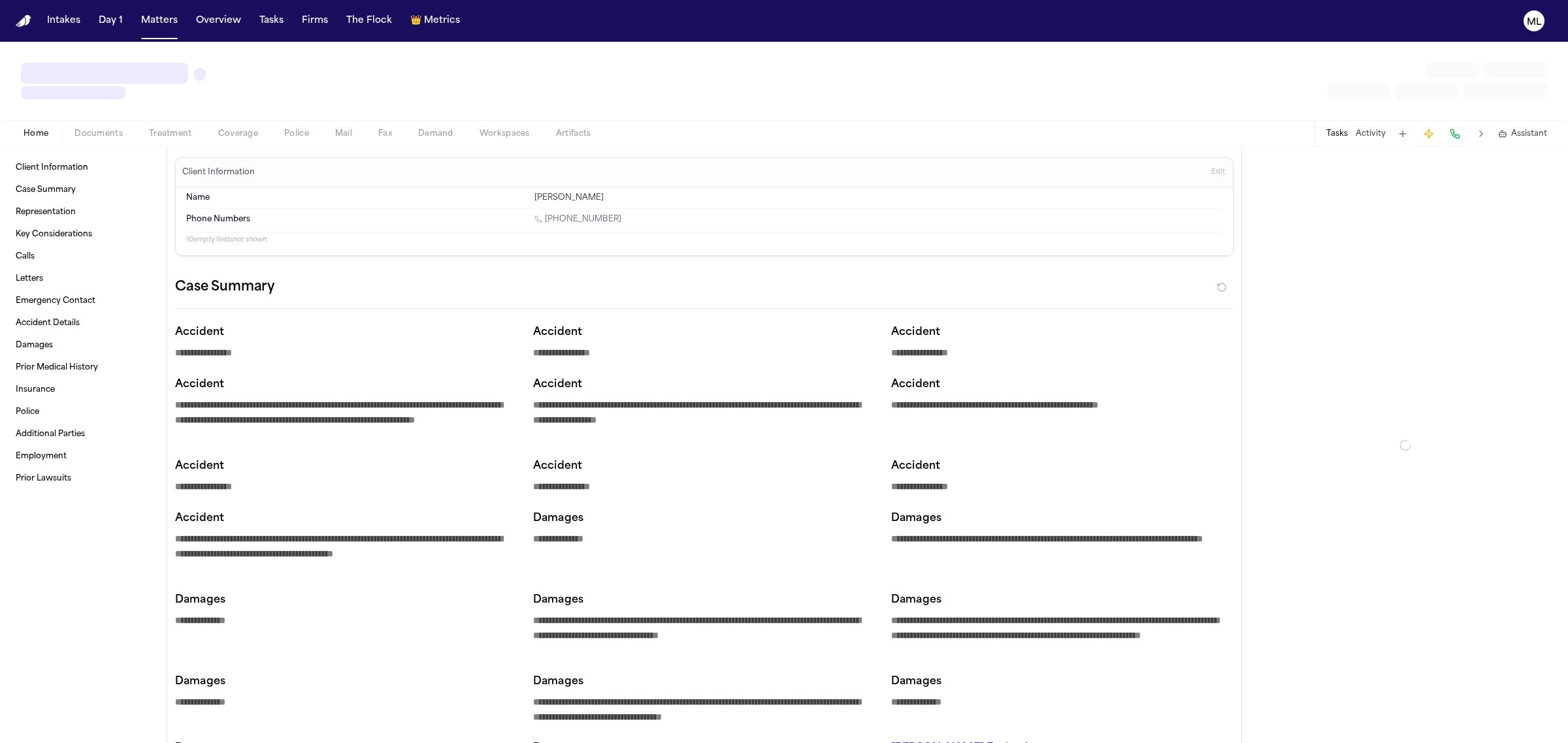
type textarea "*"
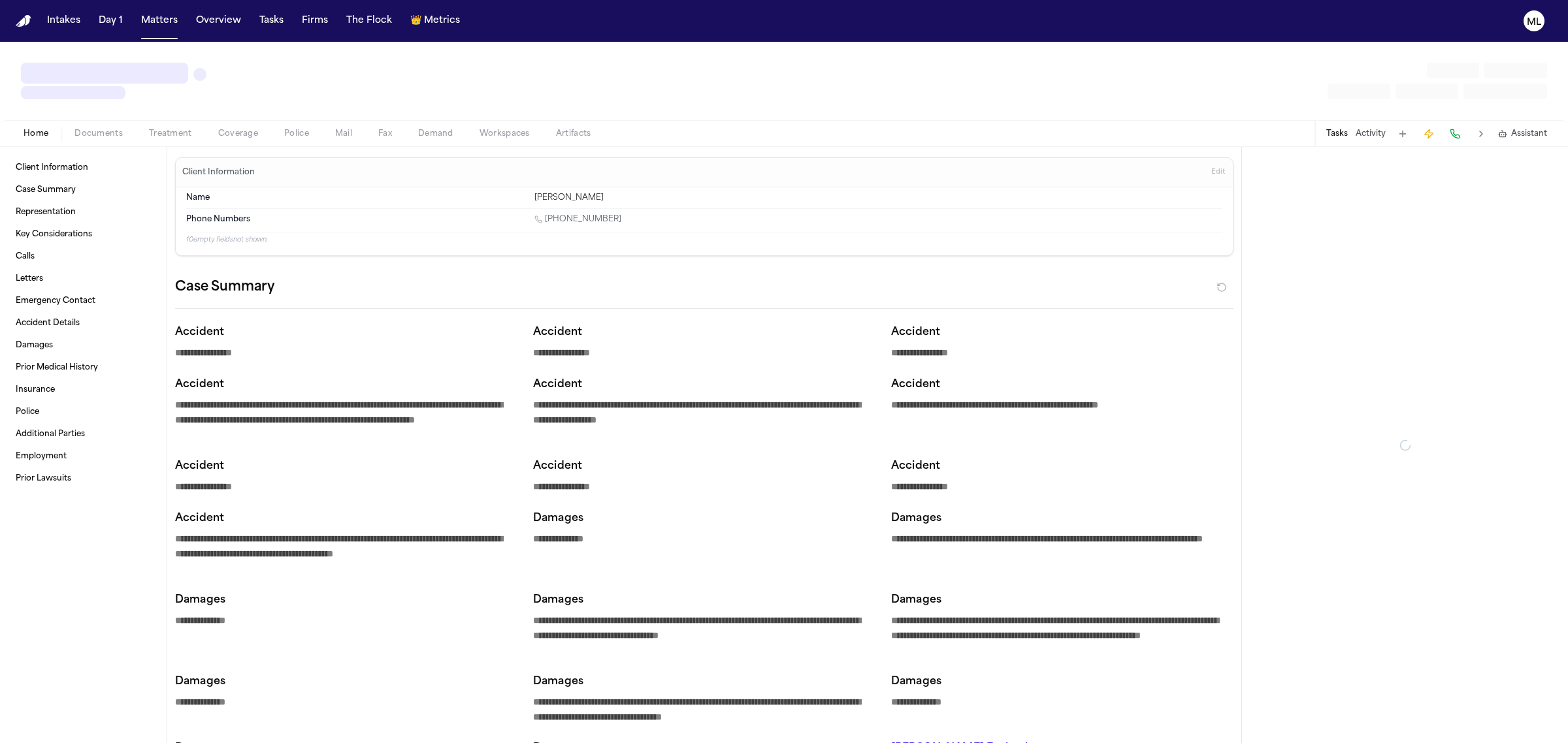
type textarea "*"
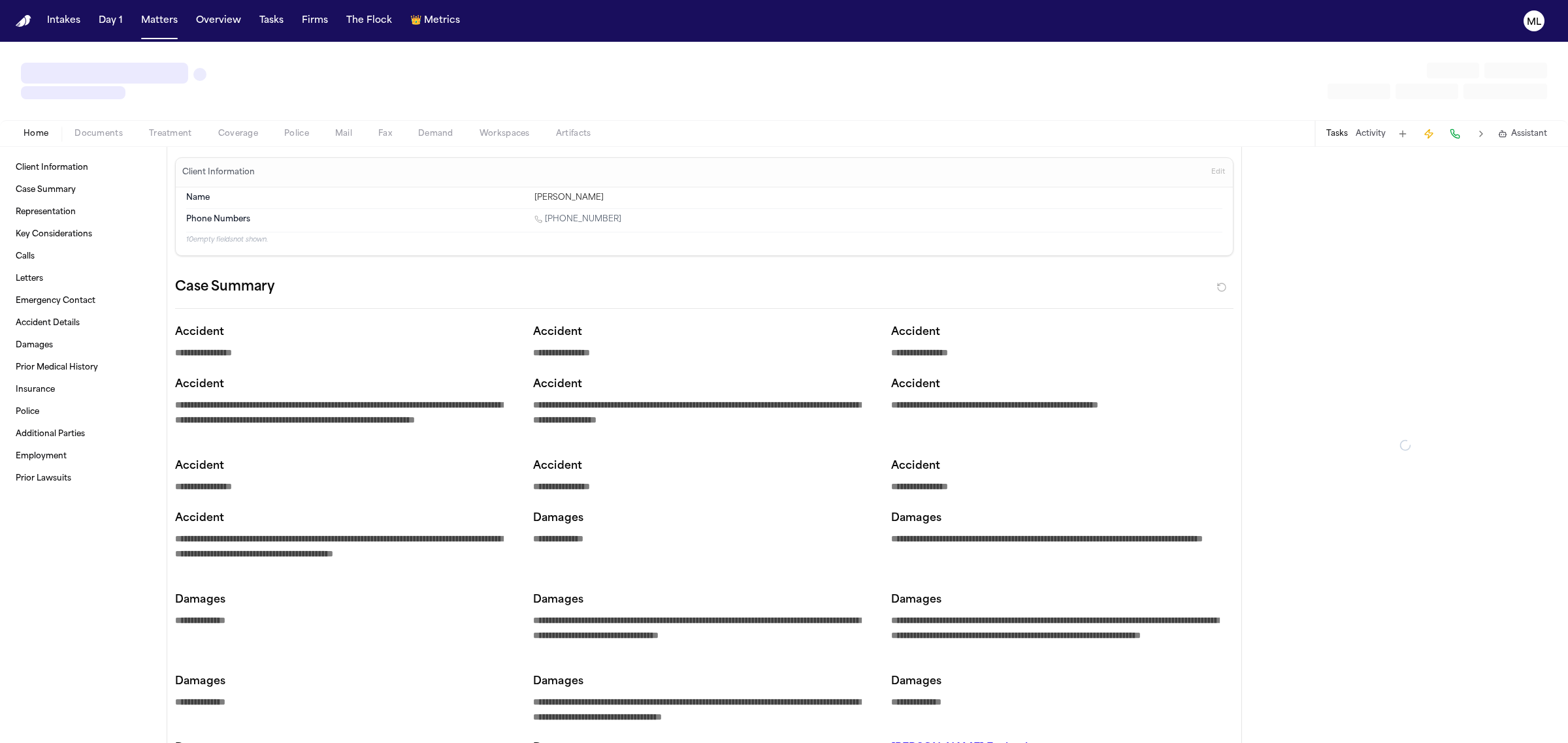
type textarea "*"
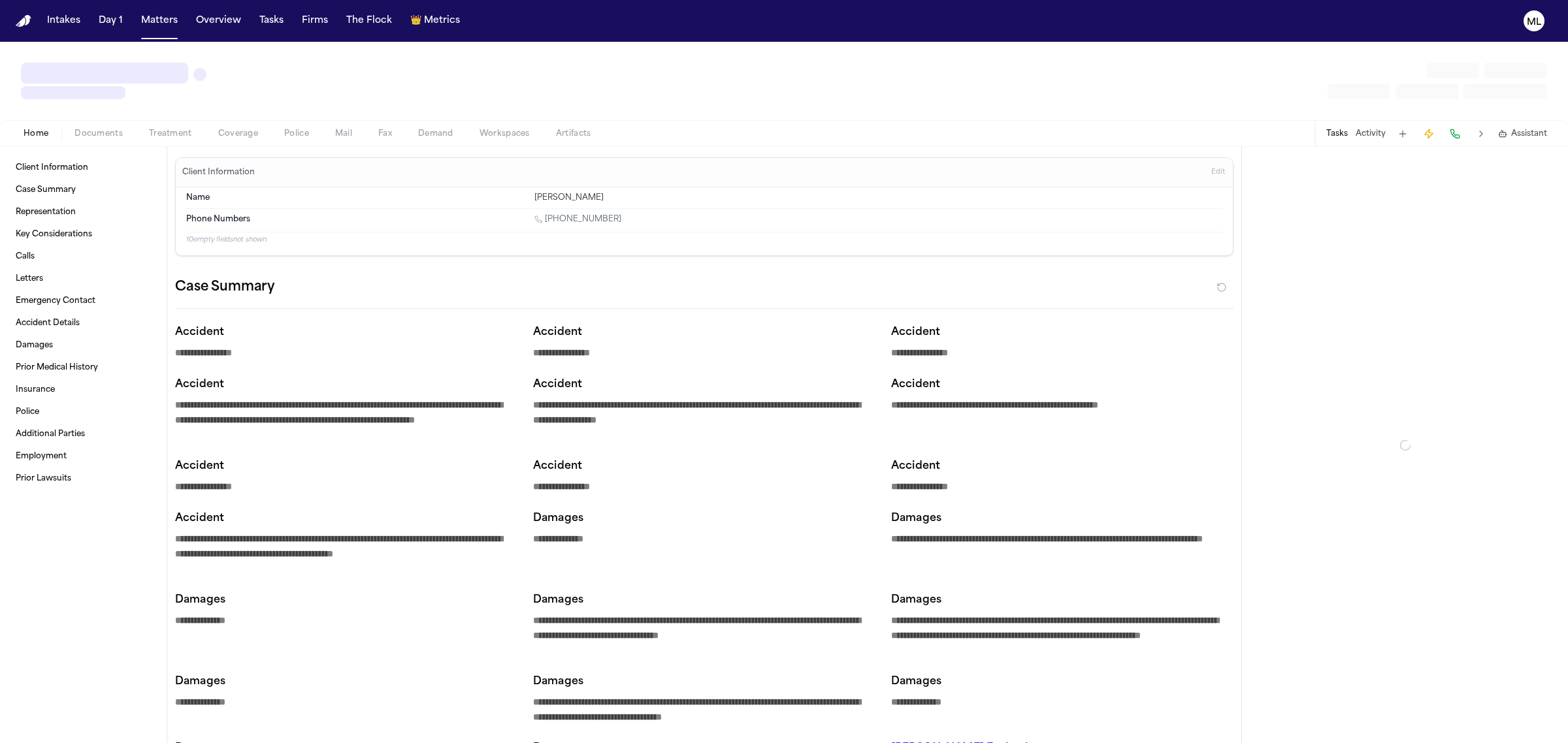
type textarea "*"
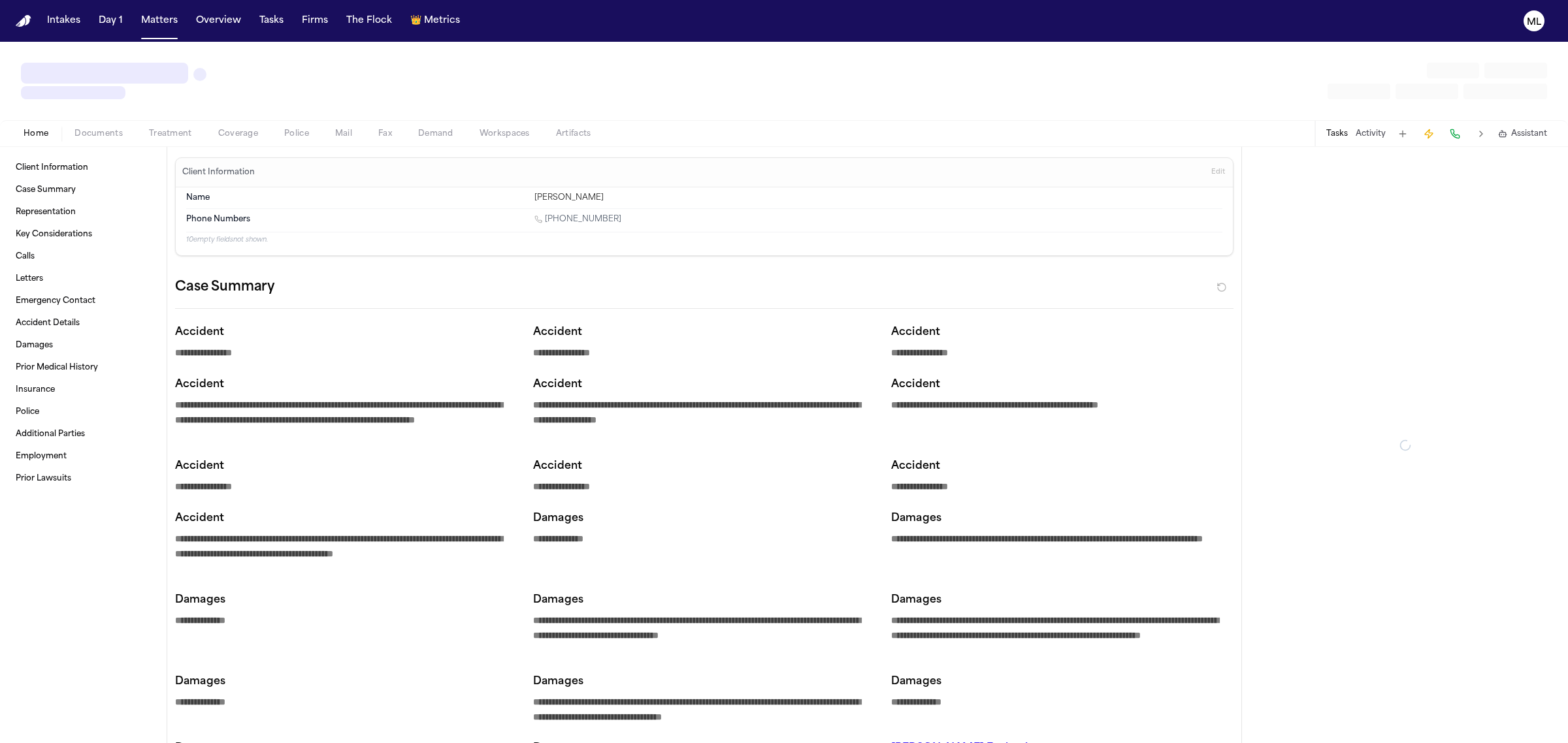
type textarea "*"
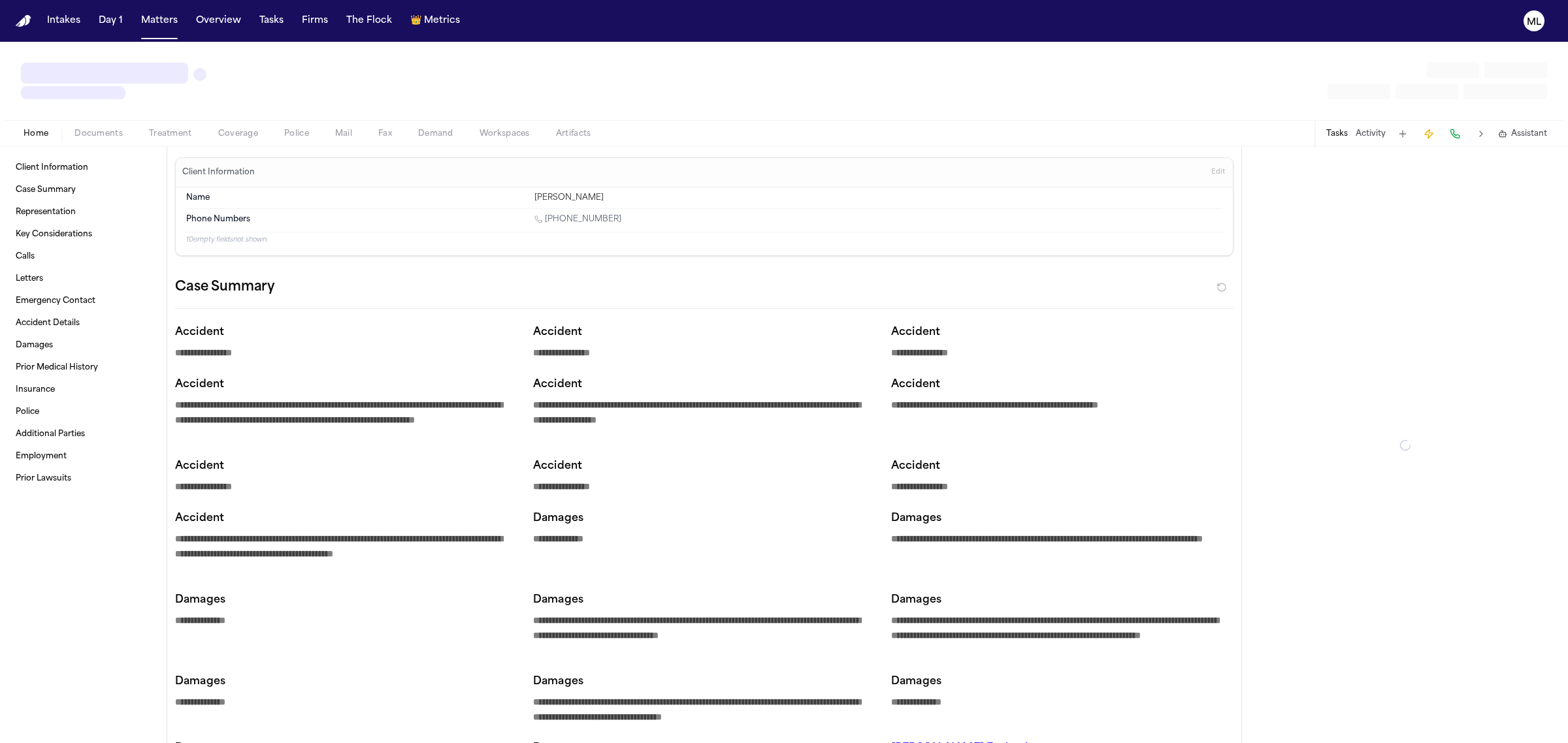
type textarea "*"
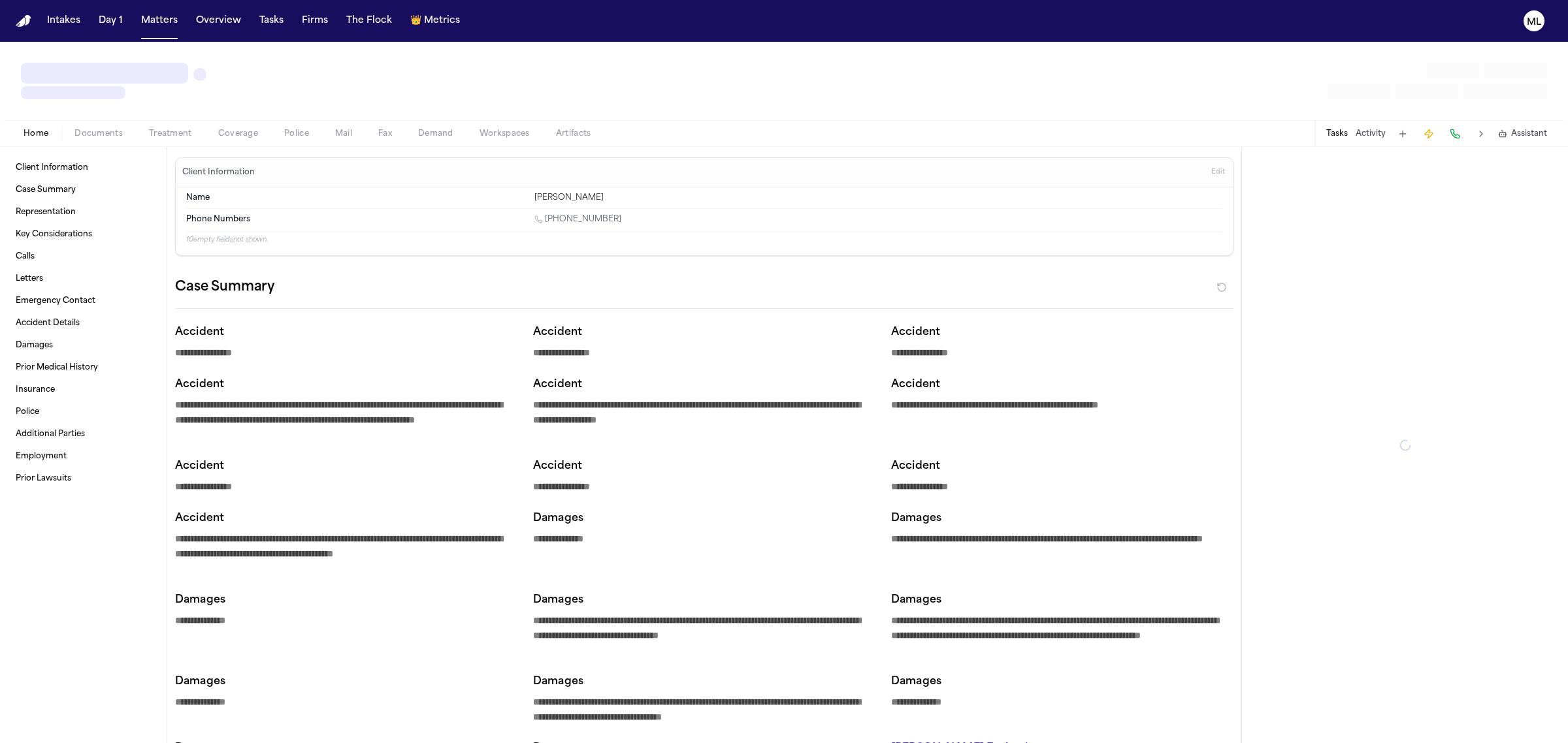
type textarea "*"
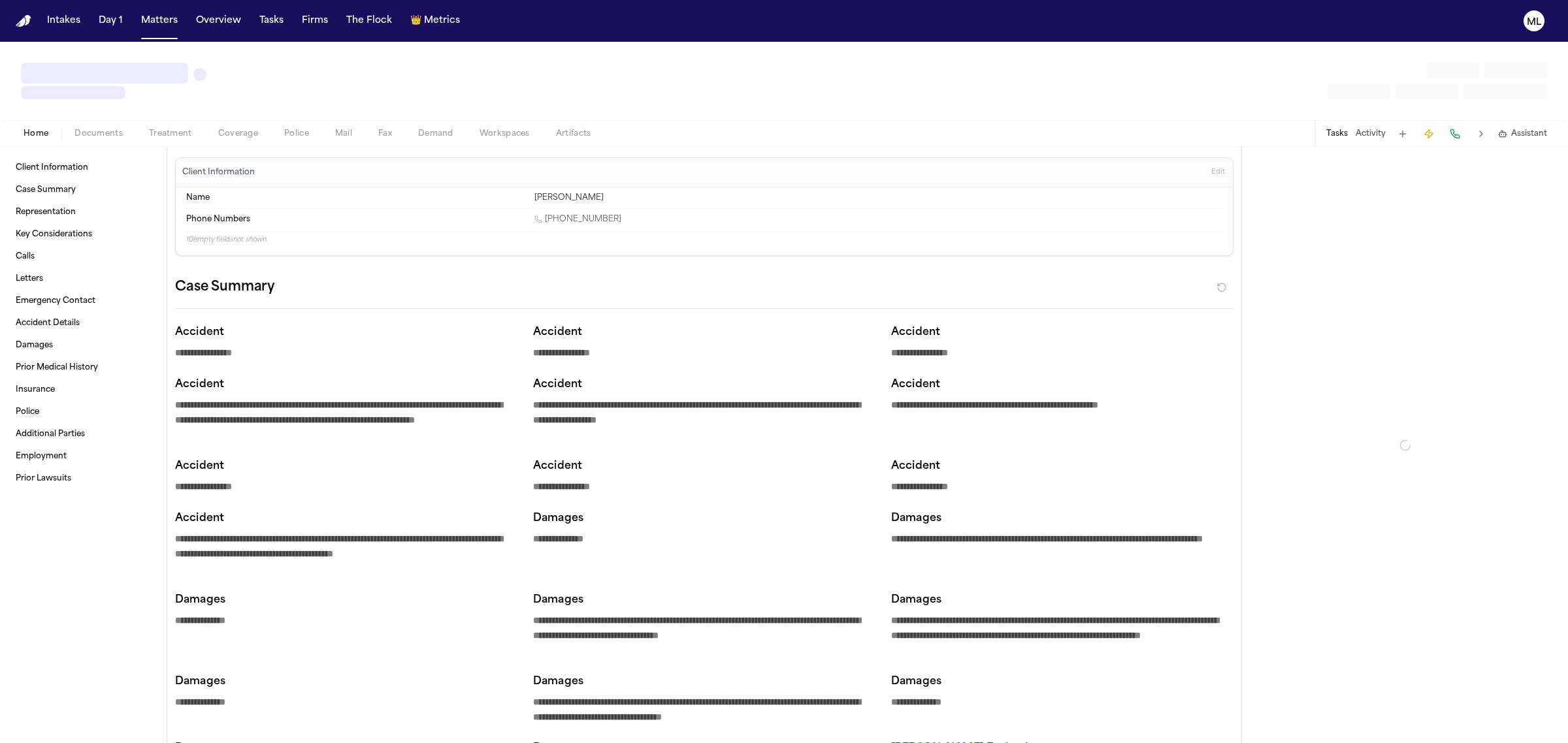
type textarea "*"
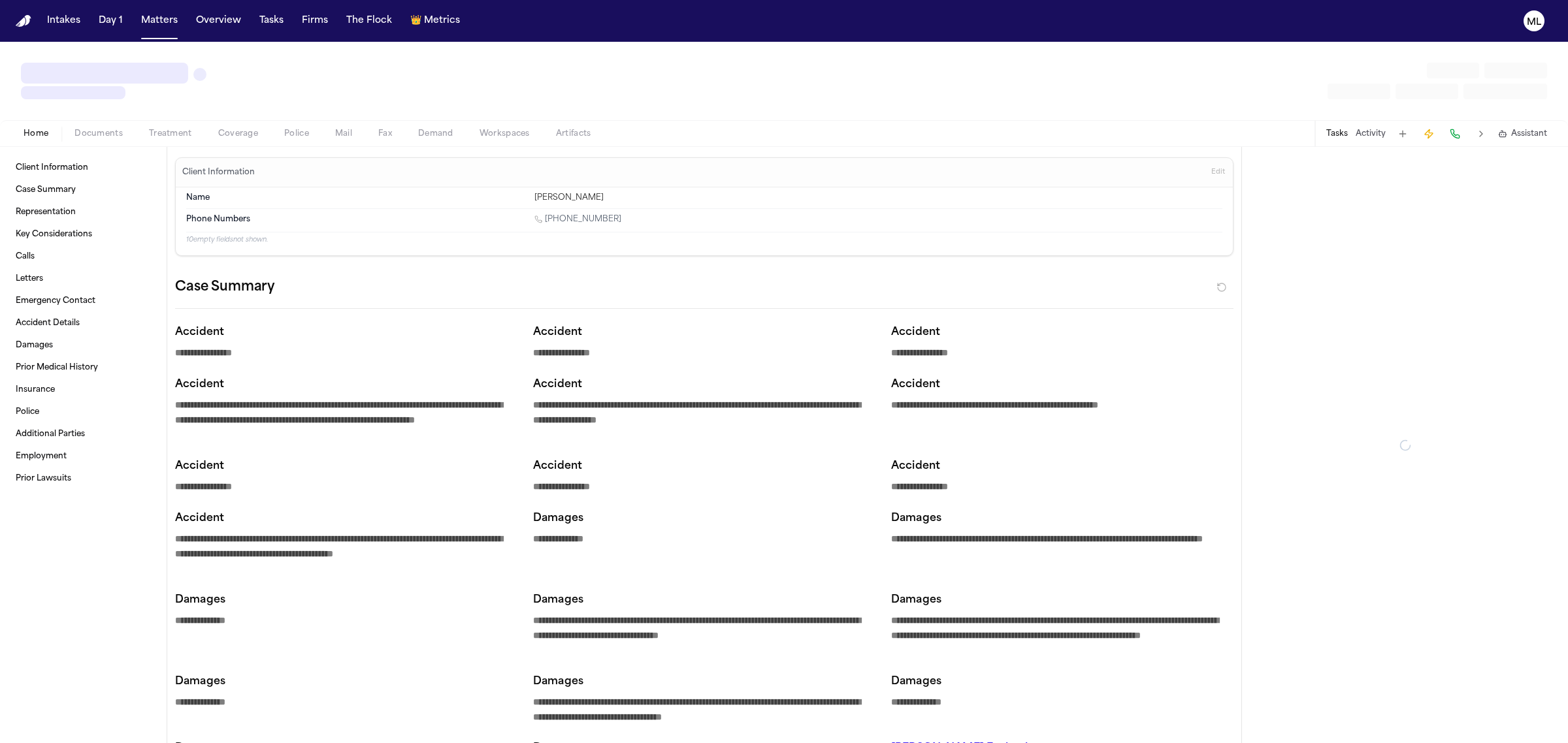
type textarea "*"
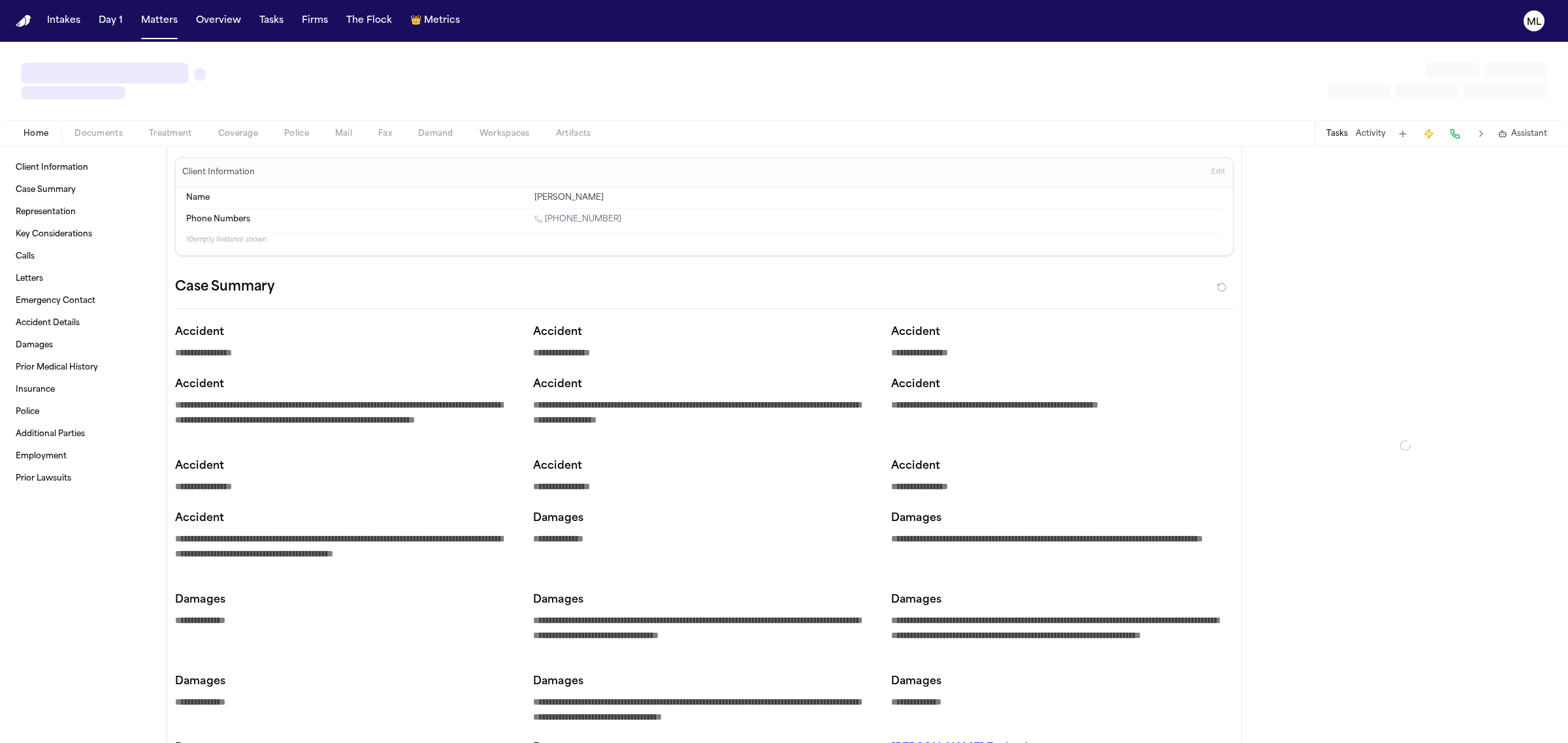
type textarea "*"
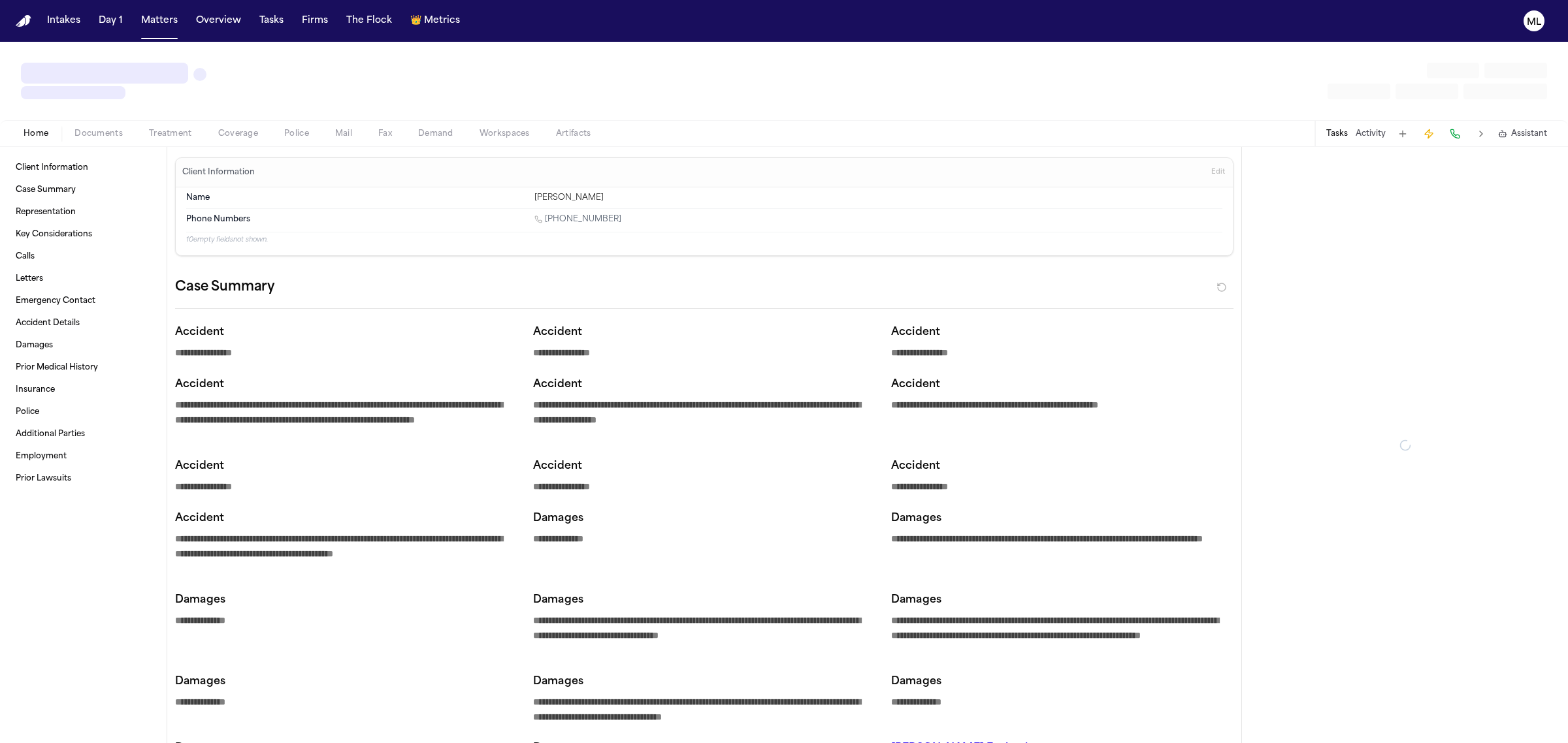
type textarea "*"
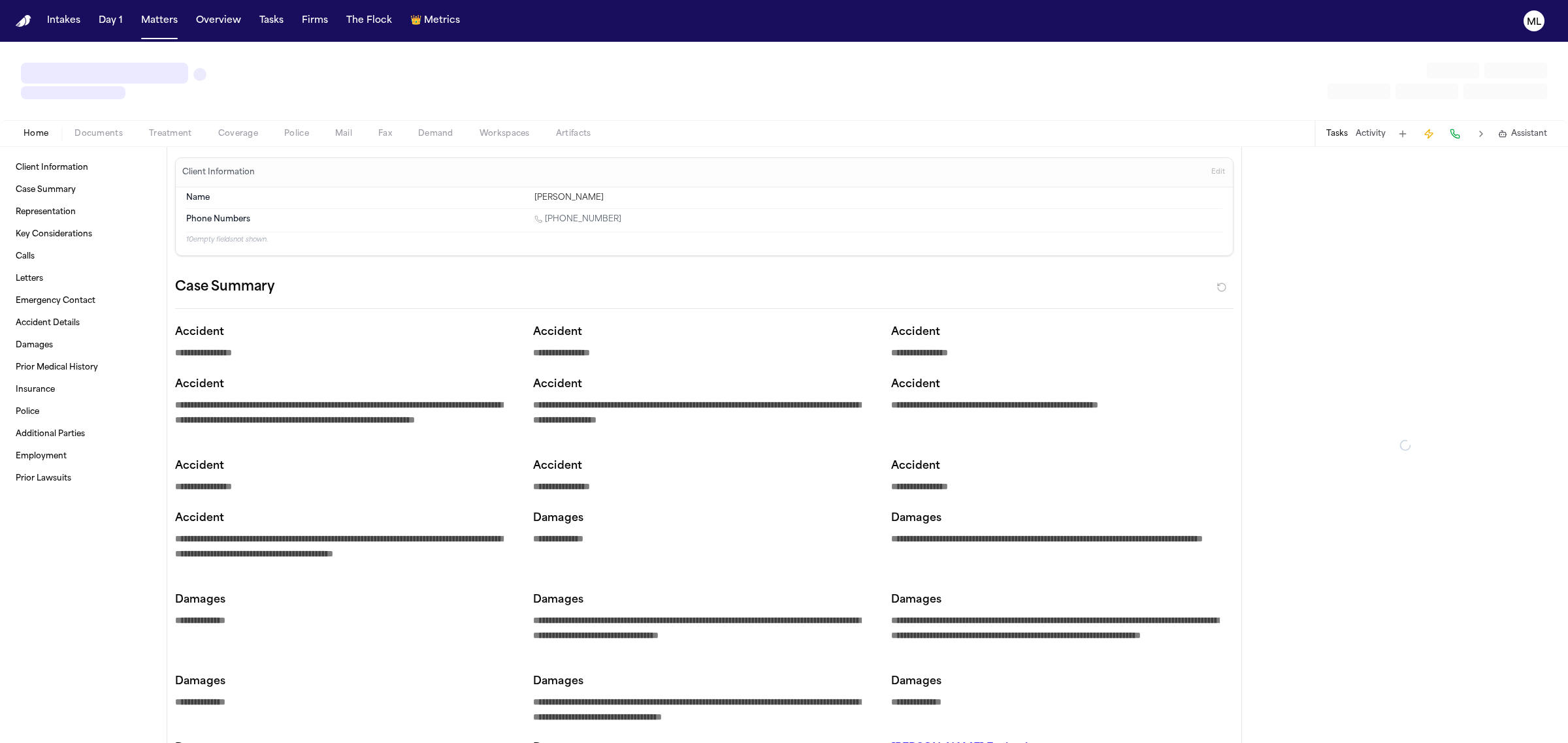
type textarea "*"
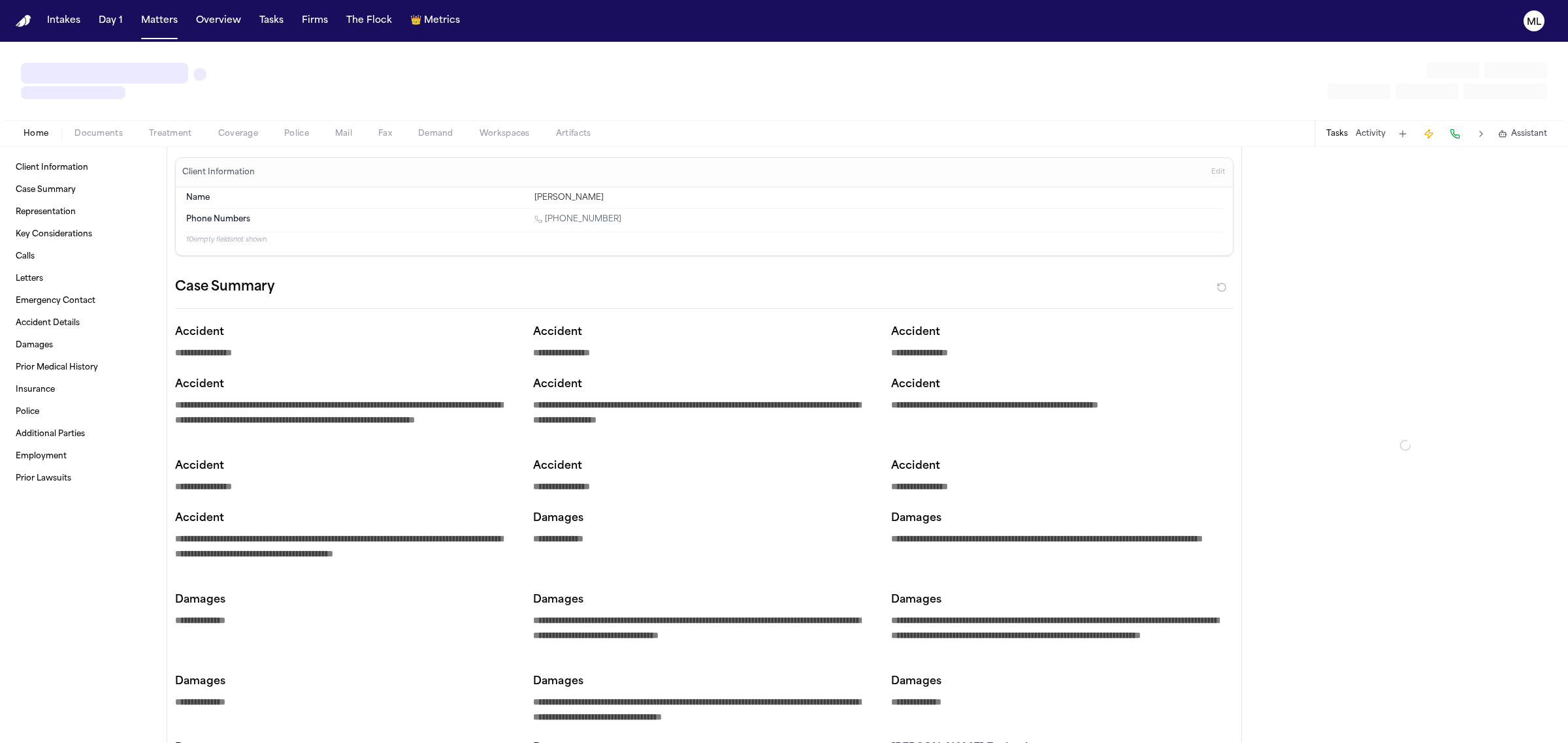
type textarea "*"
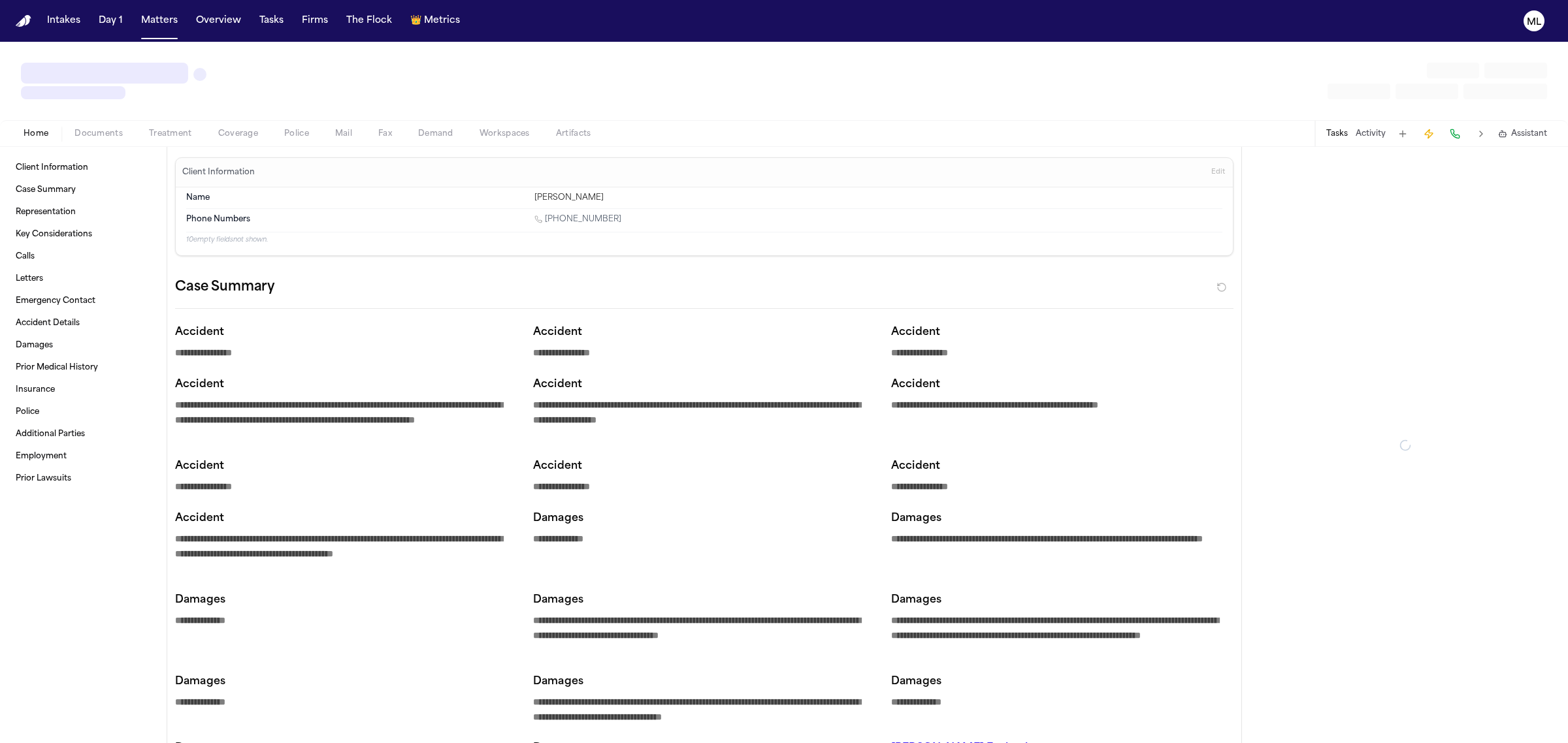
type textarea "*"
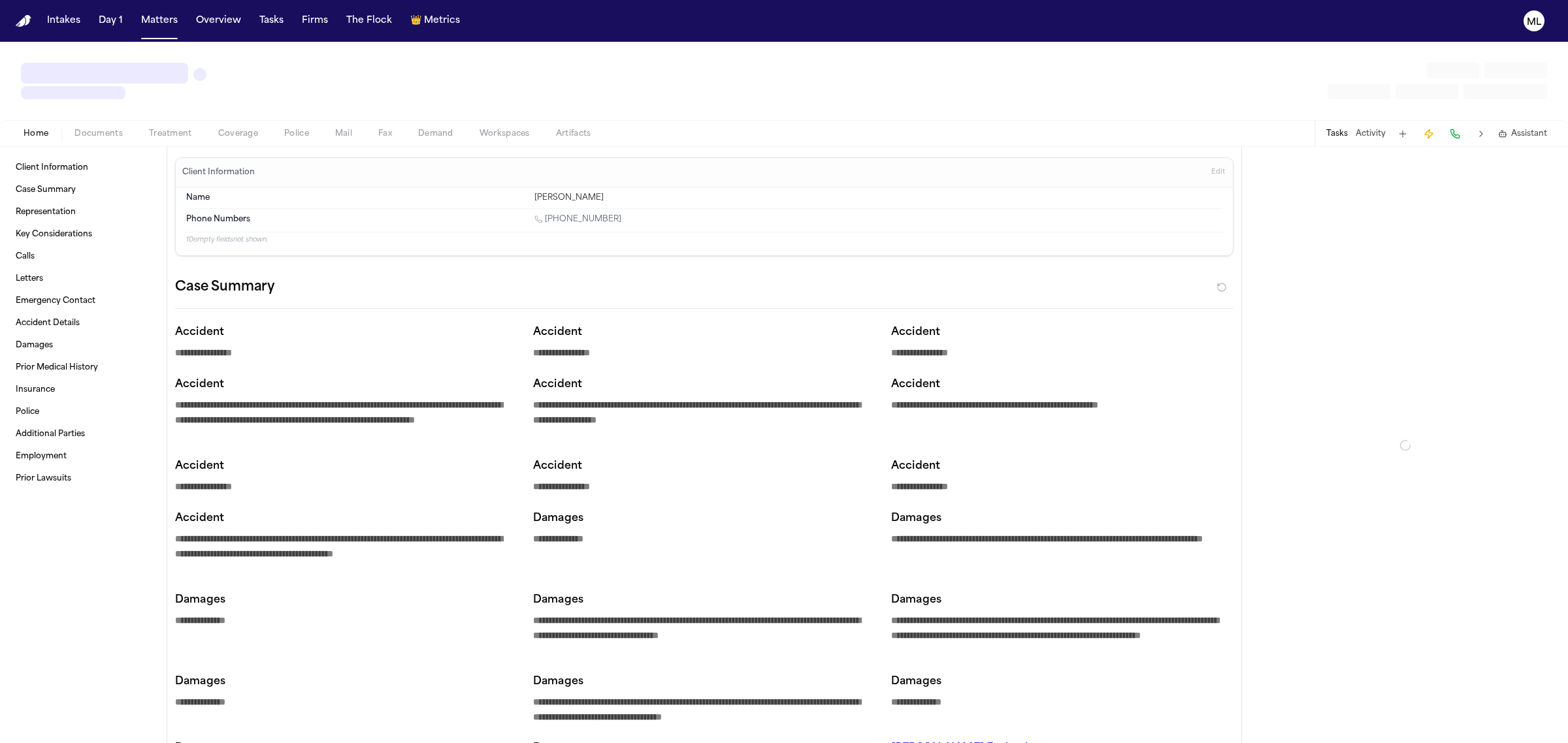
type textarea "*"
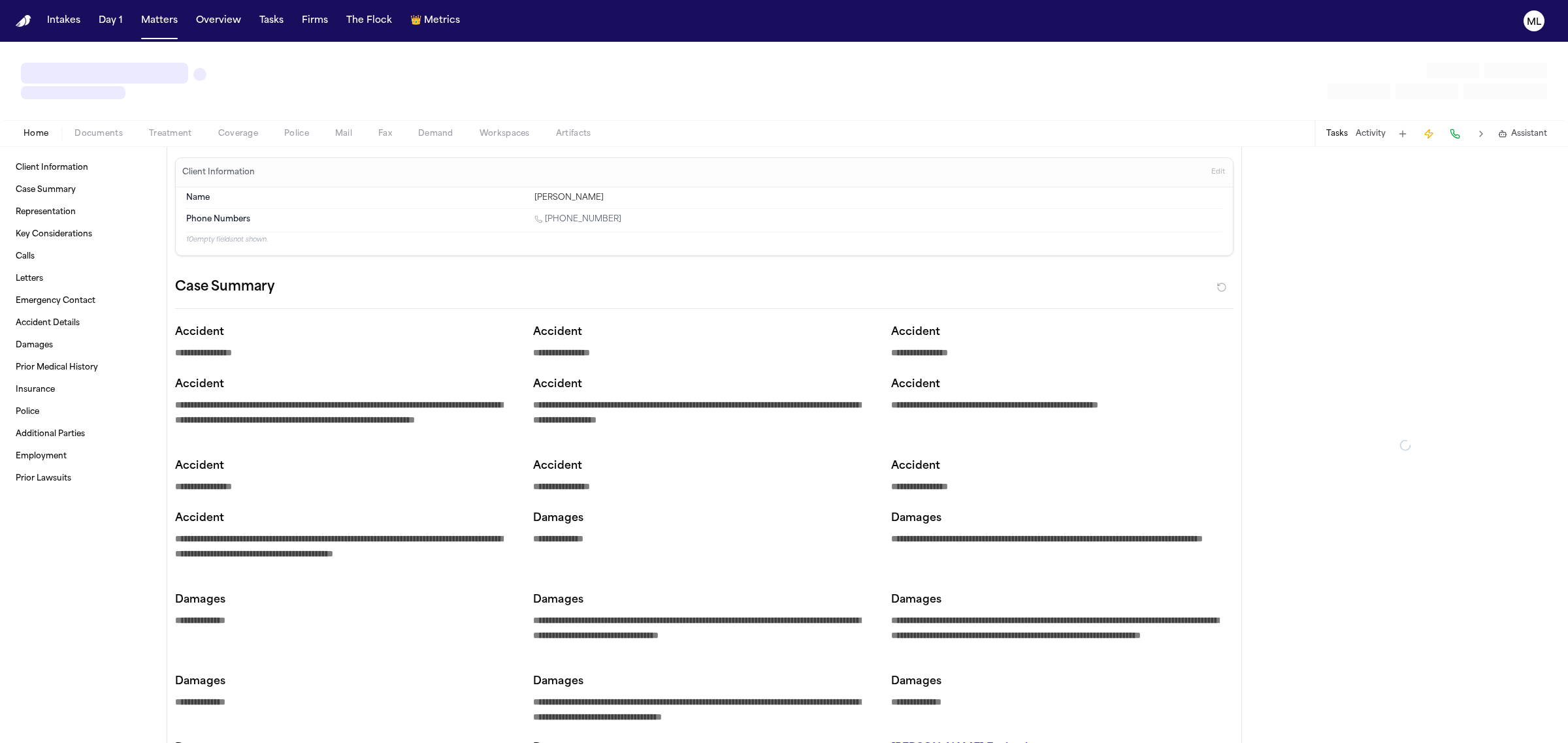
type textarea "*"
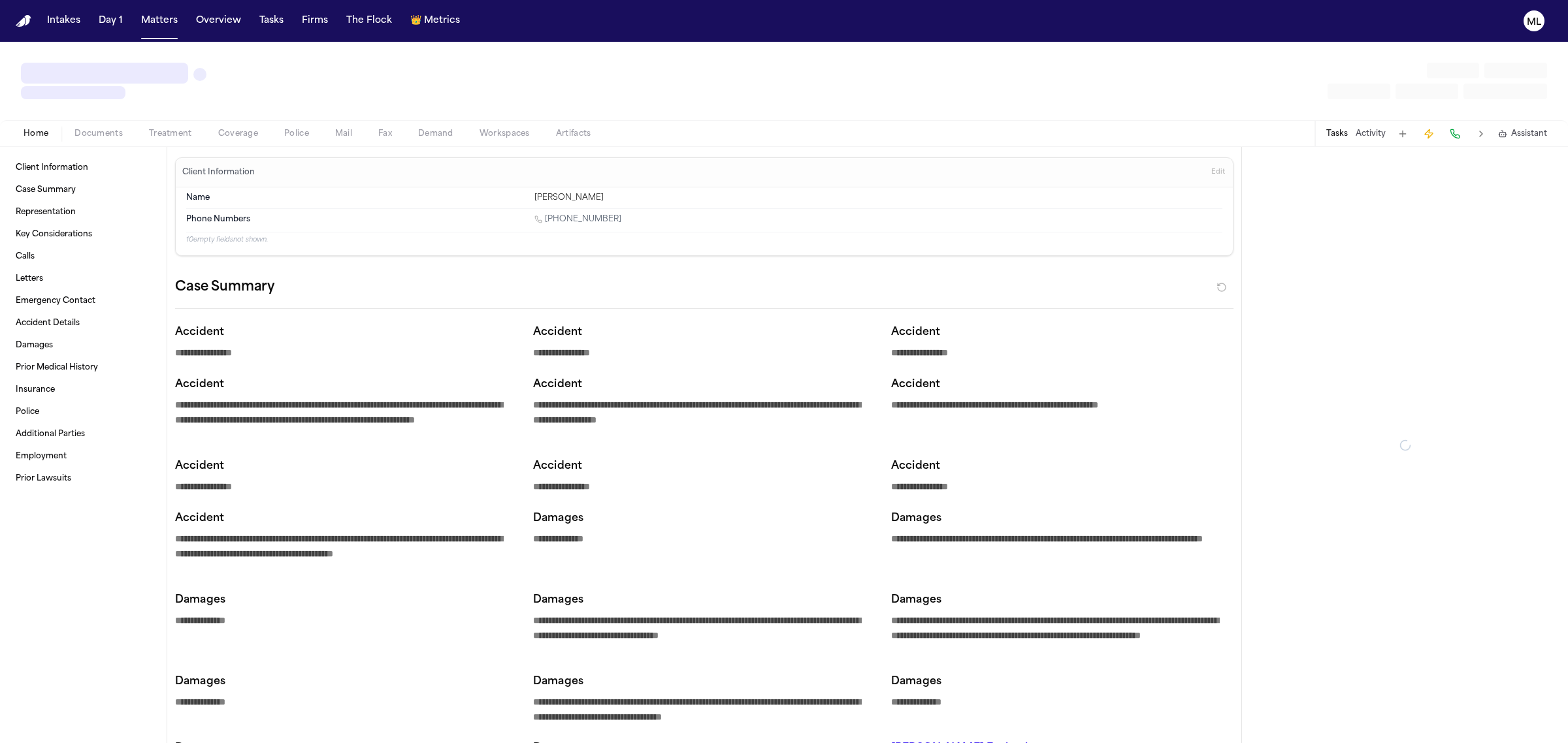
type textarea "*"
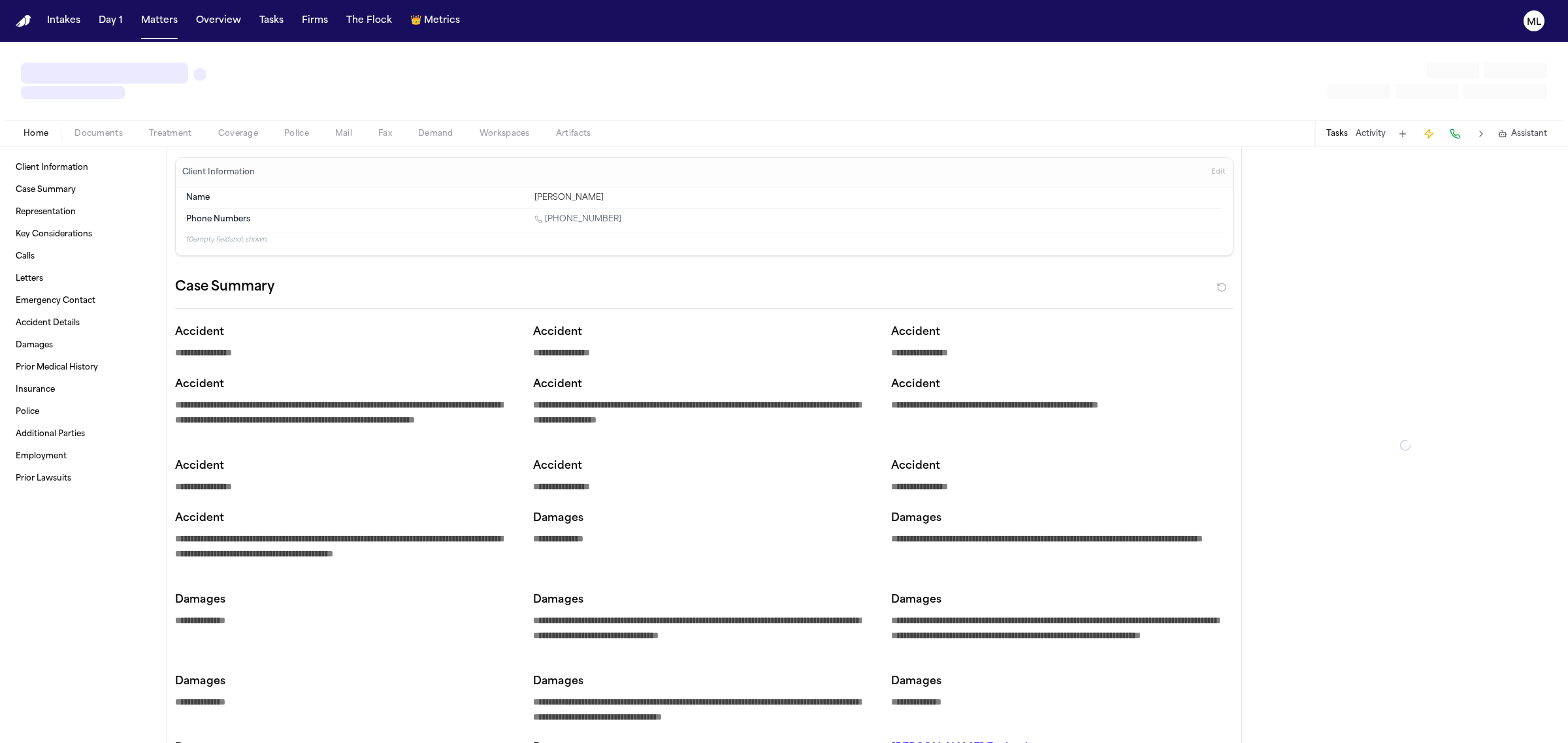
type textarea "*"
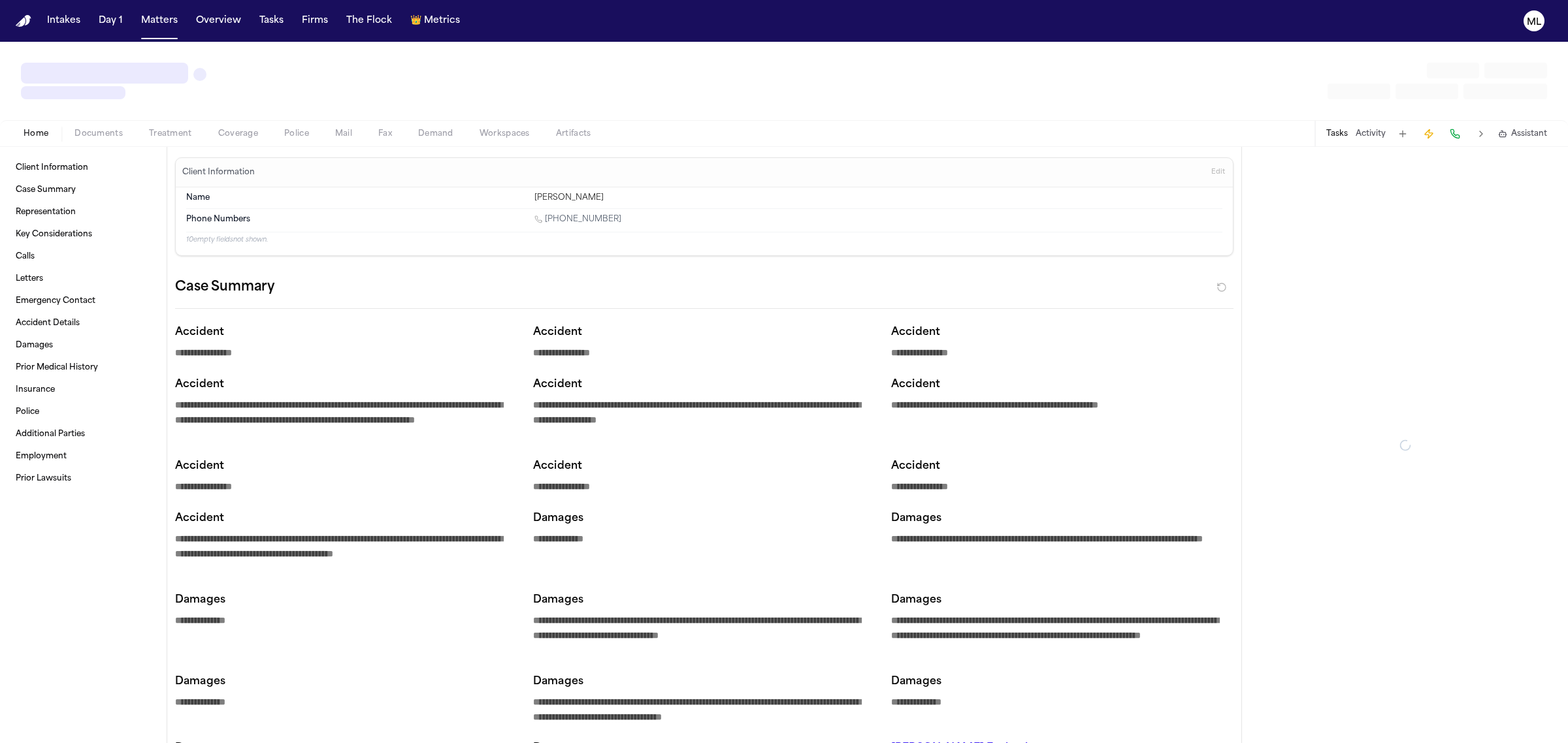
type textarea "*"
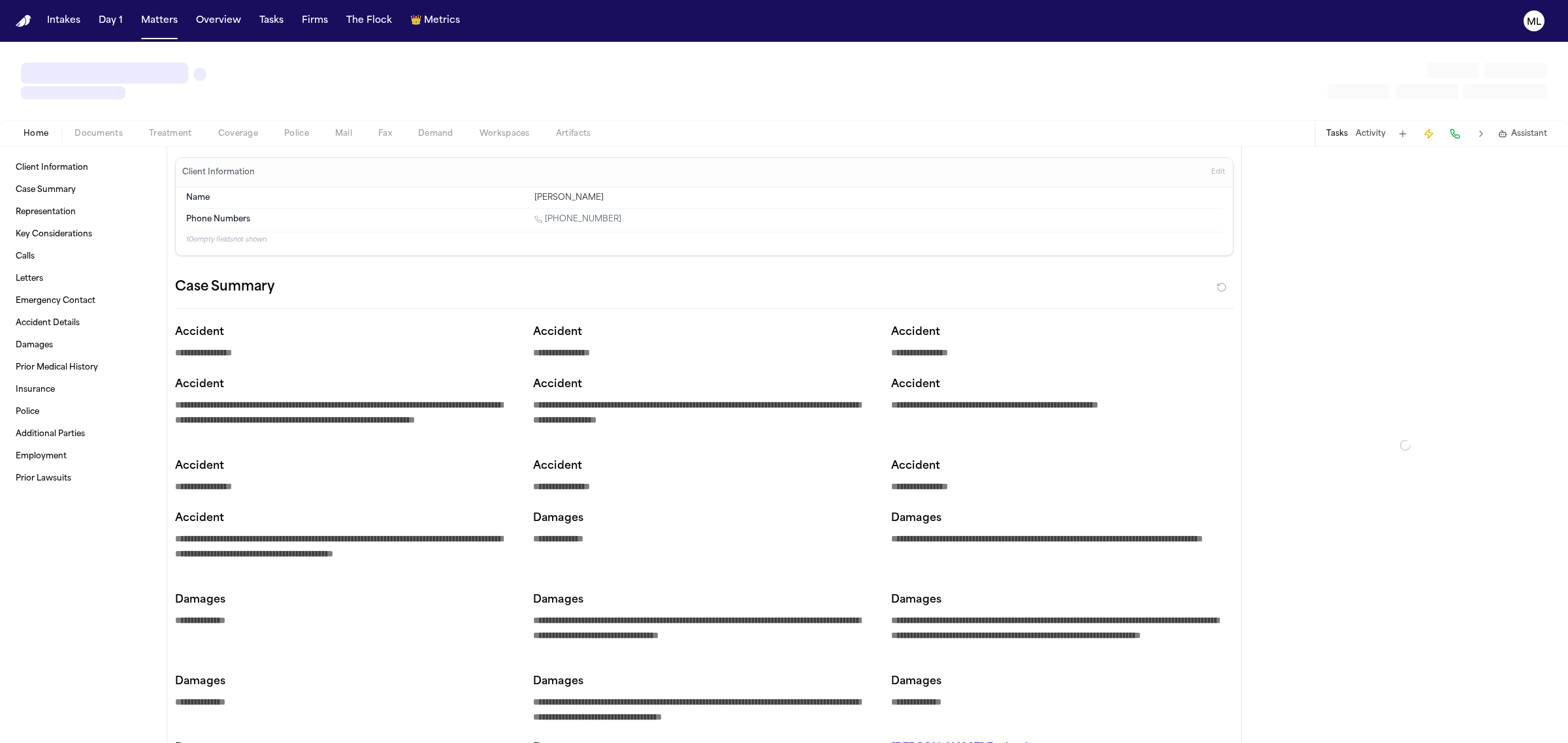
type textarea "*"
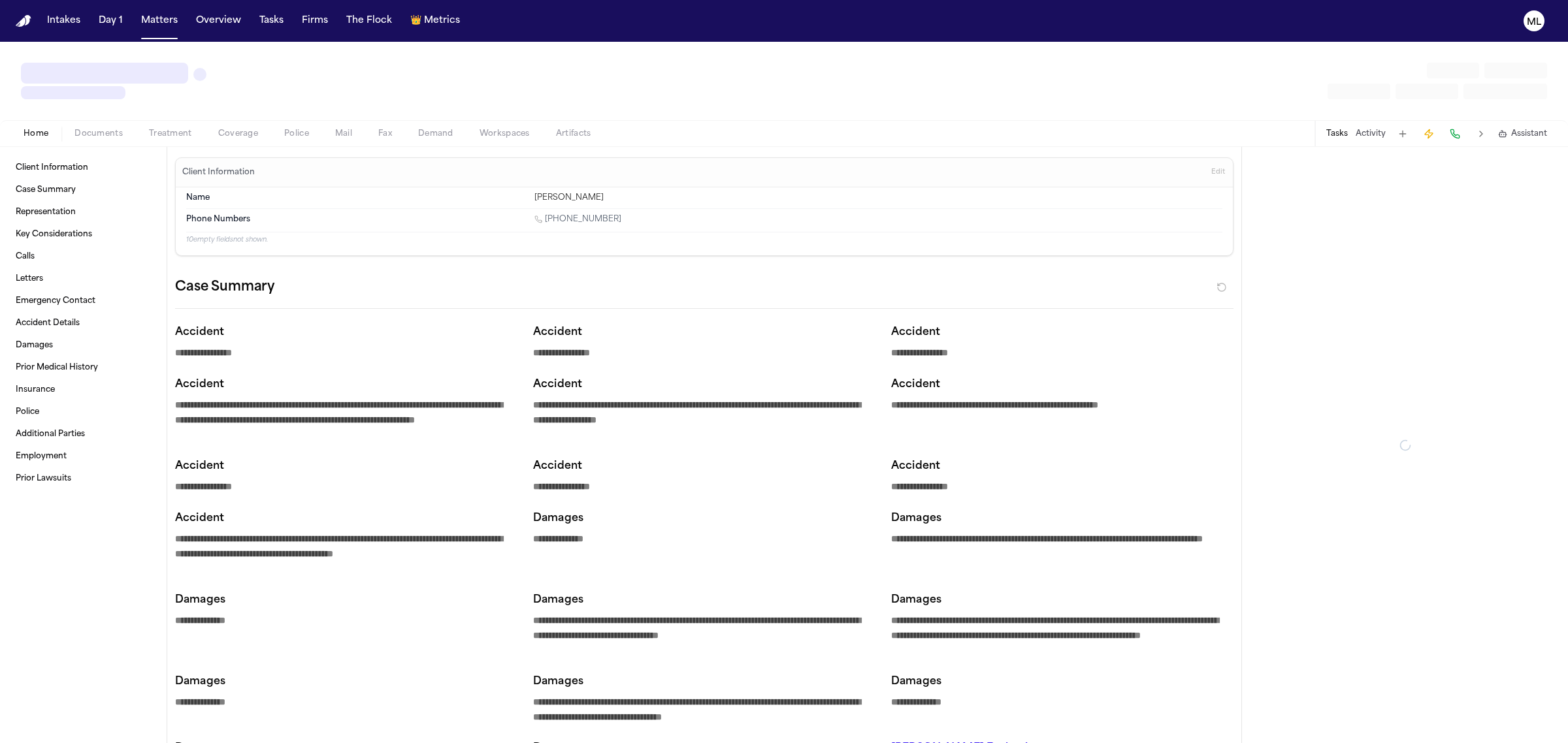
type textarea "*"
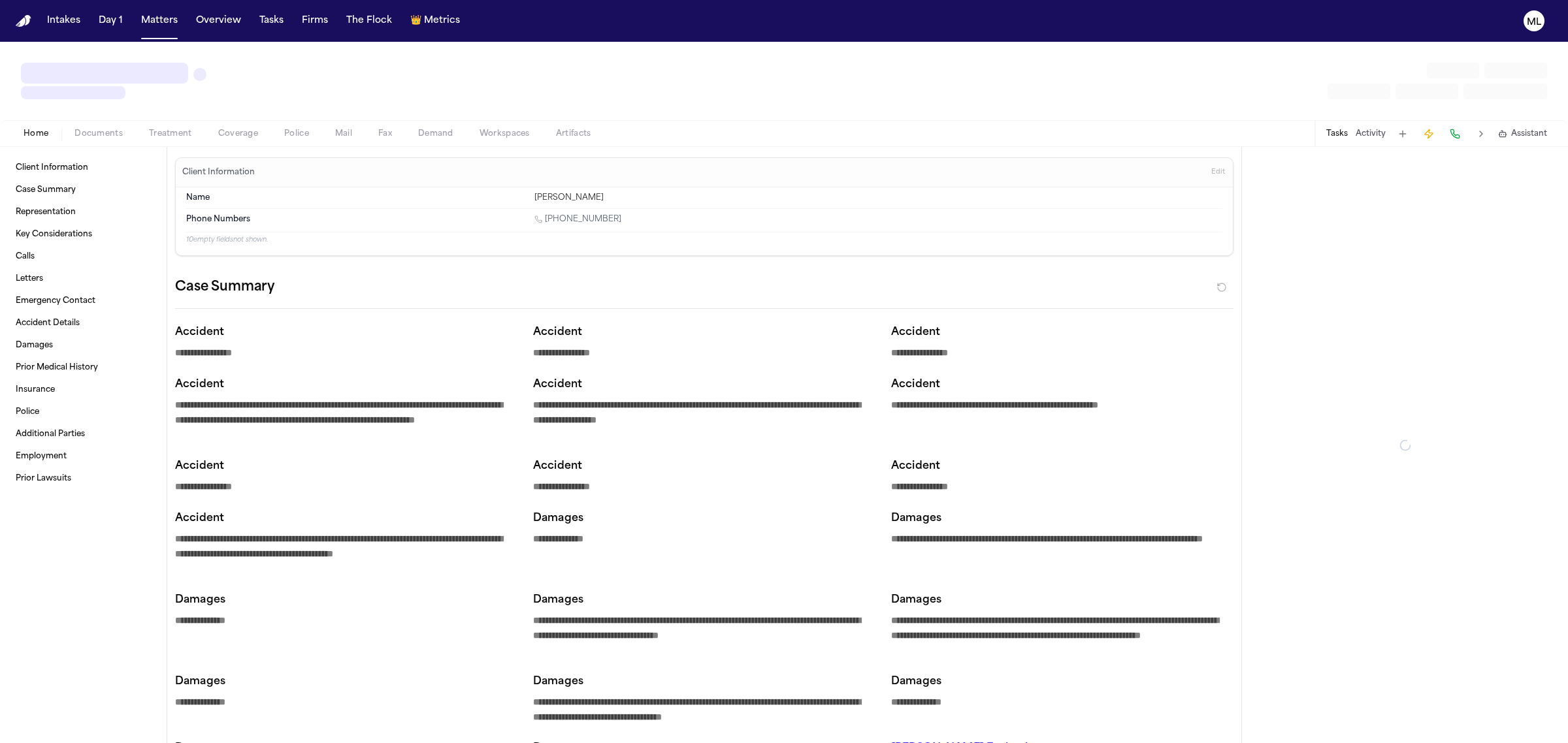
type textarea "*"
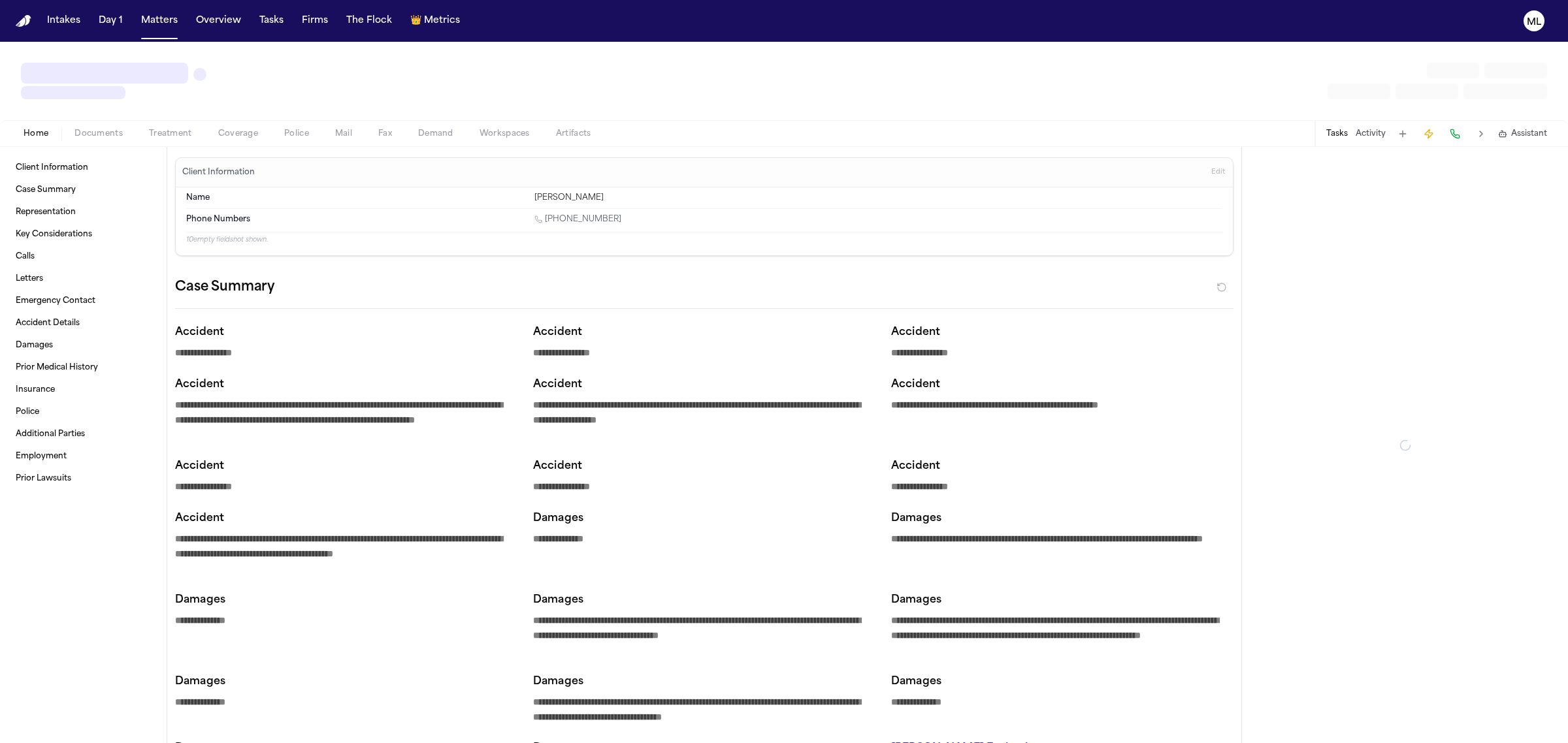
type textarea "*"
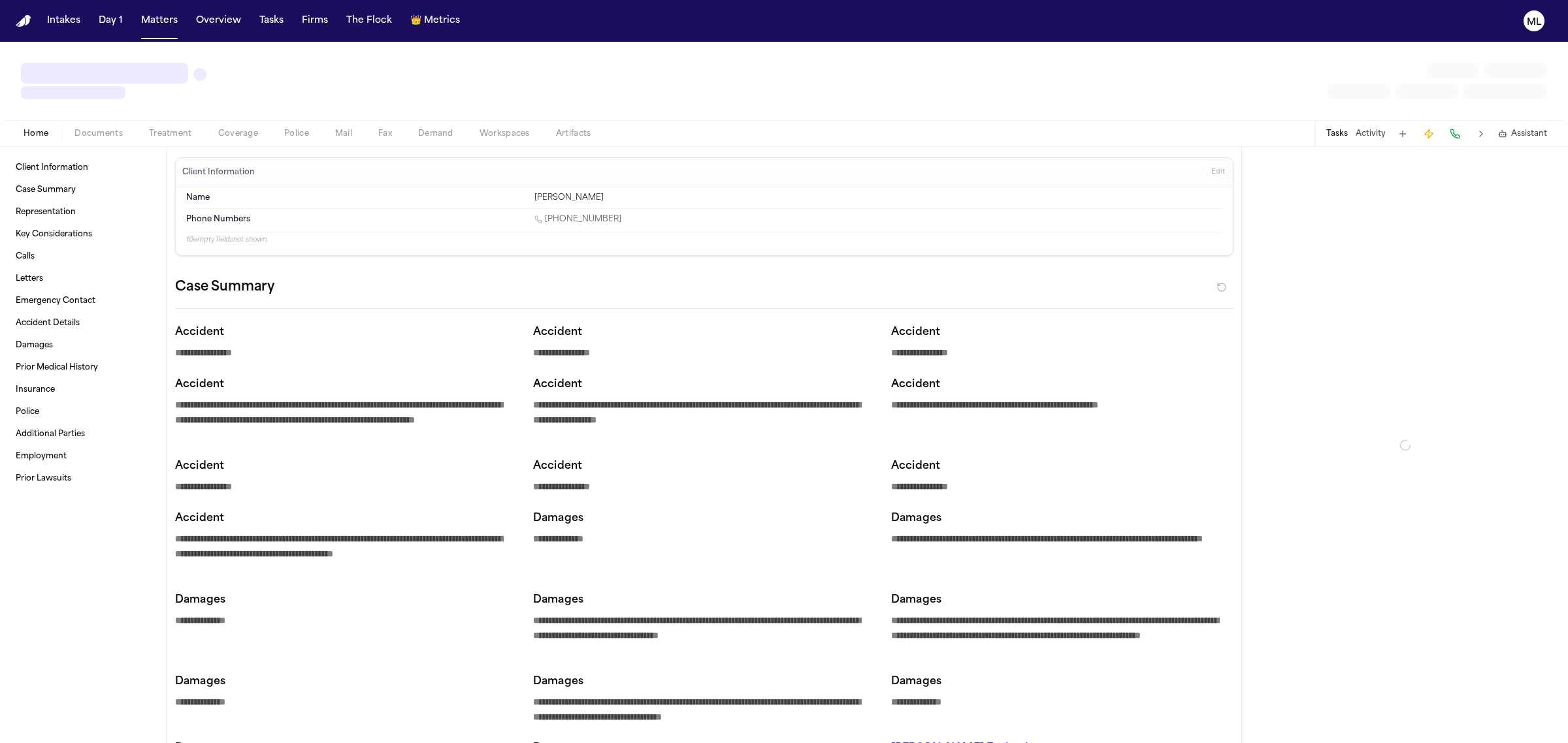
type textarea "*"
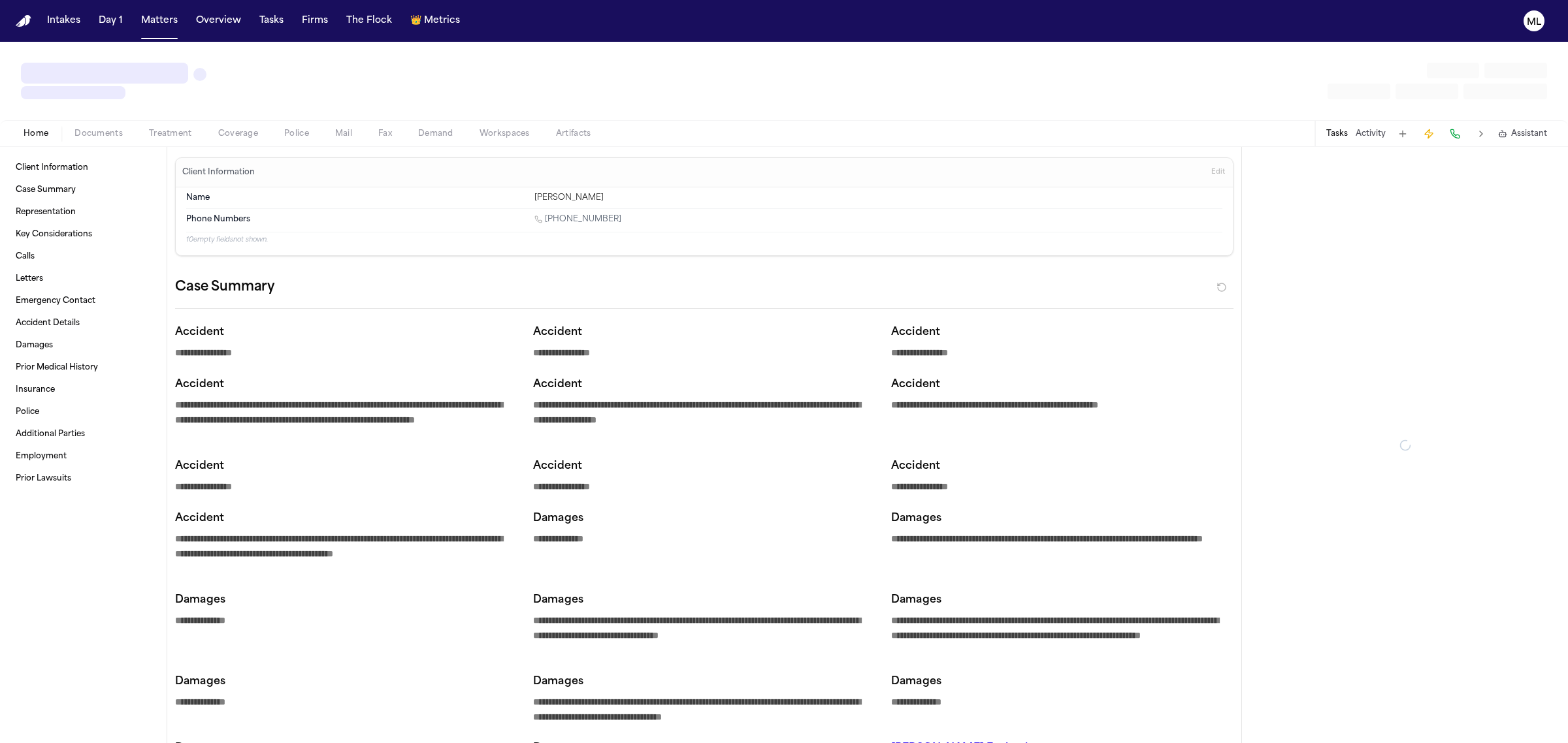
type textarea "*"
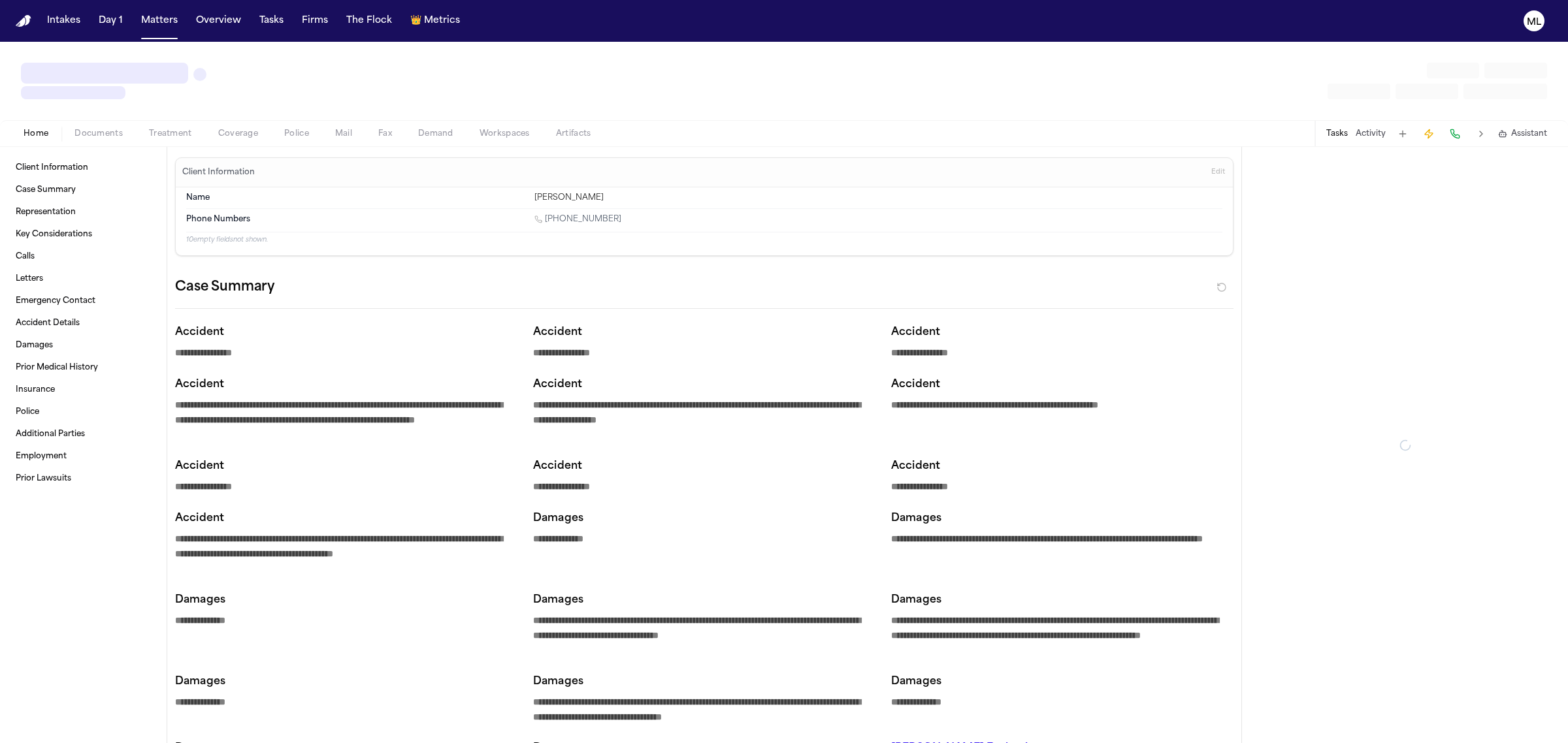
type textarea "*"
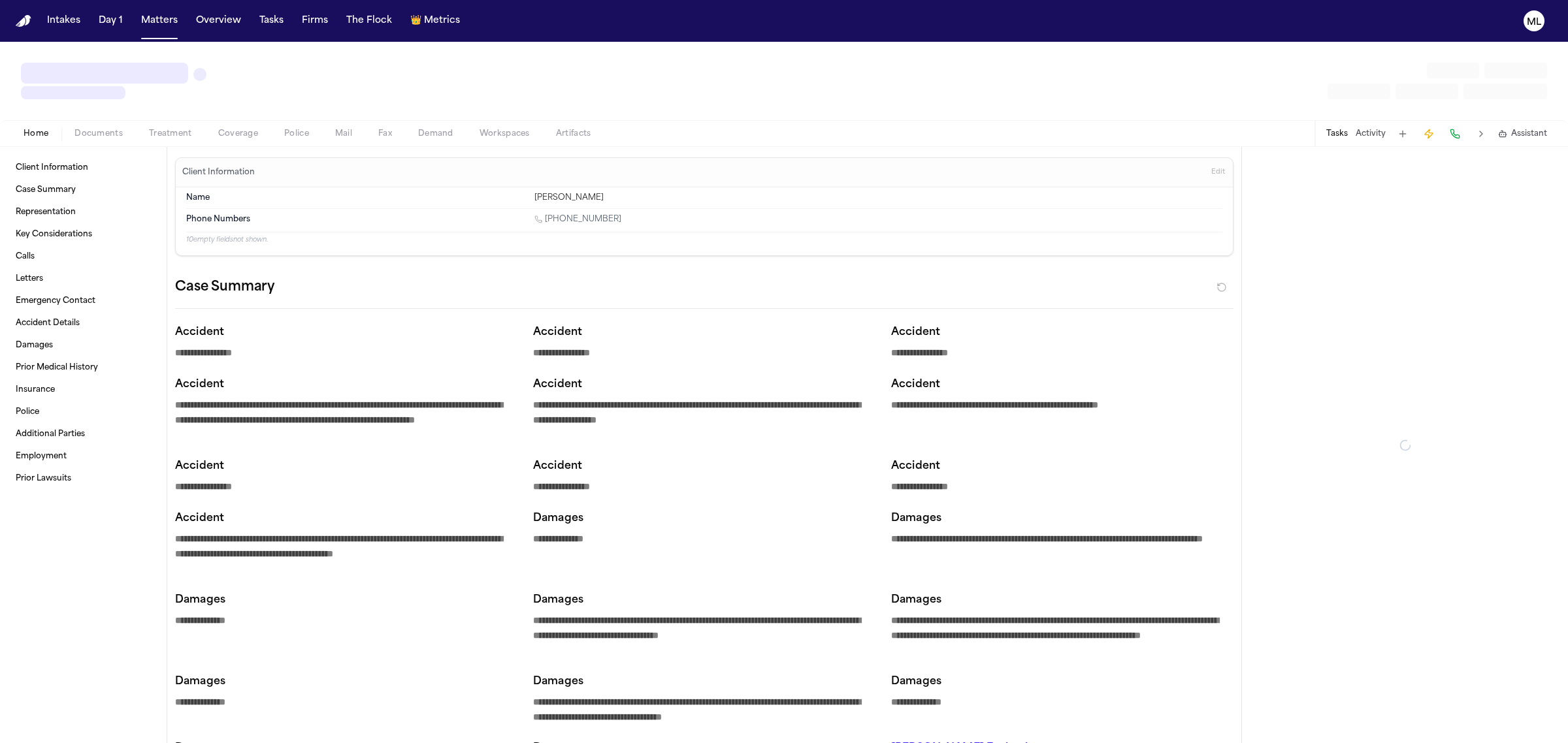
type textarea "*"
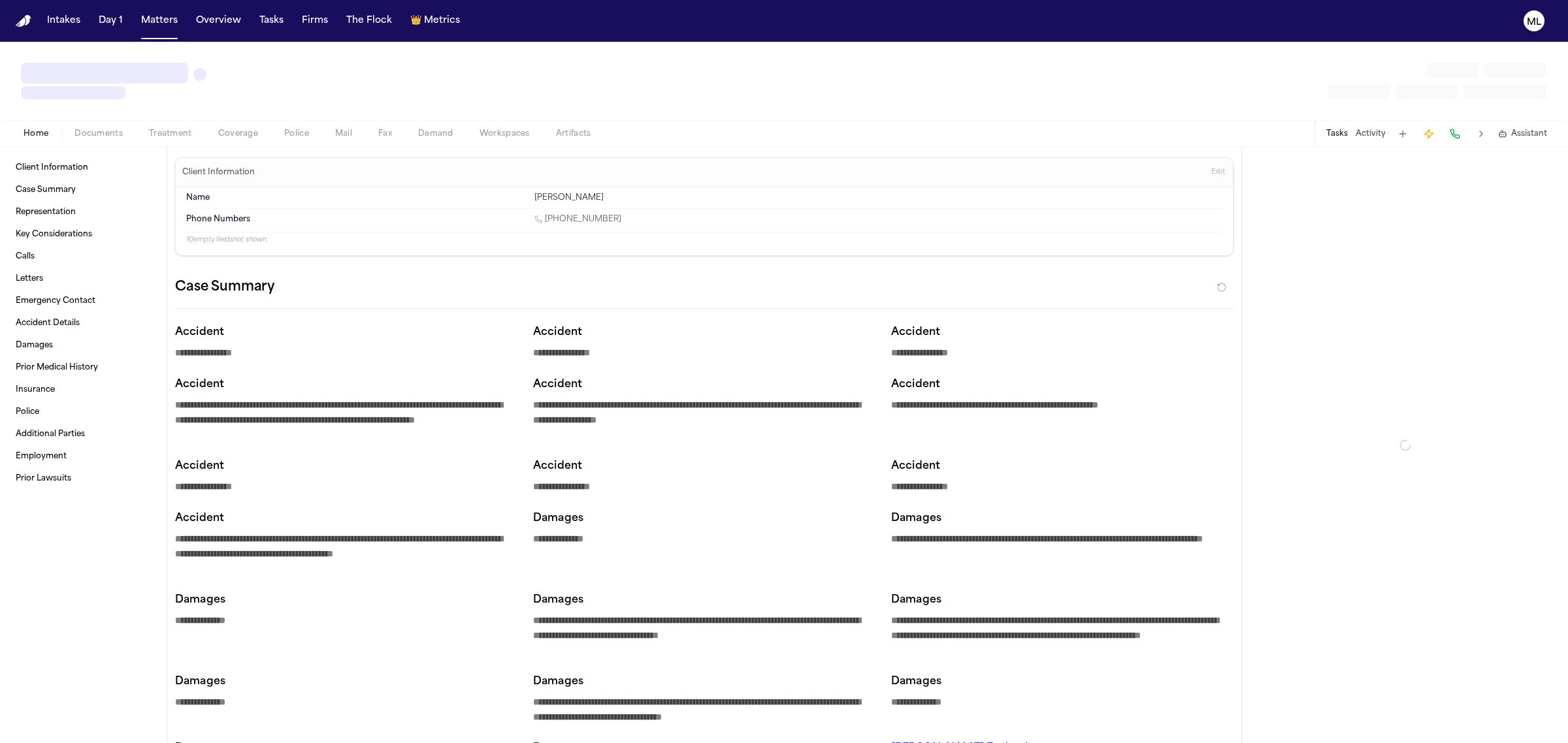
type textarea "*"
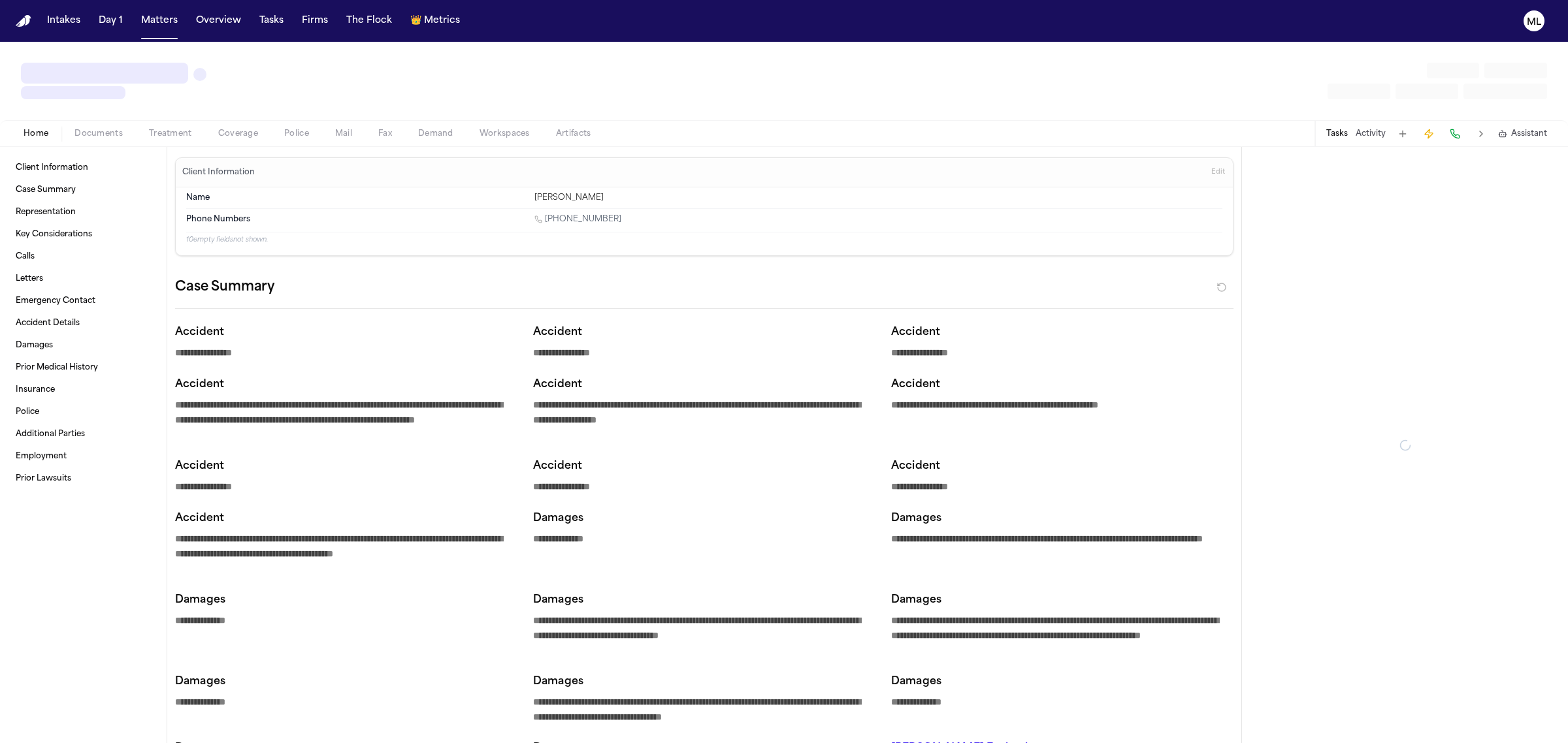
type textarea "*"
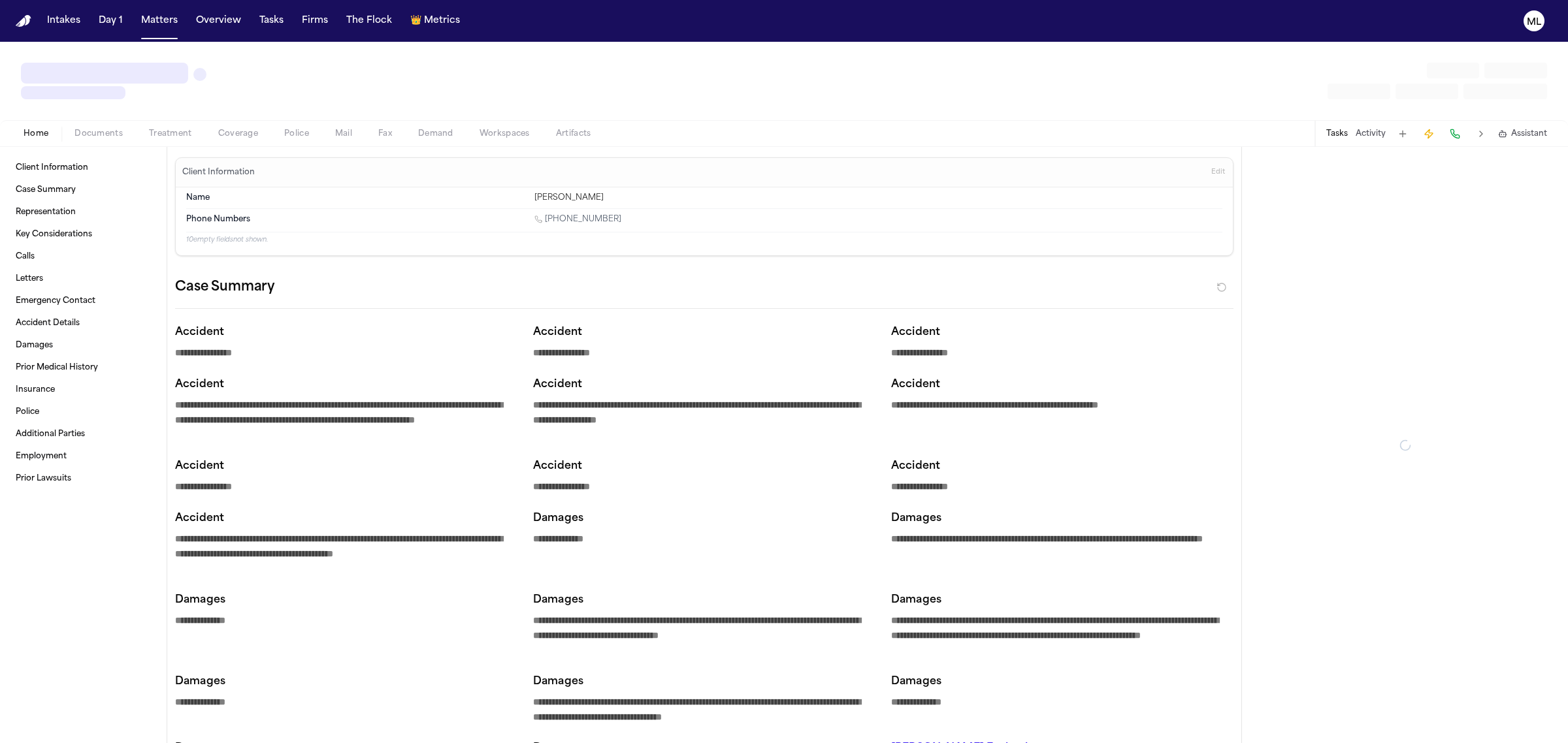
type textarea "*"
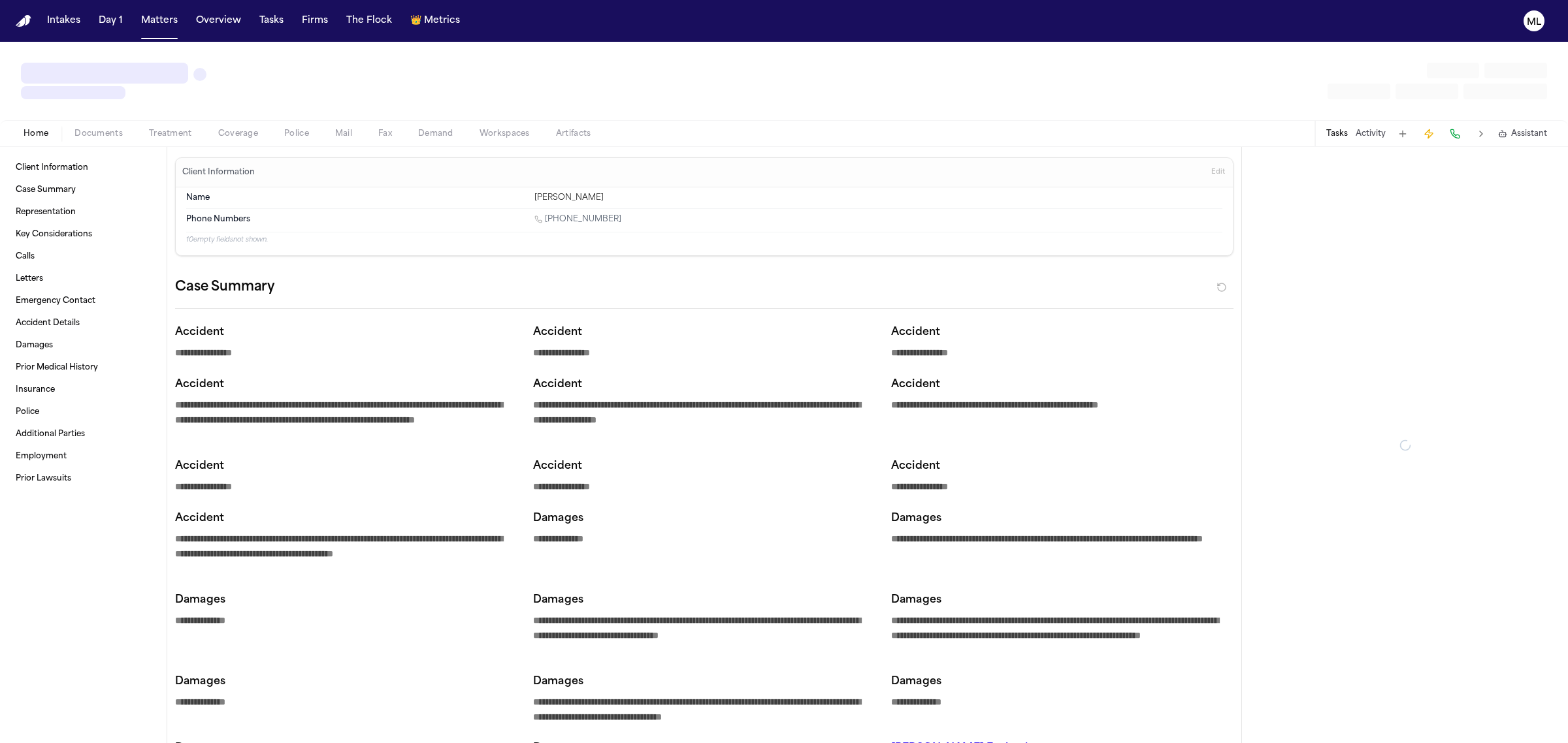
type textarea "*"
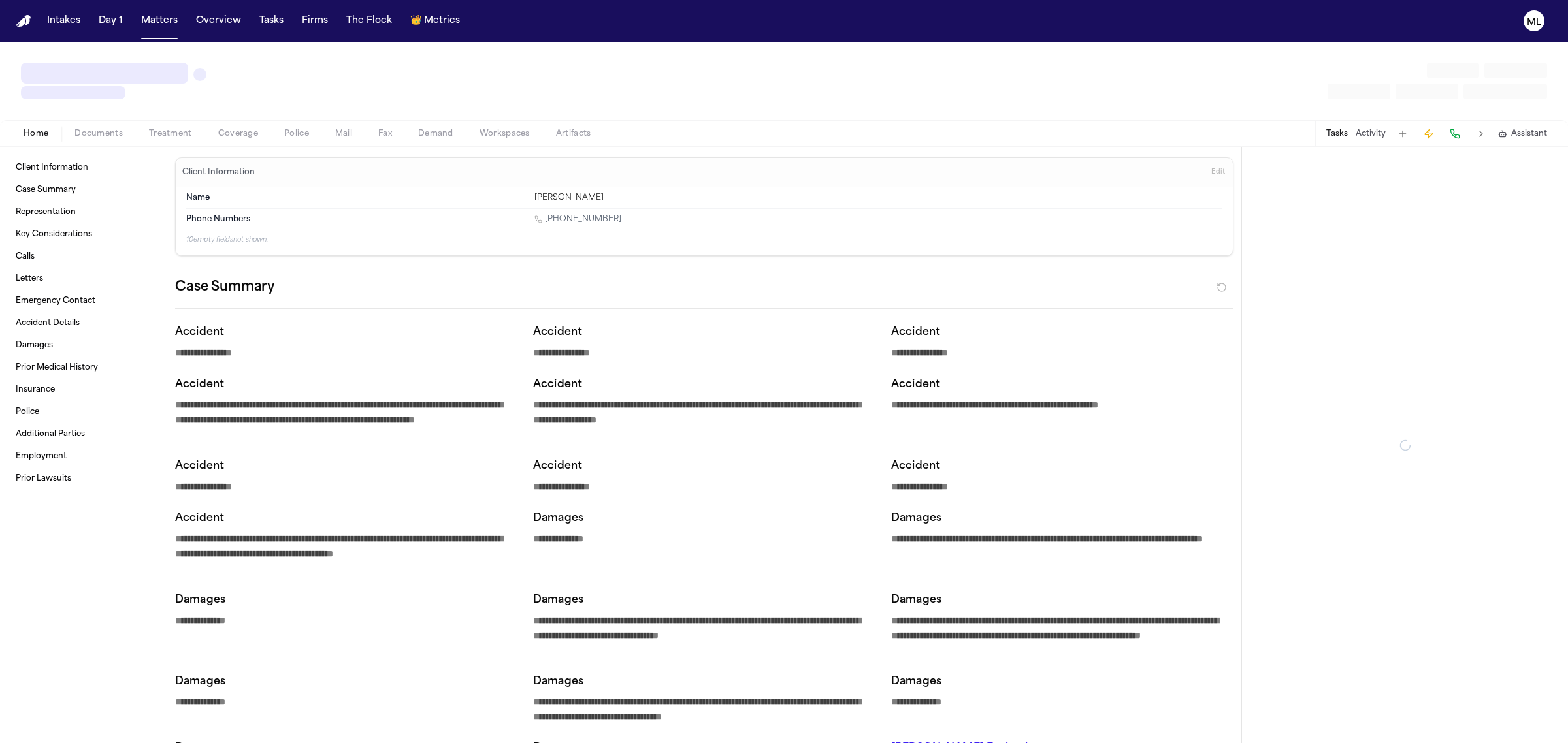
type textarea "*"
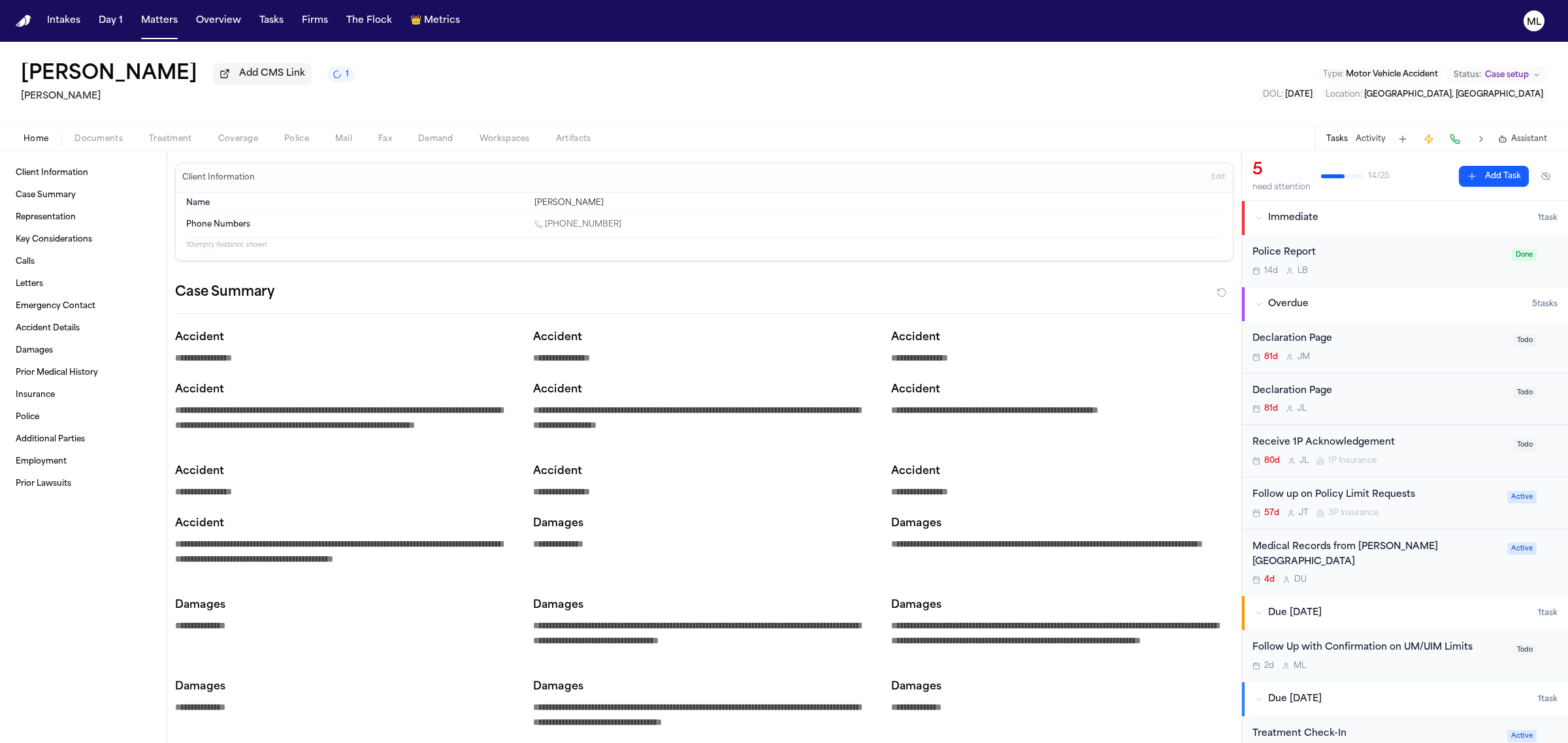
click at [1419, 670] on div "2d M L" at bounding box center [1379, 666] width 253 height 11
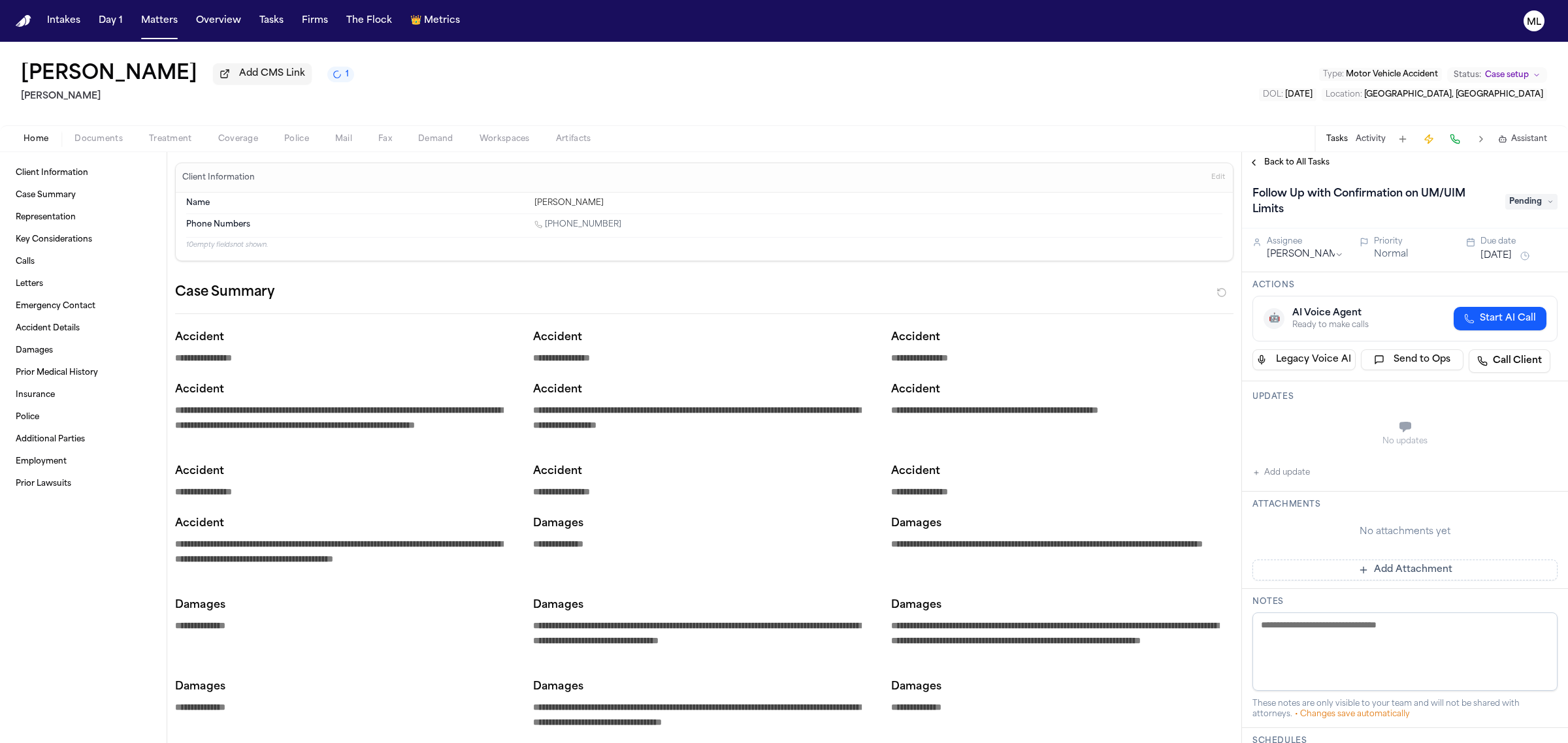
click at [1286, 474] on button "Add update" at bounding box center [1281, 472] width 57 height 16
click at [1301, 420] on textarea "Add your update" at bounding box center [1414, 429] width 279 height 26
click at [1527, 456] on button "Add" at bounding box center [1539, 460] width 27 height 16
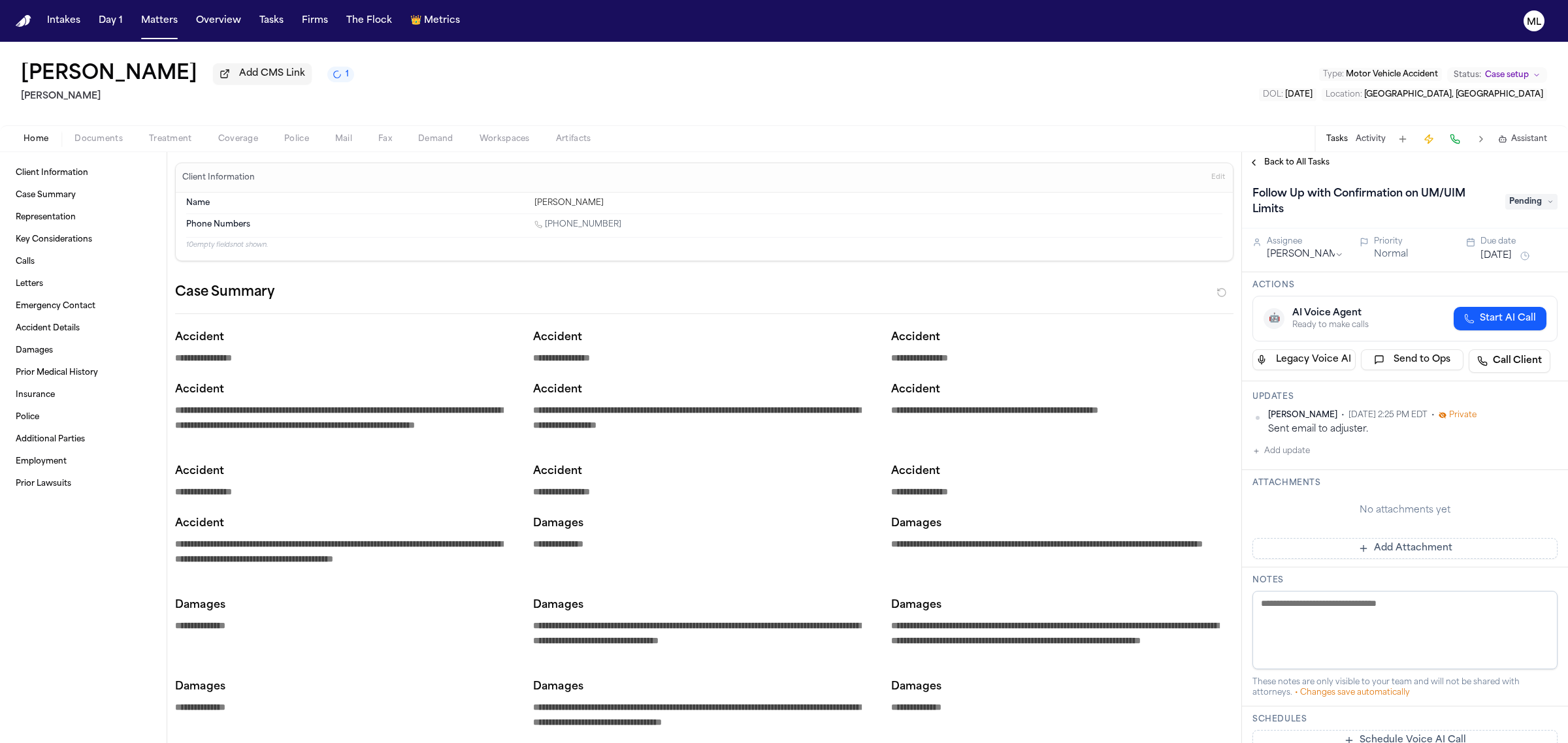
click at [1280, 160] on span "Back to All Tasks" at bounding box center [1298, 163] width 66 height 11
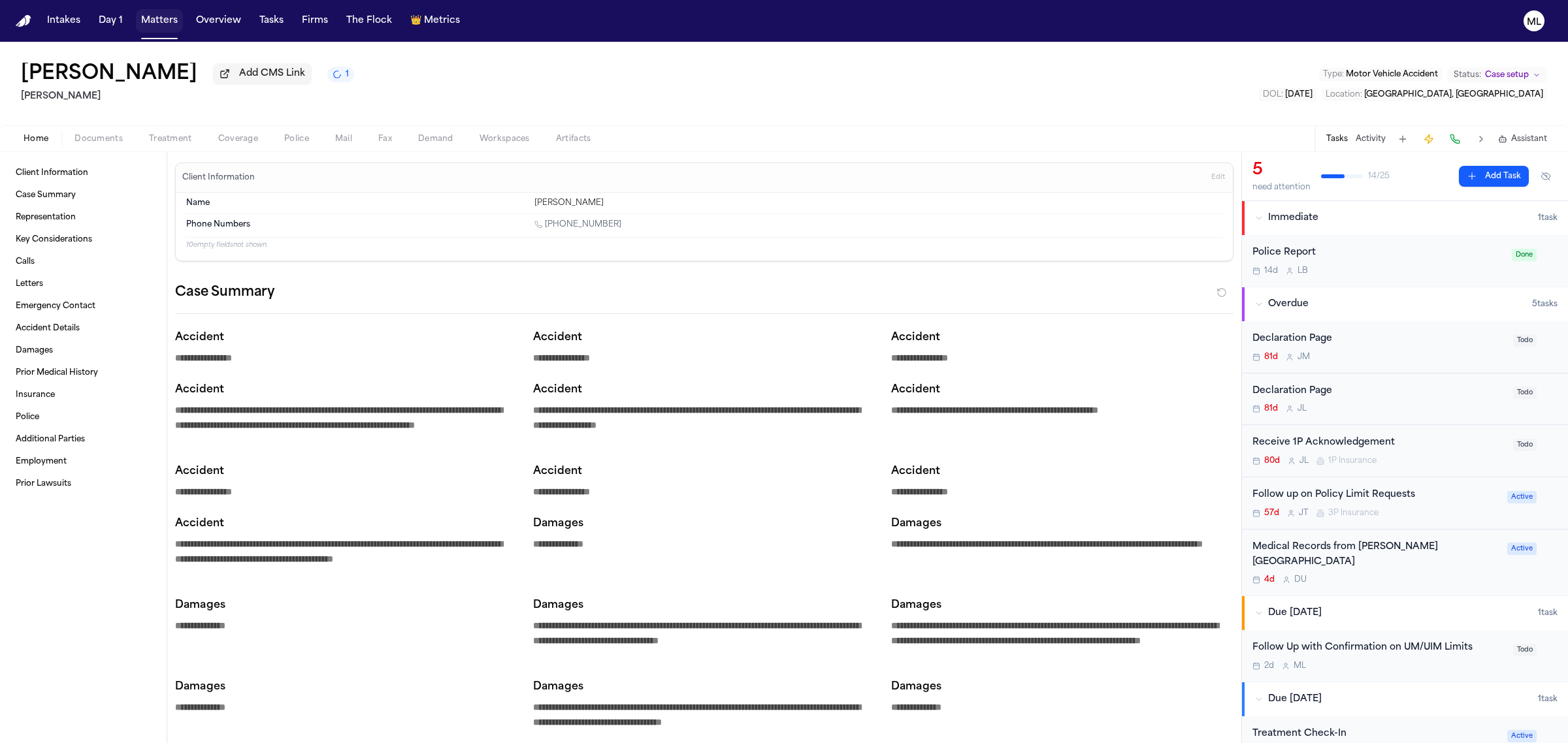
click at [149, 11] on button "Matters" at bounding box center [159, 21] width 47 height 24
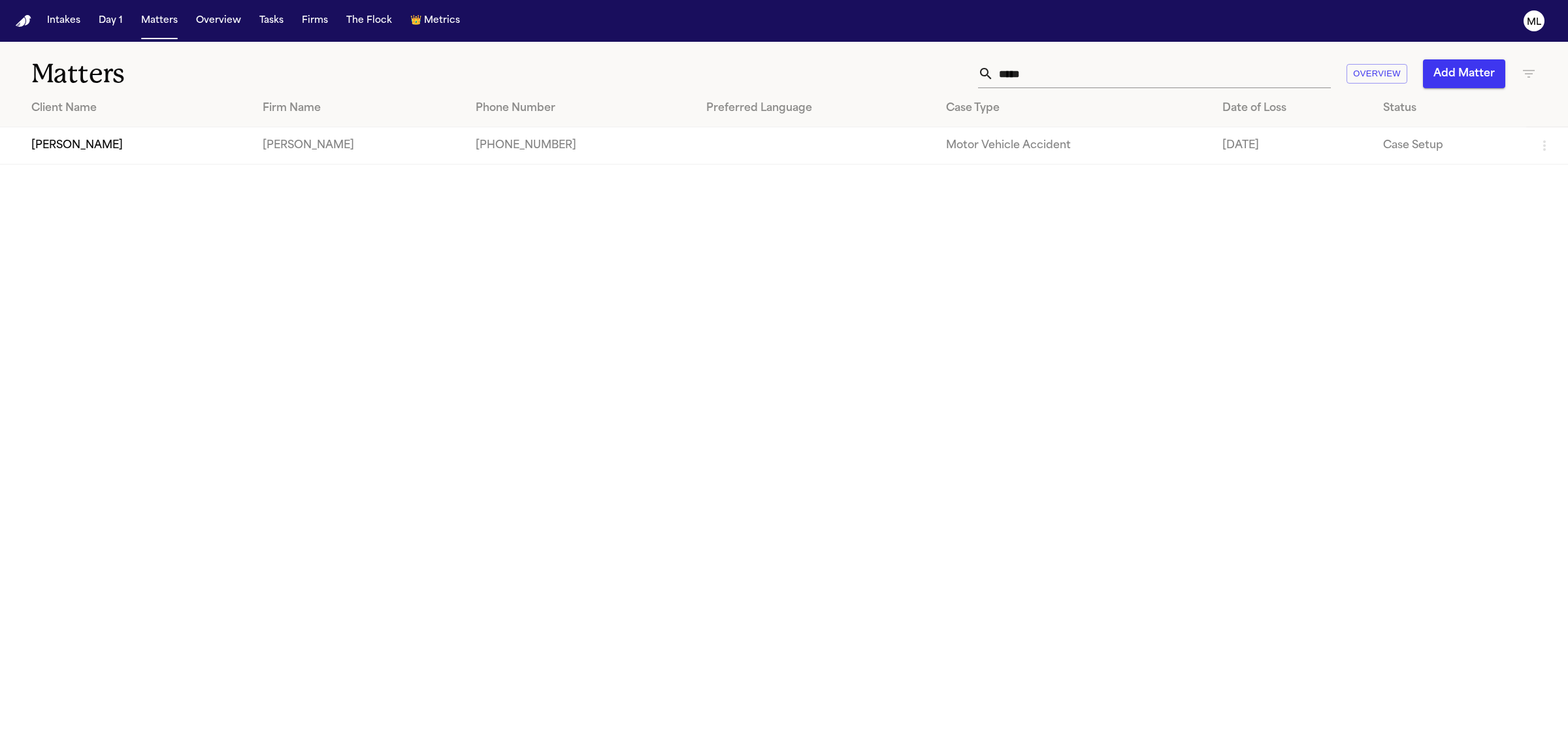
drag, startPoint x: 1059, startPoint y: 71, endPoint x: 922, endPoint y: 69, distance: 137.0
click at [922, 69] on div "***** Overview Add Matter" at bounding box center [1009, 73] width 1054 height 29
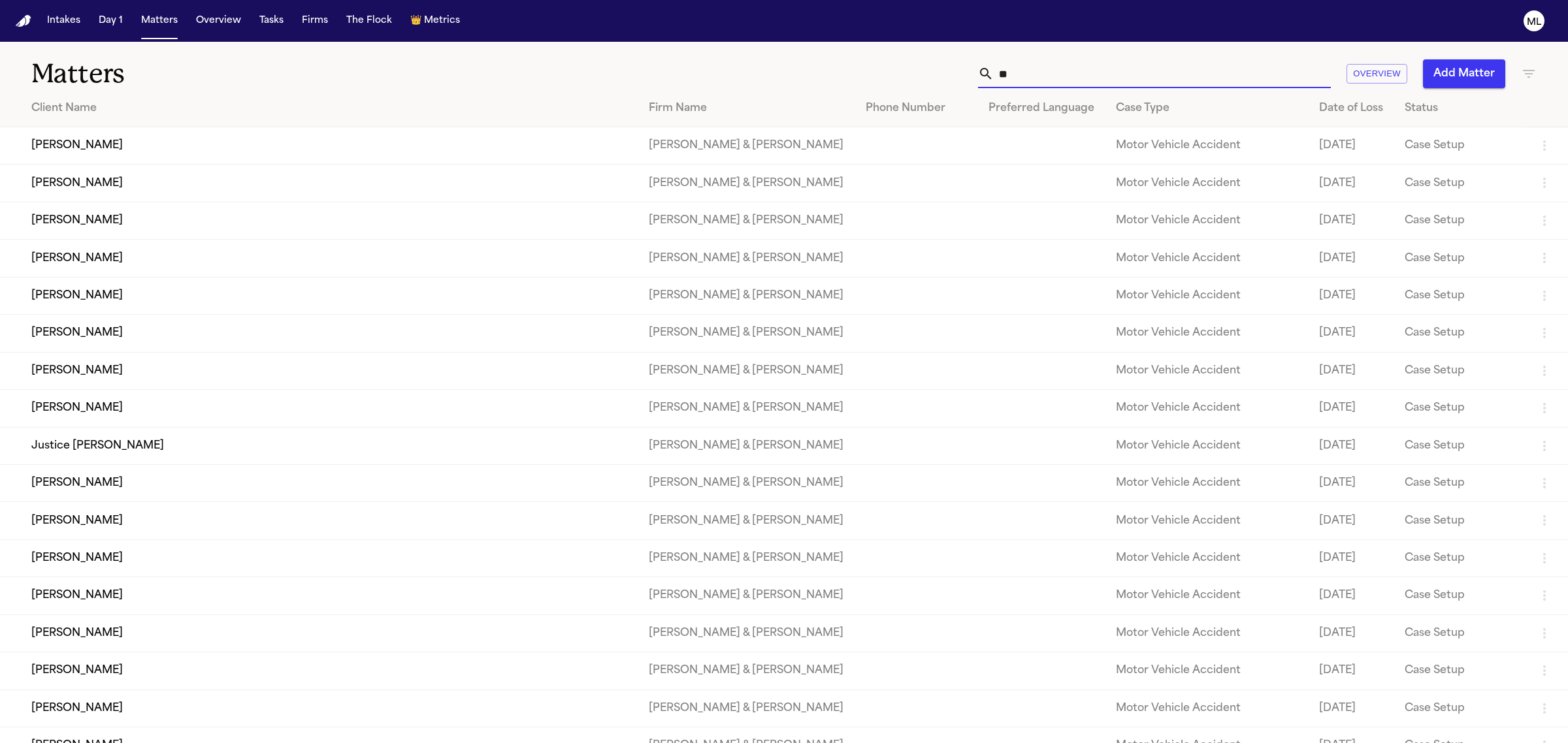
type input "***"
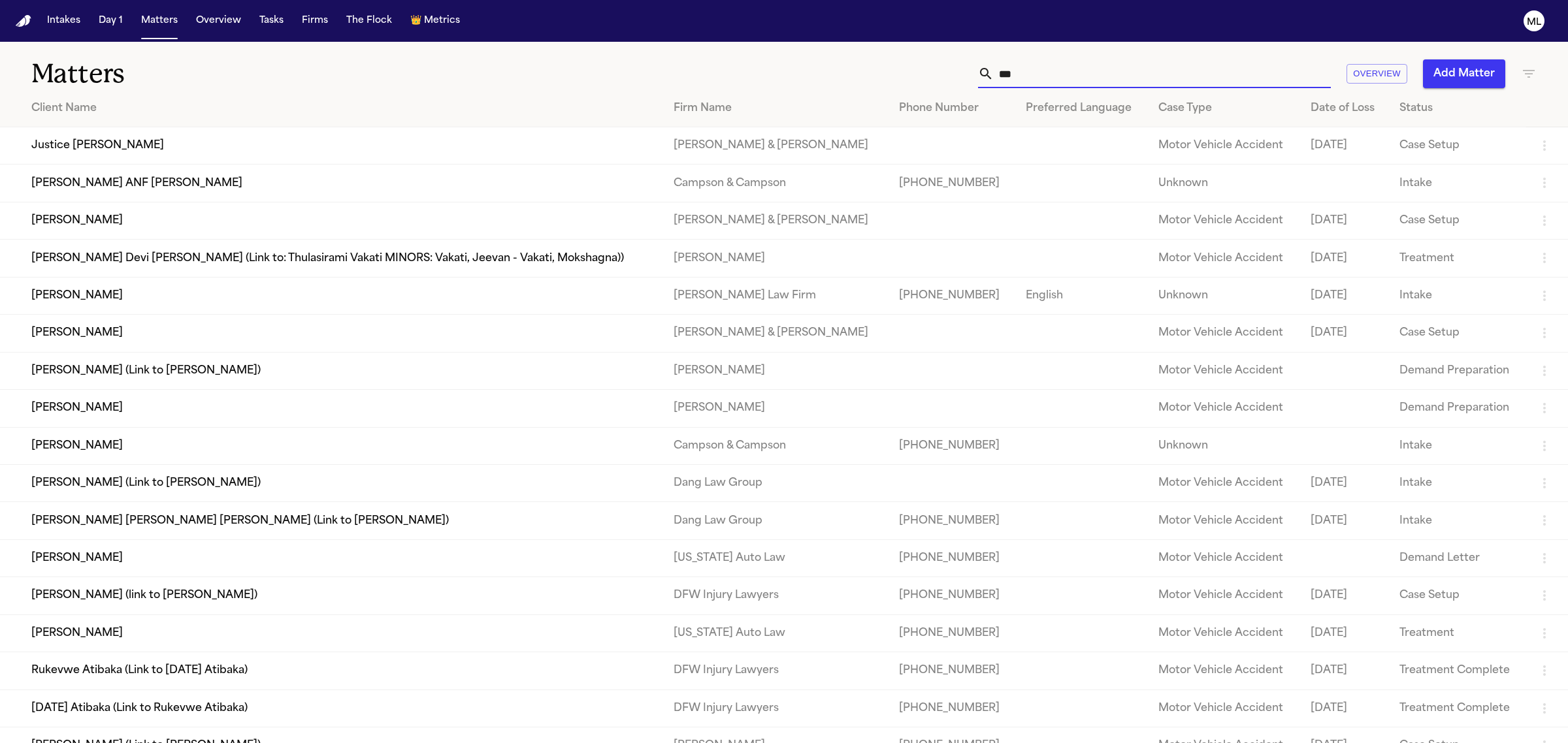
drag, startPoint x: 1027, startPoint y: 71, endPoint x: 1001, endPoint y: 73, distance: 26.1
click at [1001, 73] on input "***" at bounding box center [1162, 73] width 338 height 29
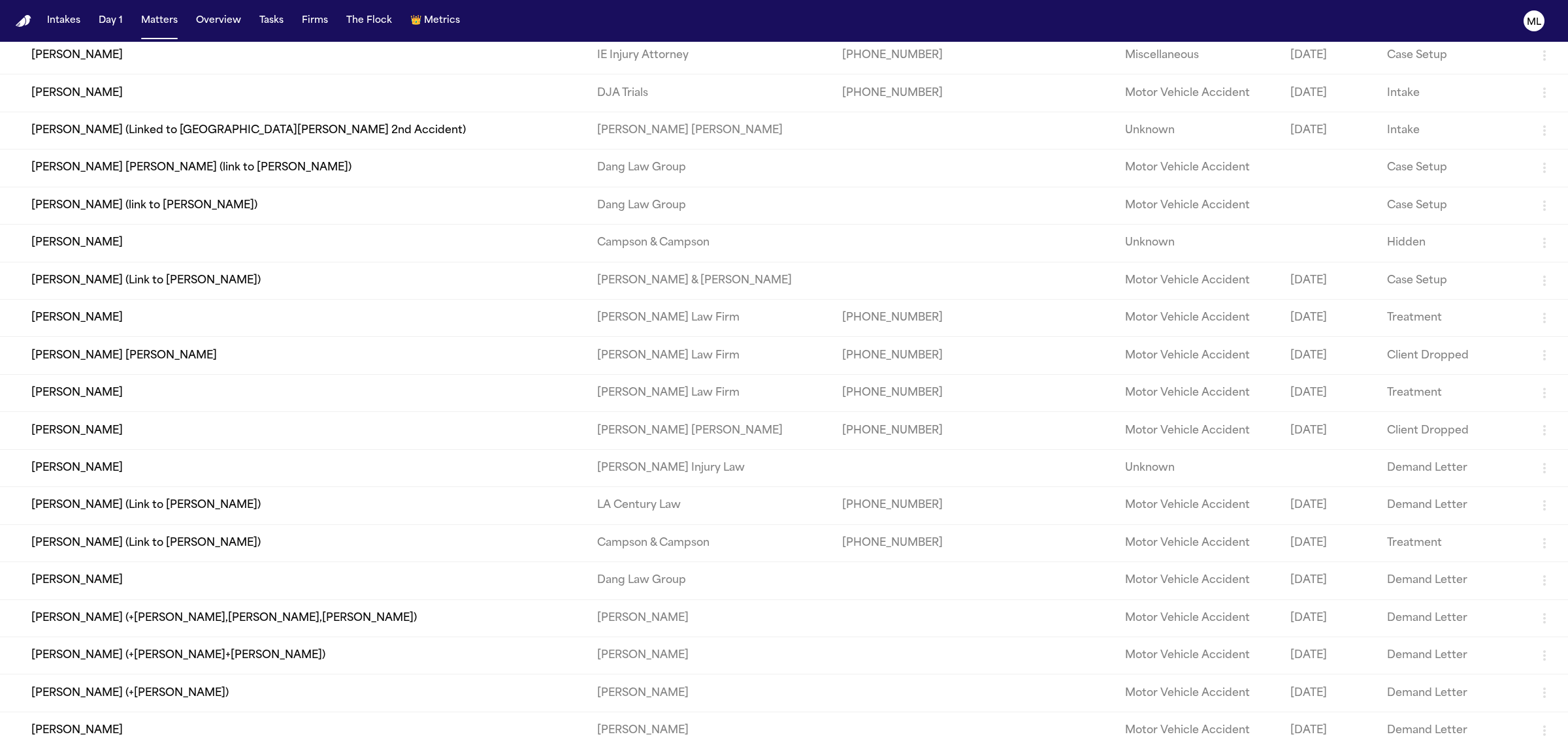
scroll to position [654, 0]
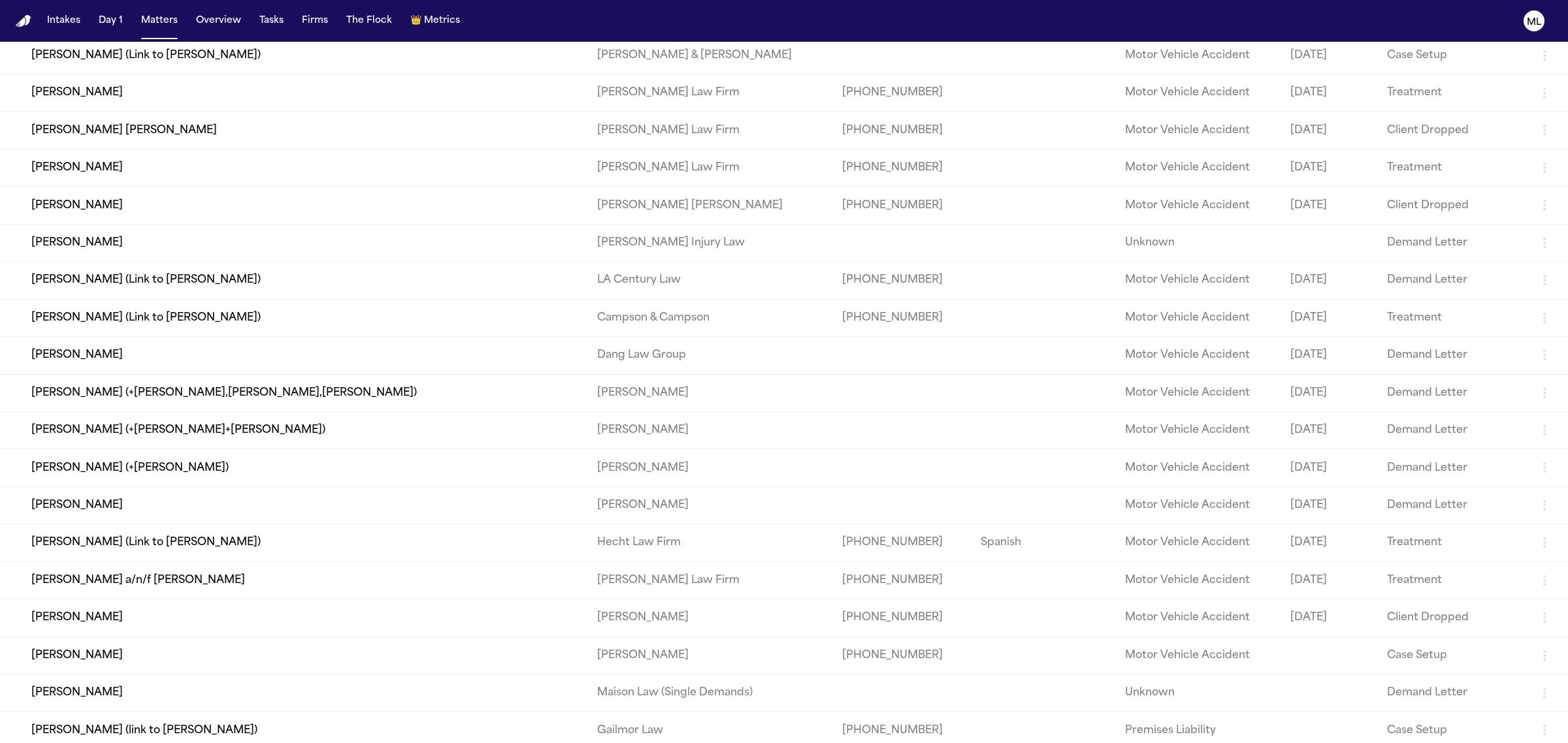
type input "****"
click at [255, 645] on td "[PERSON_NAME]" at bounding box center [293, 655] width 586 height 37
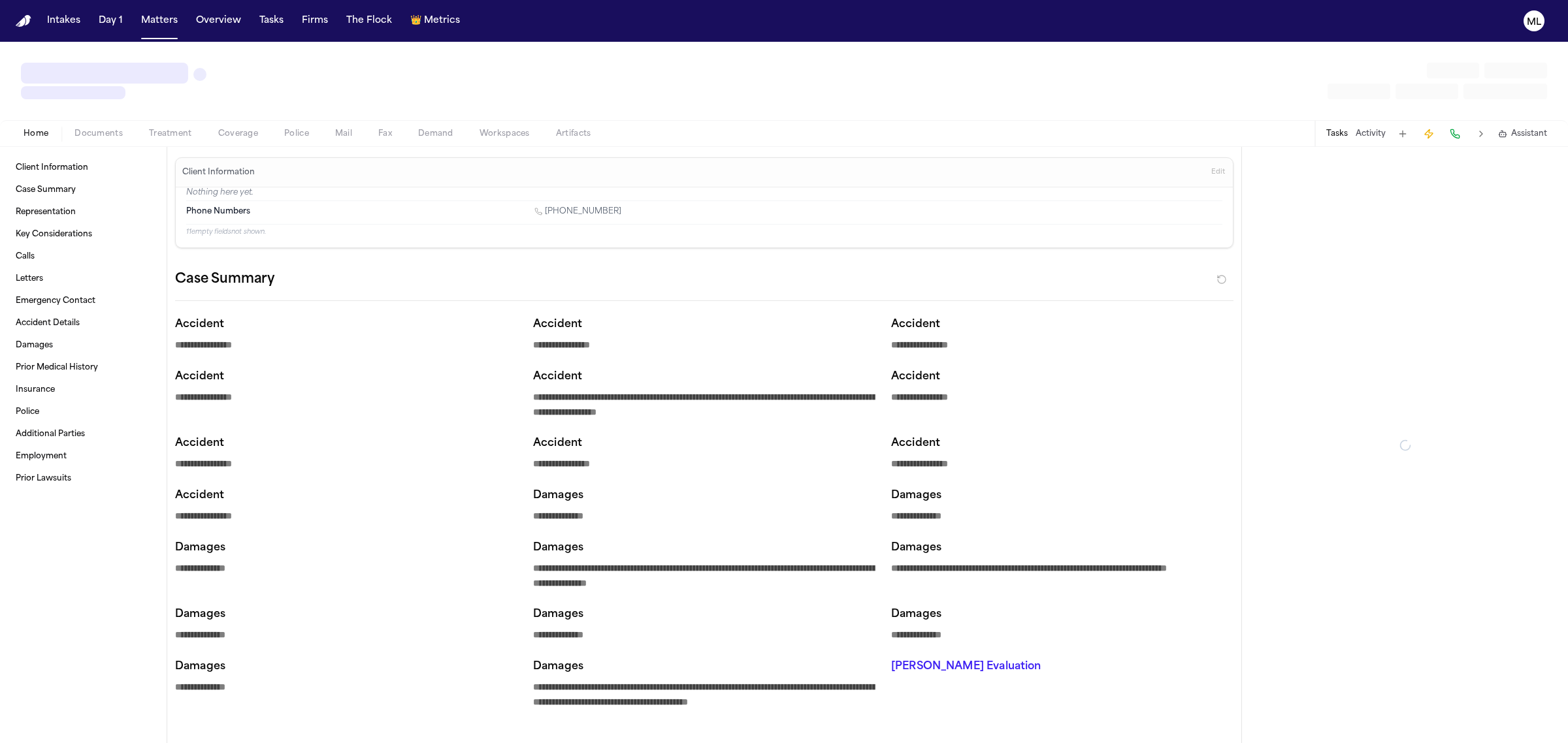
type textarea "*"
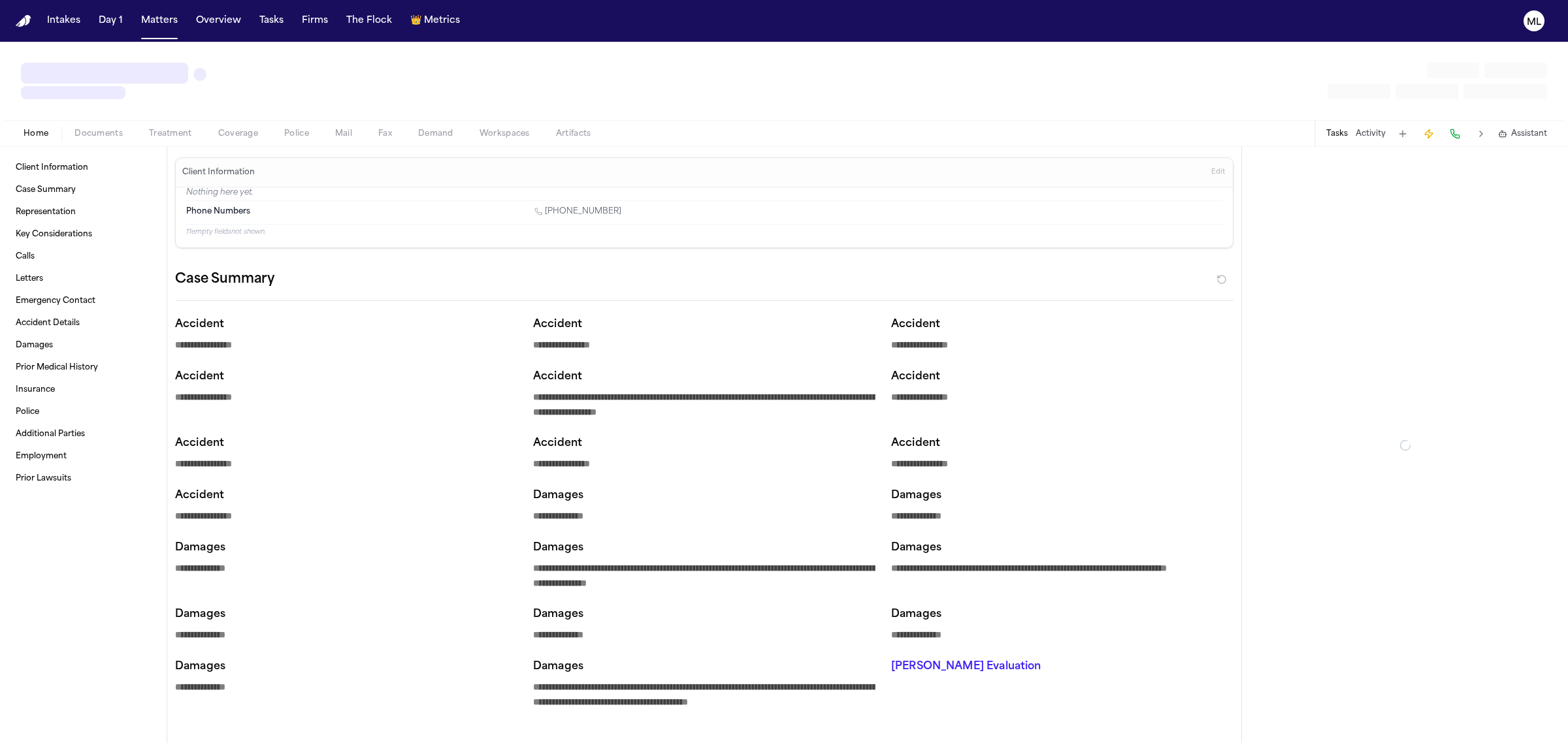
type textarea "*"
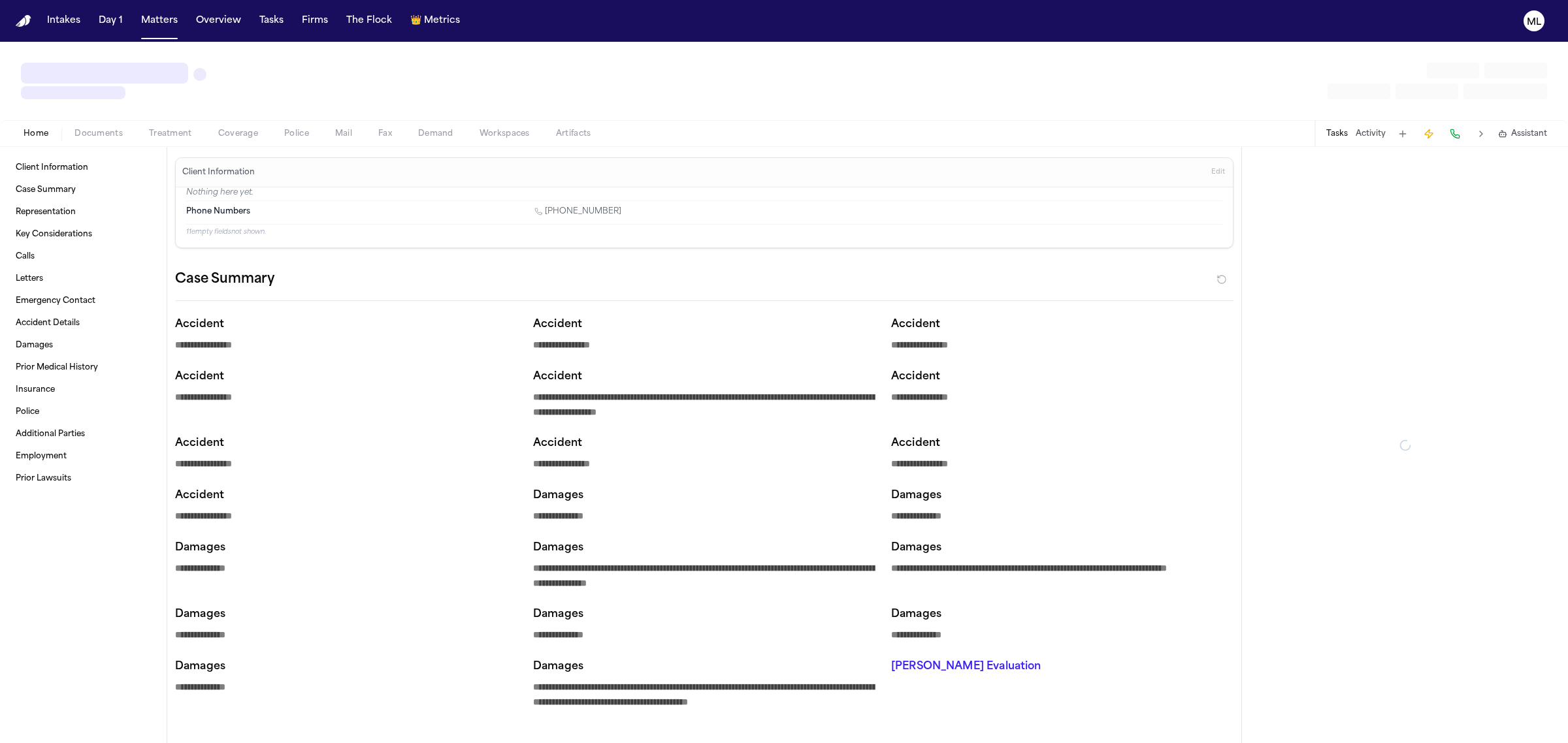
type textarea "*"
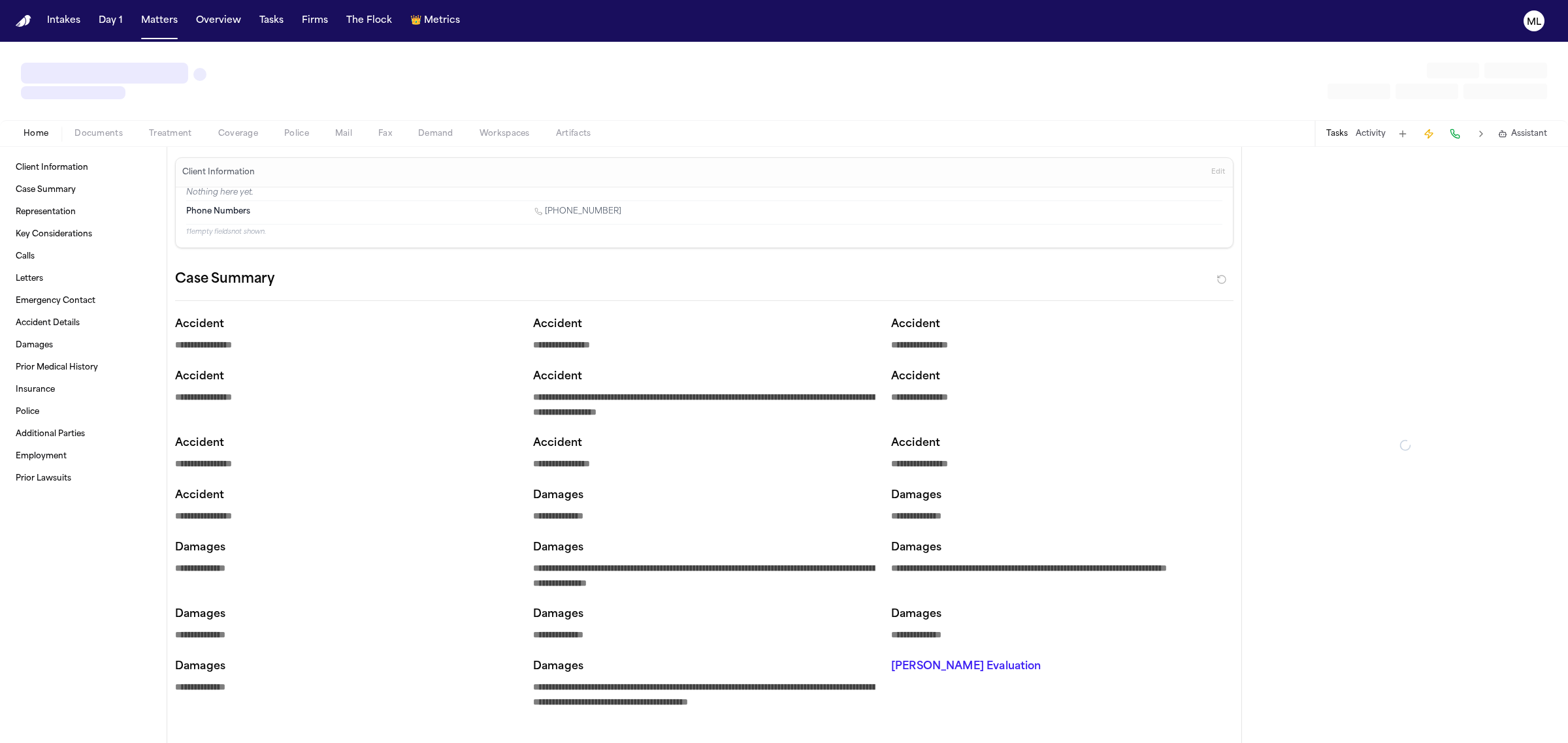
type textarea "*"
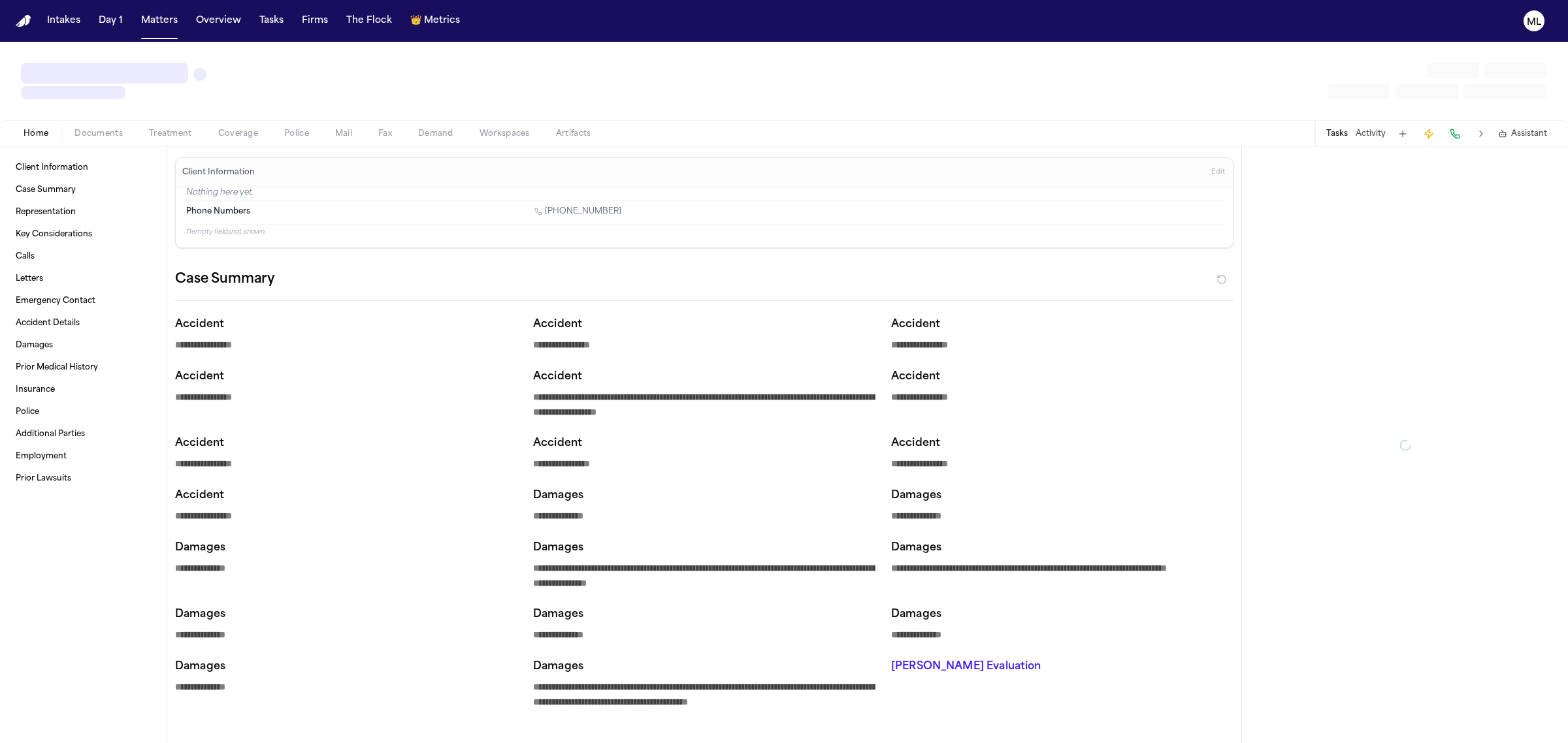
type textarea "*"
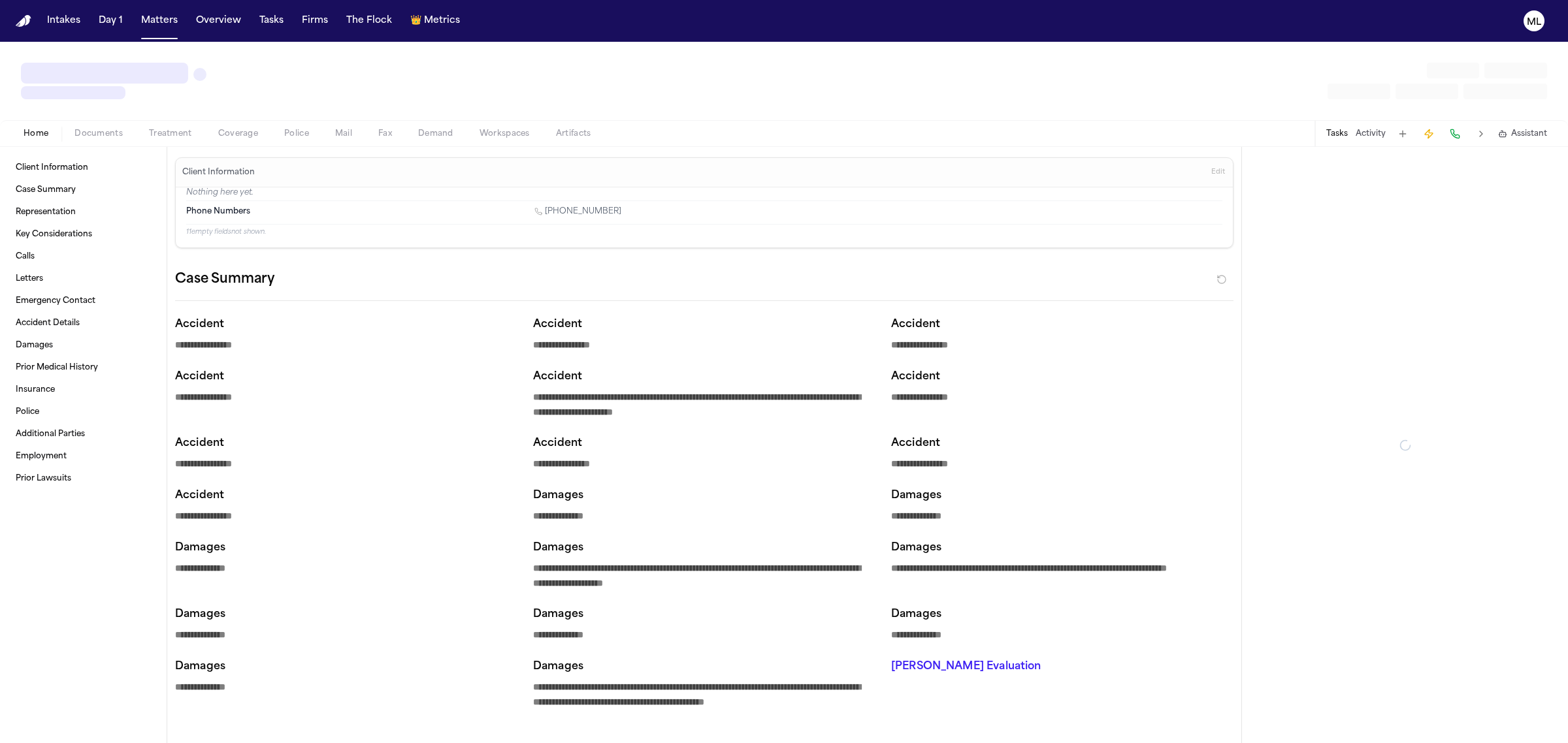
type textarea "*"
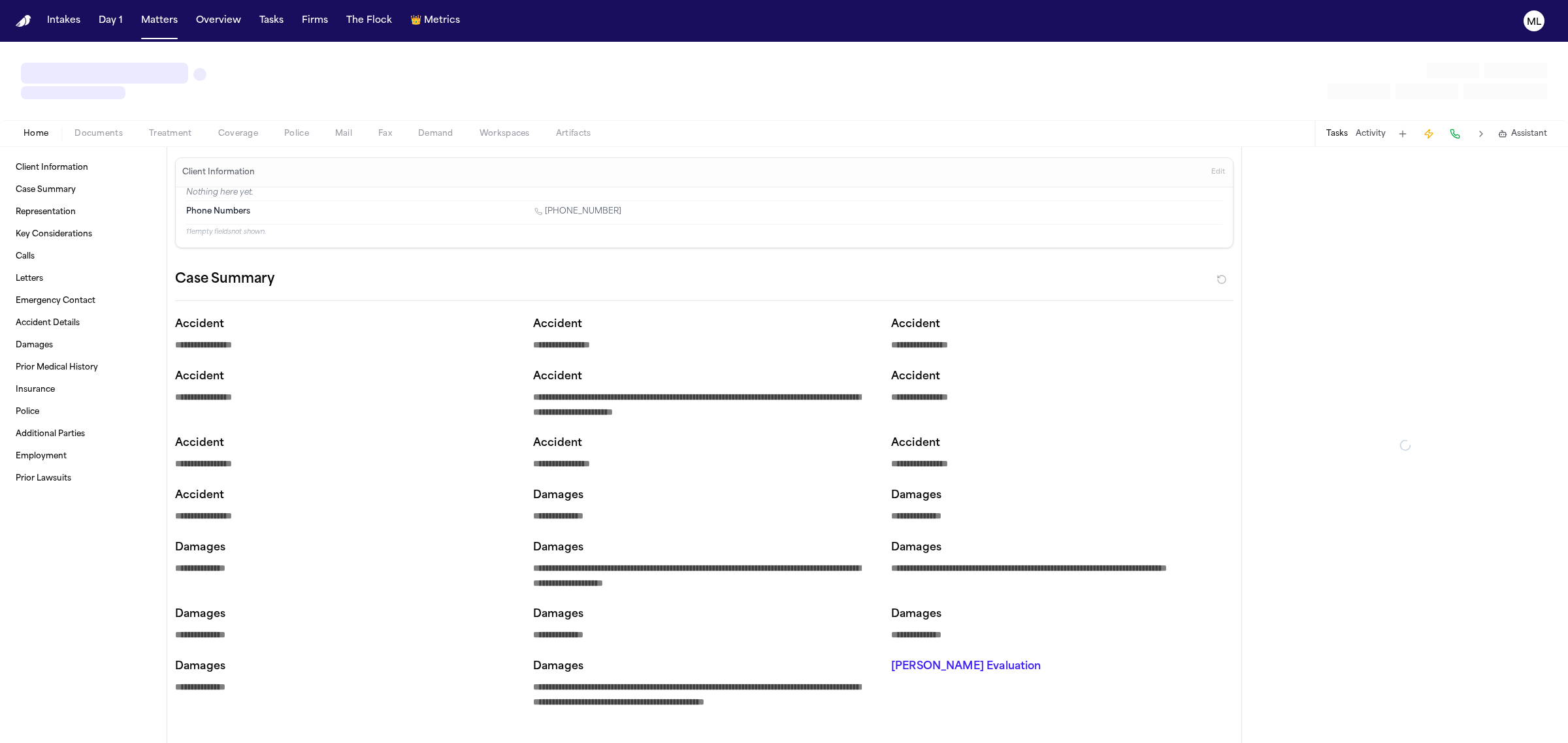
type textarea "*"
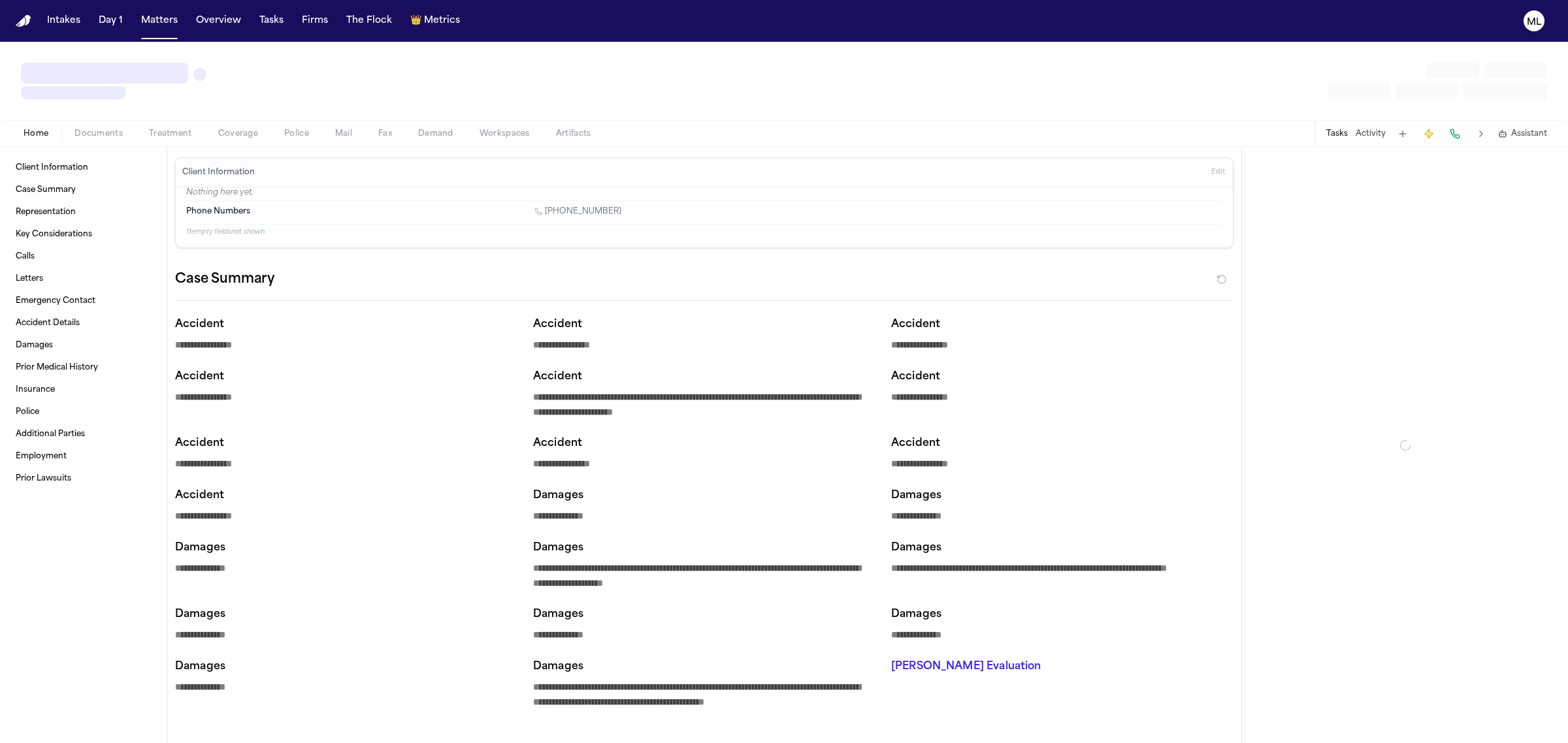
type textarea "*"
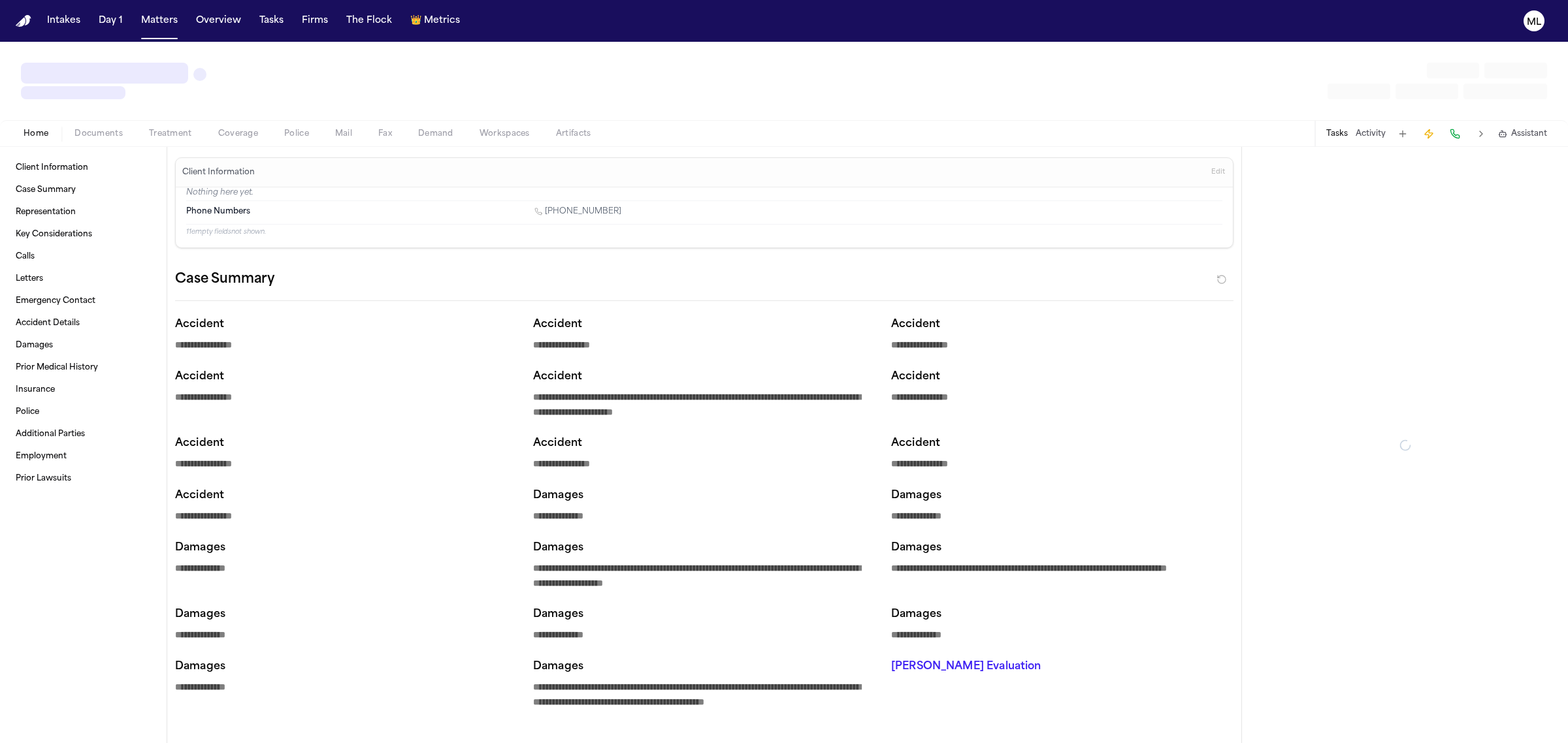
type textarea "*"
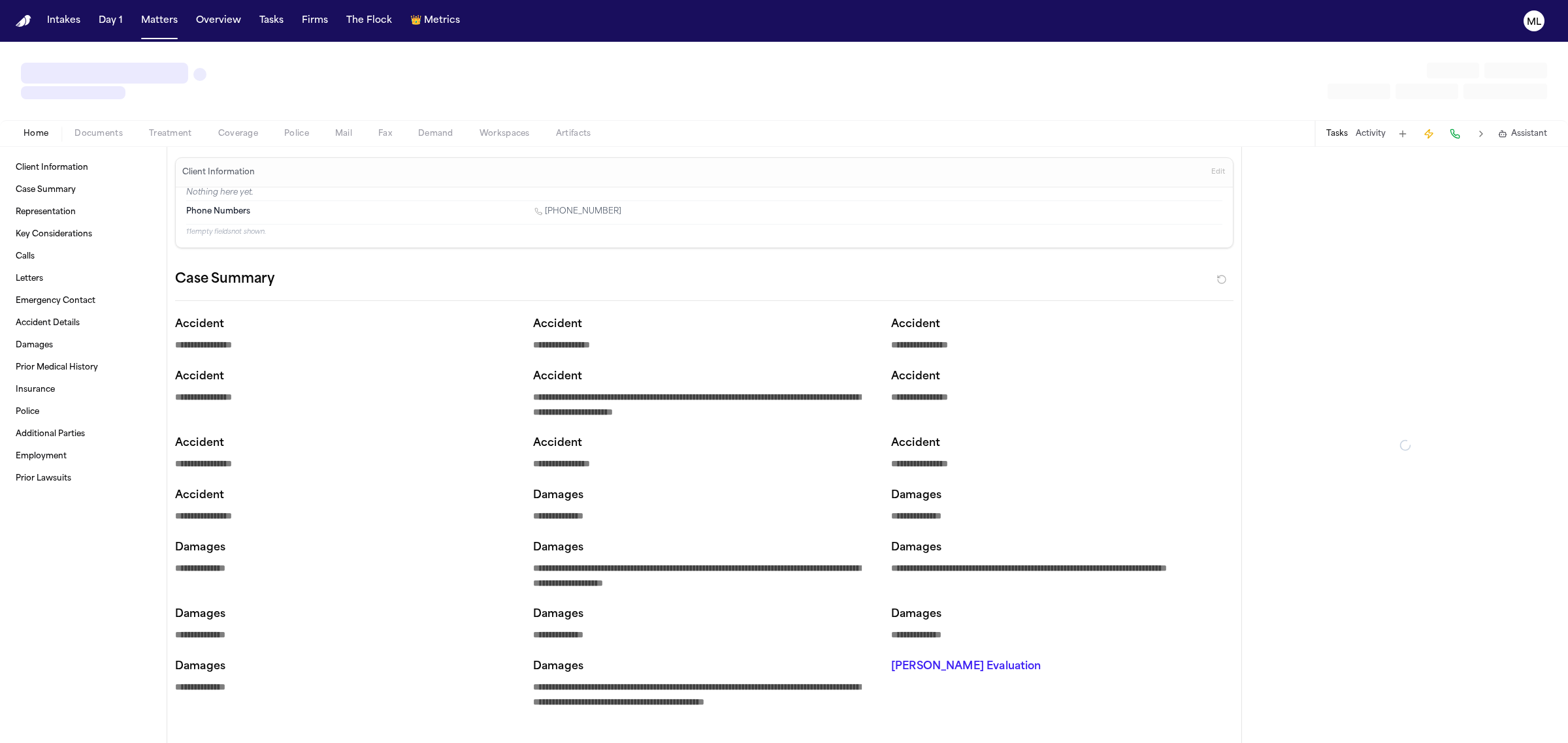
type textarea "*"
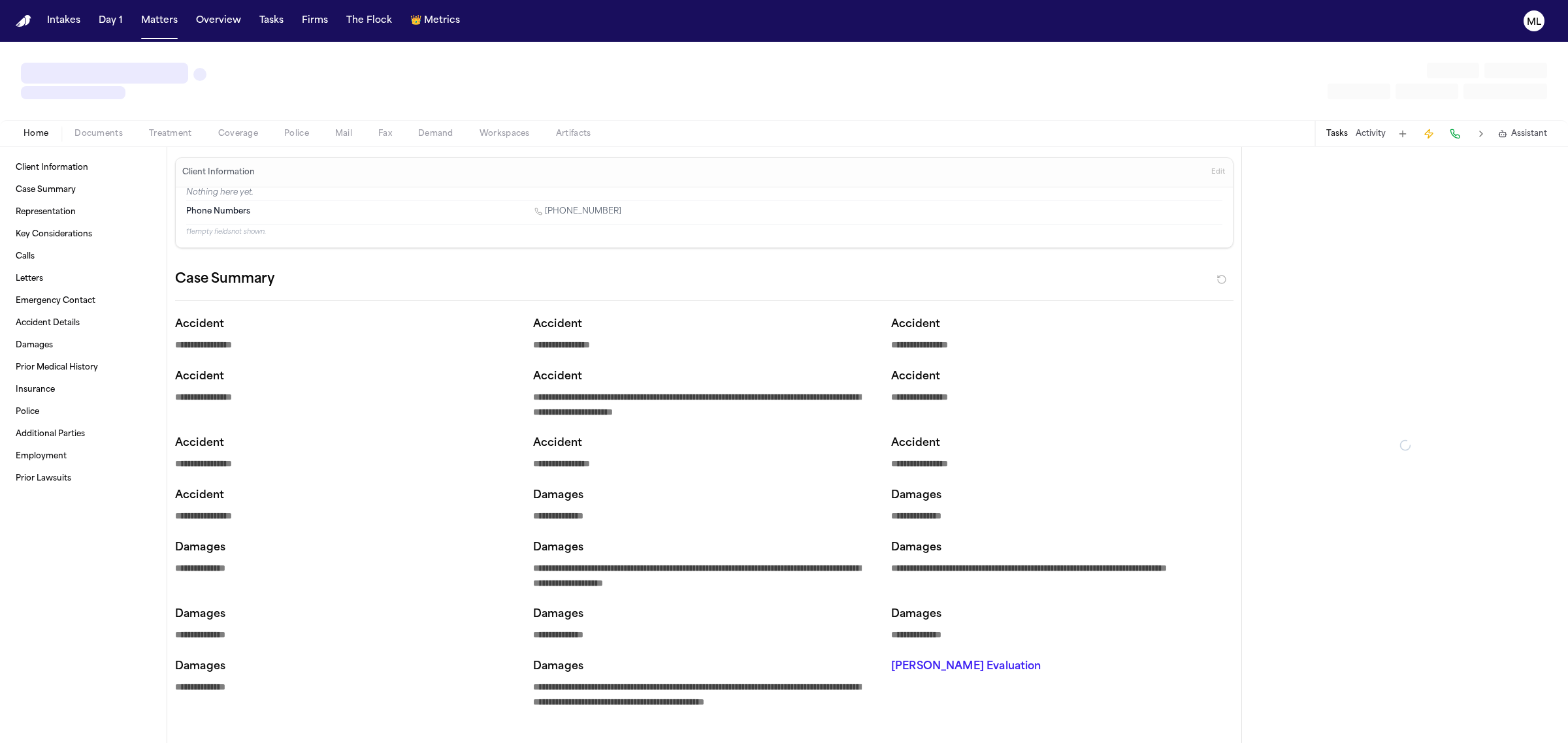
type textarea "*"
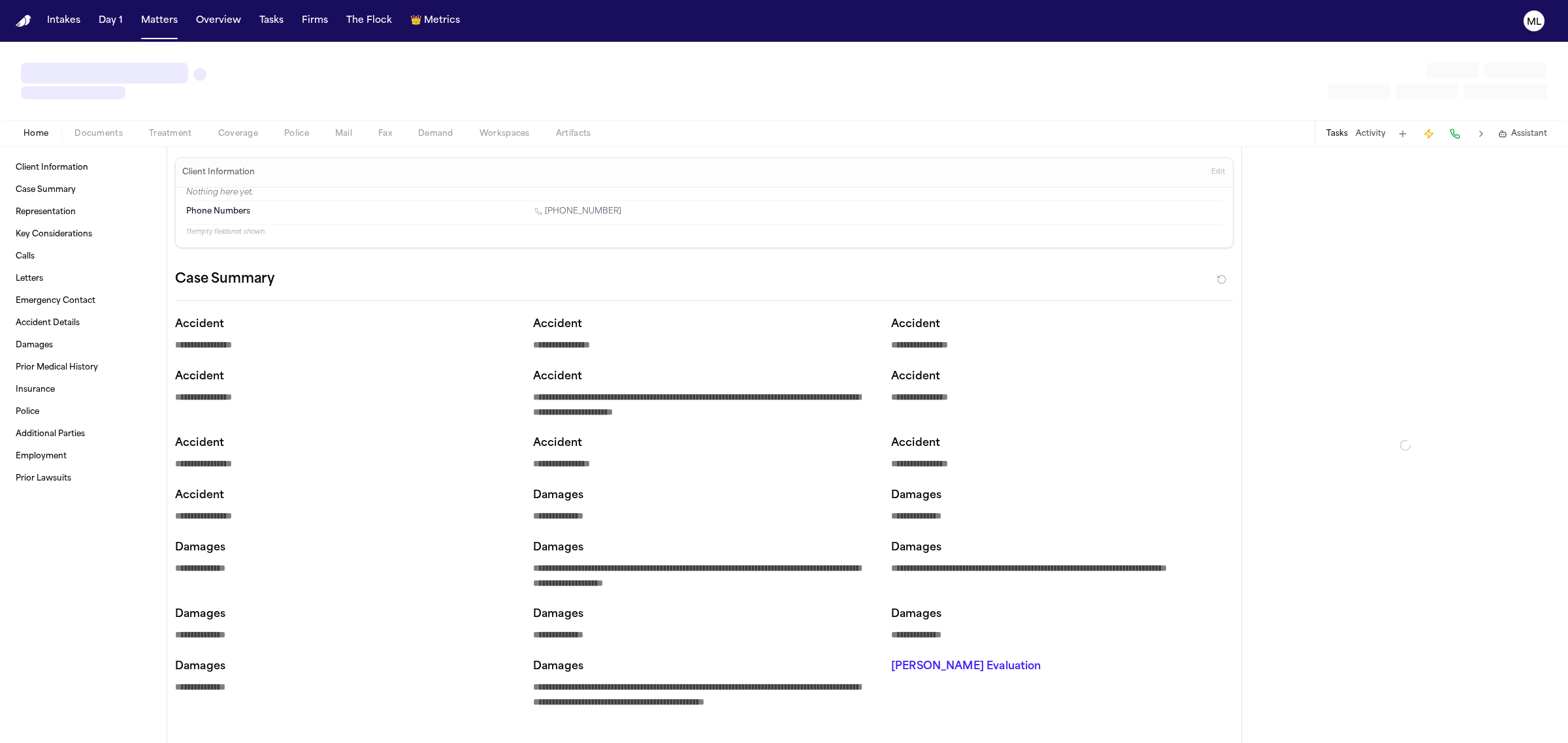
type textarea "*"
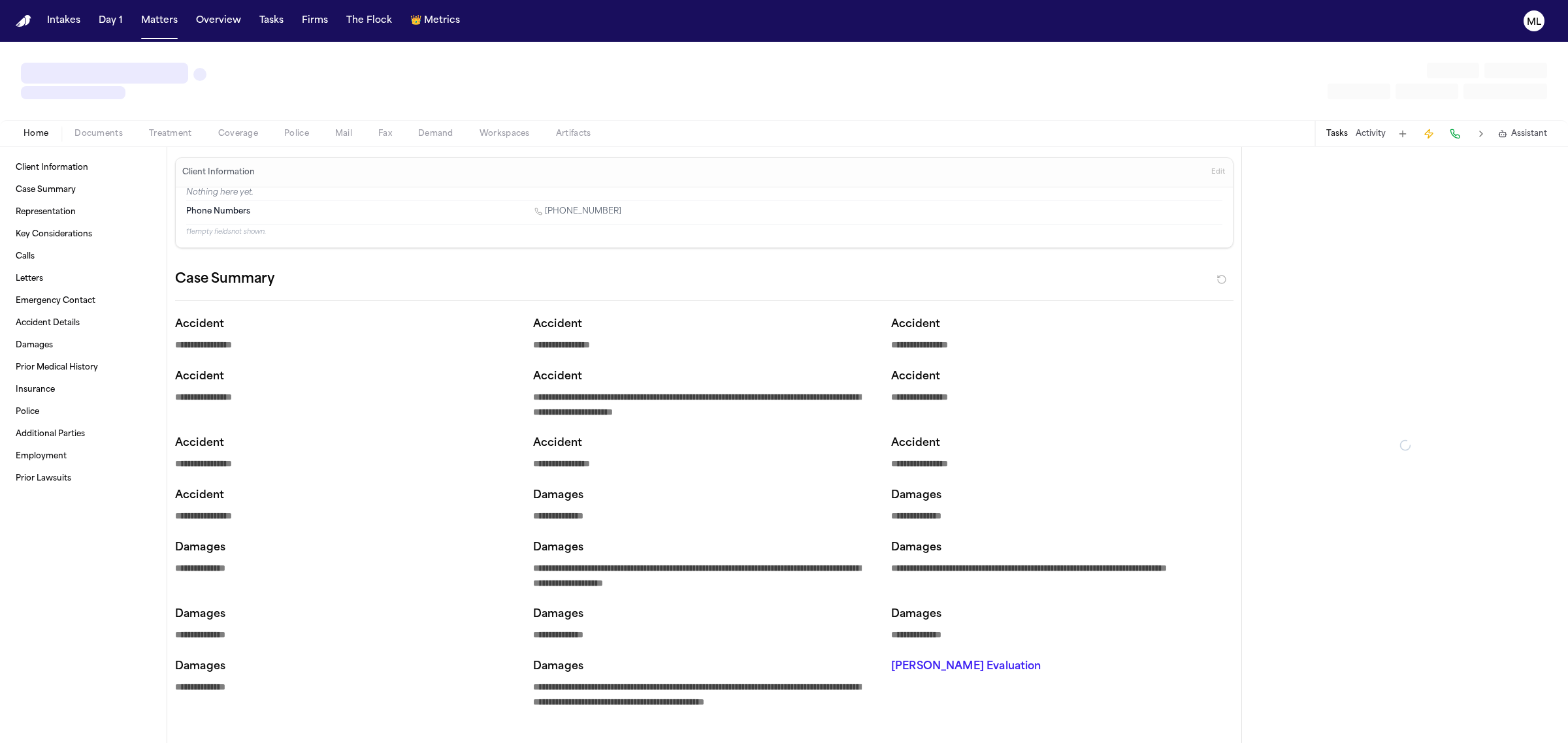
type textarea "*"
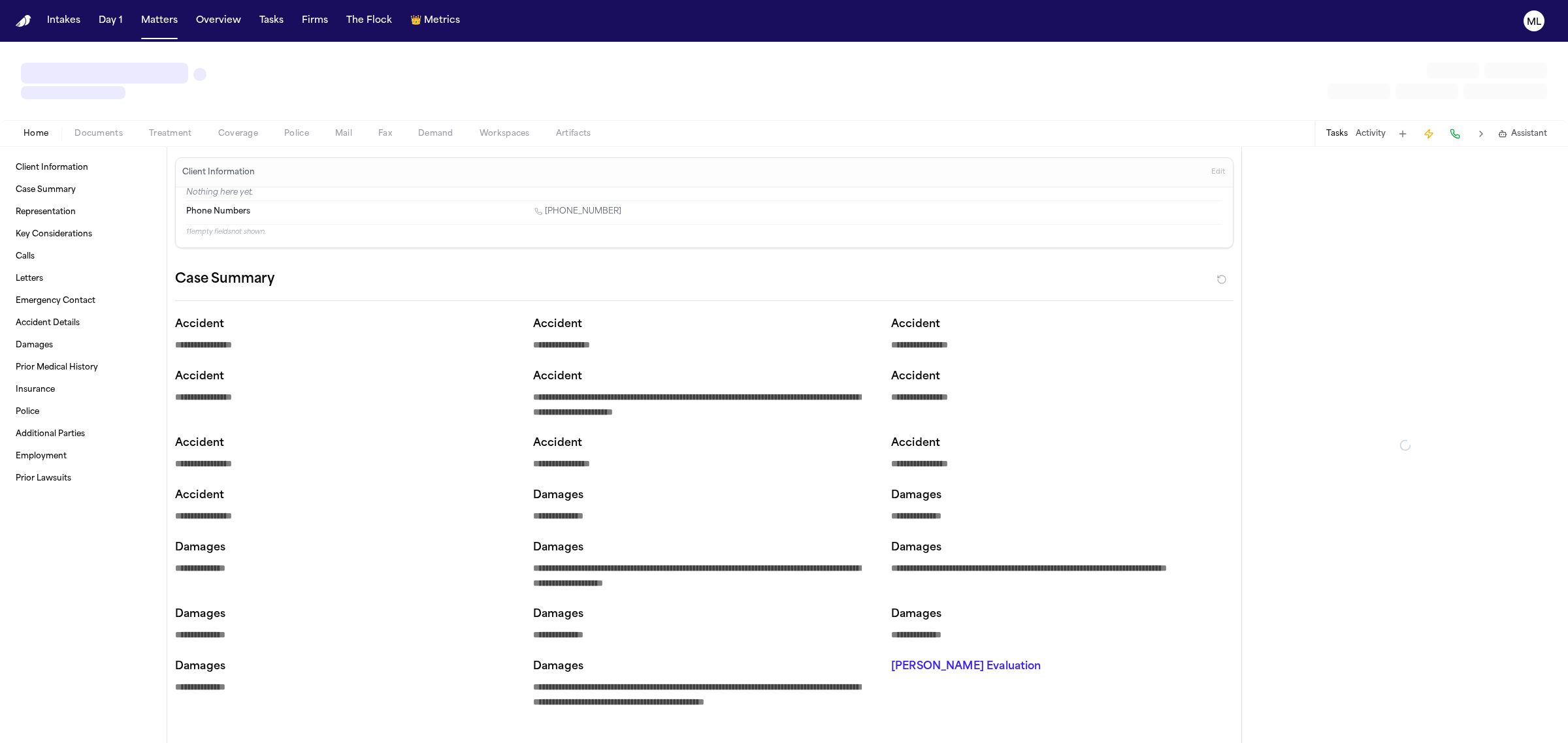
type textarea "*"
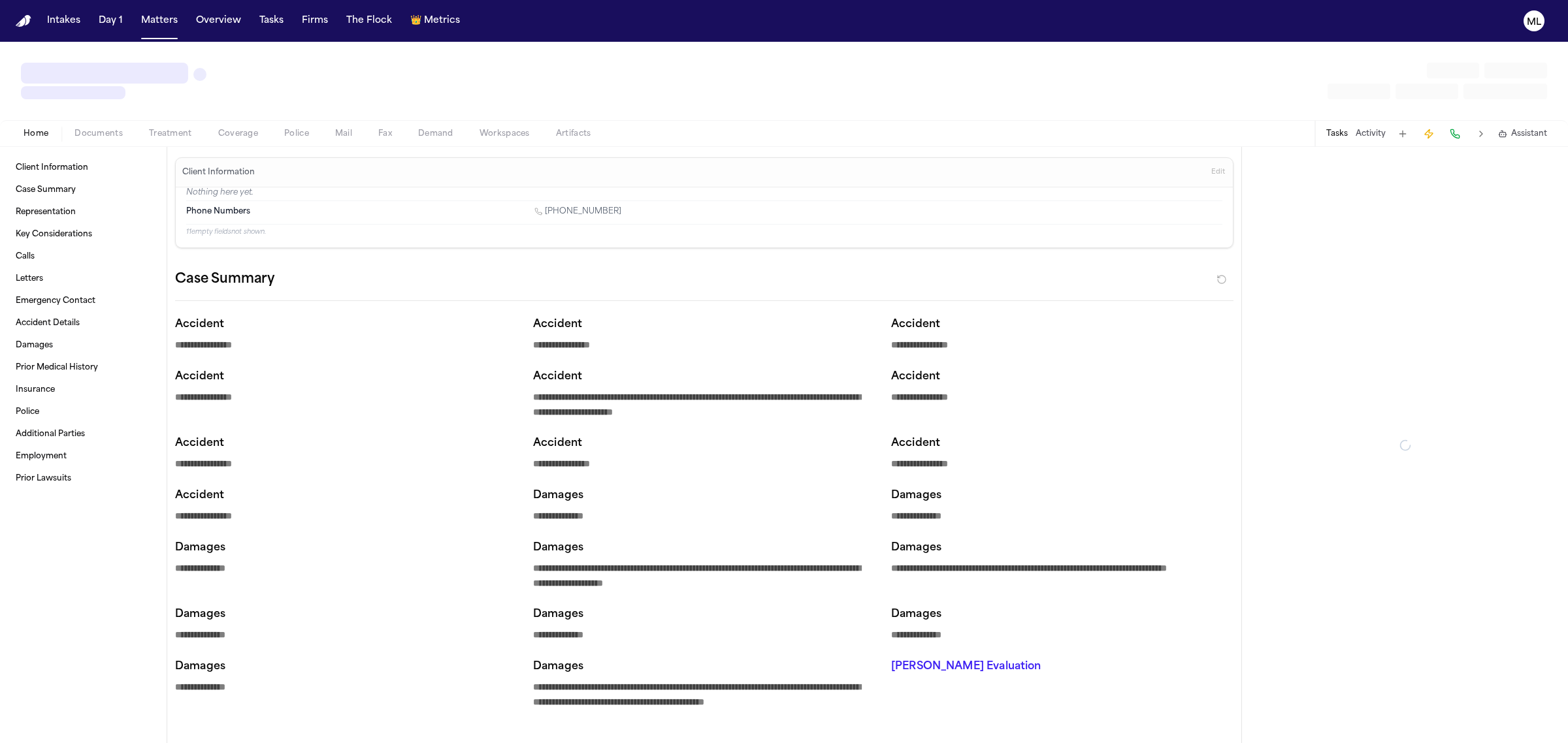
type textarea "*"
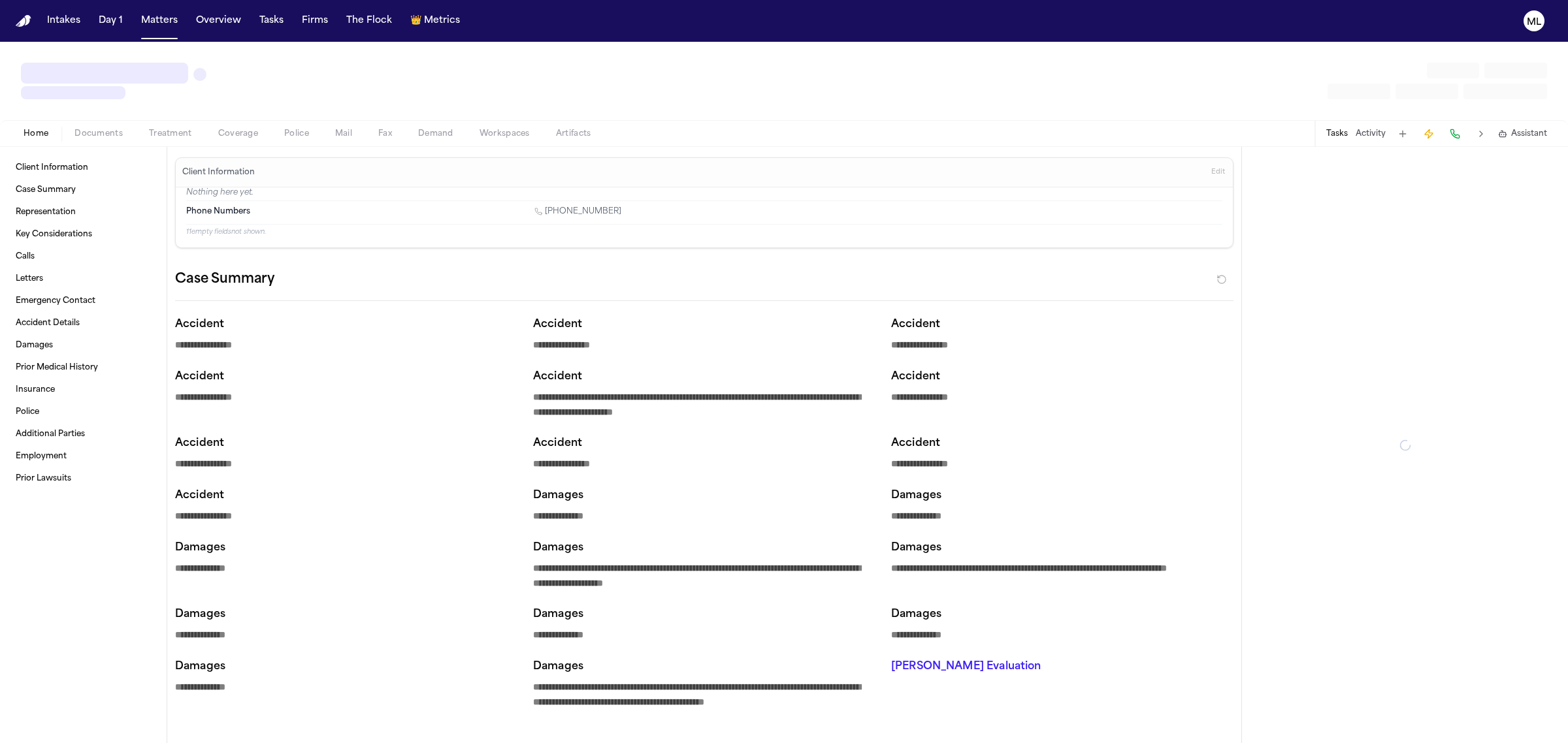
type textarea "*"
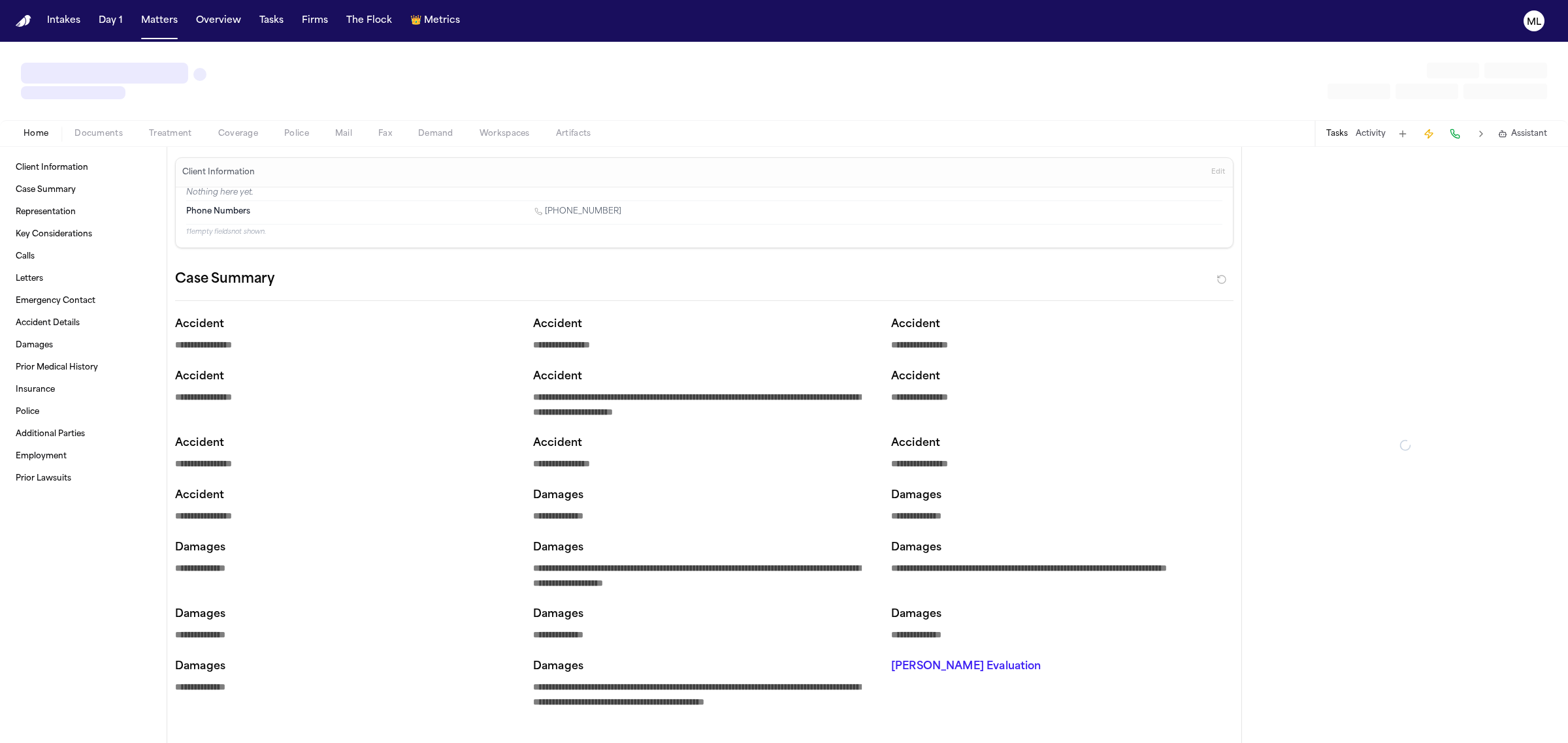
type textarea "*"
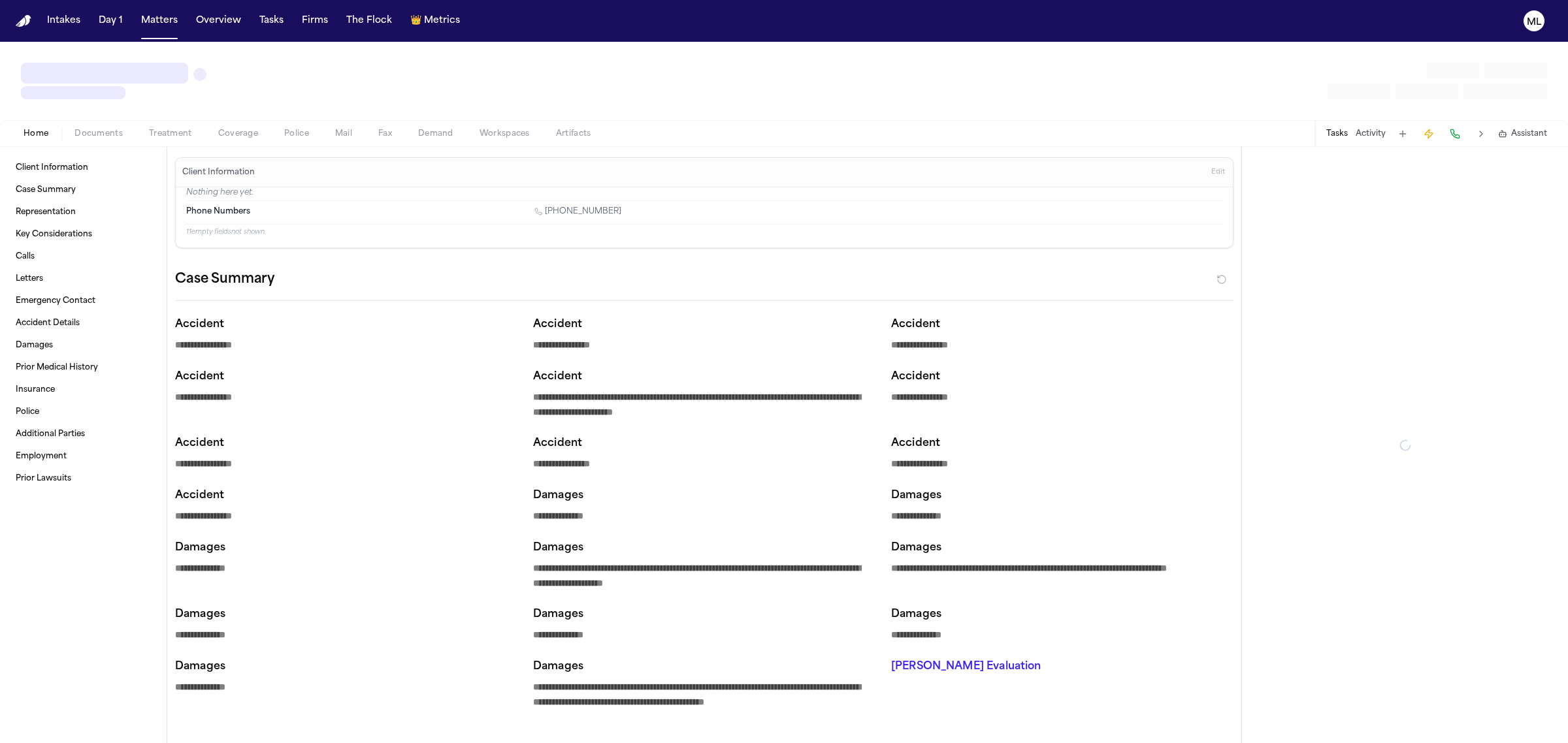
type textarea "*"
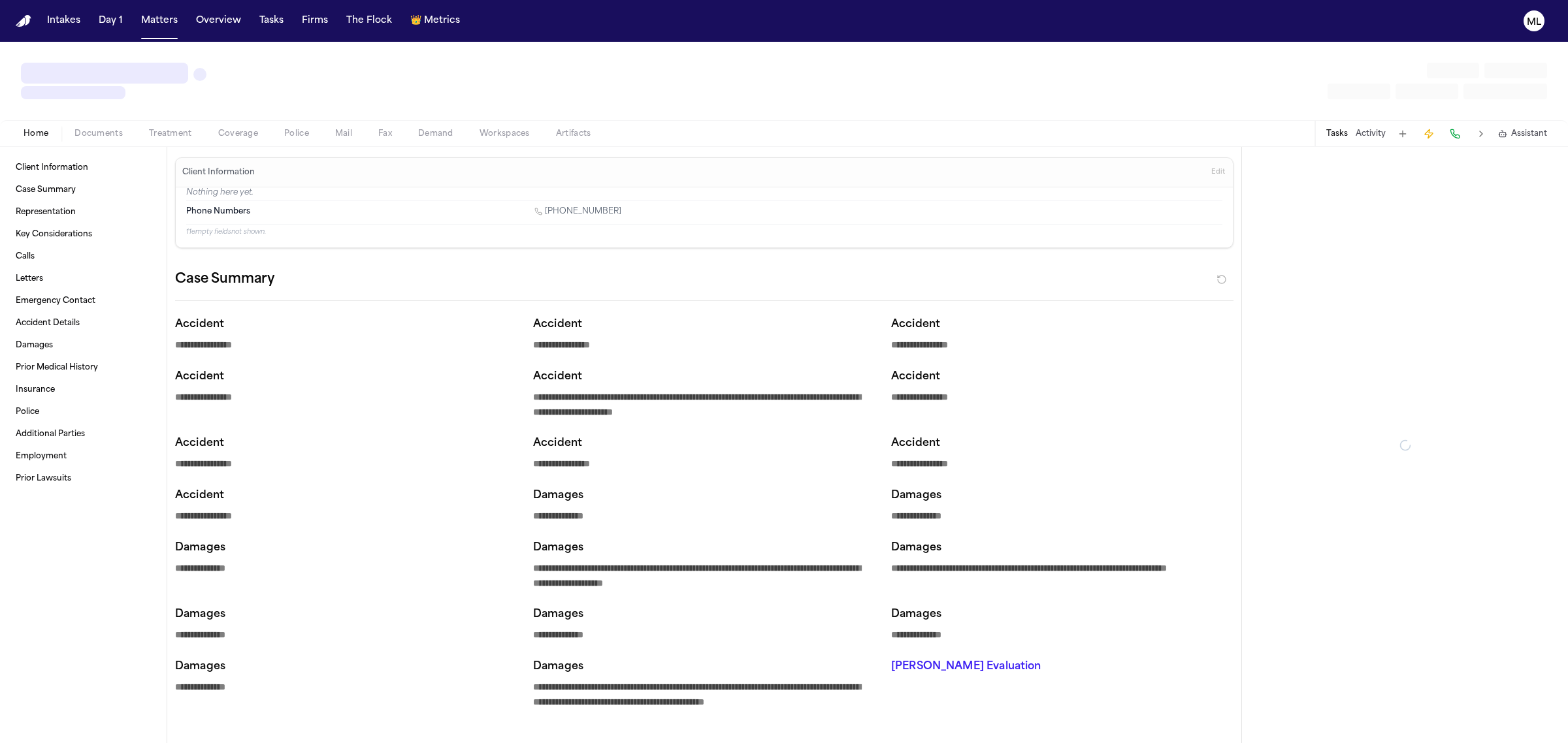
type textarea "*"
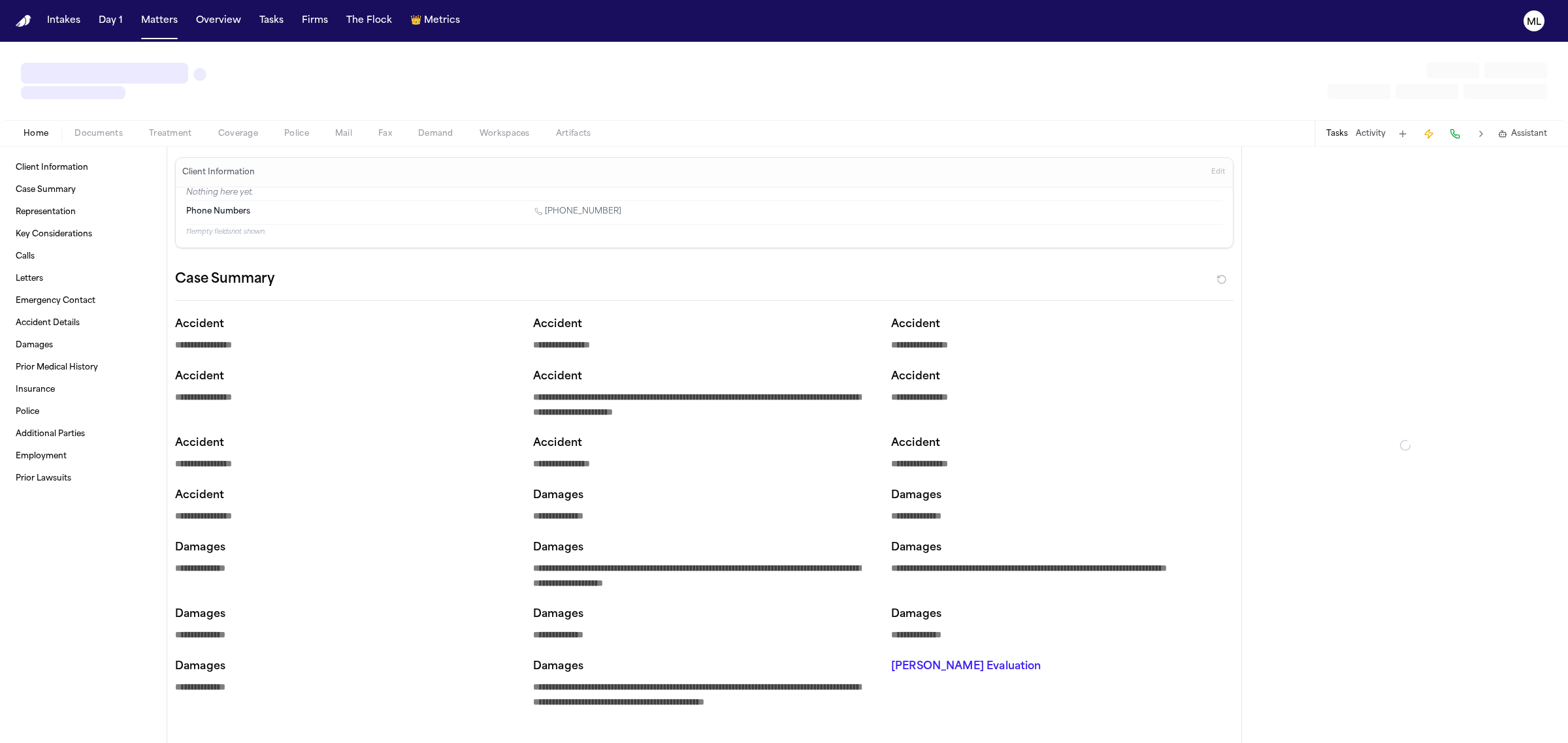
type textarea "*"
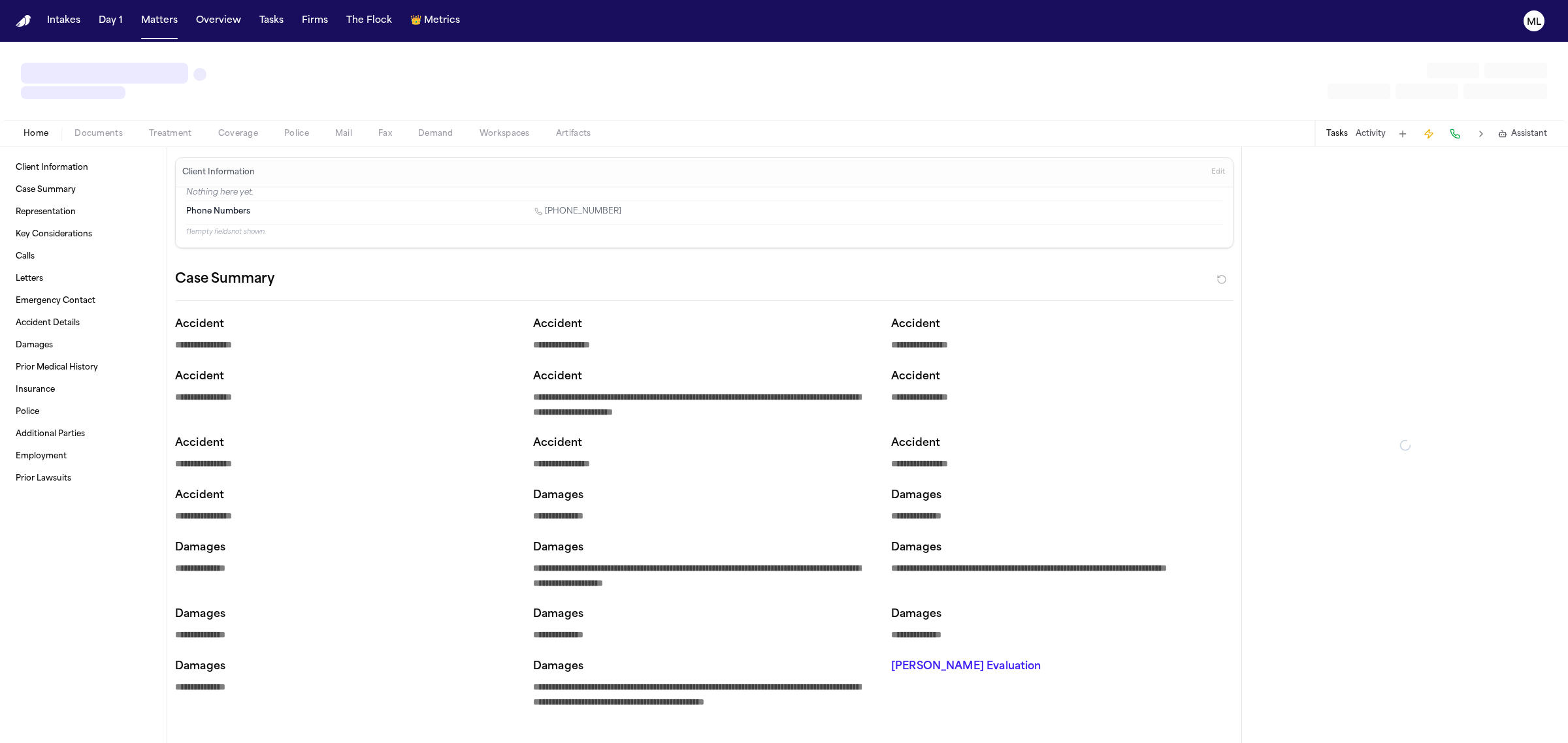
type textarea "*"
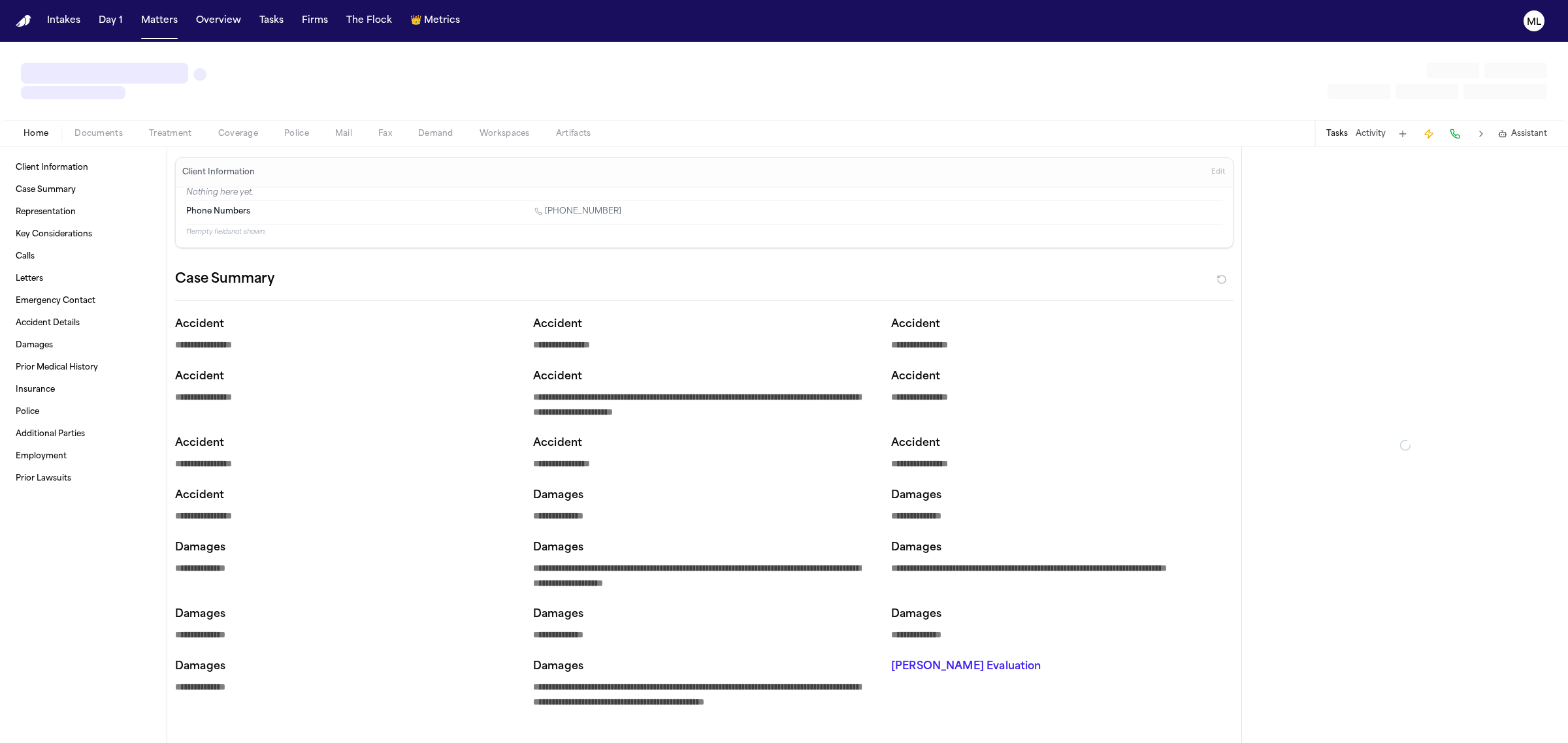
type textarea "*"
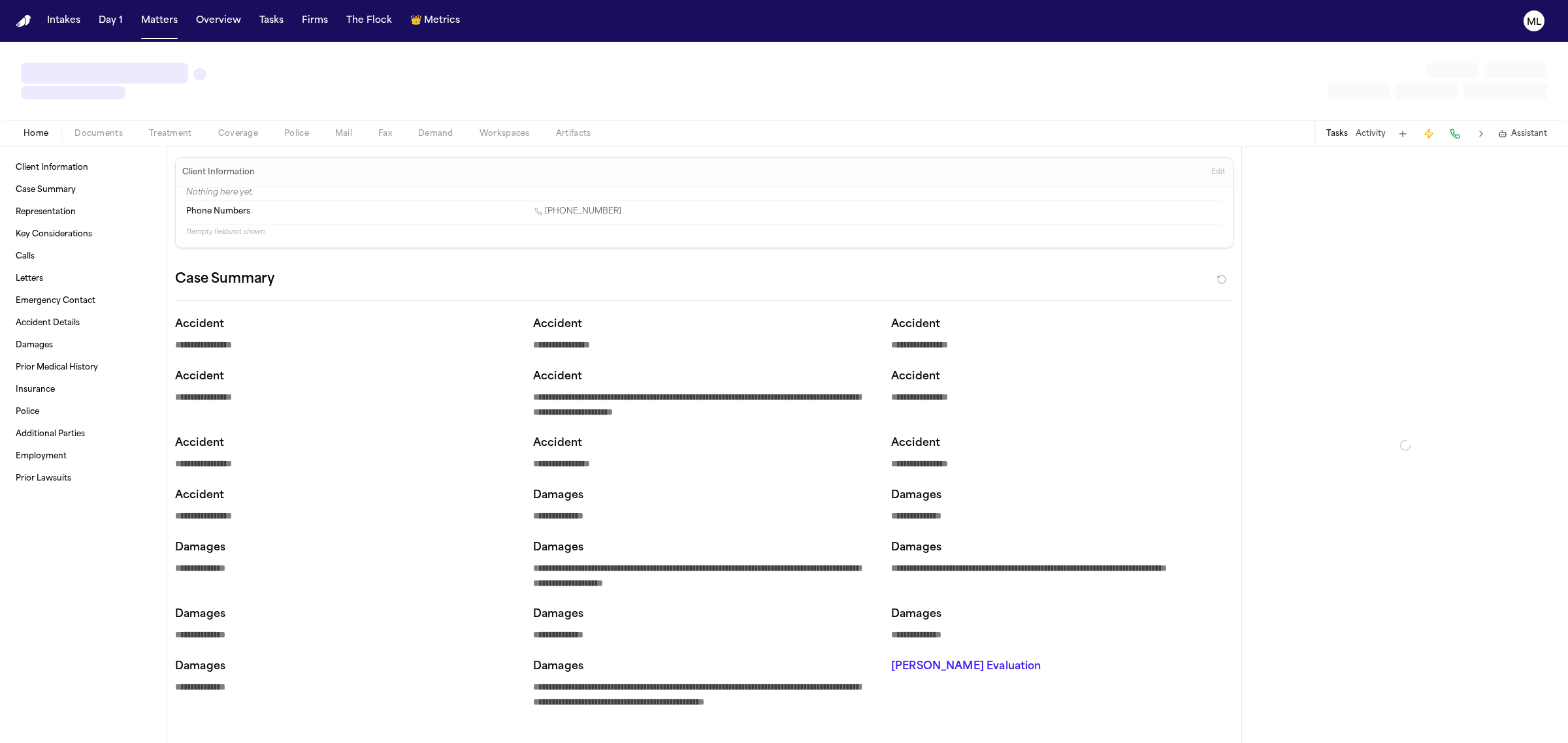
type textarea "*"
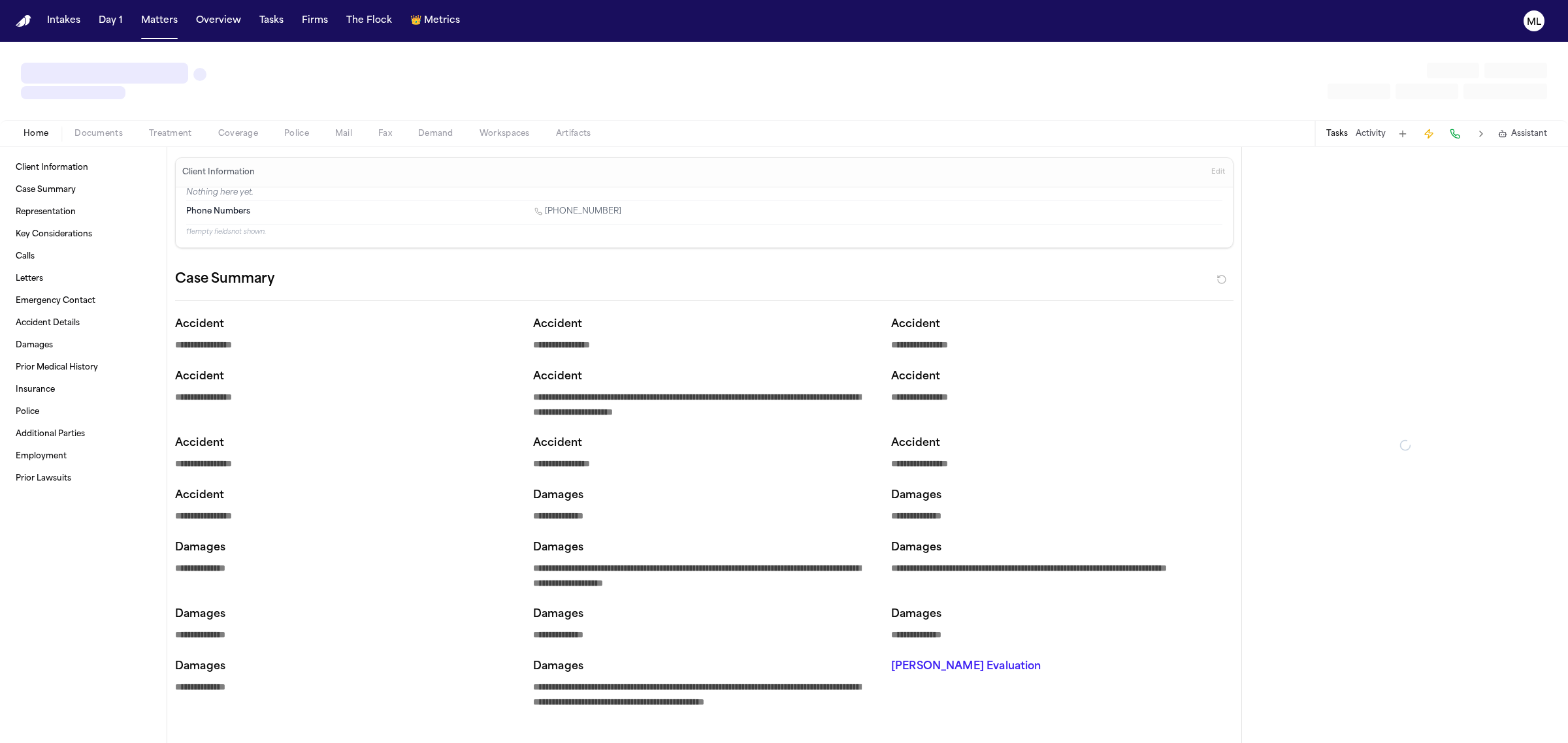
type textarea "*"
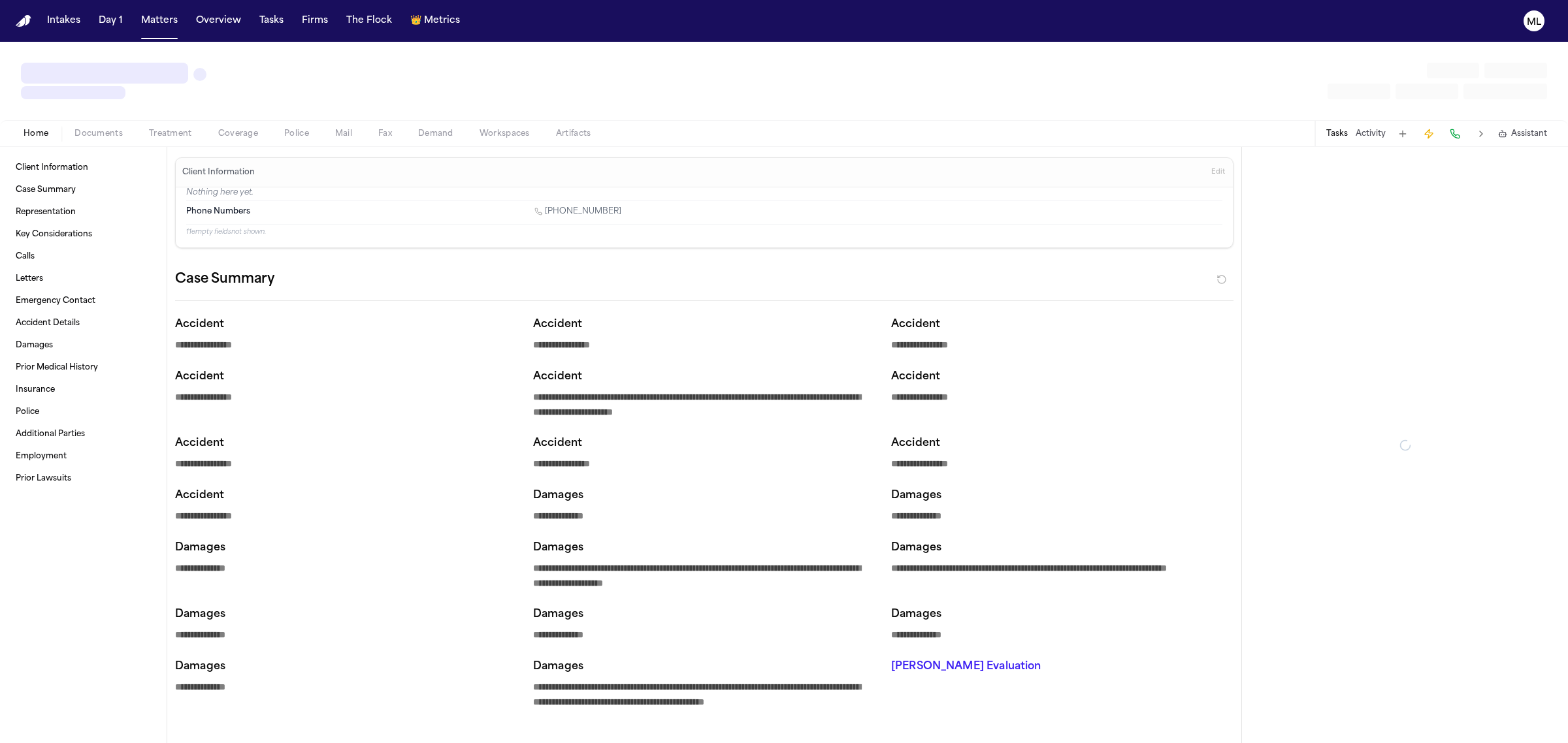
type textarea "*"
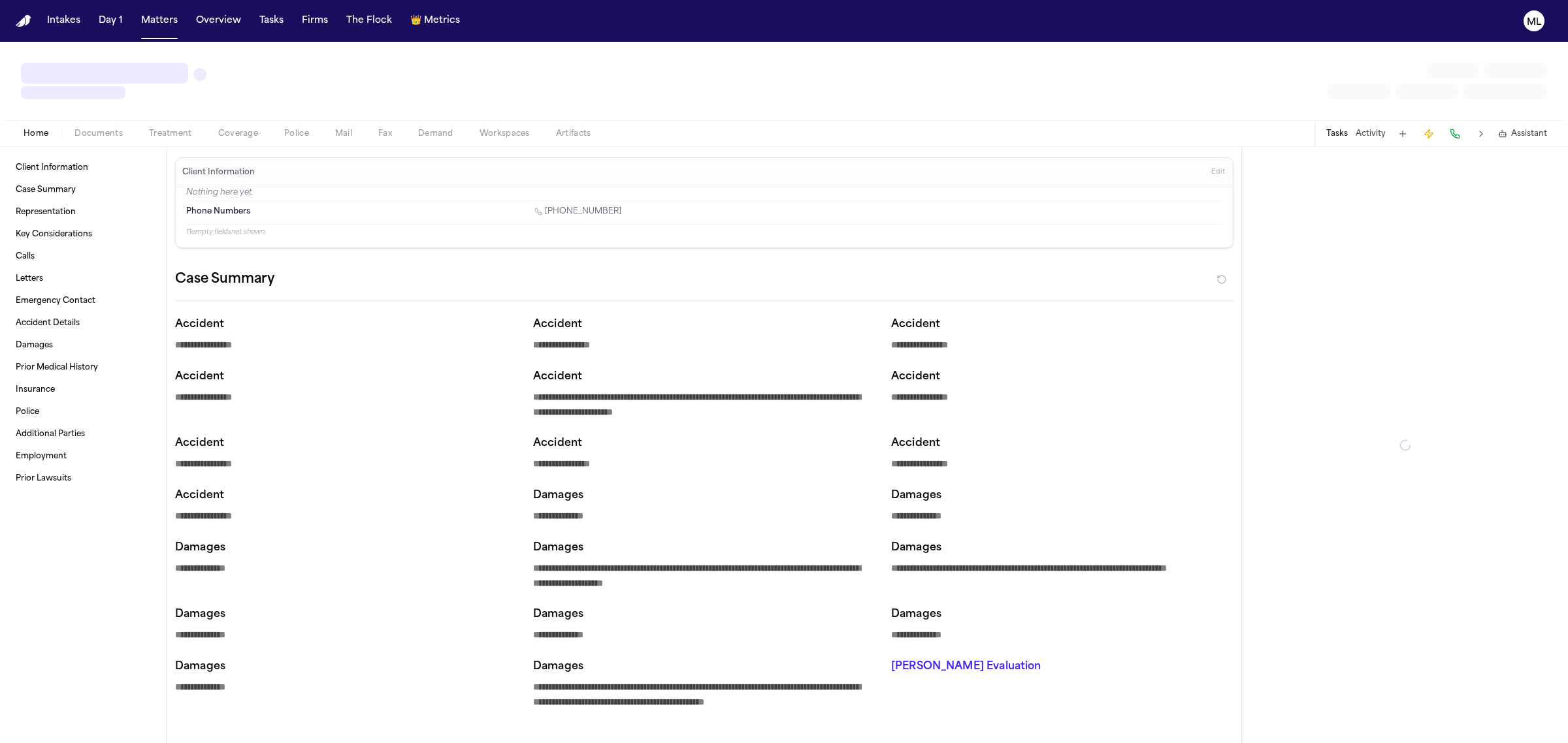
type textarea "*"
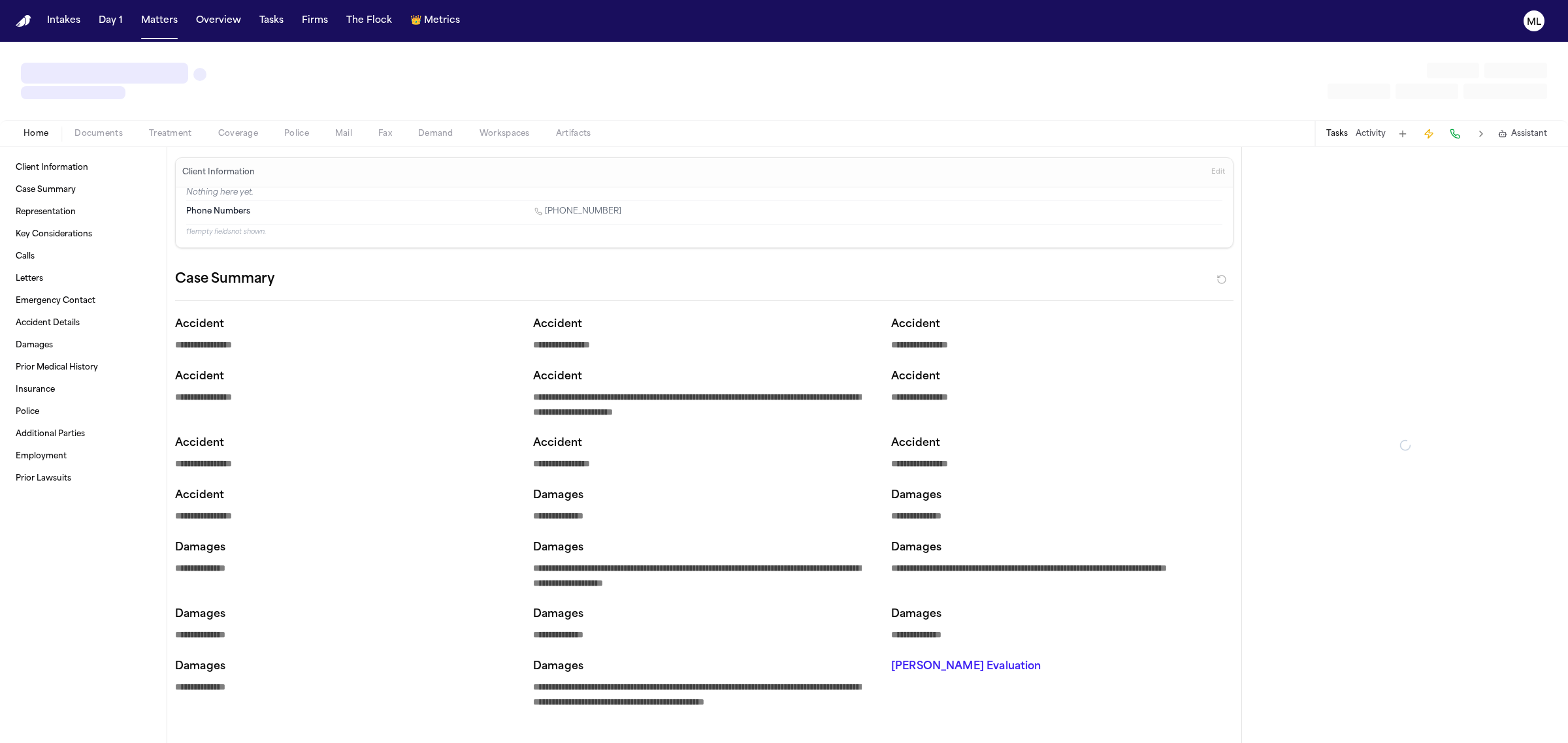
type textarea "*"
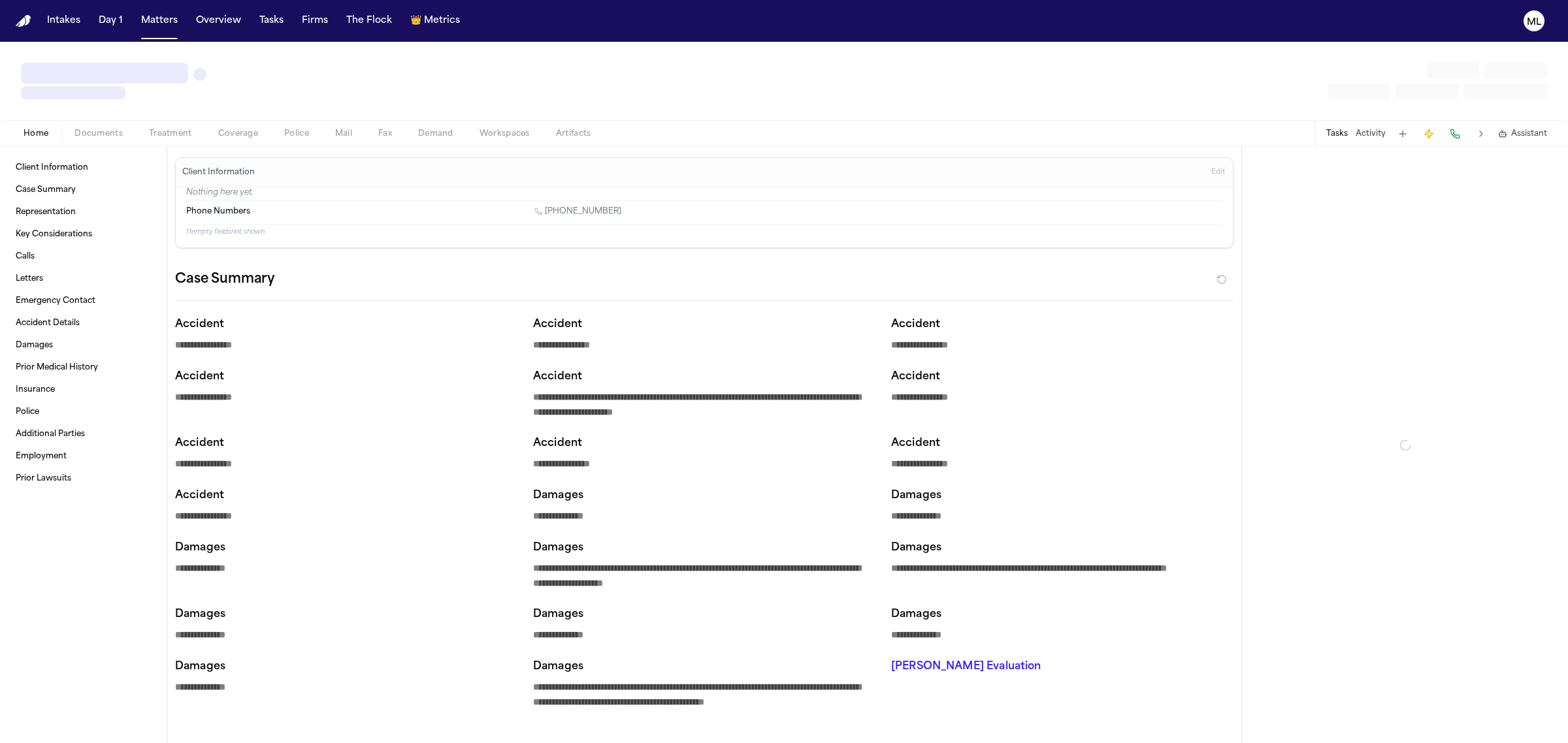
type textarea "*"
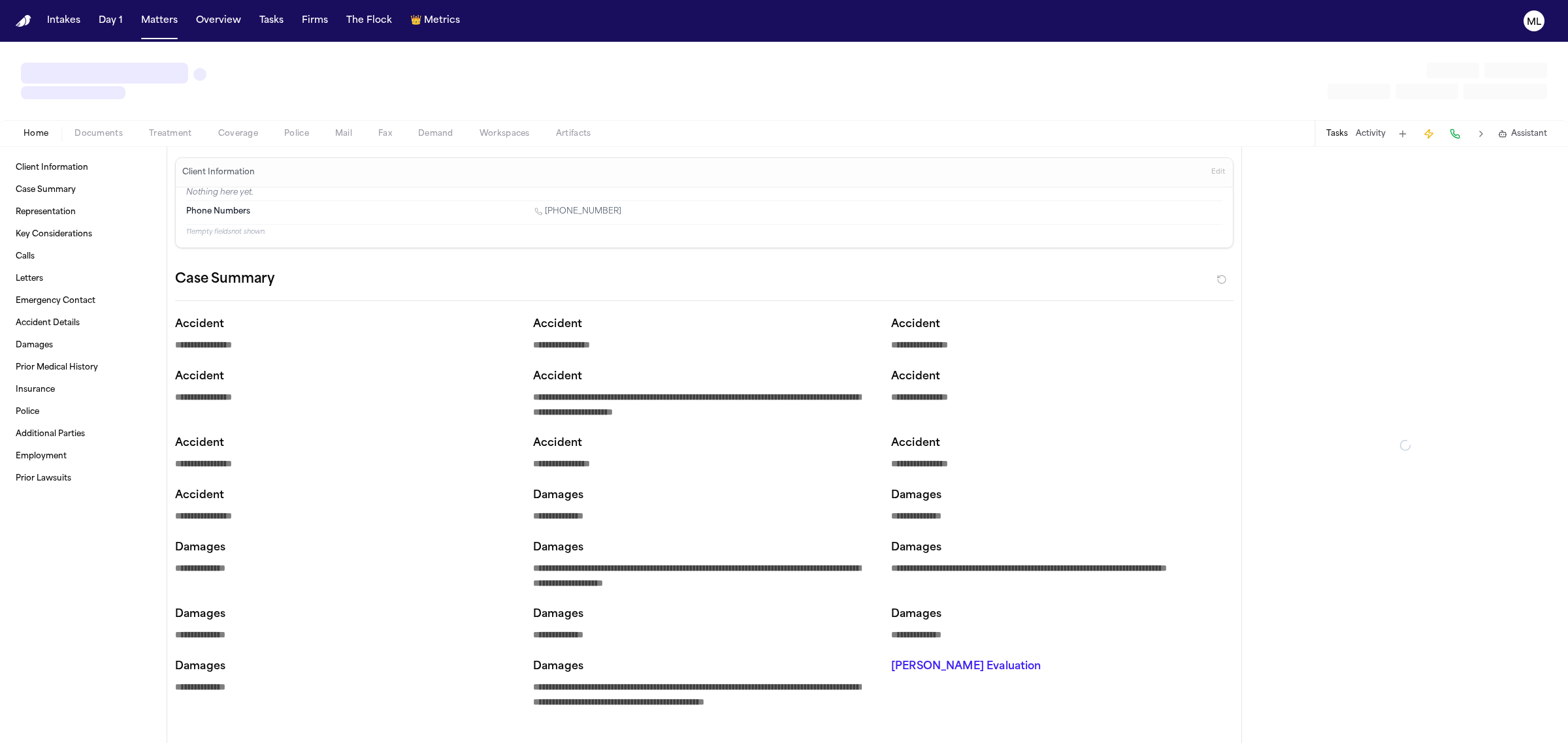
type textarea "*"
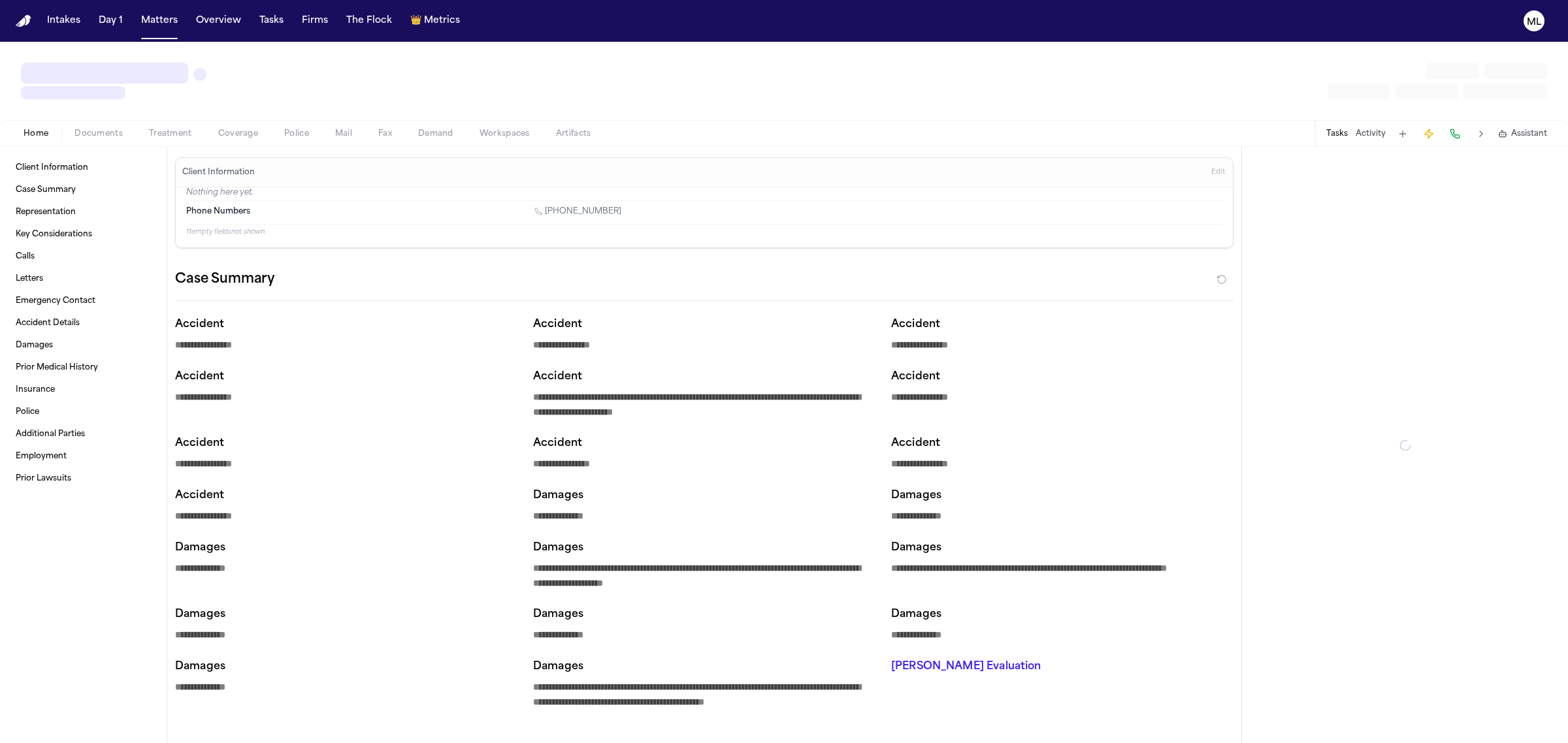
type textarea "*"
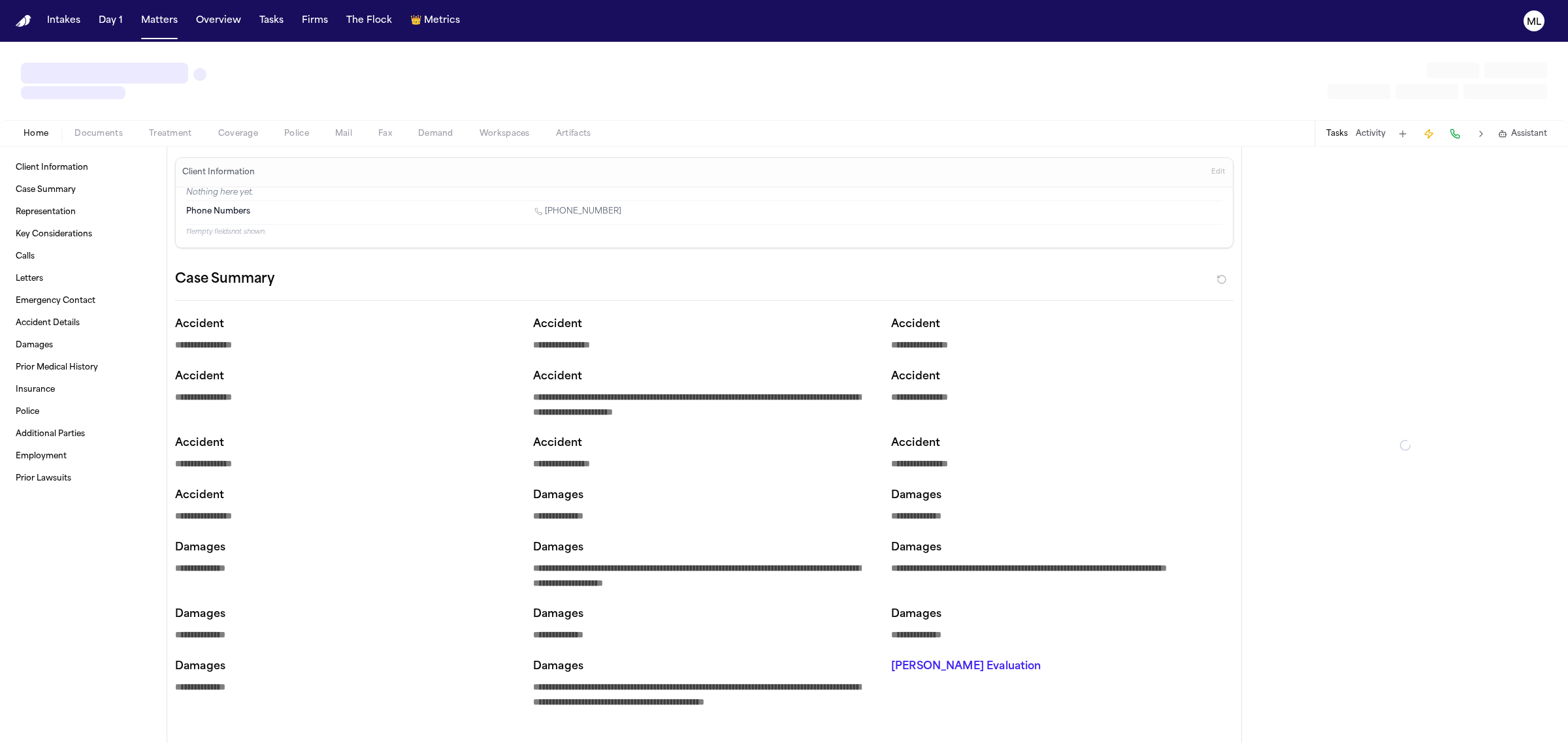
type textarea "*"
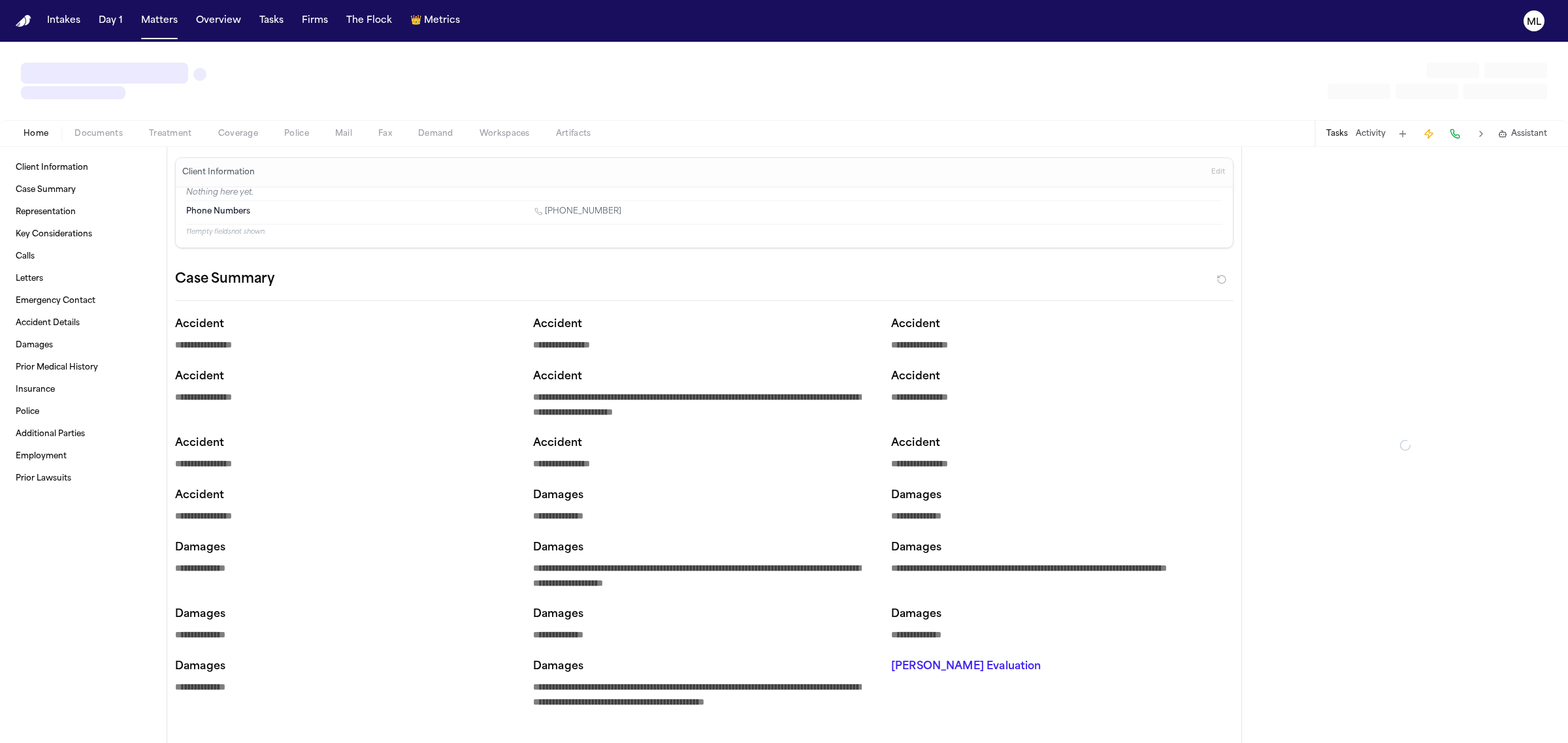
type textarea "*"
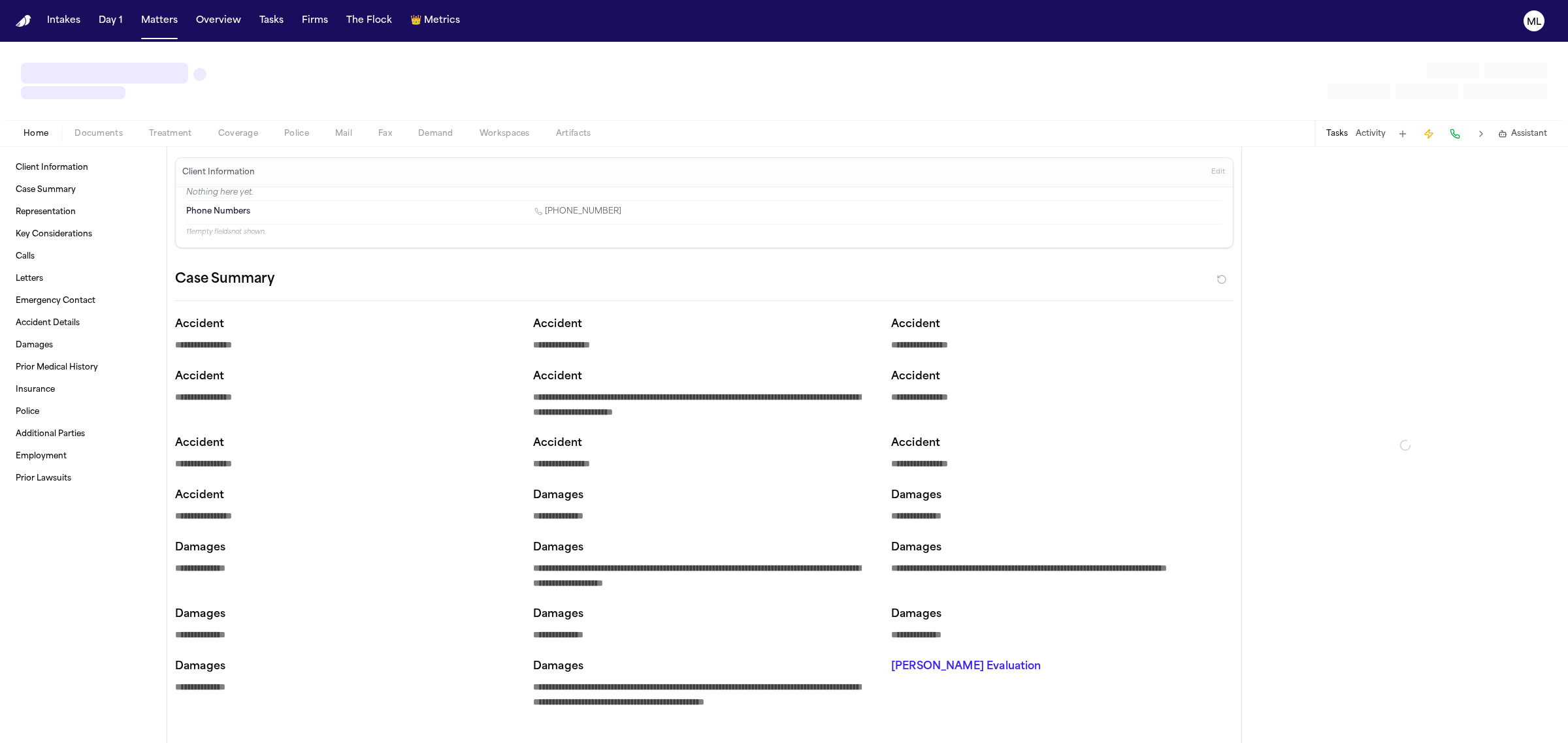
type textarea "*"
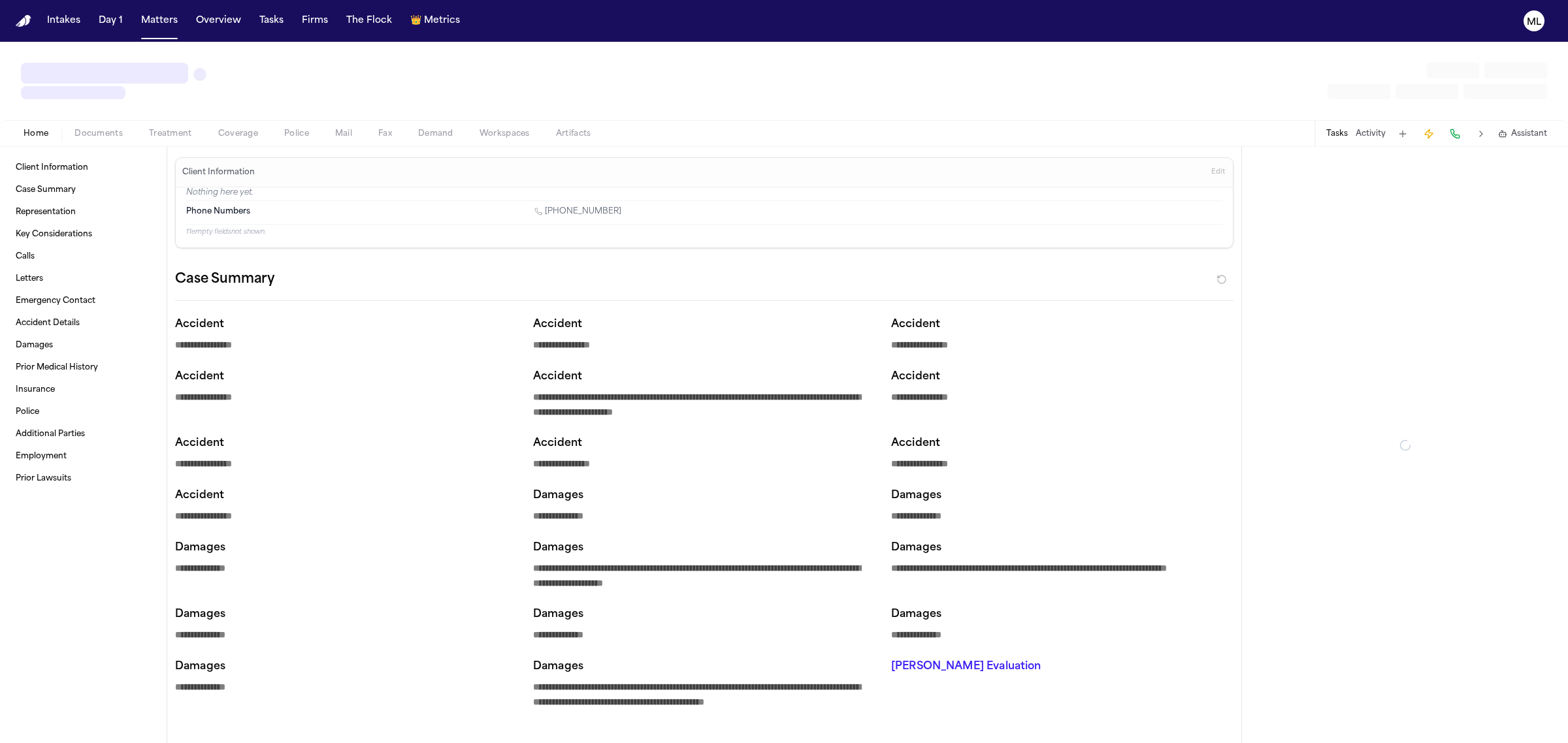
type textarea "*"
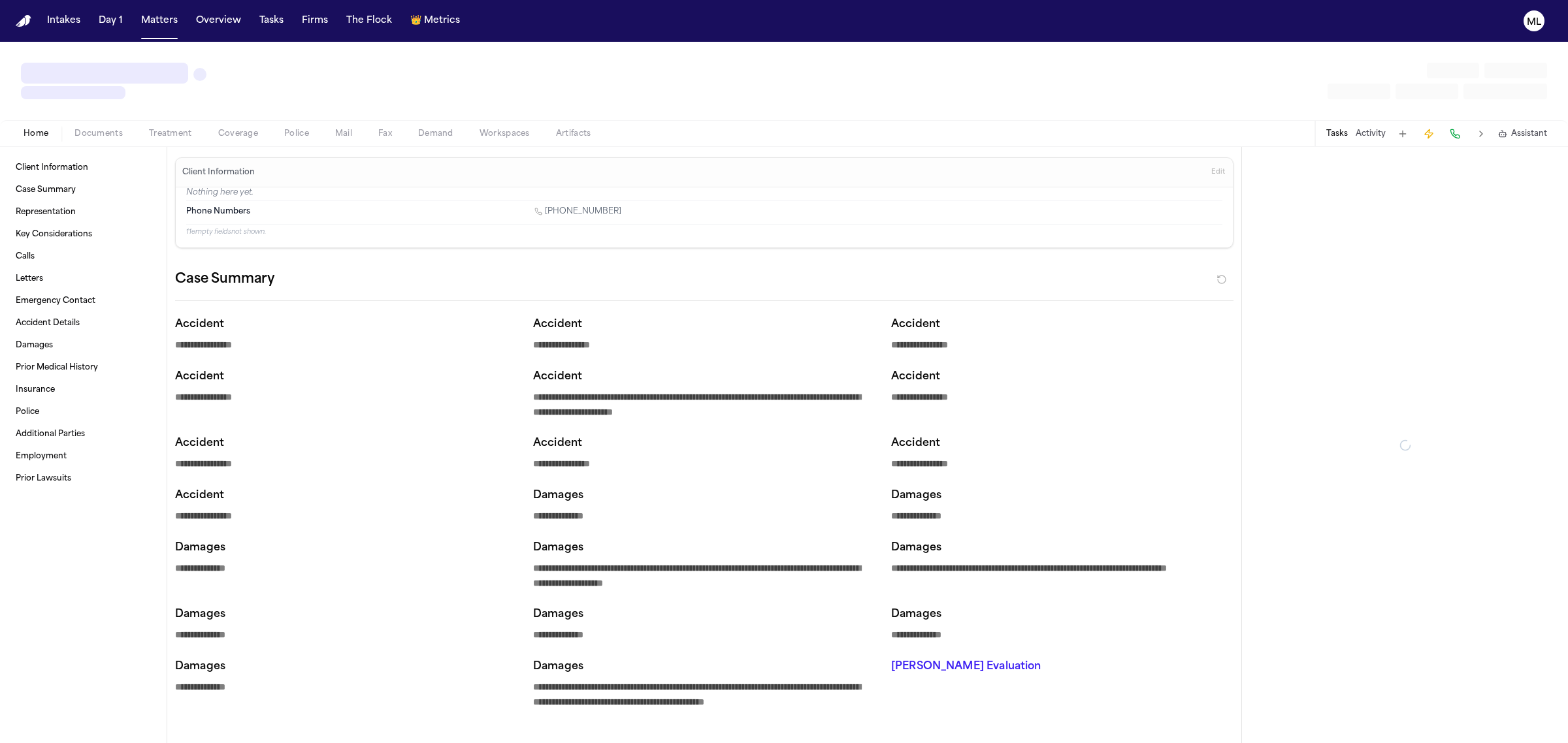
type textarea "*"
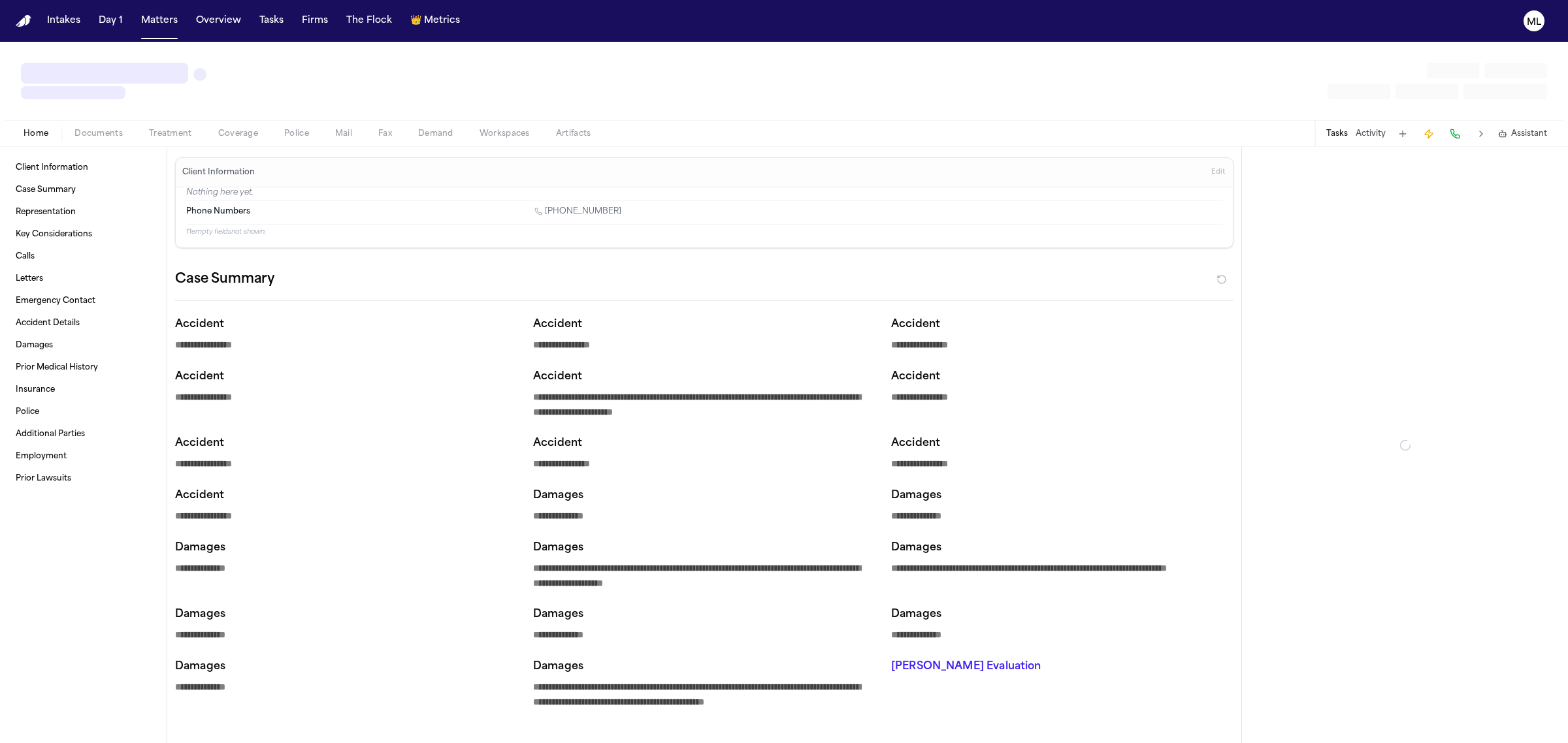
type textarea "*"
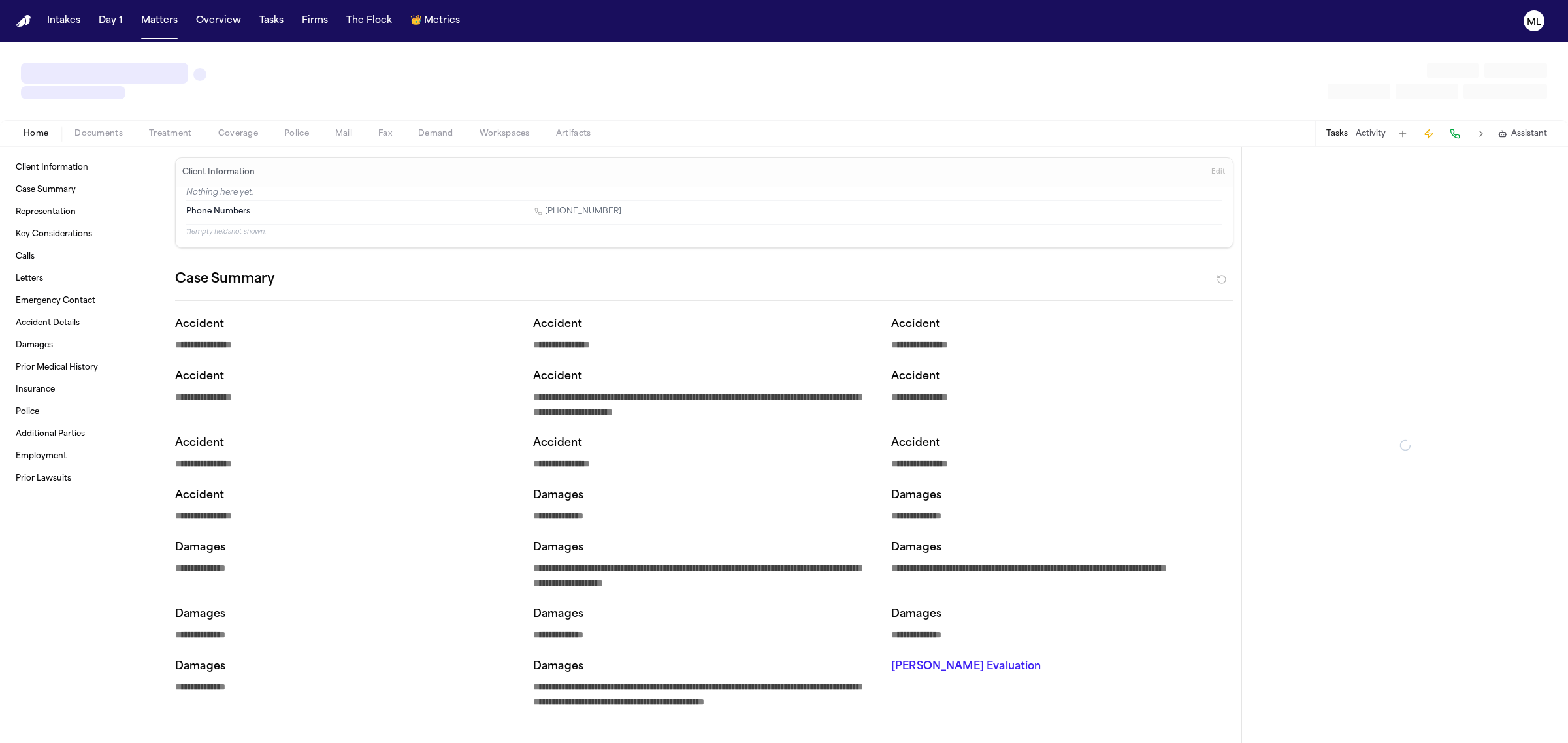
type textarea "*"
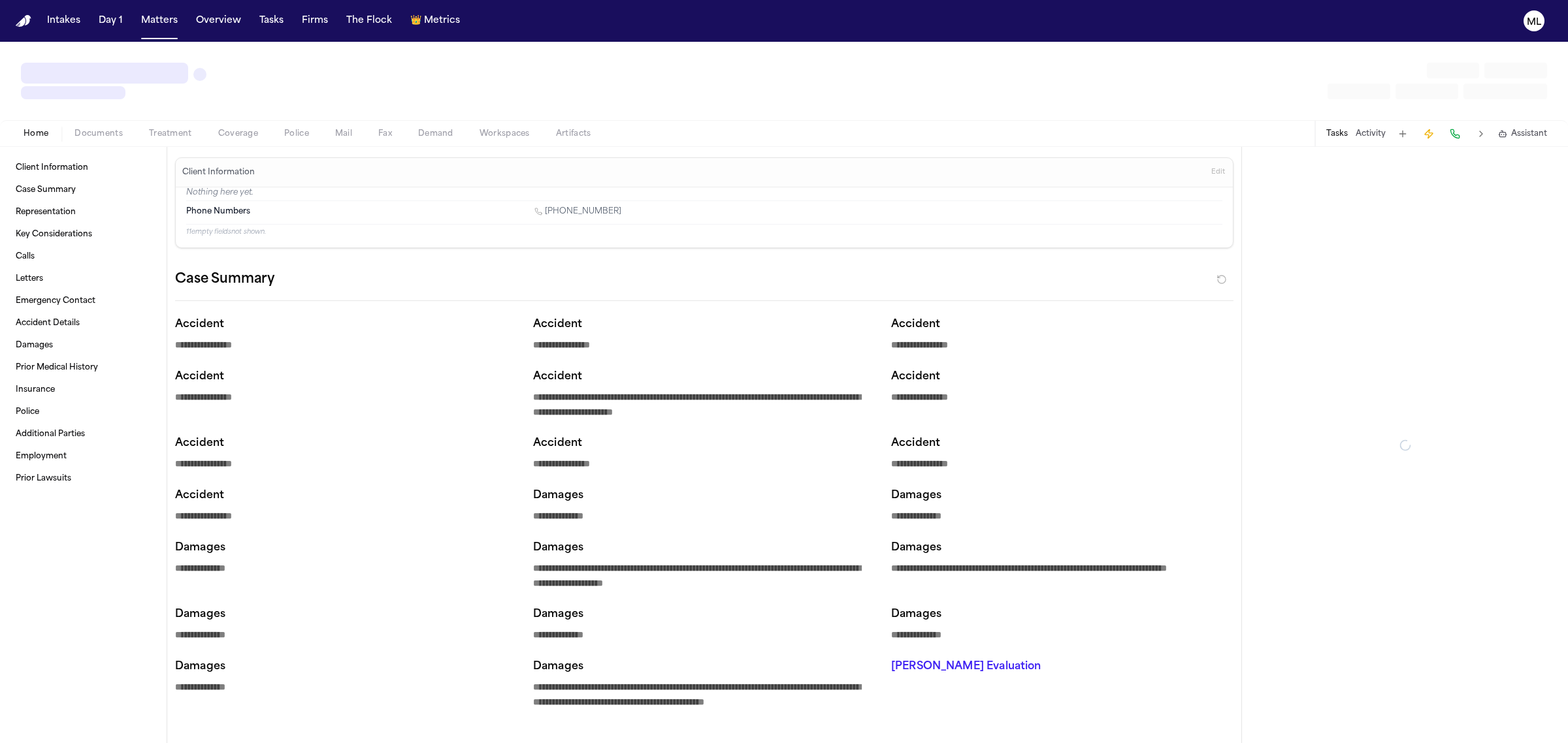
type textarea "*"
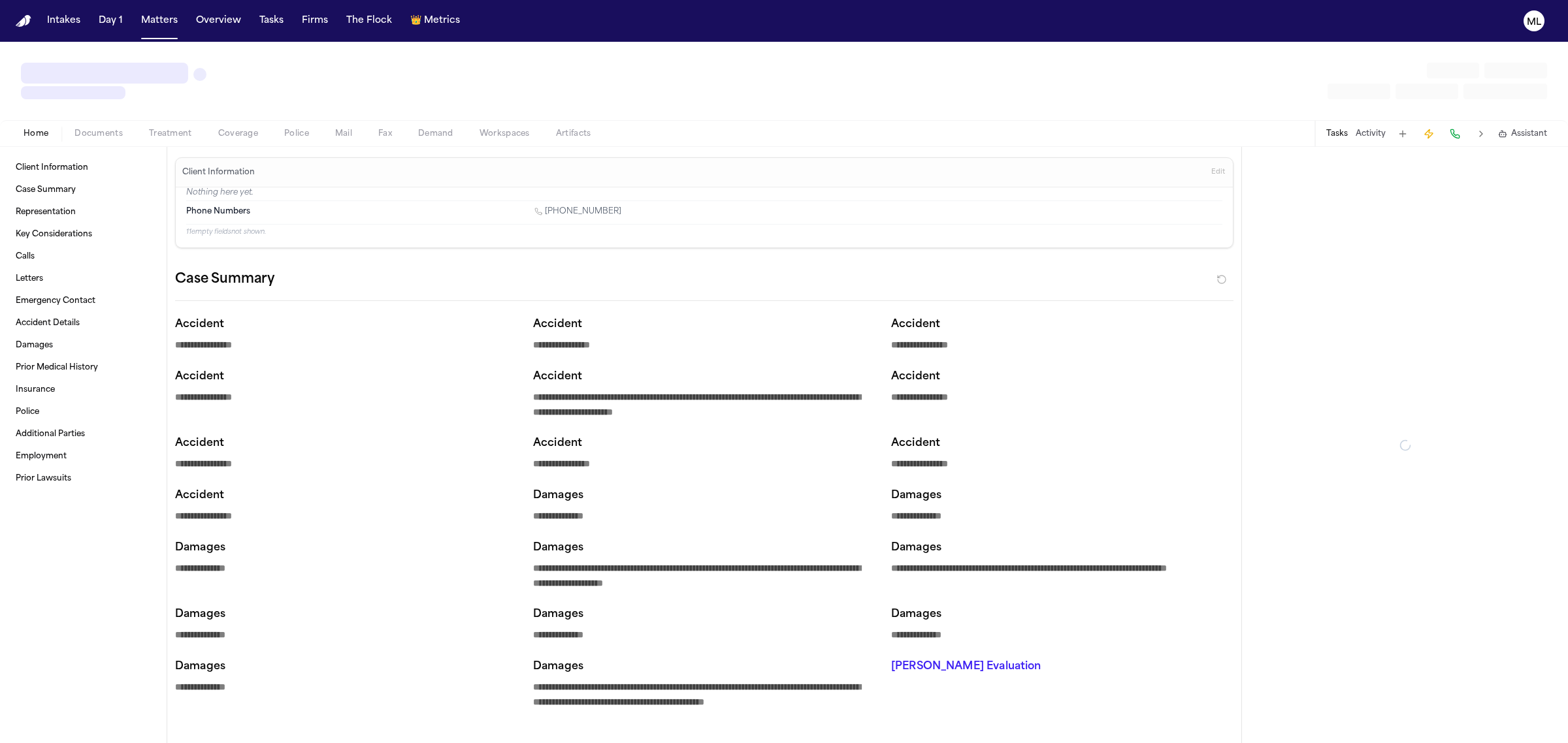
type textarea "*"
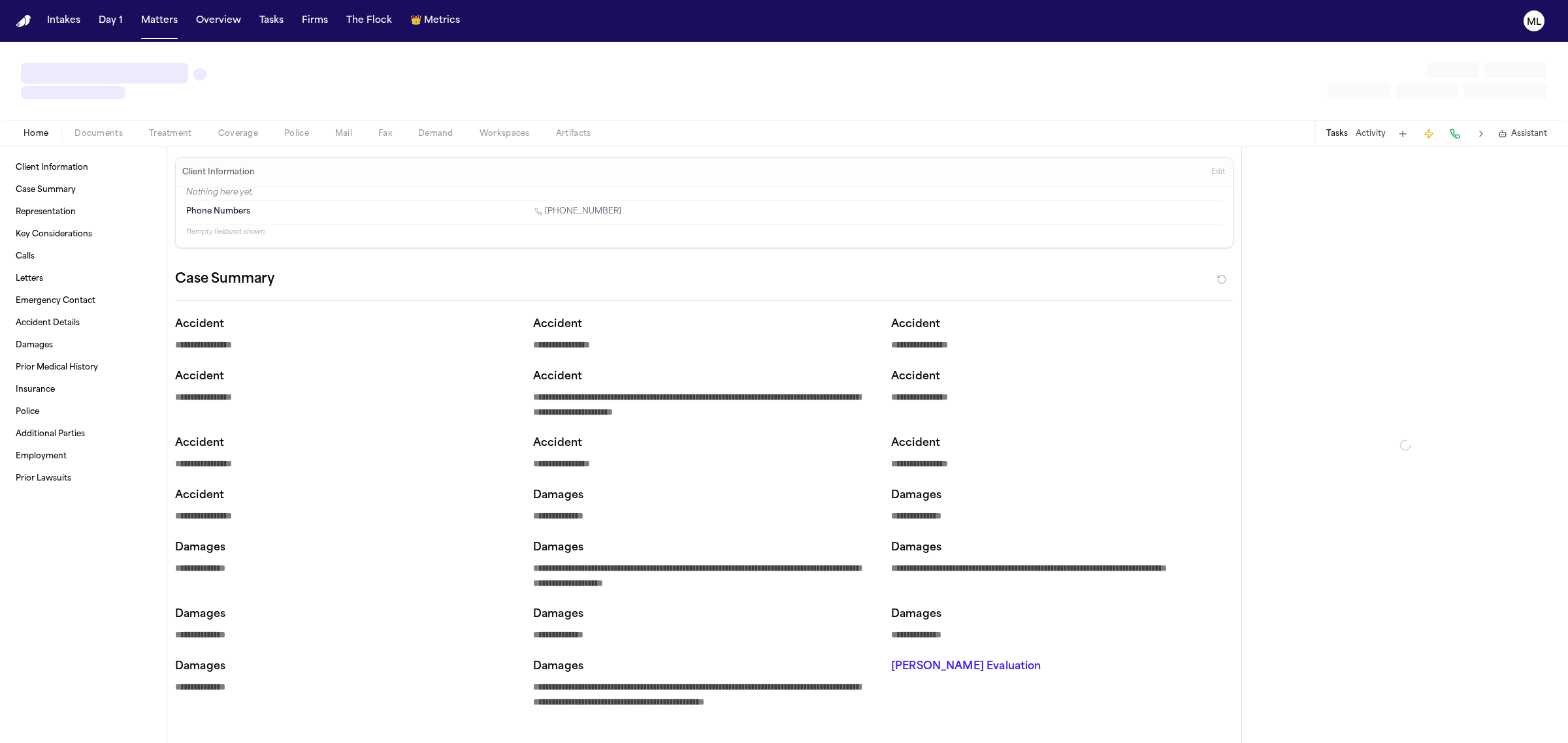
type textarea "*"
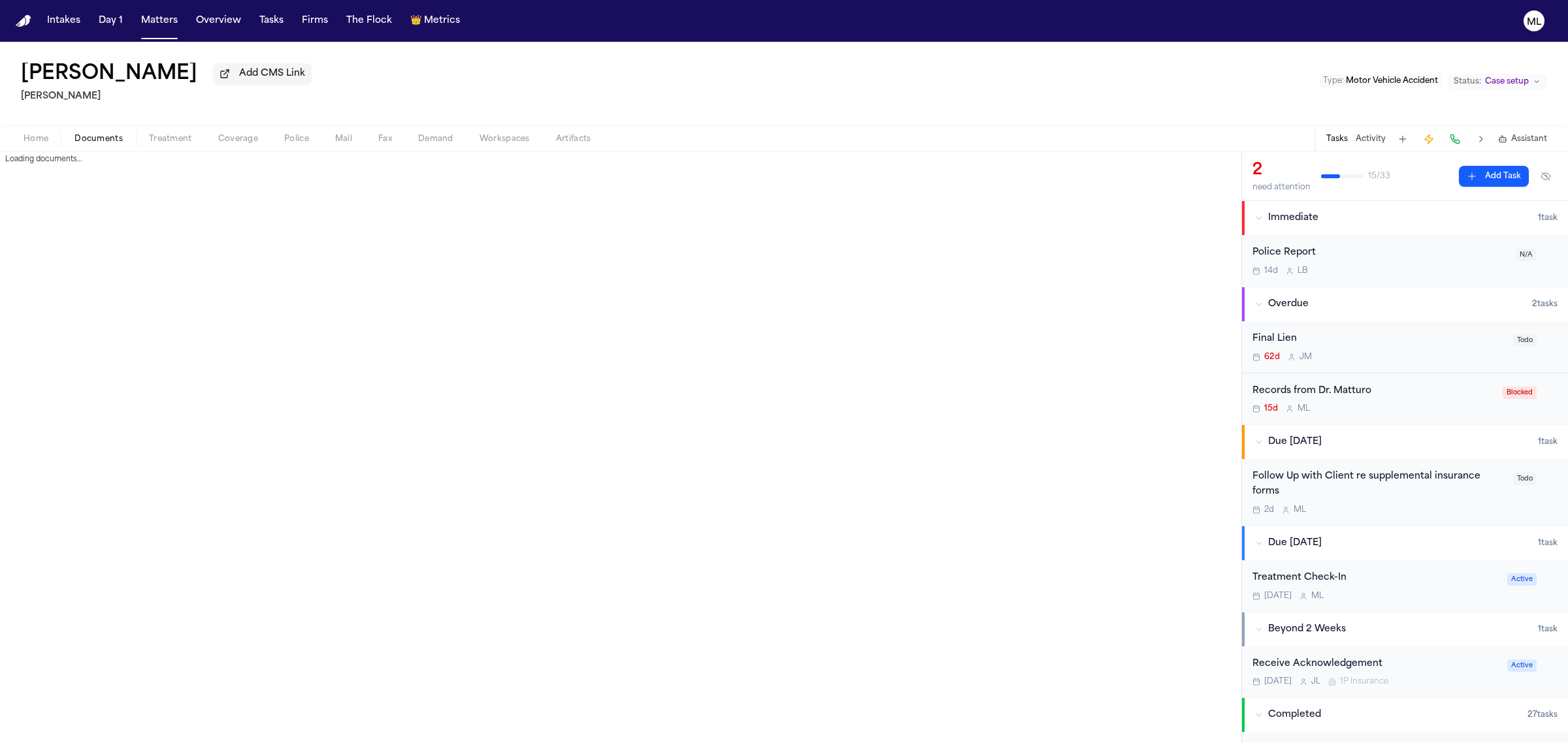
click at [95, 139] on span "Documents" at bounding box center [99, 139] width 48 height 11
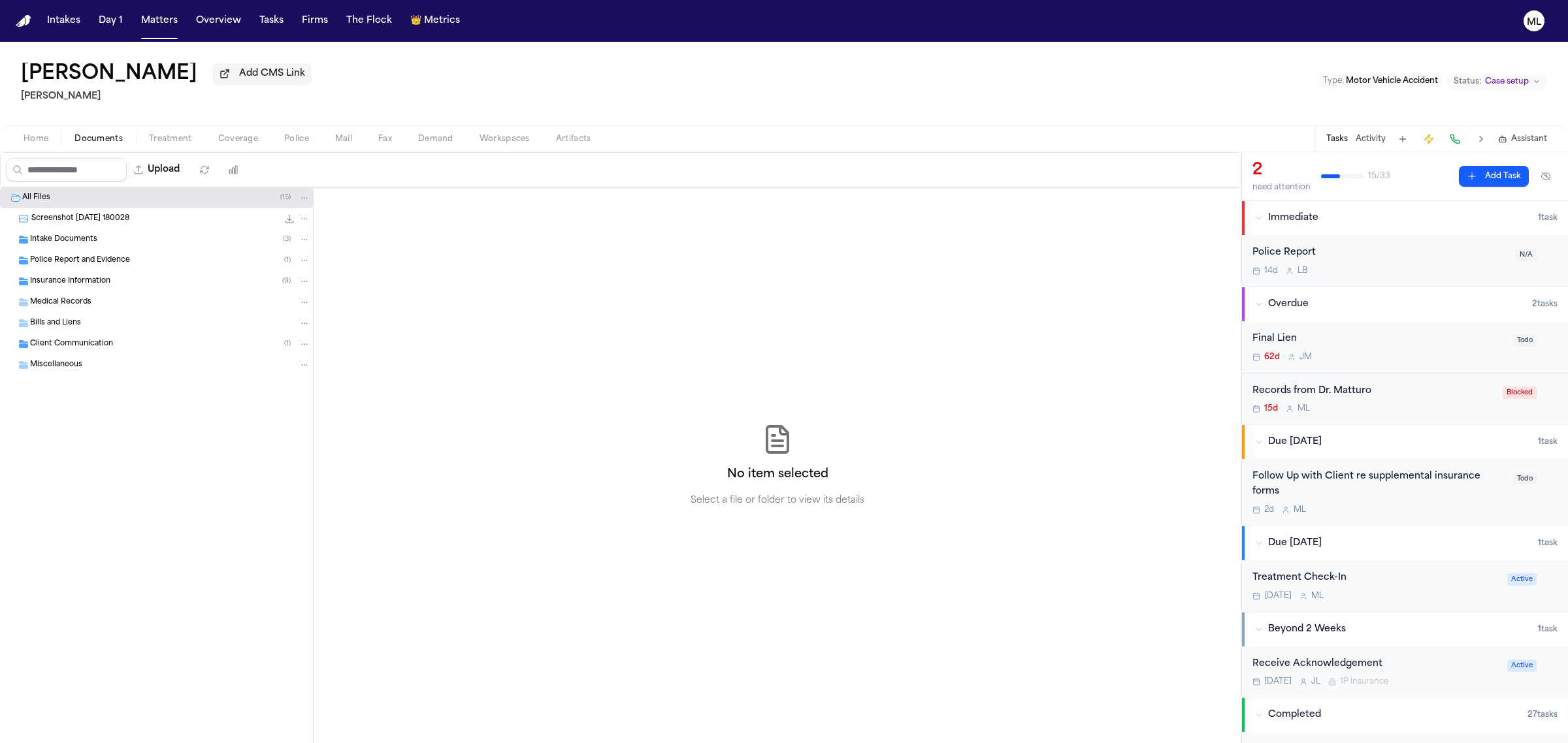
click at [74, 261] on span "Police Report and Evidence" at bounding box center [80, 261] width 100 height 11
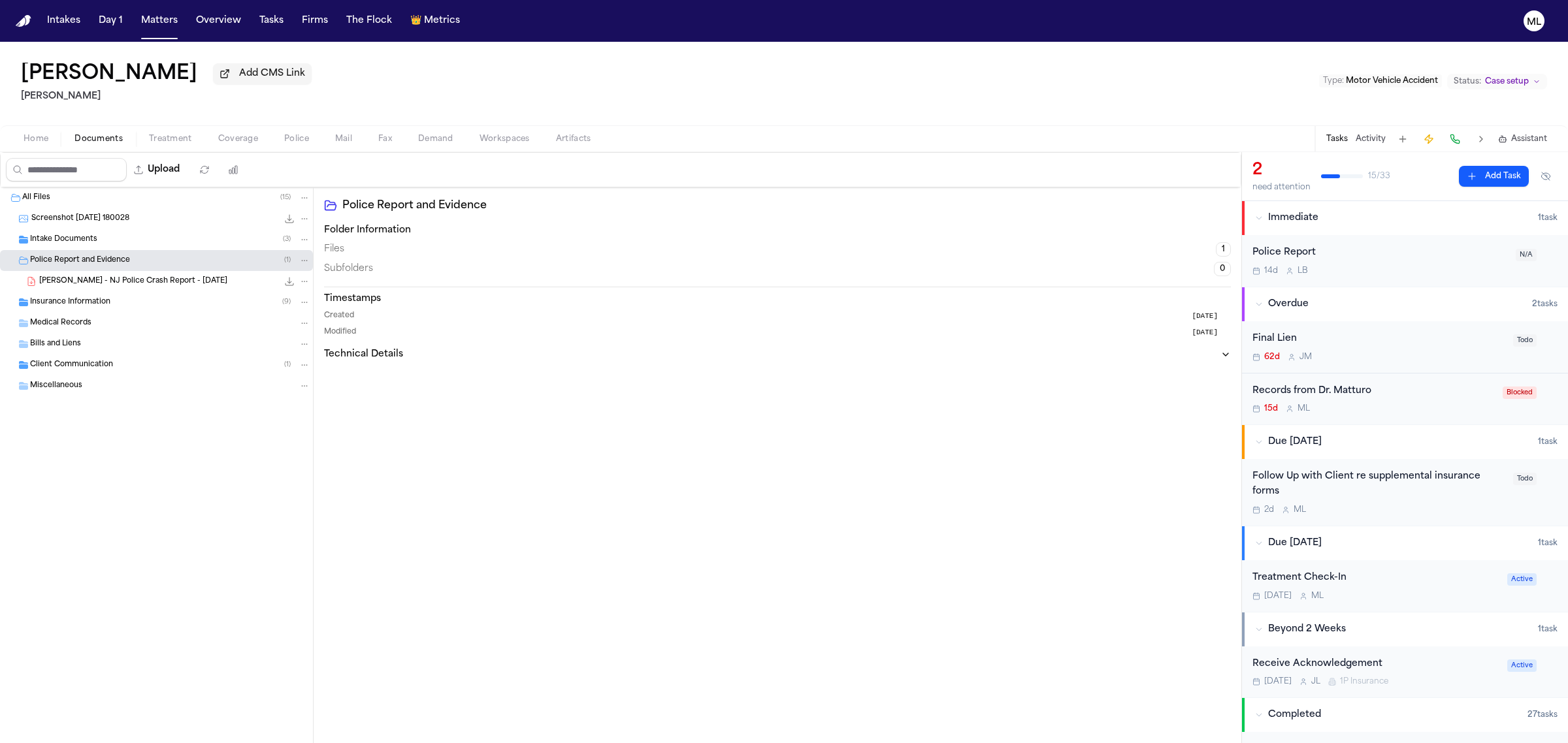
click at [289, 282] on icon "File: J. Cherestal - NJ Police Crash Report - 5.13.25" at bounding box center [289, 282] width 11 height 11
drag, startPoint x: 159, startPoint y: 16, endPoint x: 168, endPoint y: 17, distance: 9.1
click at [159, 16] on button "Matters" at bounding box center [159, 21] width 47 height 24
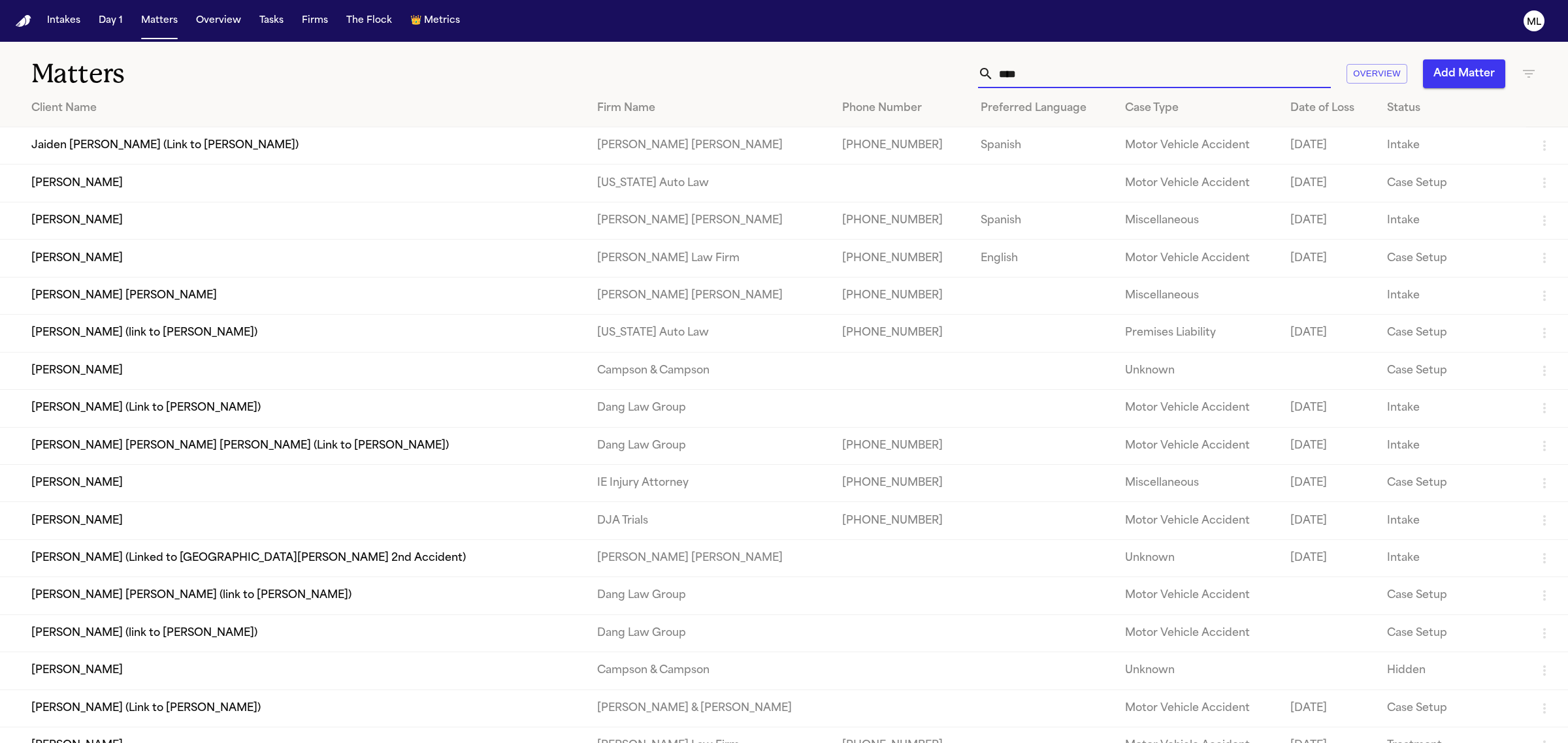
drag, startPoint x: 1031, startPoint y: 70, endPoint x: 942, endPoint y: 66, distance: 89.1
click at [942, 66] on div "**** Overview Add Matter" at bounding box center [1009, 73] width 1054 height 29
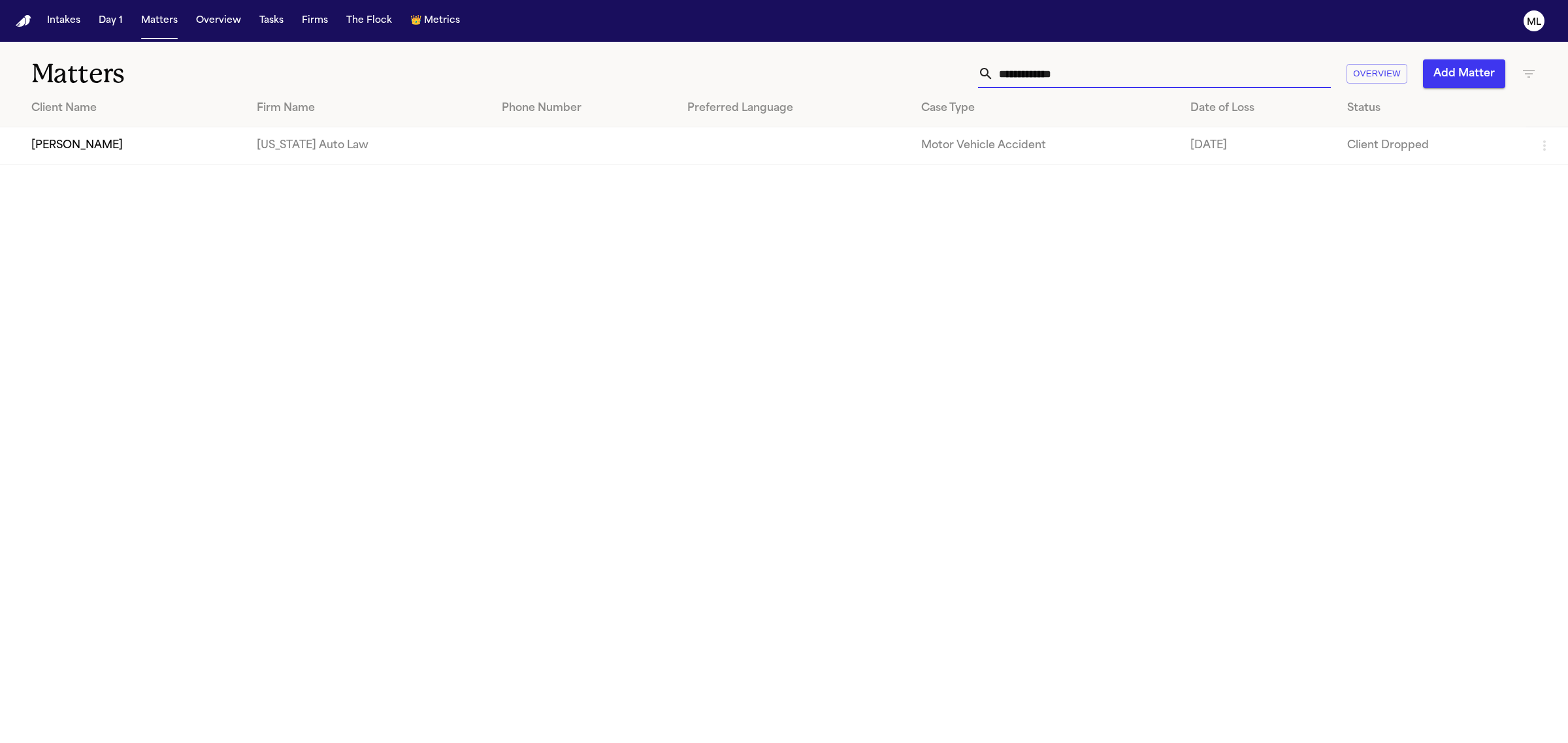
click at [148, 158] on td "[PERSON_NAME]" at bounding box center [123, 145] width 246 height 37
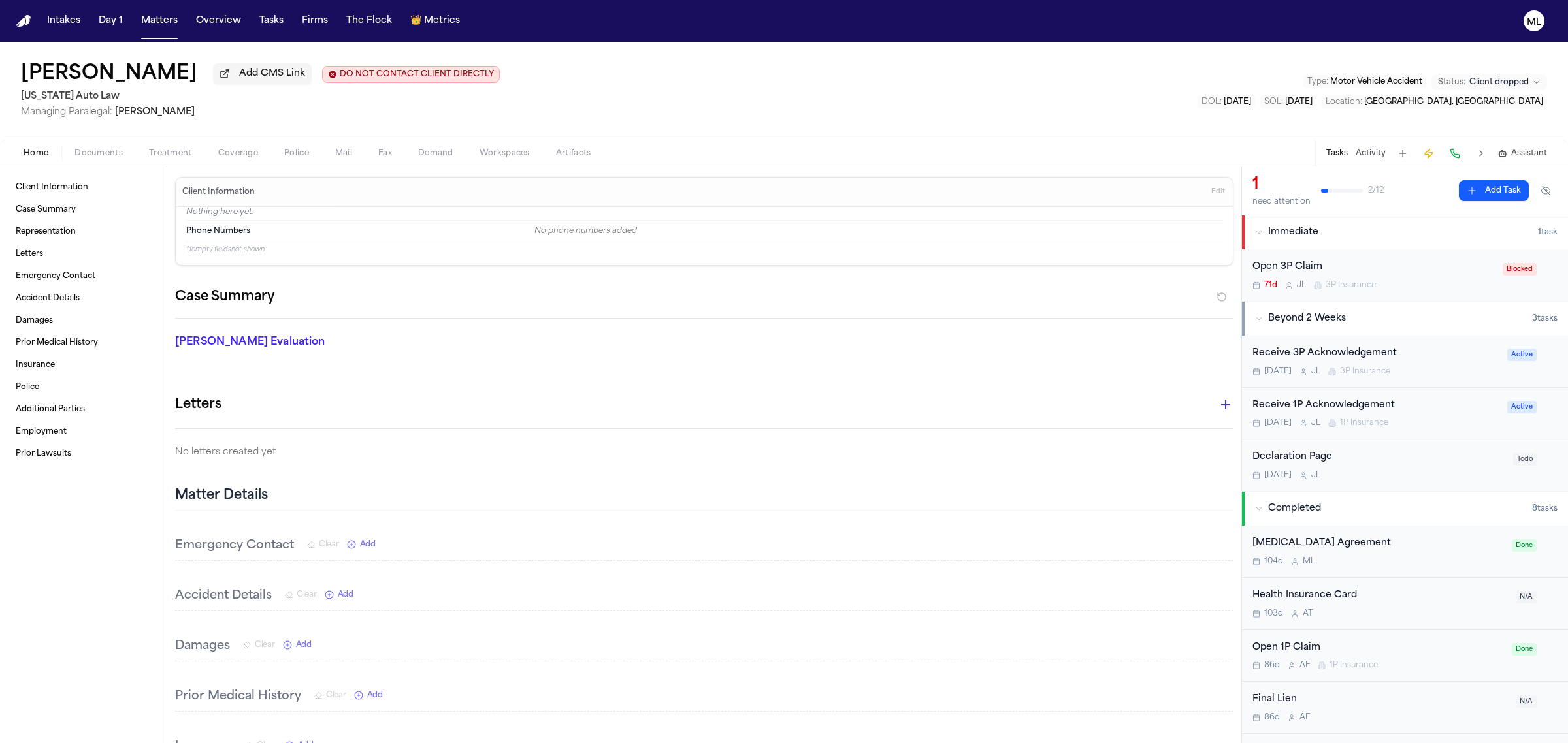
click at [1370, 149] on button "Activity" at bounding box center [1371, 154] width 30 height 11
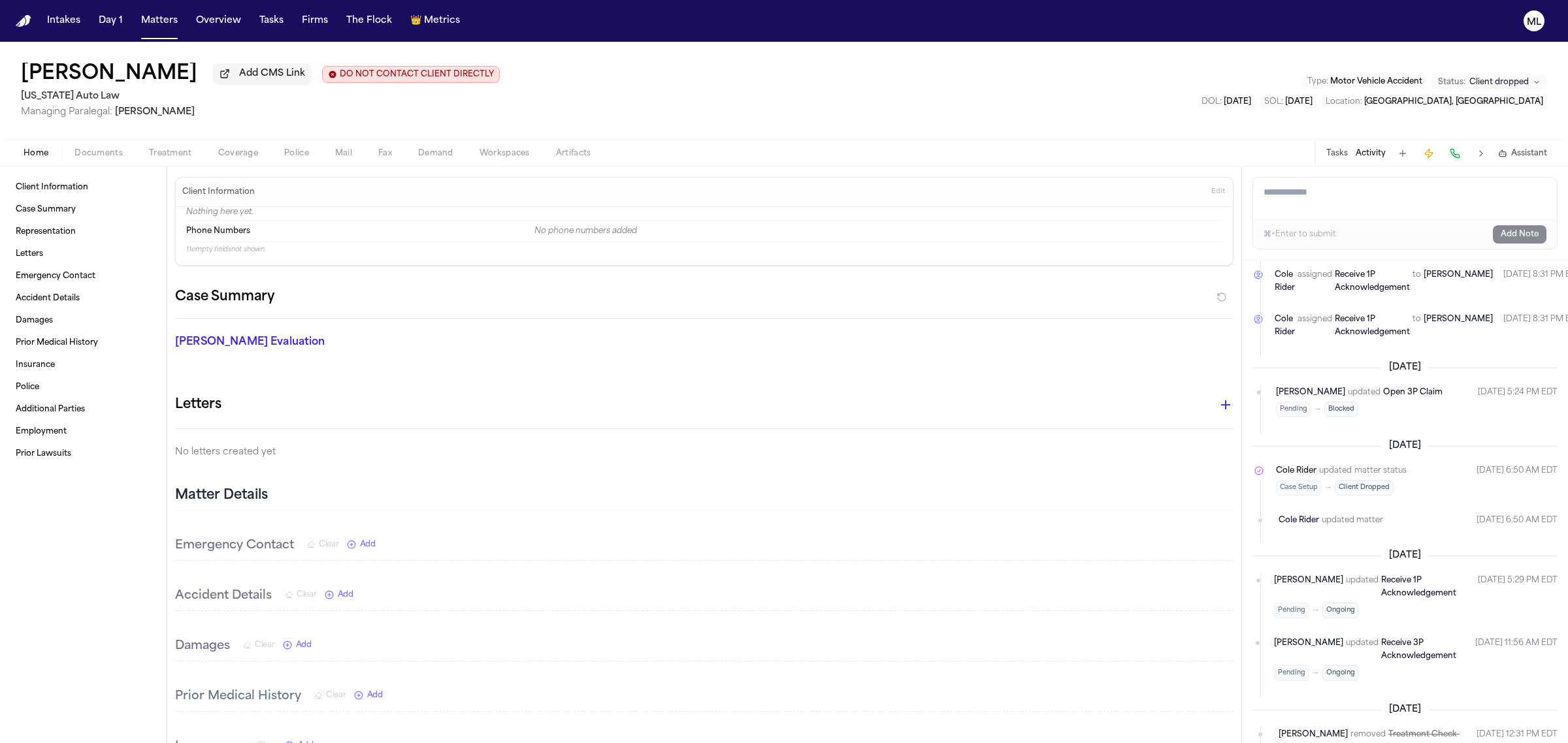
scroll to position [571, 0]
click at [158, 30] on button "Matters" at bounding box center [159, 21] width 47 height 24
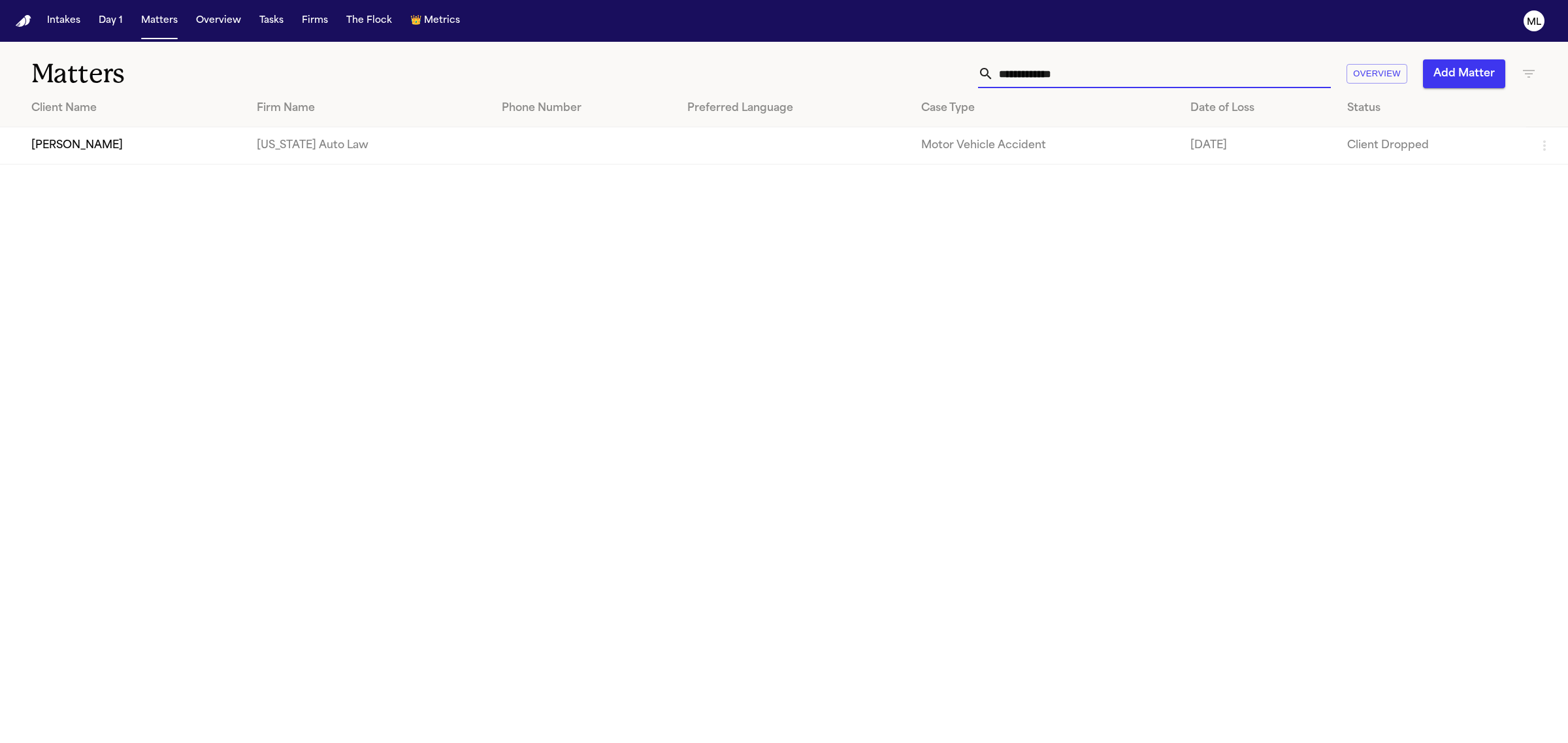
drag, startPoint x: 1152, startPoint y: 73, endPoint x: 804, endPoint y: 56, distance: 348.4
click at [804, 56] on div "**********" at bounding box center [784, 66] width 1568 height 48
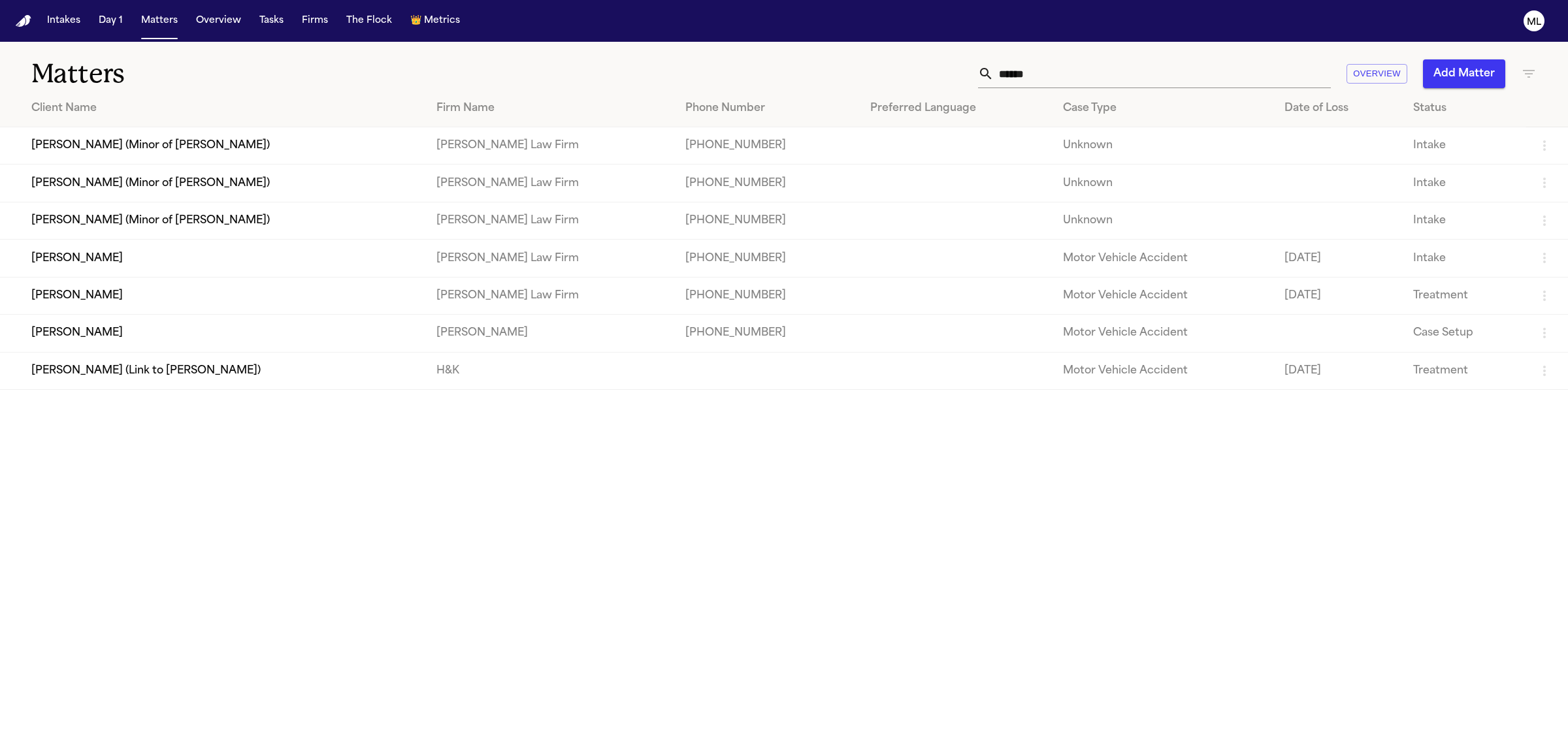
click at [224, 338] on td "[PERSON_NAME]" at bounding box center [213, 333] width 426 height 37
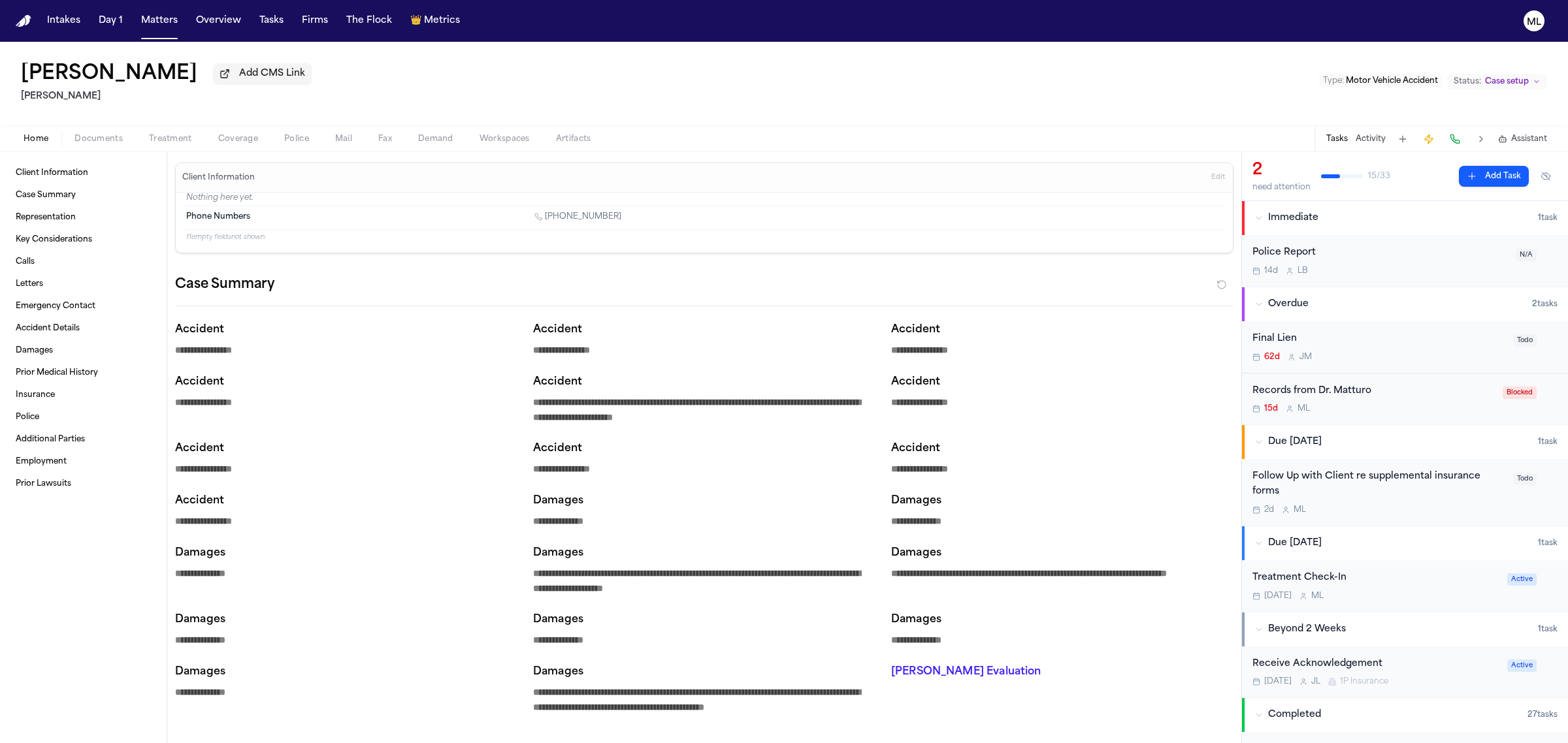
click at [1452, 510] on div "2d M L" at bounding box center [1379, 510] width 253 height 11
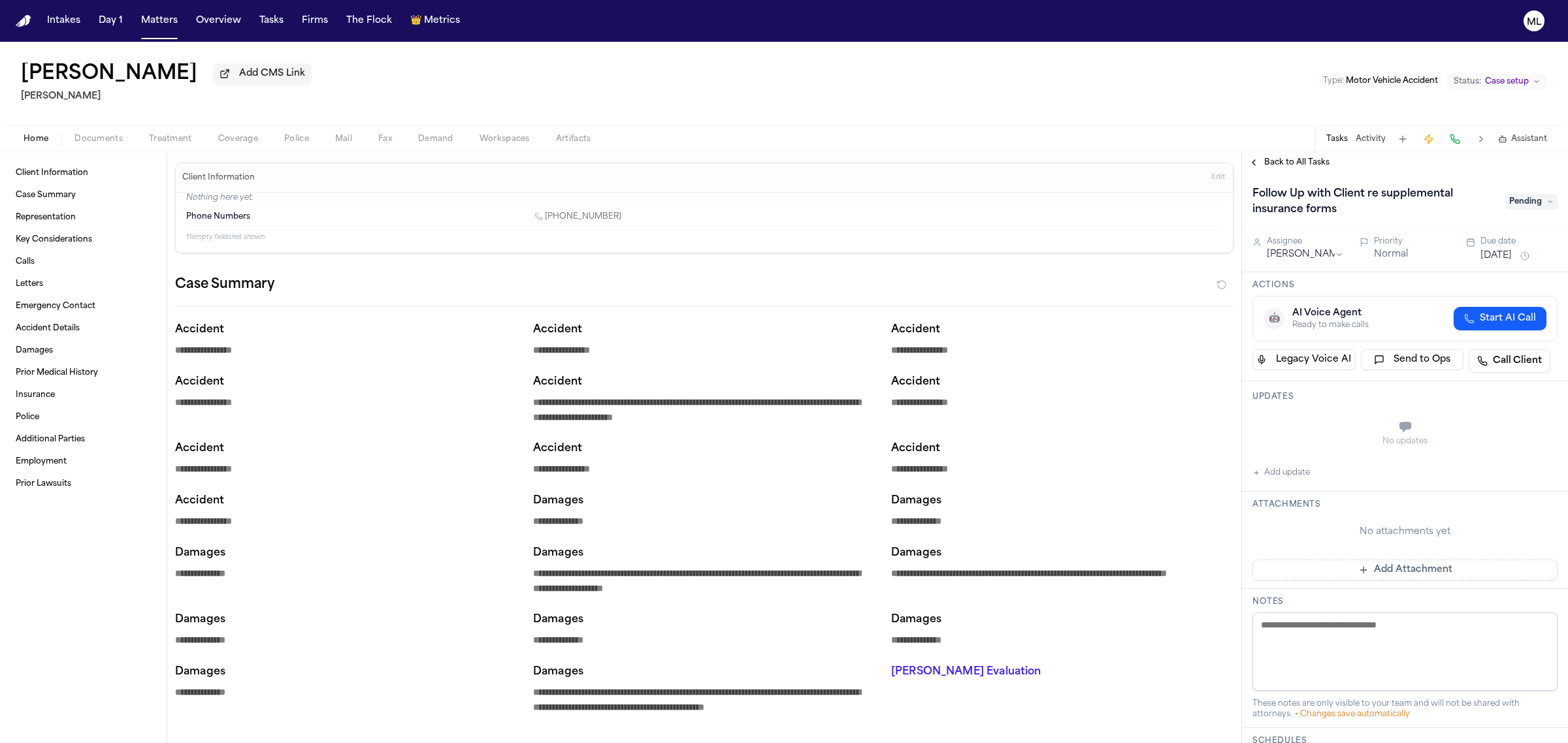
click at [1516, 191] on div "Follow Up with Client re supplemental insurance forms Pending" at bounding box center [1405, 202] width 306 height 37
click at [1516, 204] on span "Pending" at bounding box center [1532, 201] width 53 height 16
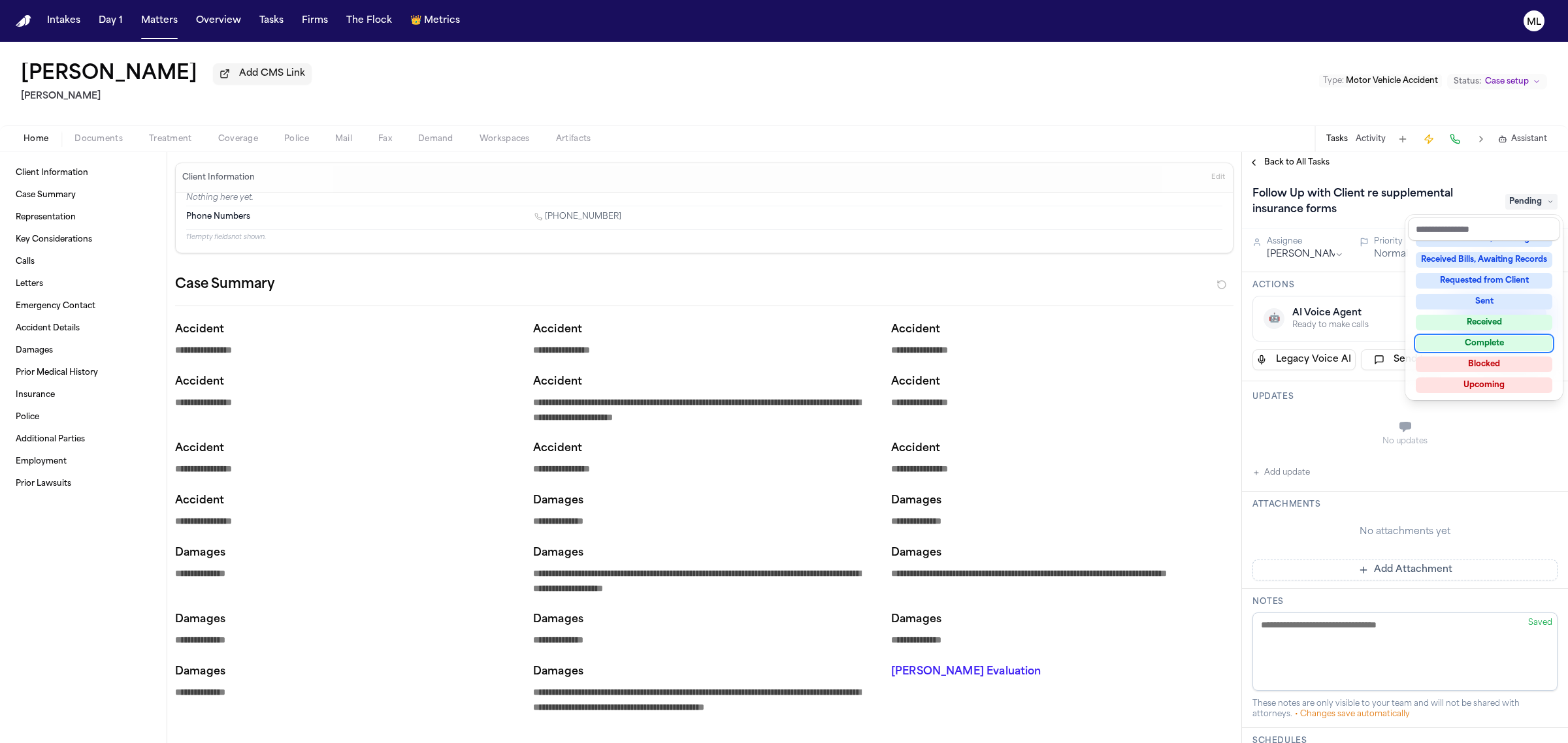
click at [1482, 346] on div "Complete" at bounding box center [1484, 343] width 136 height 16
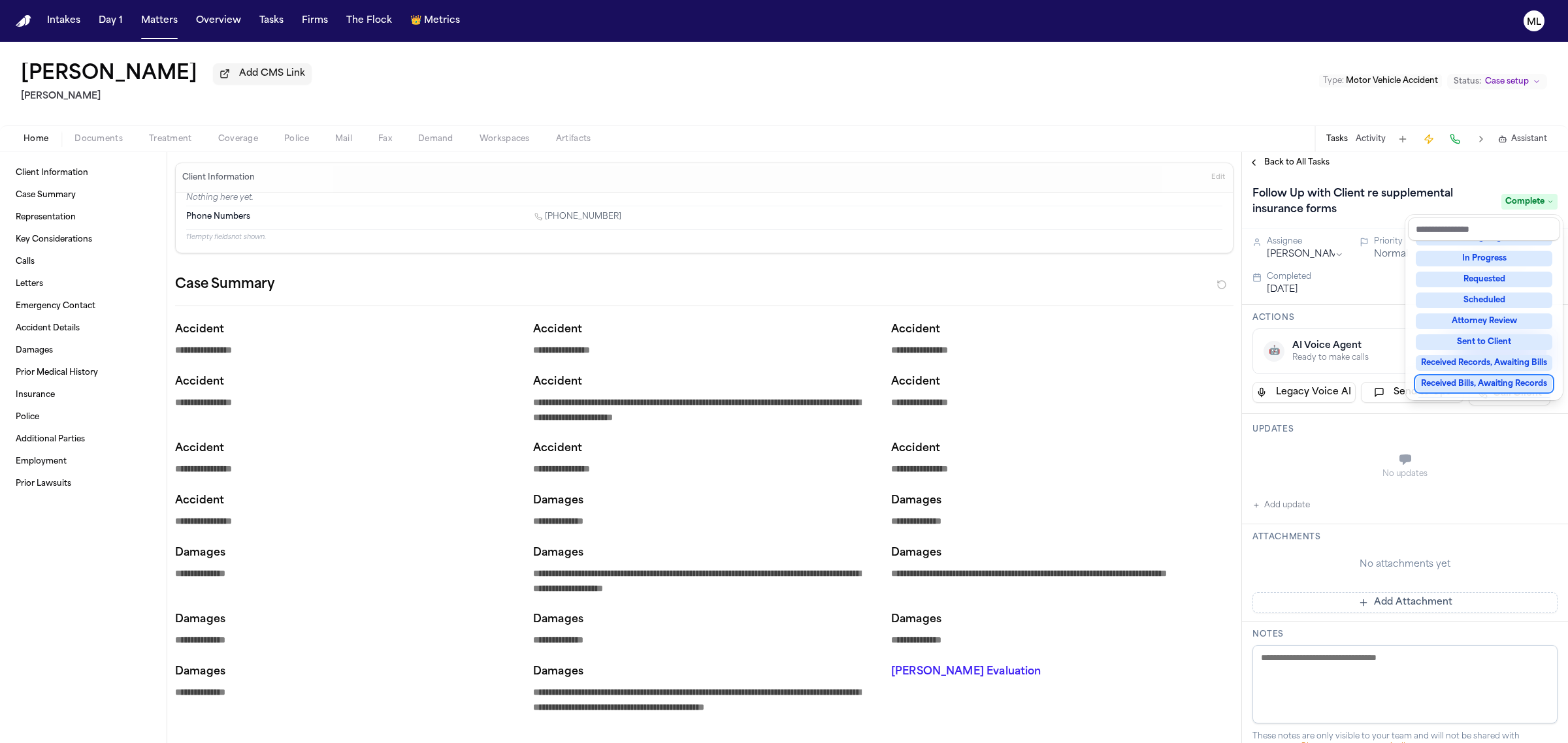
click at [1396, 599] on div "Follow Up with Client re supplemental insurance forms Complete Assignee [PERSON…" at bounding box center [1405, 596] width 326 height 846
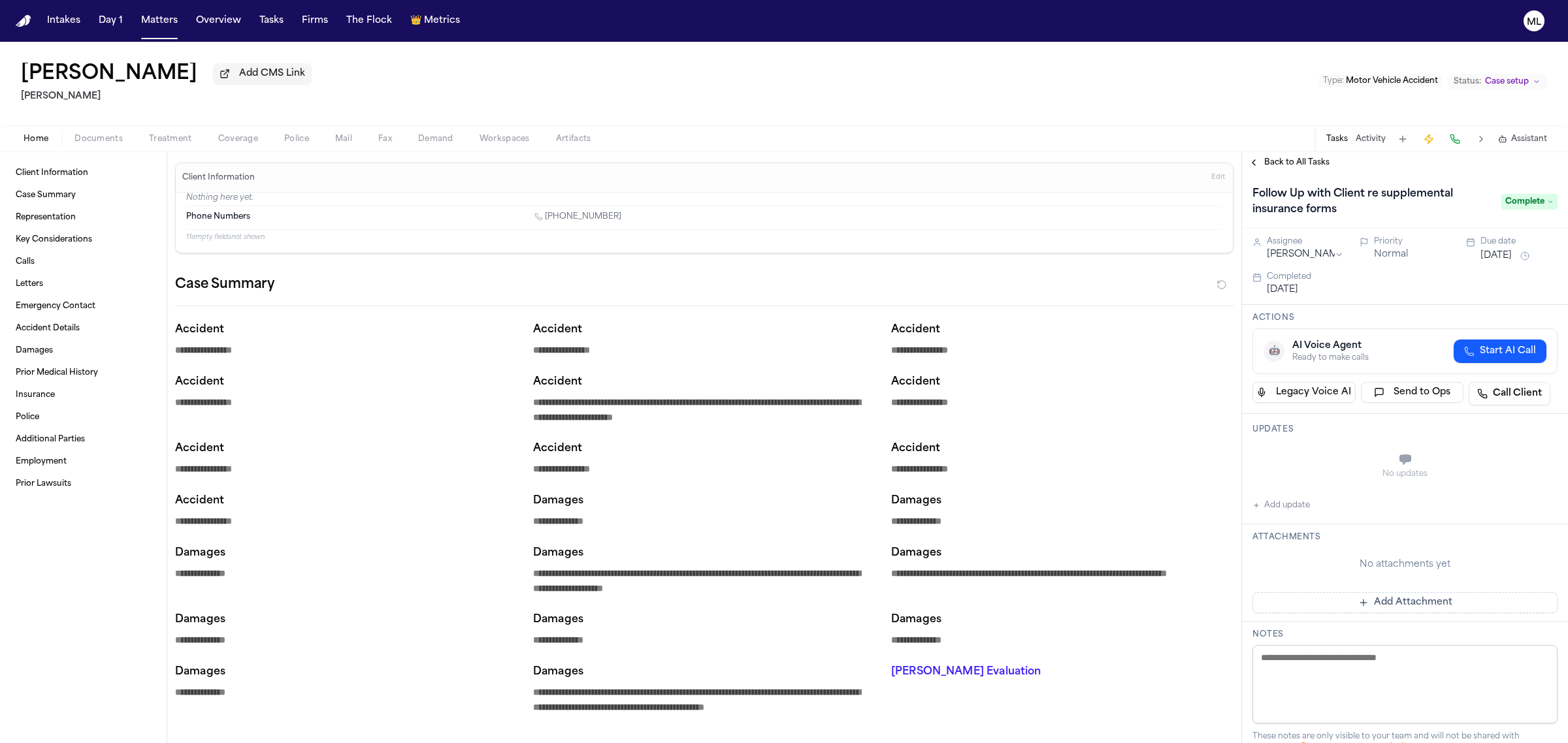
click at [1396, 599] on button "Add Attachment" at bounding box center [1405, 603] width 306 height 21
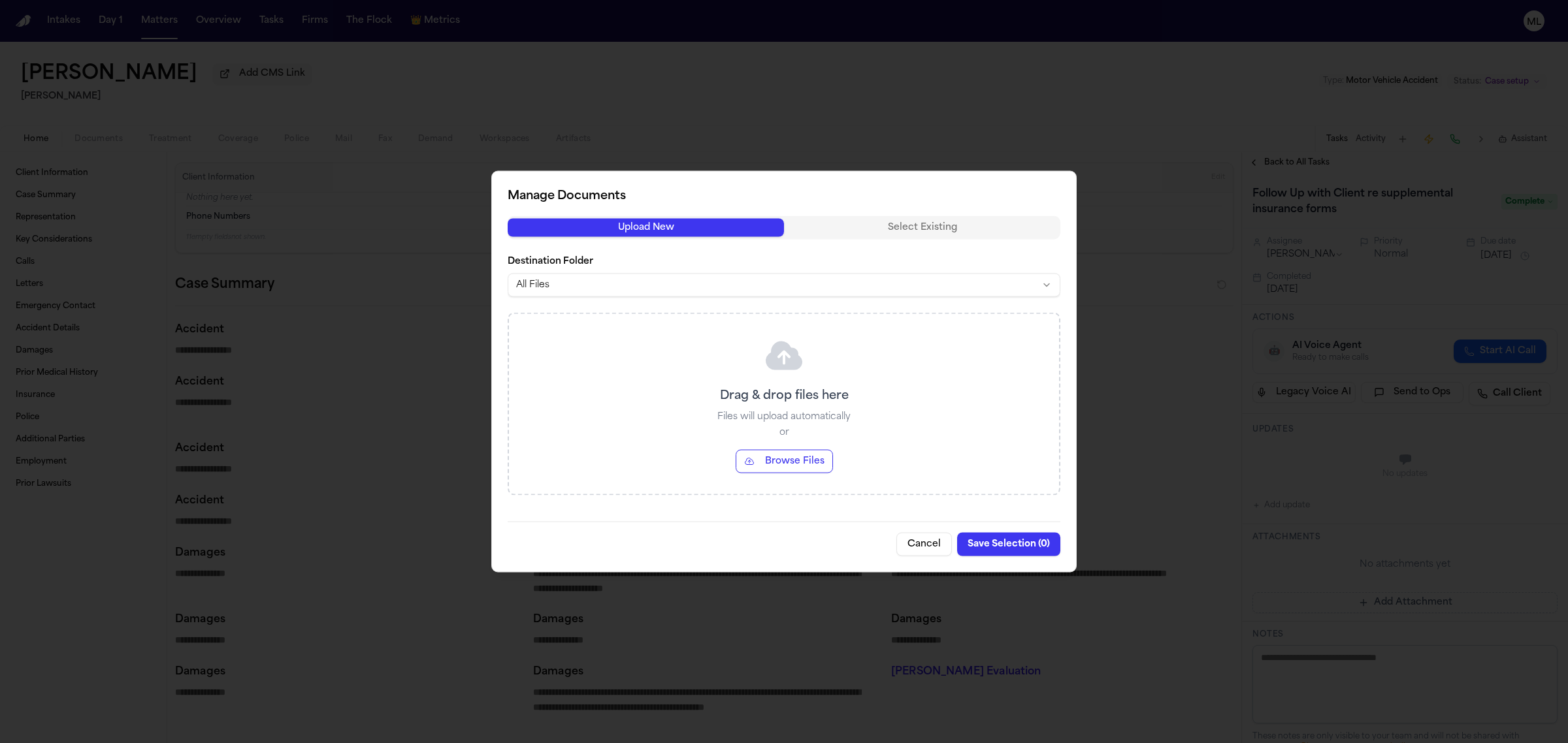
click at [798, 465] on button "Browse Files" at bounding box center [784, 461] width 98 height 24
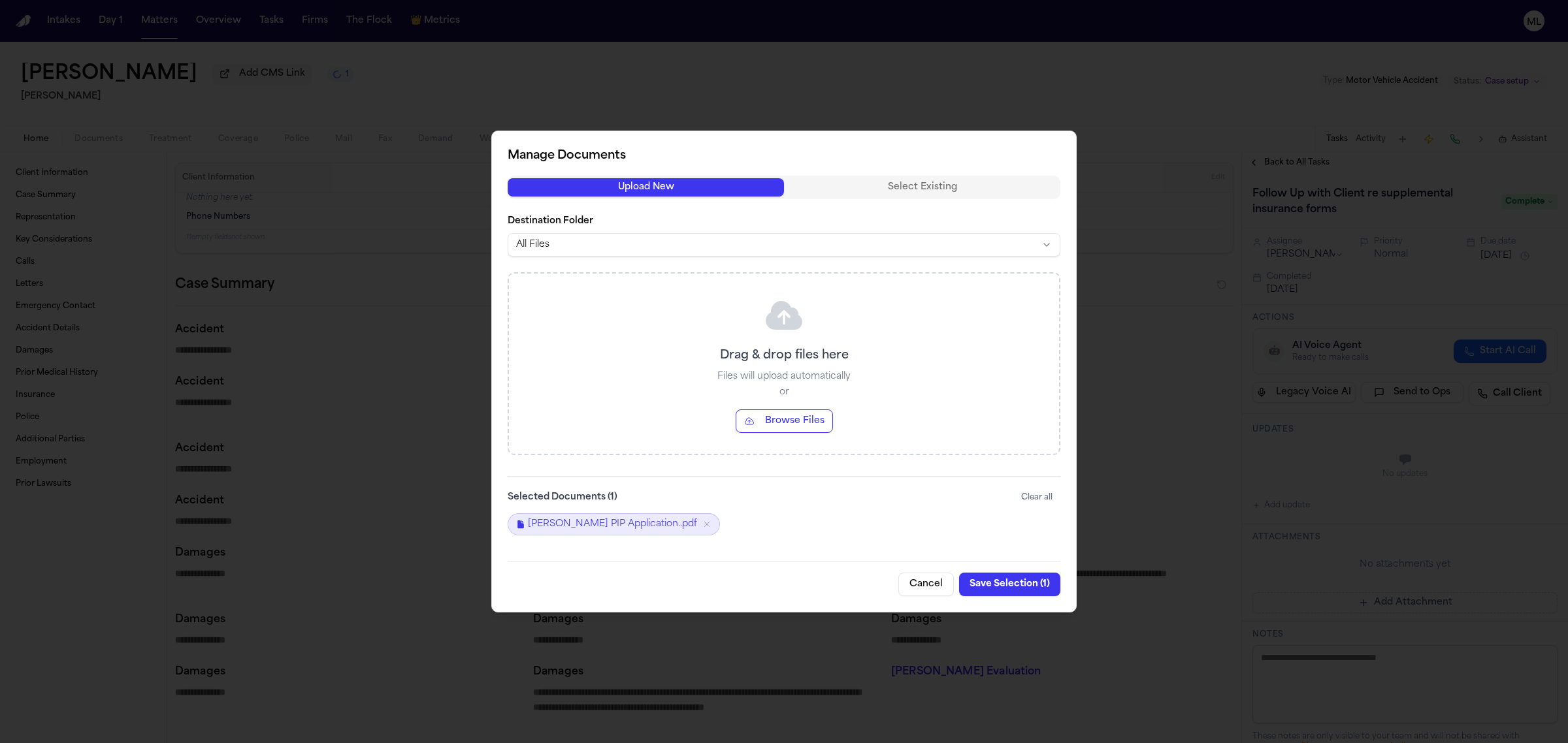
click at [978, 583] on button "Save Selection ( 1 )" at bounding box center [1009, 585] width 101 height 24
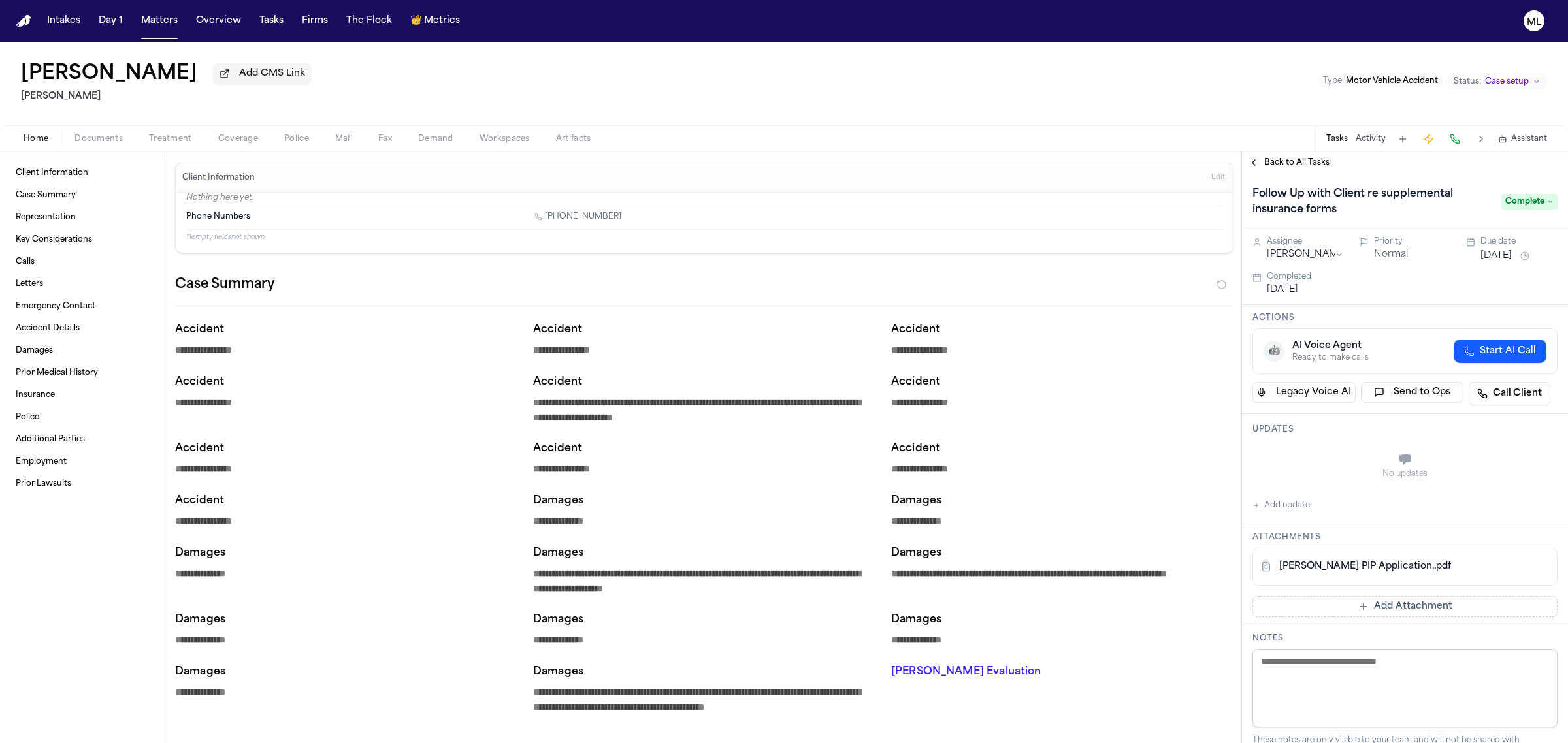
click at [1269, 162] on span "Back to All Tasks" at bounding box center [1298, 163] width 66 height 11
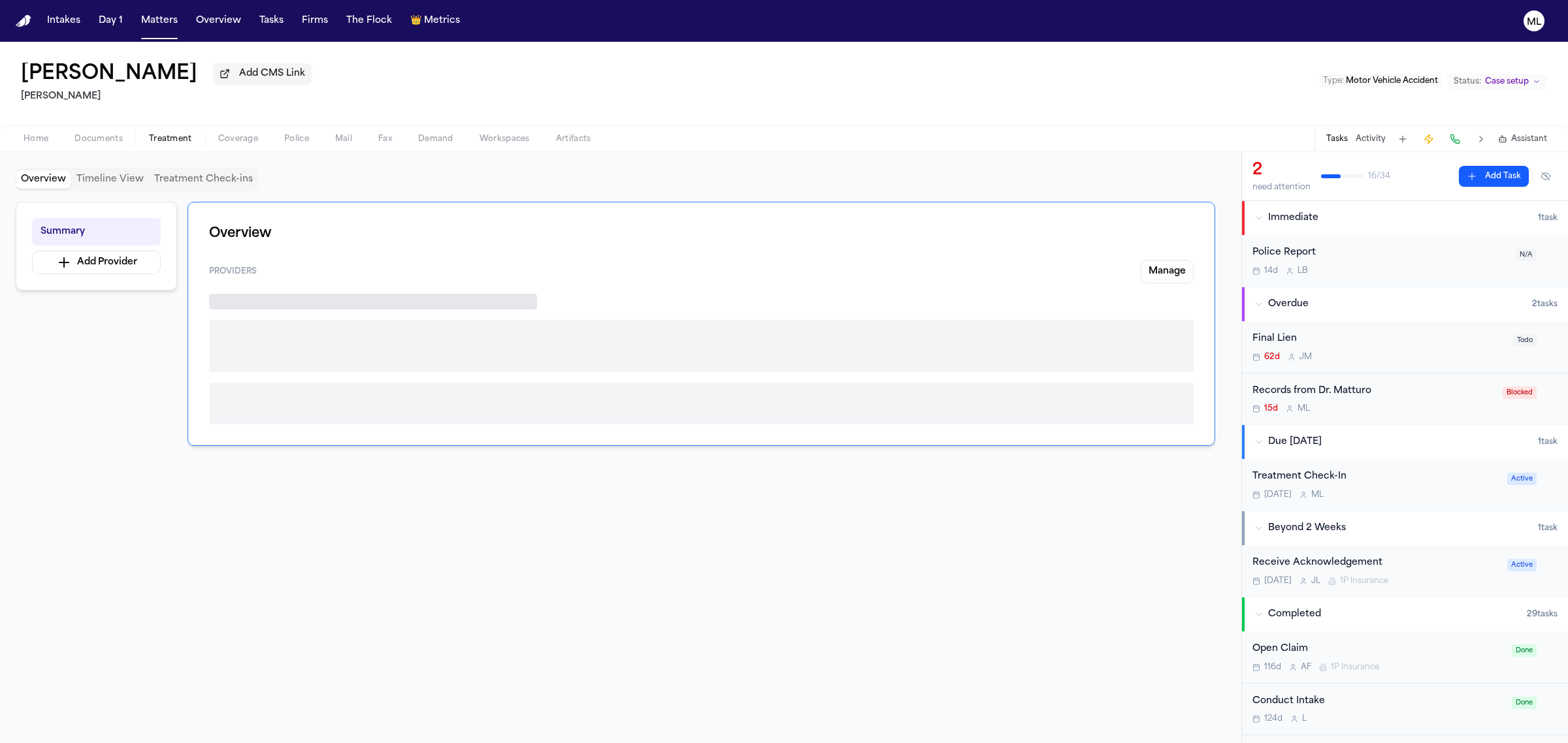
click at [187, 138] on span "Treatment" at bounding box center [170, 139] width 44 height 11
